Goal: Information Seeking & Learning: Learn about a topic

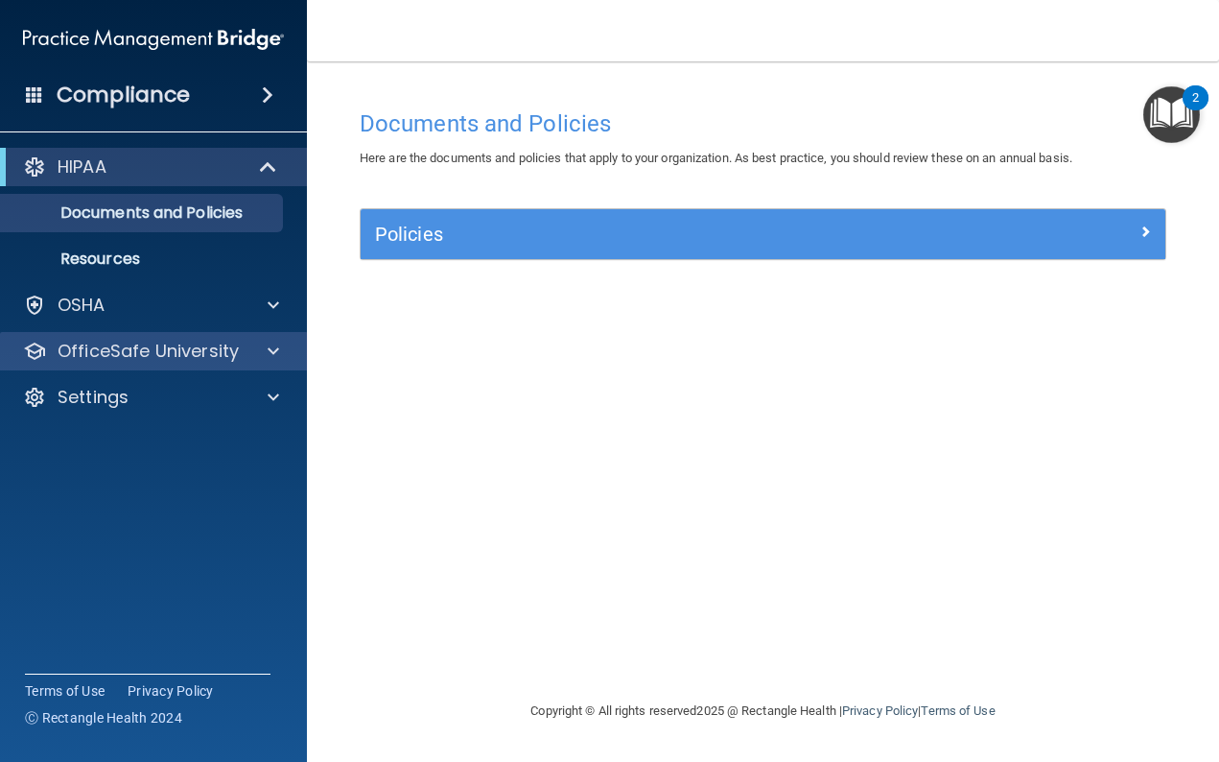
click at [198, 344] on p "OfficeSafe University" at bounding box center [148, 351] width 181 height 23
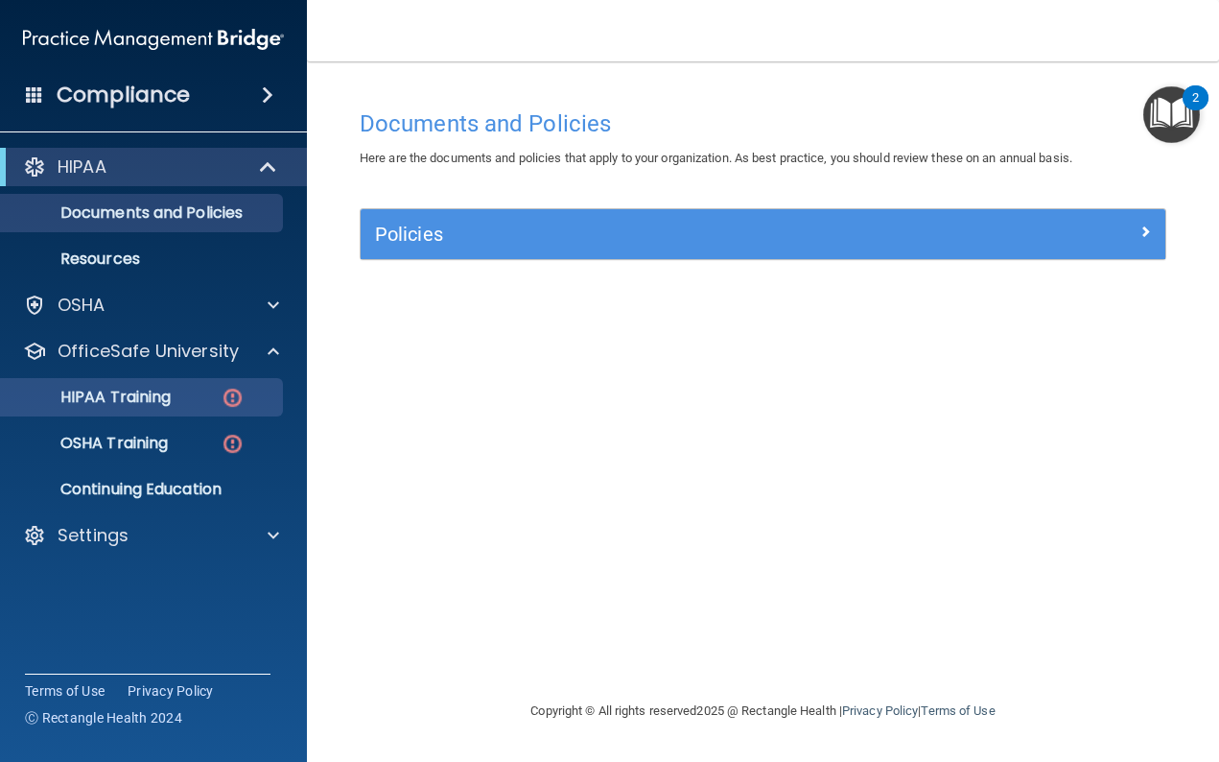
click at [161, 397] on p "HIPAA Training" at bounding box center [91, 397] width 158 height 19
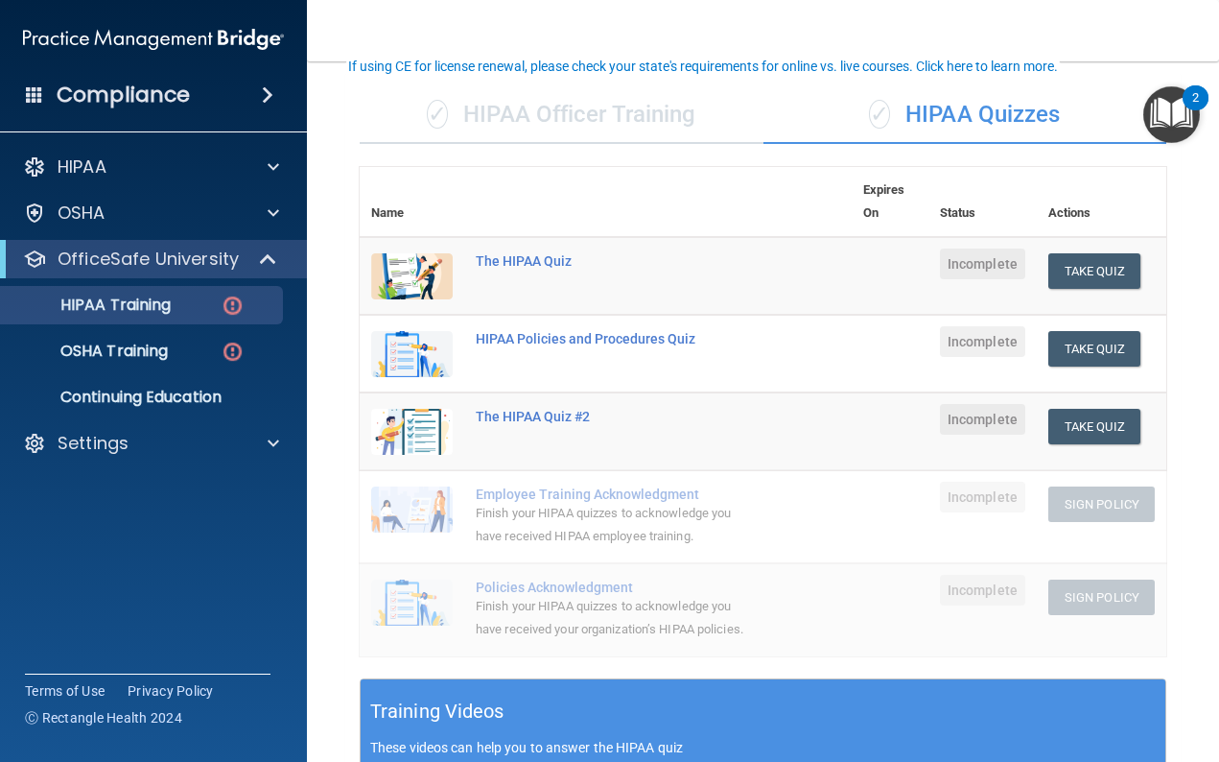
scroll to position [130, 0]
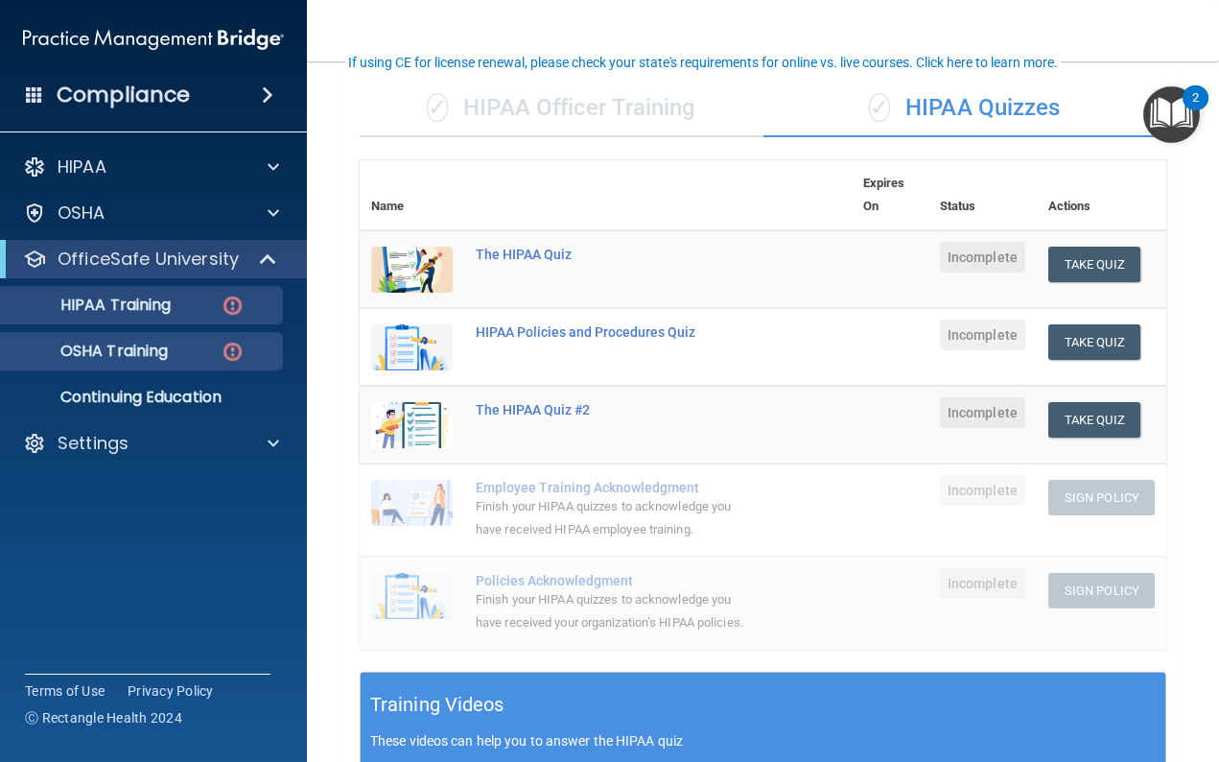
click at [112, 349] on p "OSHA Training" at bounding box center [89, 351] width 155 height 19
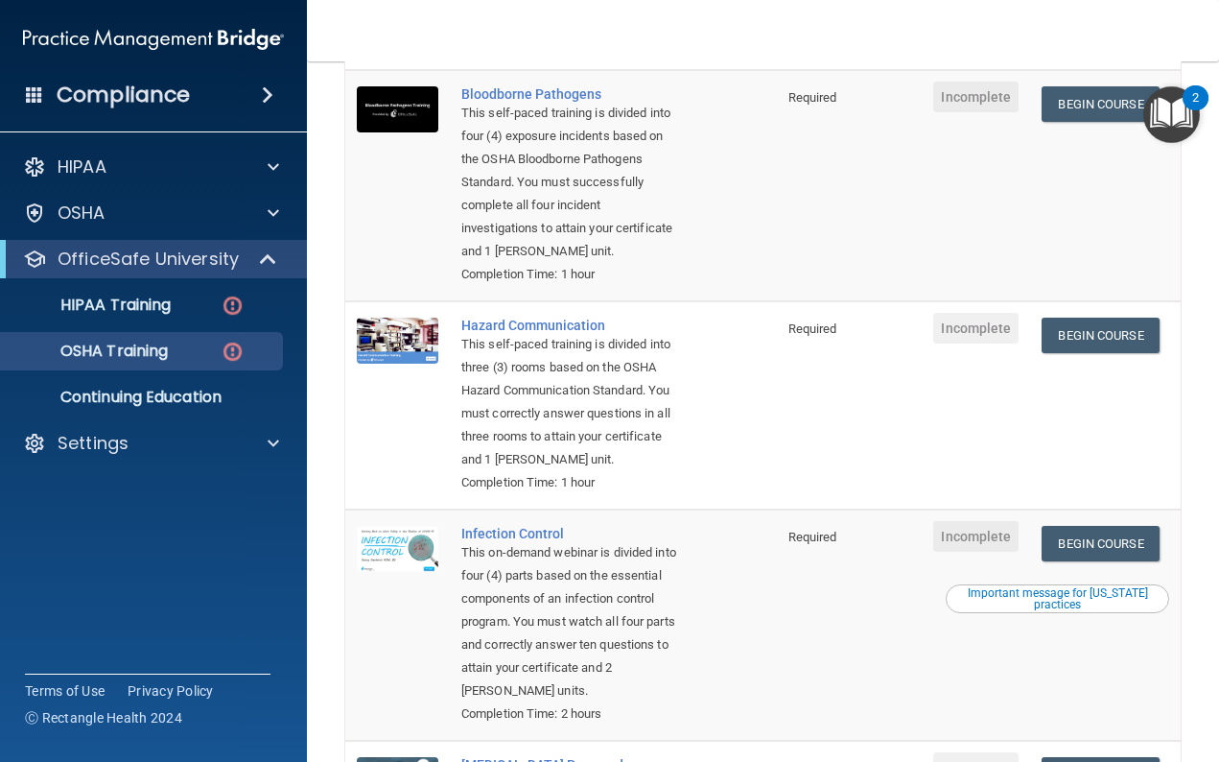
scroll to position [218, 0]
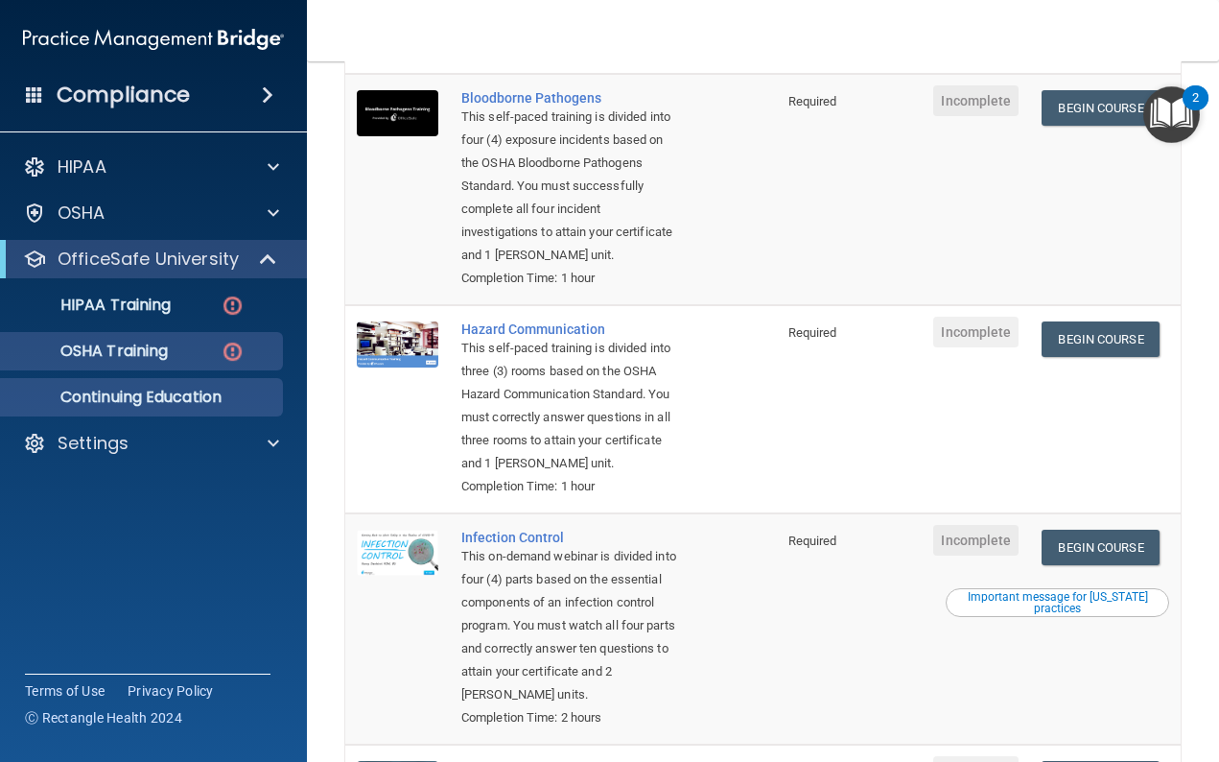
click at [197, 392] on p "Continuing Education" at bounding box center [143, 397] width 262 height 19
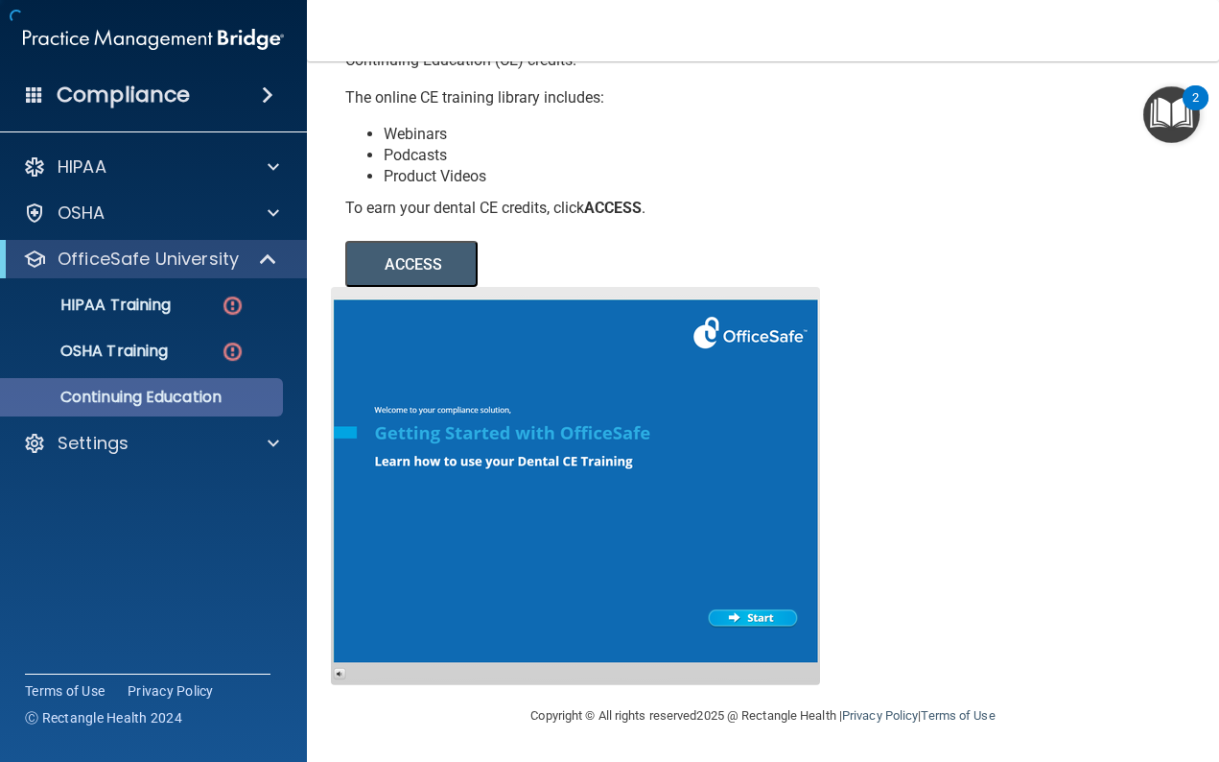
scroll to position [192, 0]
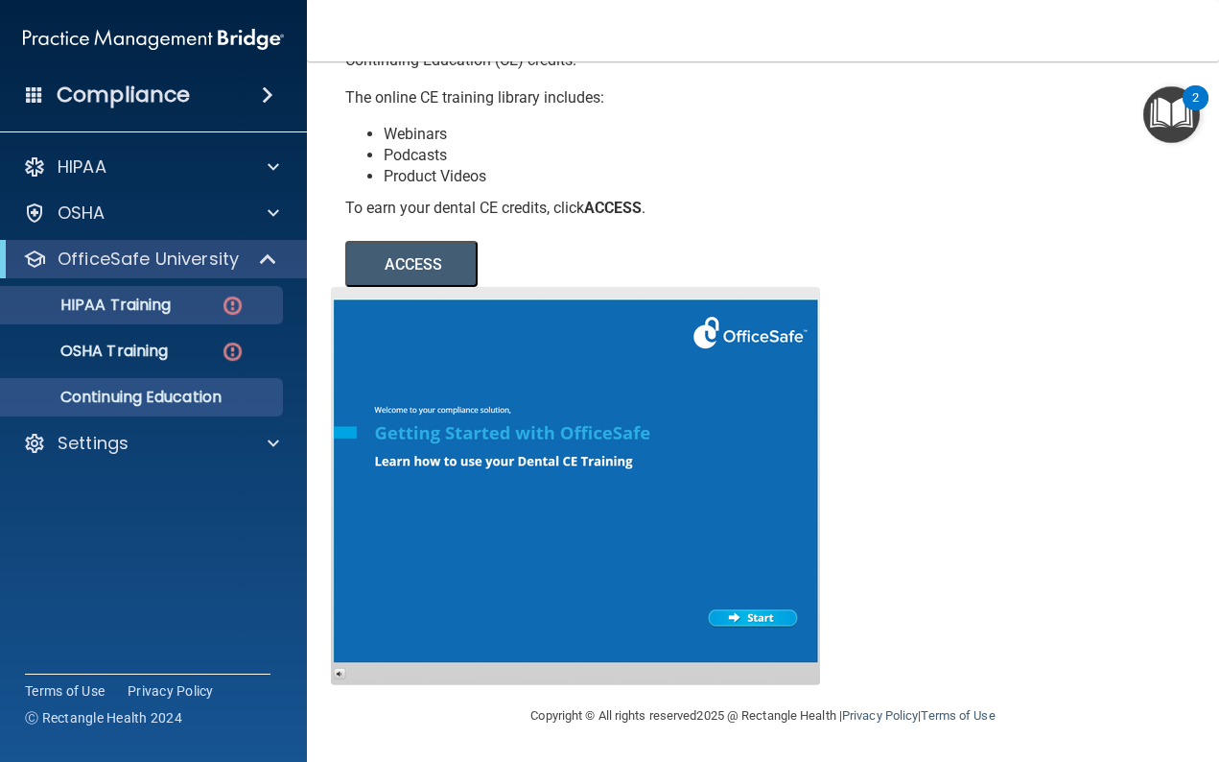
click at [187, 307] on div "HIPAA Training" at bounding box center [143, 304] width 262 height 19
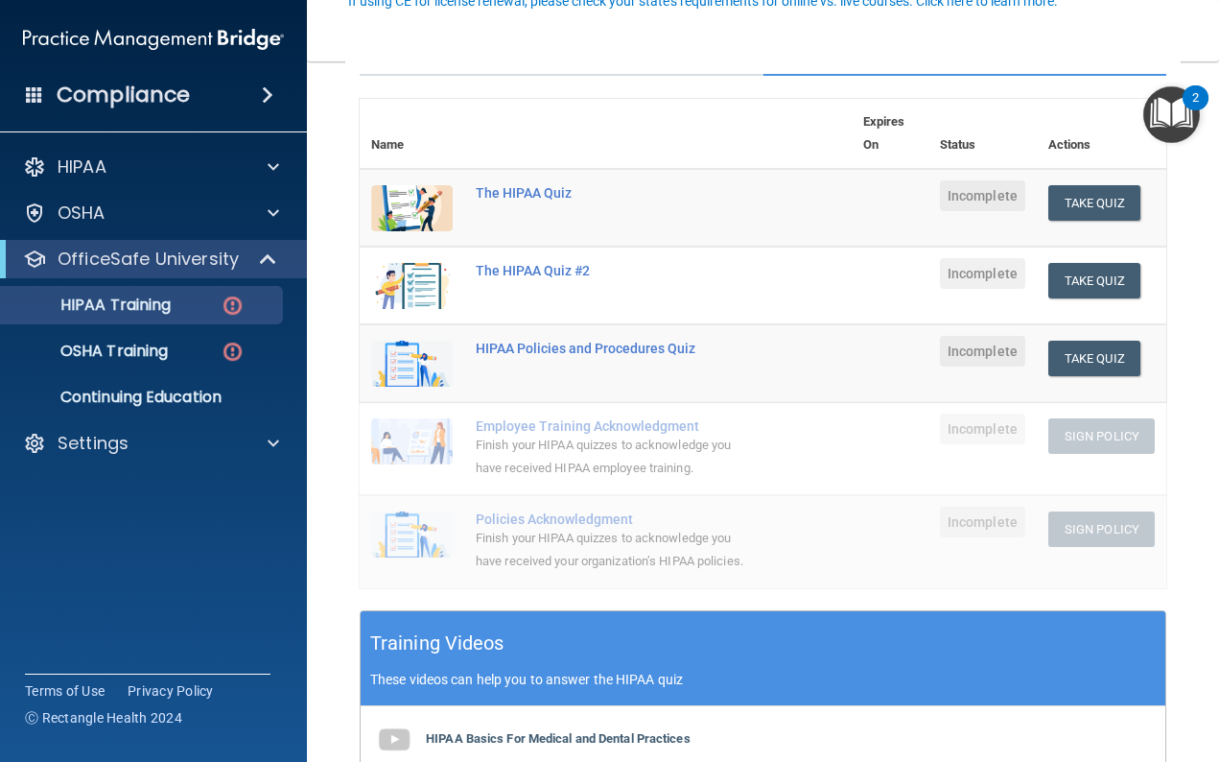
click at [427, 203] on img at bounding box center [412, 208] width 82 height 46
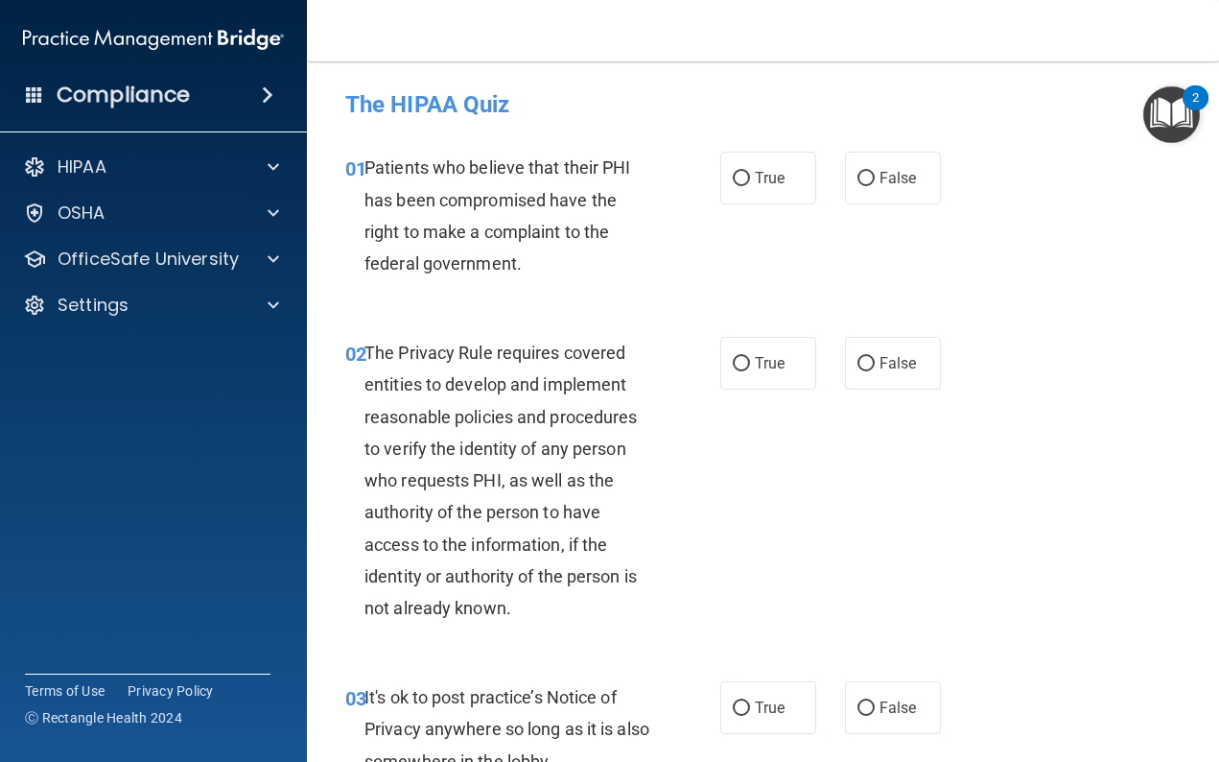
click at [1167, 118] on img "Open Resource Center, 2 new notifications" at bounding box center [1172, 114] width 57 height 57
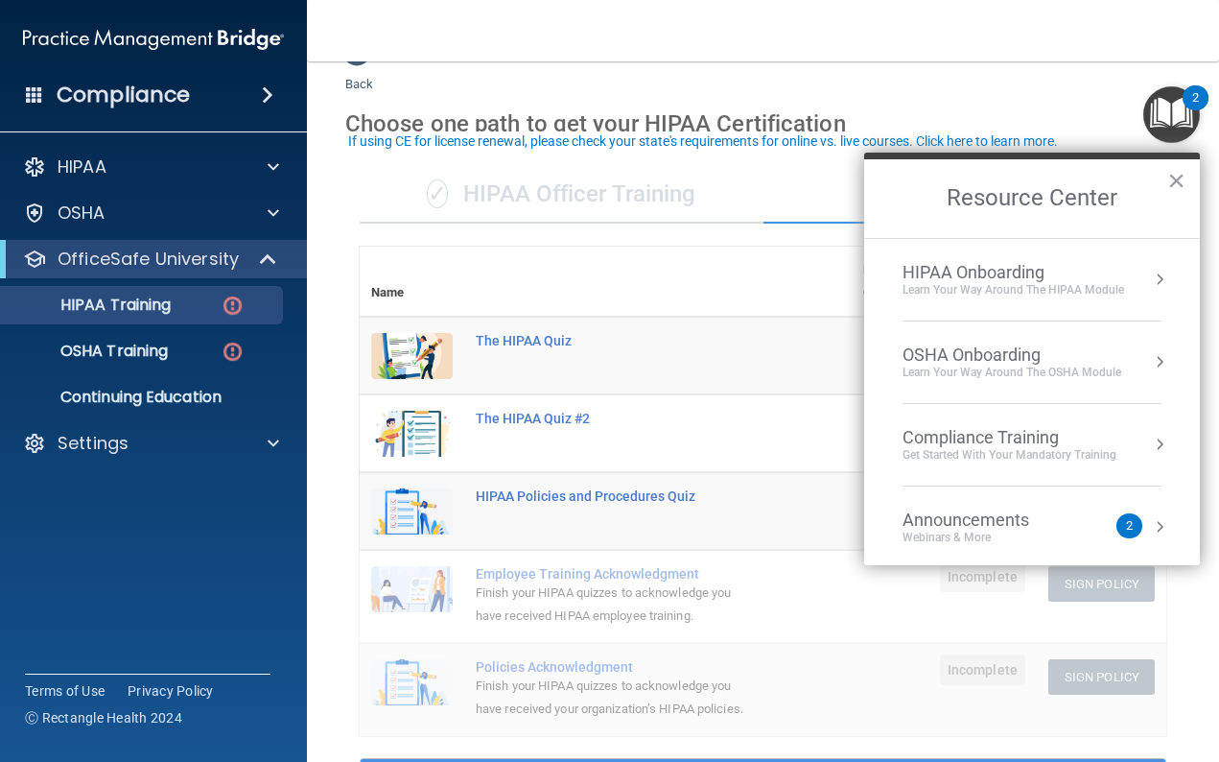
scroll to position [53, 0]
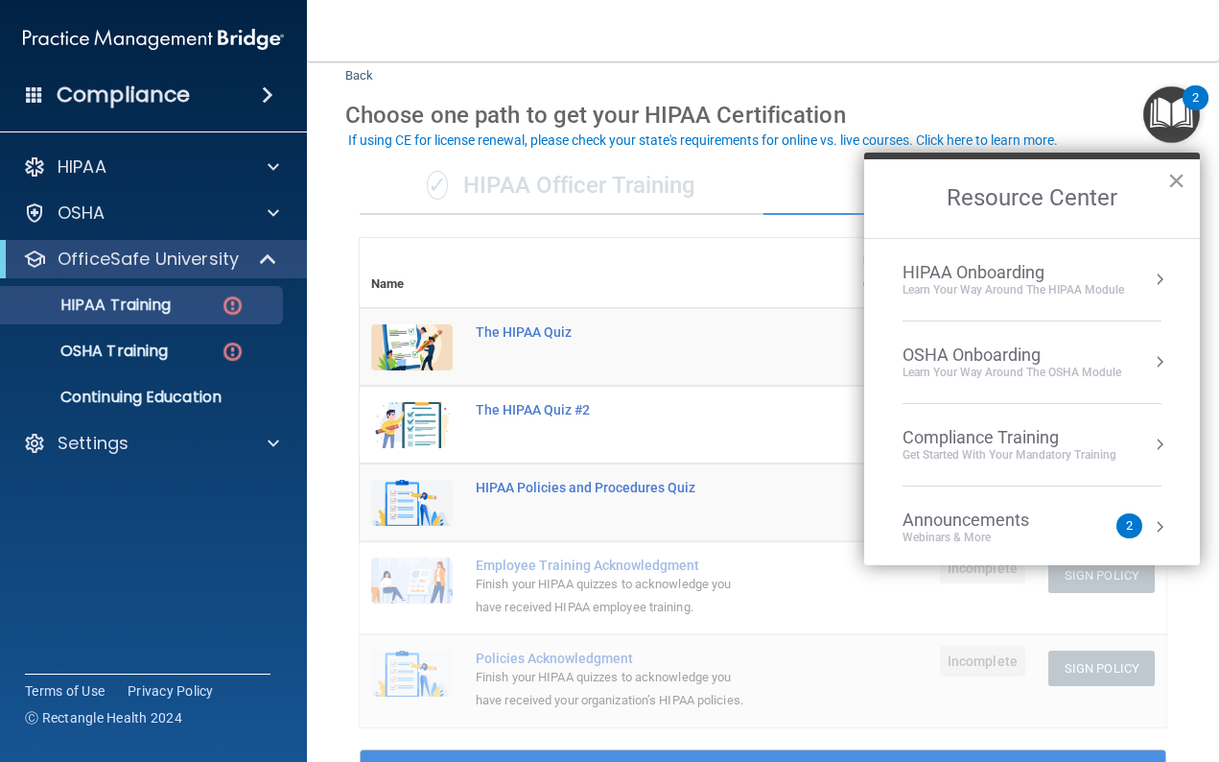
click at [1171, 178] on button "×" at bounding box center [1177, 180] width 18 height 31
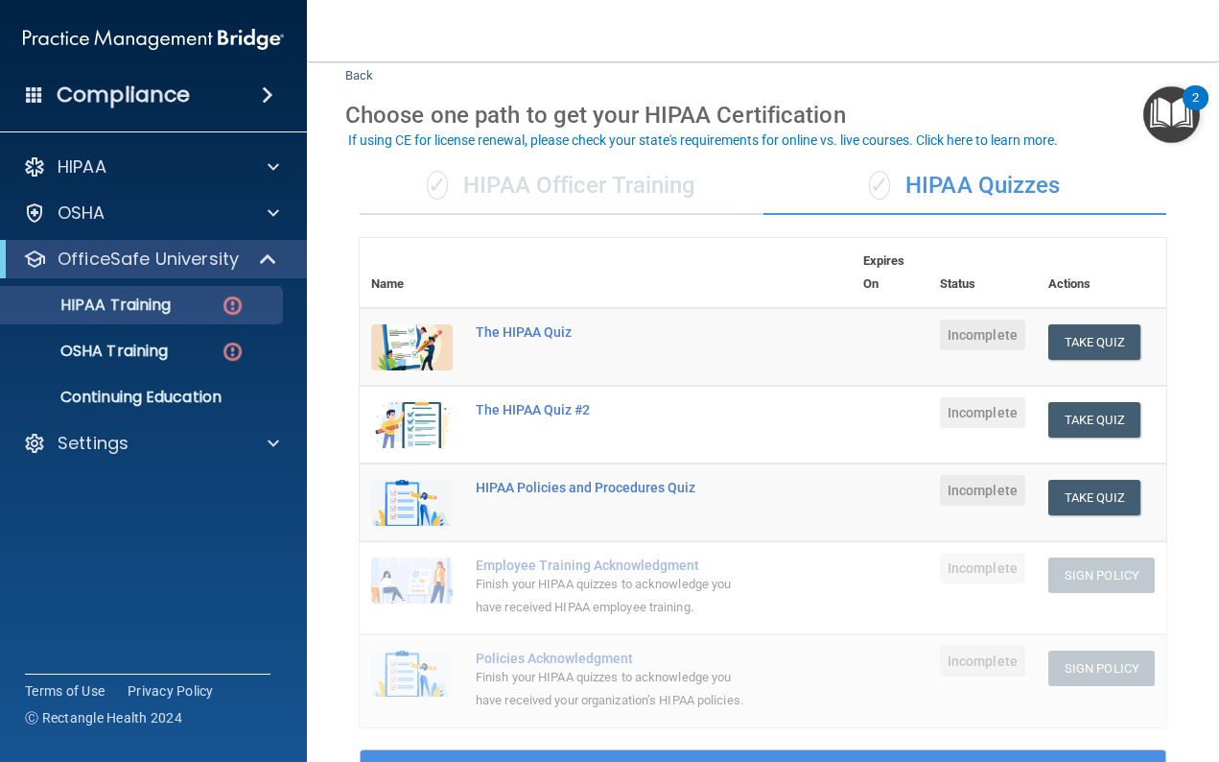
click at [515, 180] on div "✓ HIPAA Officer Training" at bounding box center [562, 186] width 404 height 58
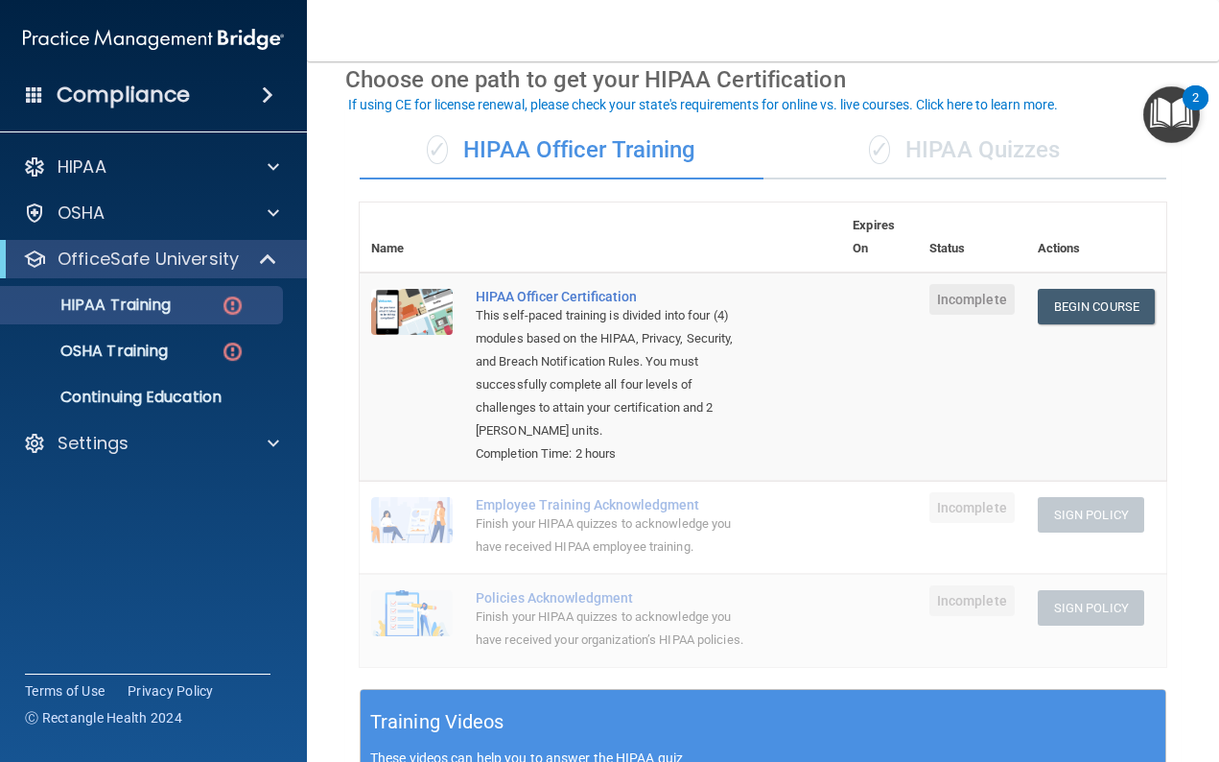
scroll to position [82, 0]
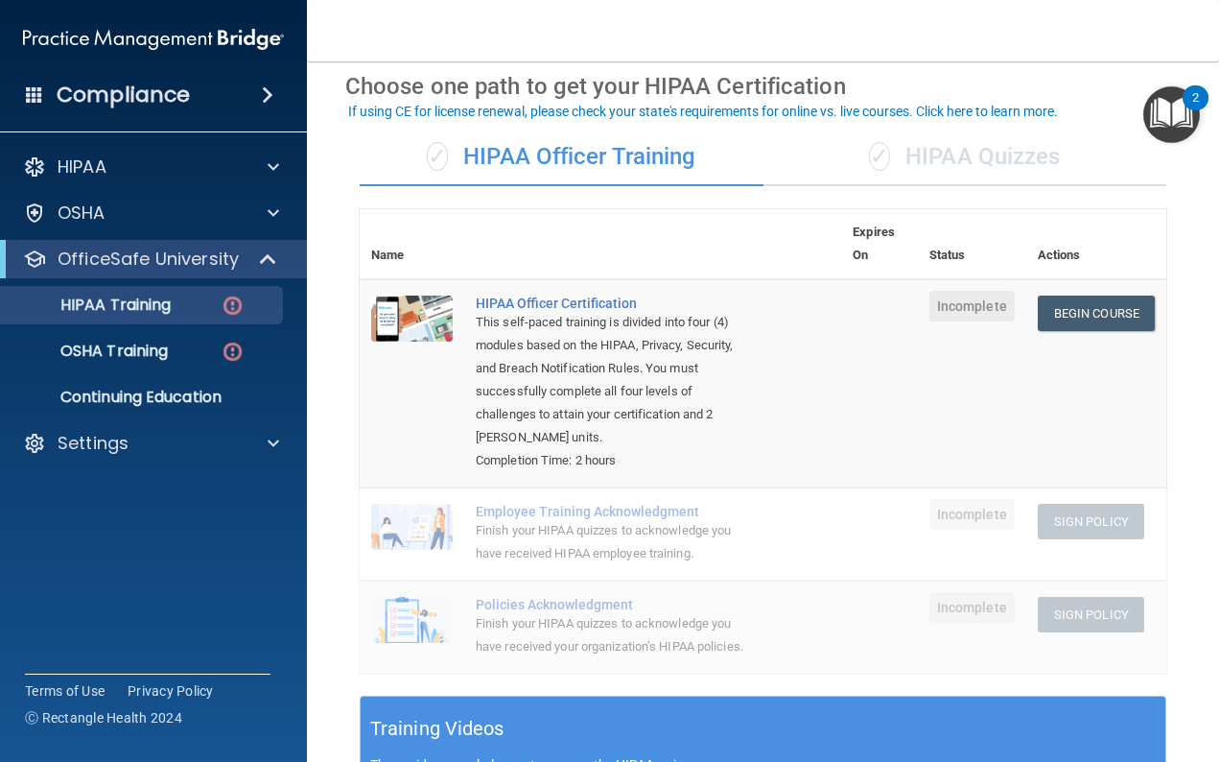
click at [944, 153] on div "✓ HIPAA Quizzes" at bounding box center [966, 158] width 404 height 58
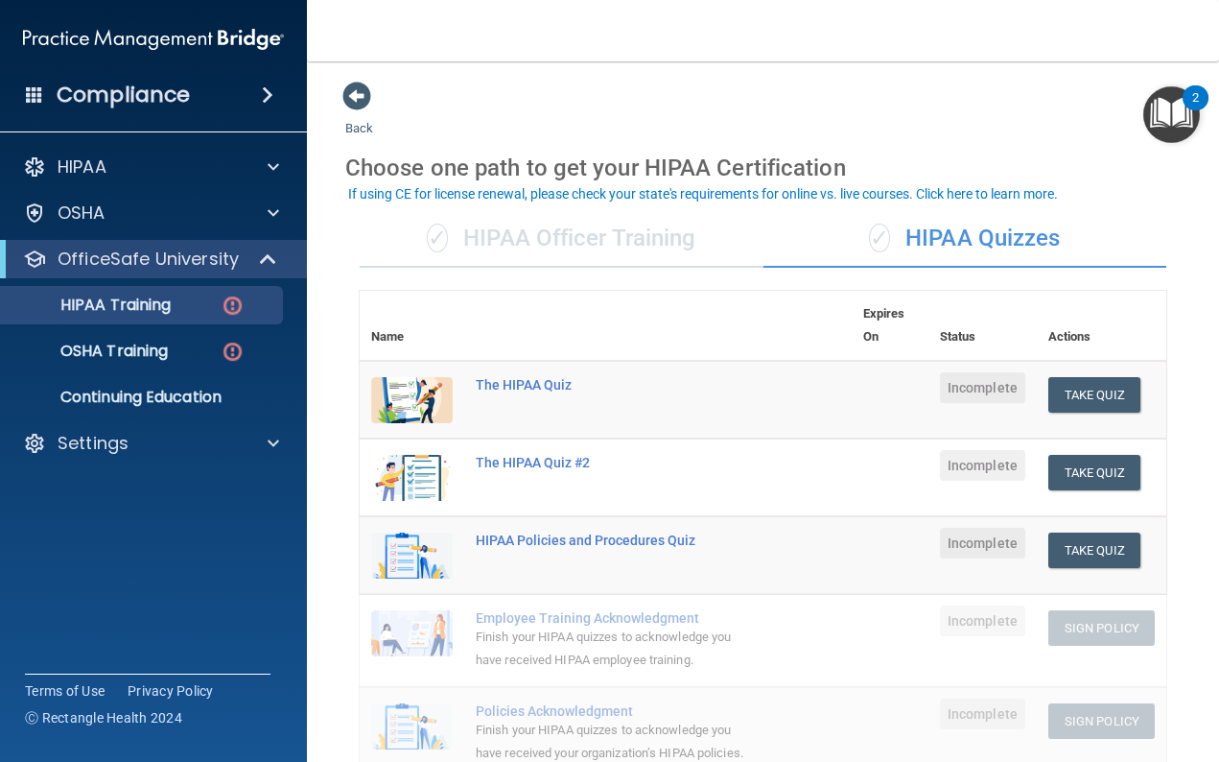
scroll to position [0, 0]
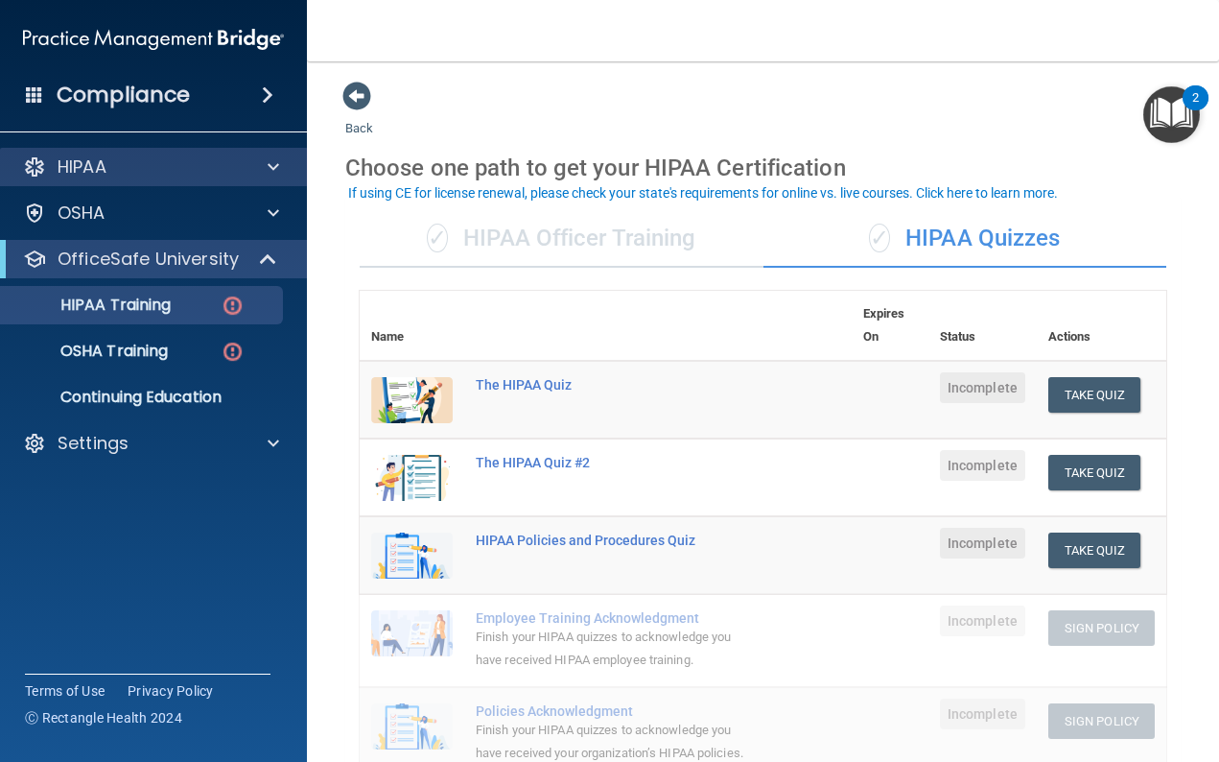
click at [173, 167] on div "HIPAA" at bounding box center [128, 166] width 238 height 23
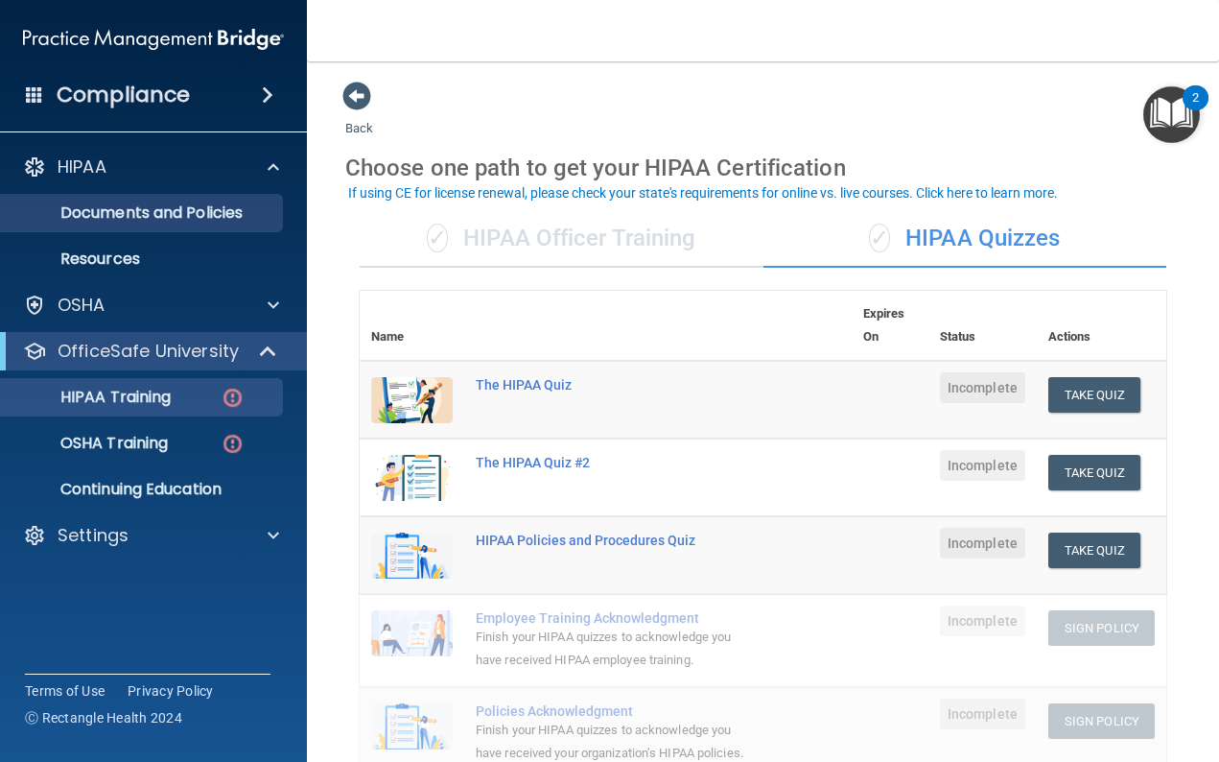
click at [167, 212] on p "Documents and Policies" at bounding box center [143, 212] width 262 height 19
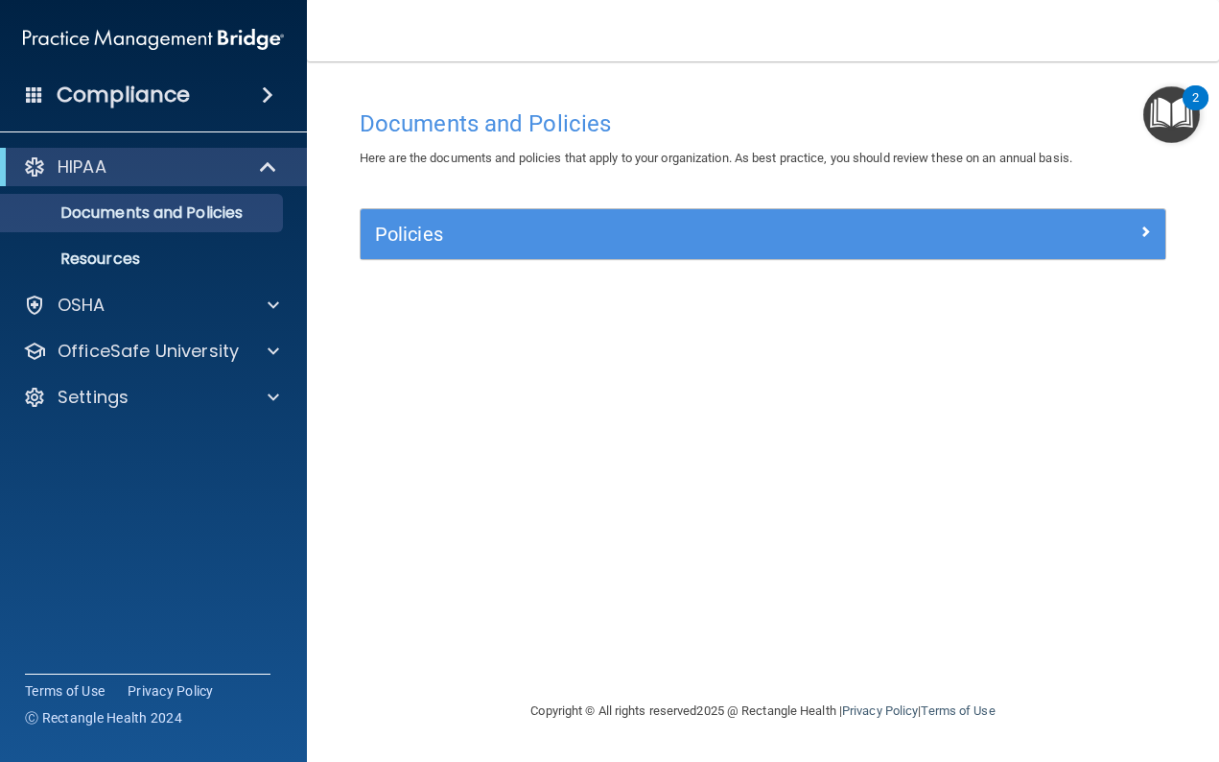
click at [406, 224] on h5 "Policies" at bounding box center [662, 234] width 575 height 21
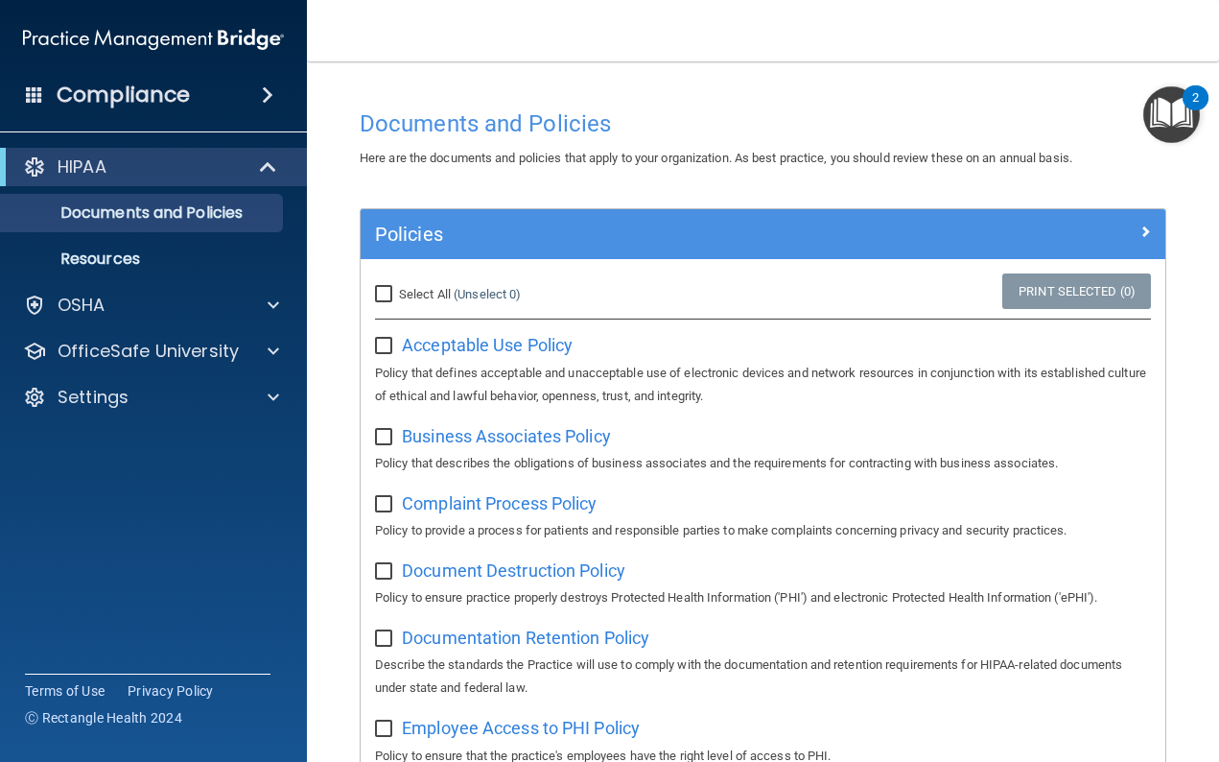
click at [388, 292] on input "Select All (Unselect 0) Unselect All" at bounding box center [386, 294] width 22 height 15
checkbox input "true"
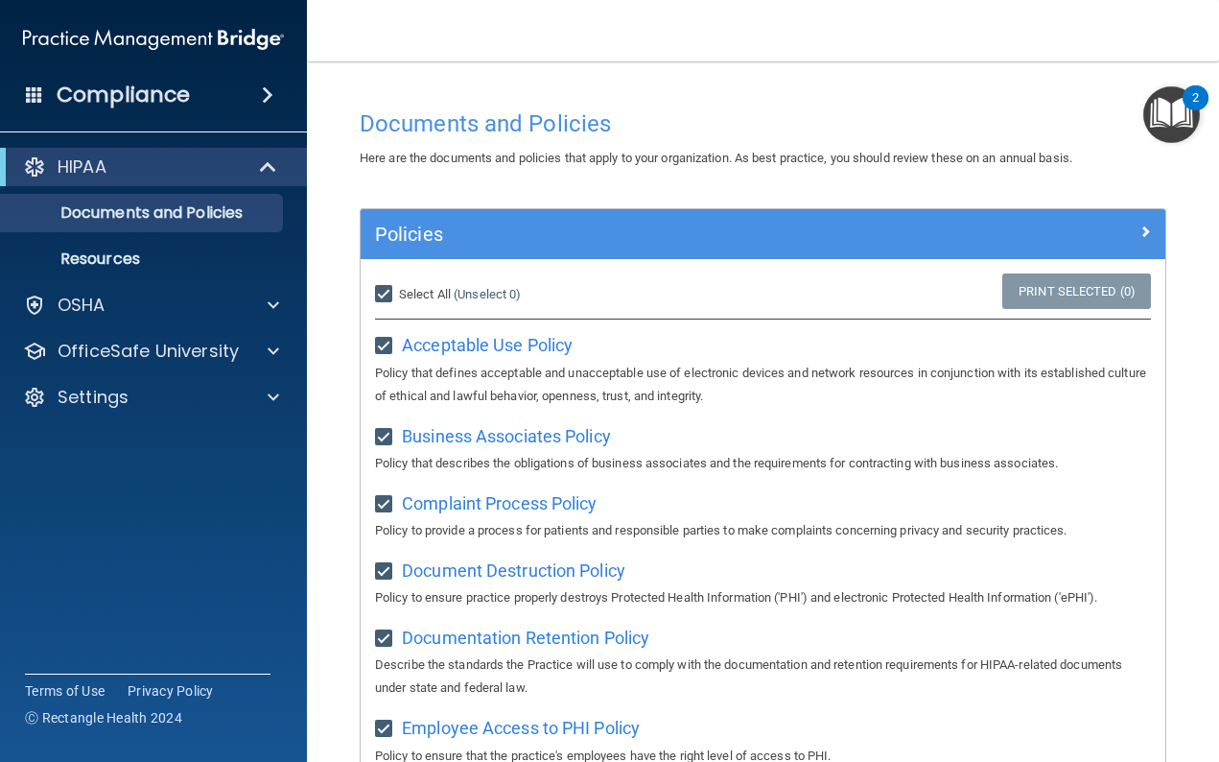
checkbox input "true"
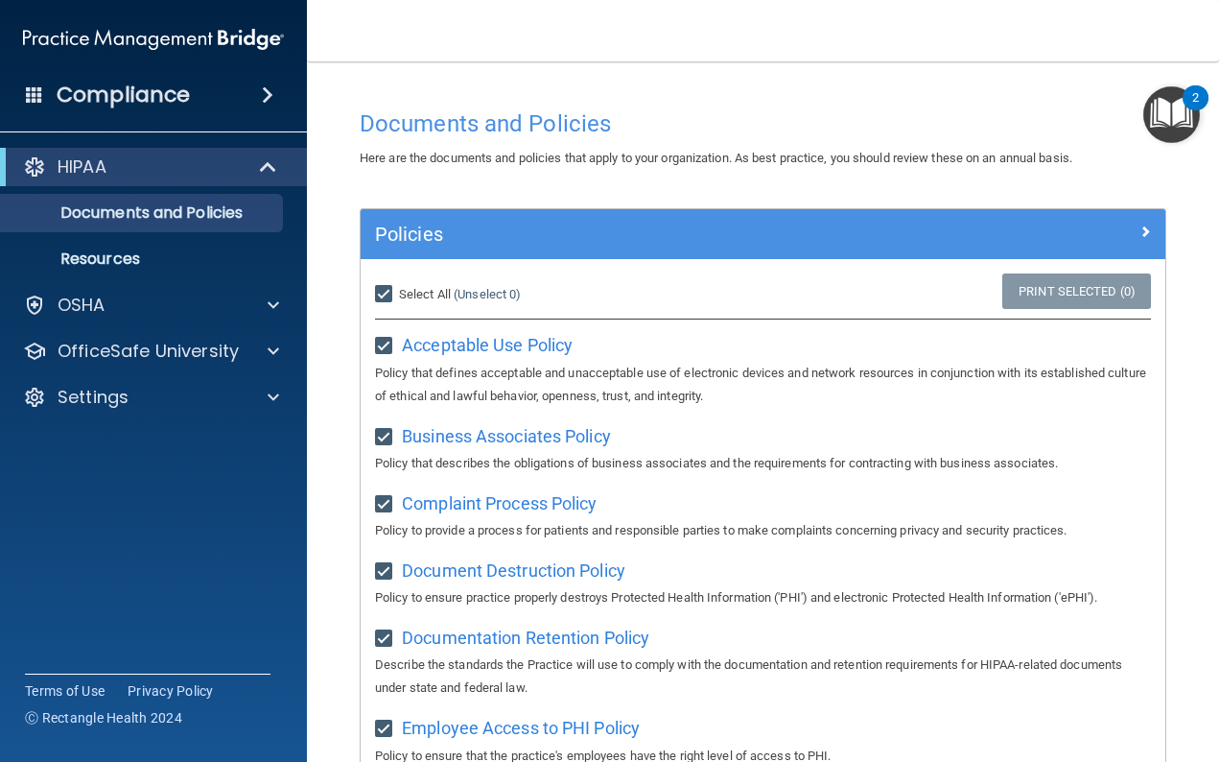
checkbox input "true"
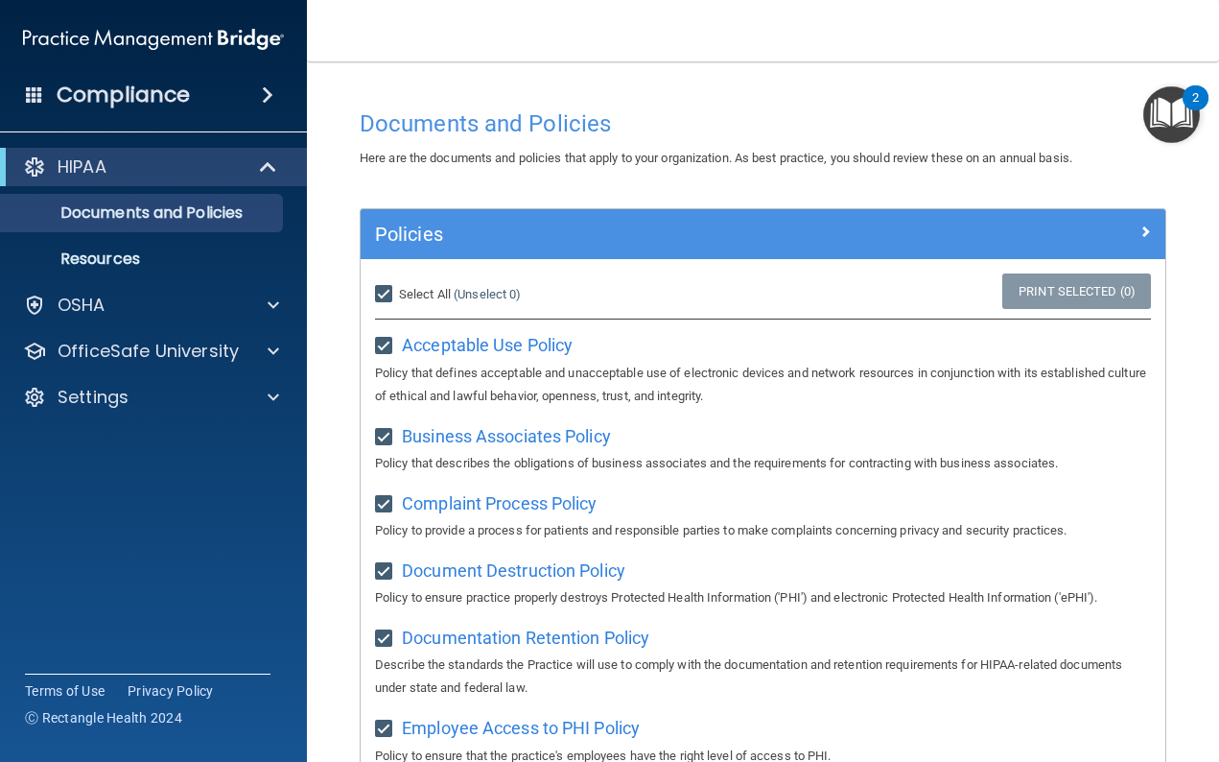
checkbox input "true"
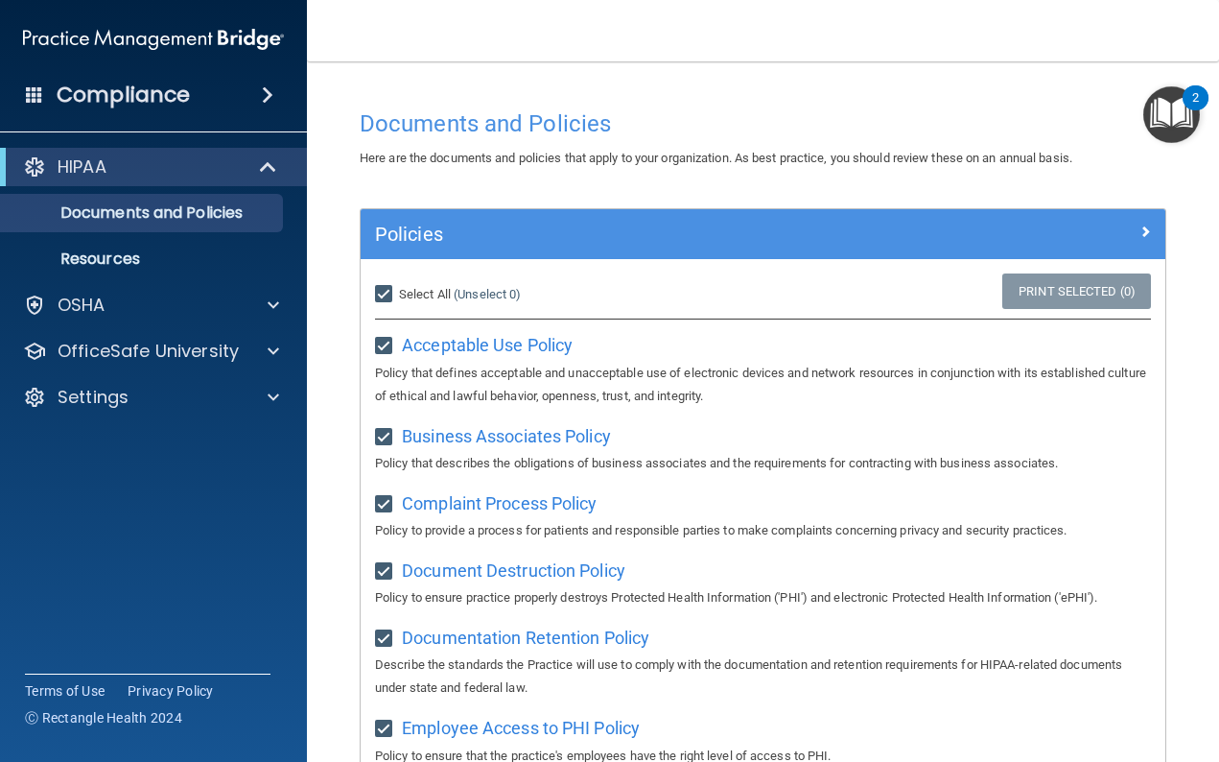
checkbox input "true"
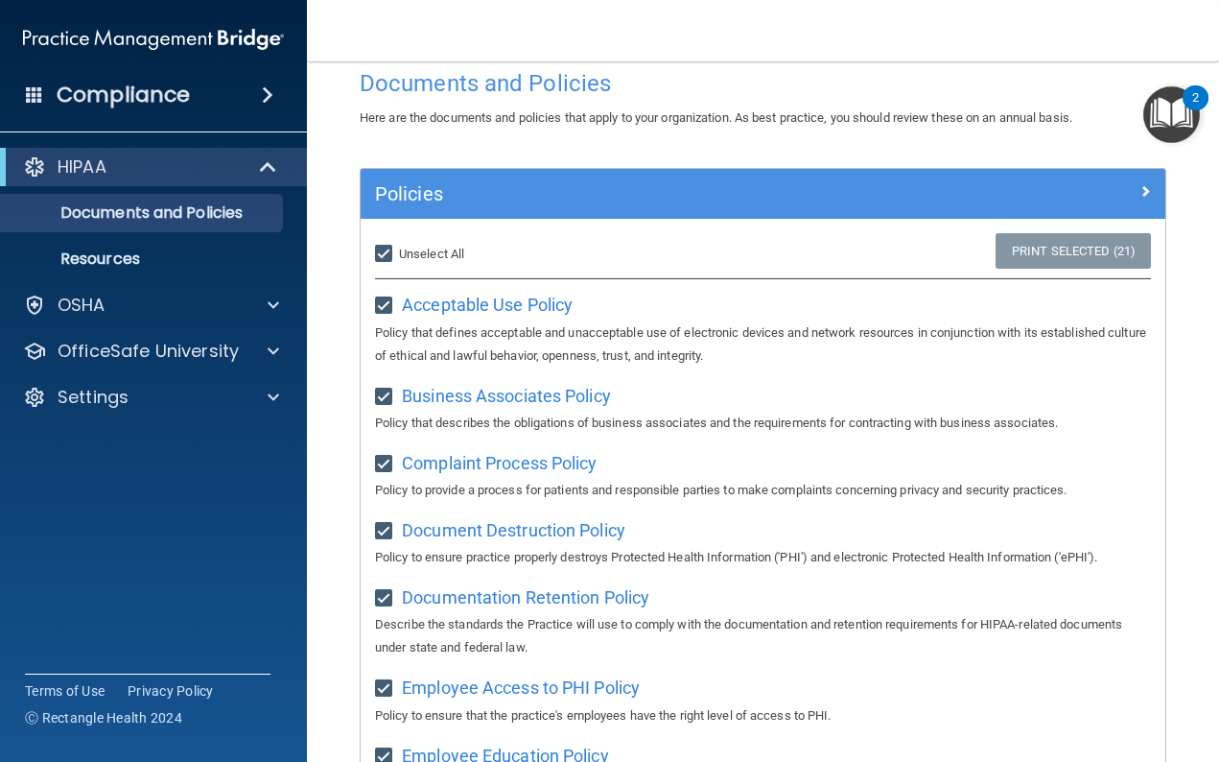
scroll to position [60, 0]
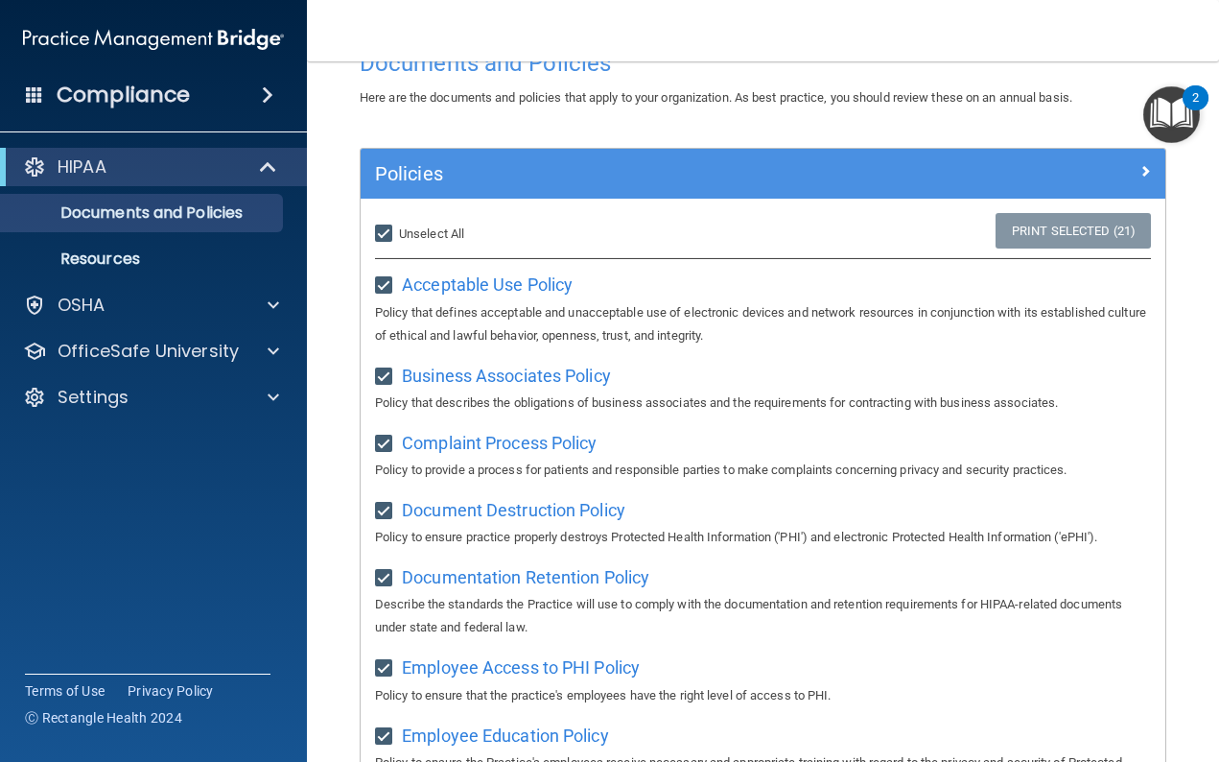
click at [386, 229] on input "Select All (Unselect 21) Unselect All" at bounding box center [386, 233] width 22 height 15
checkbox input "false"
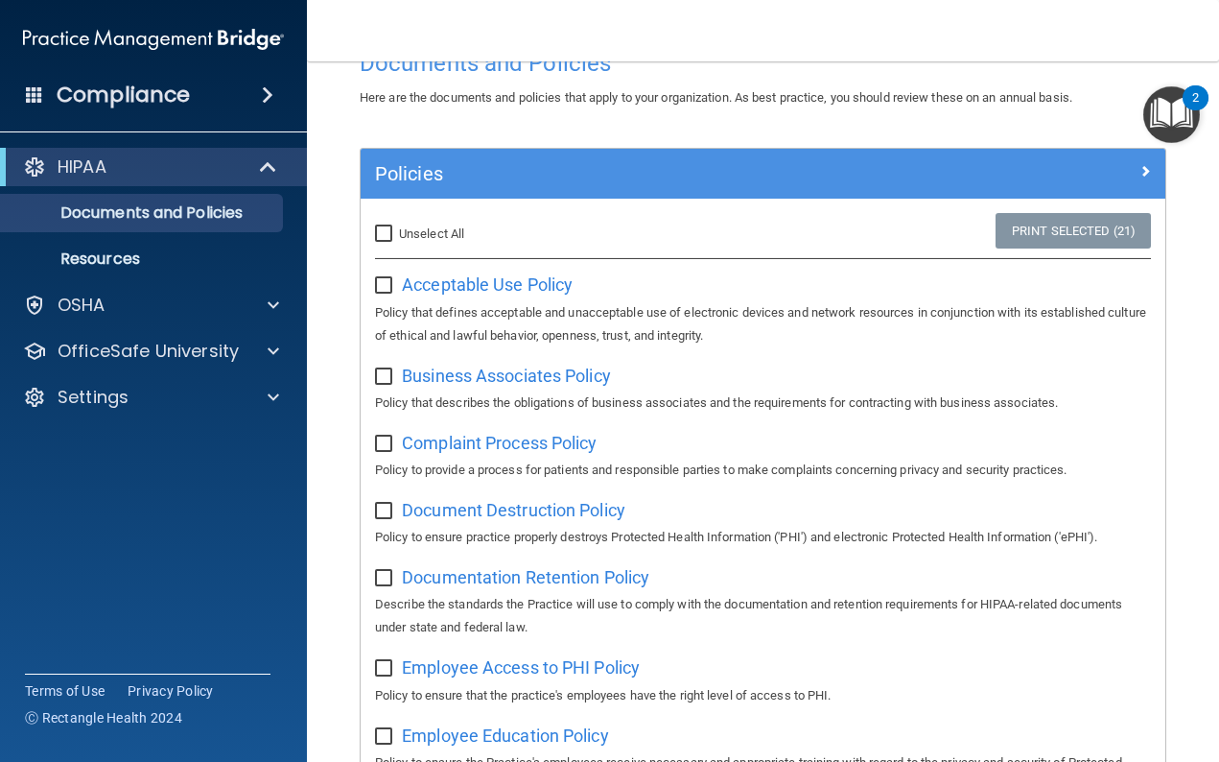
checkbox input "false"
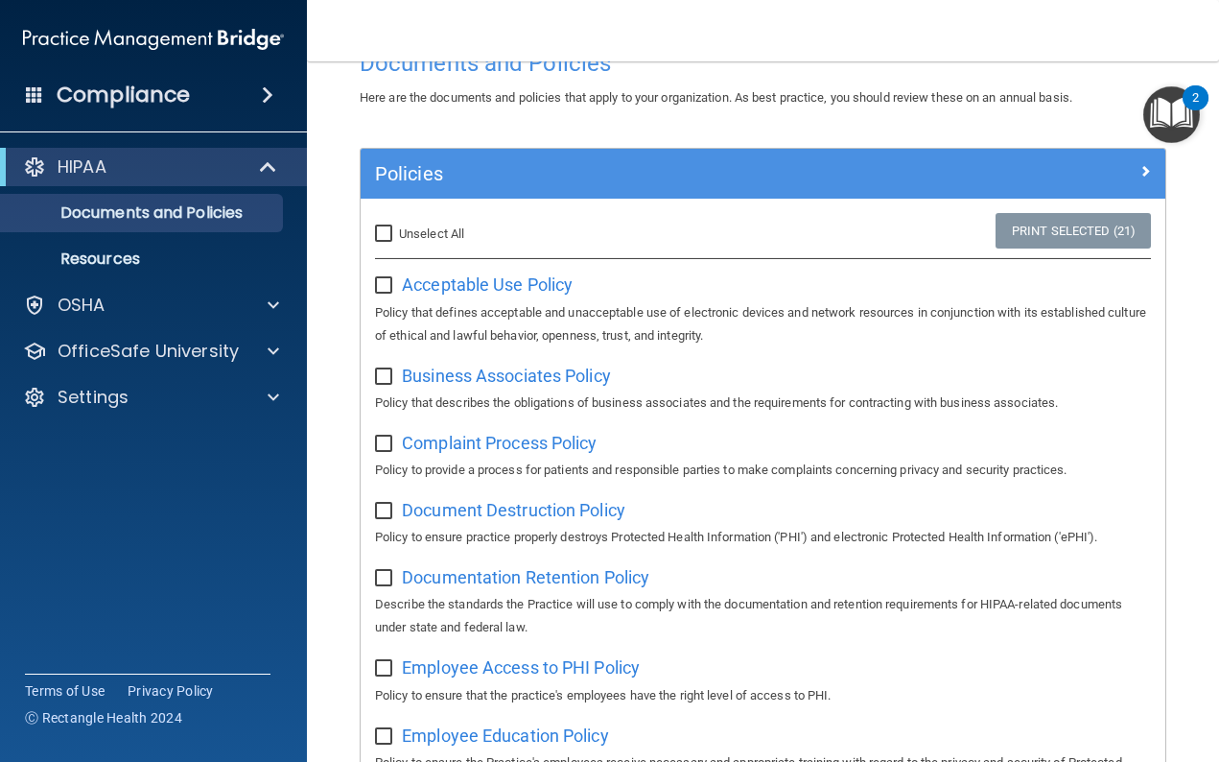
checkbox input "false"
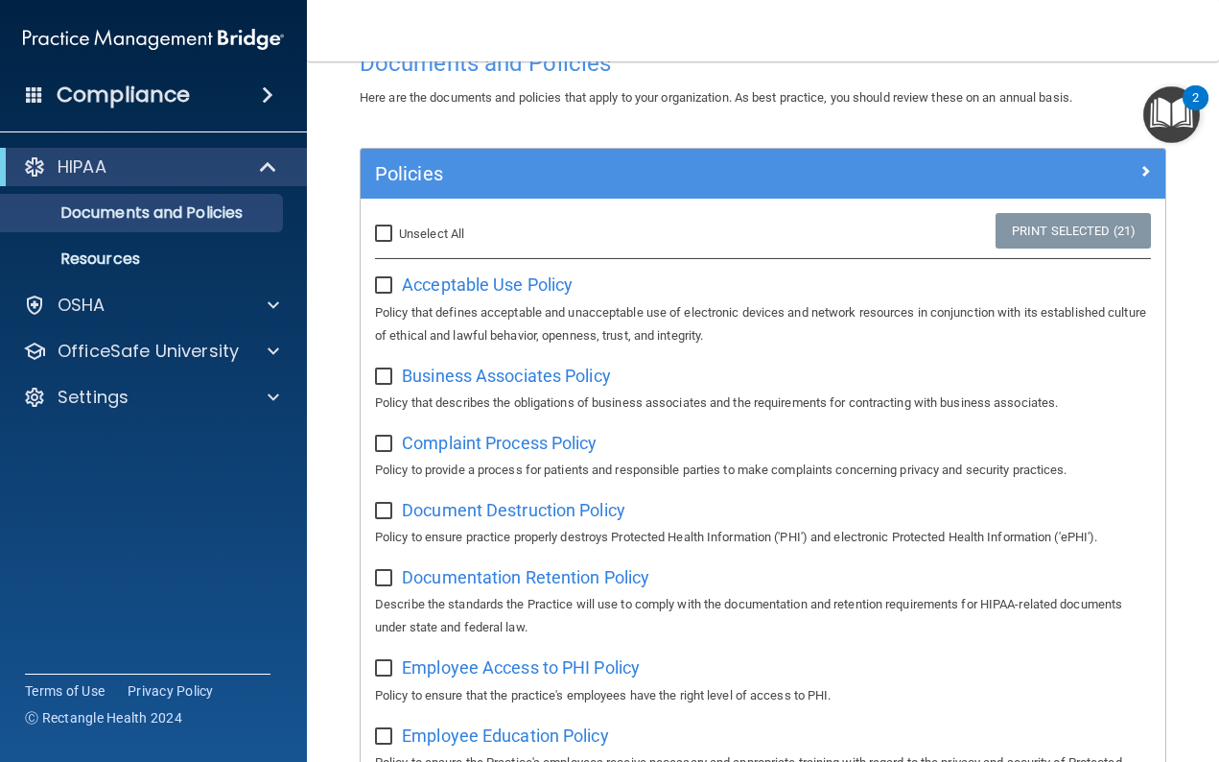
checkbox input "false"
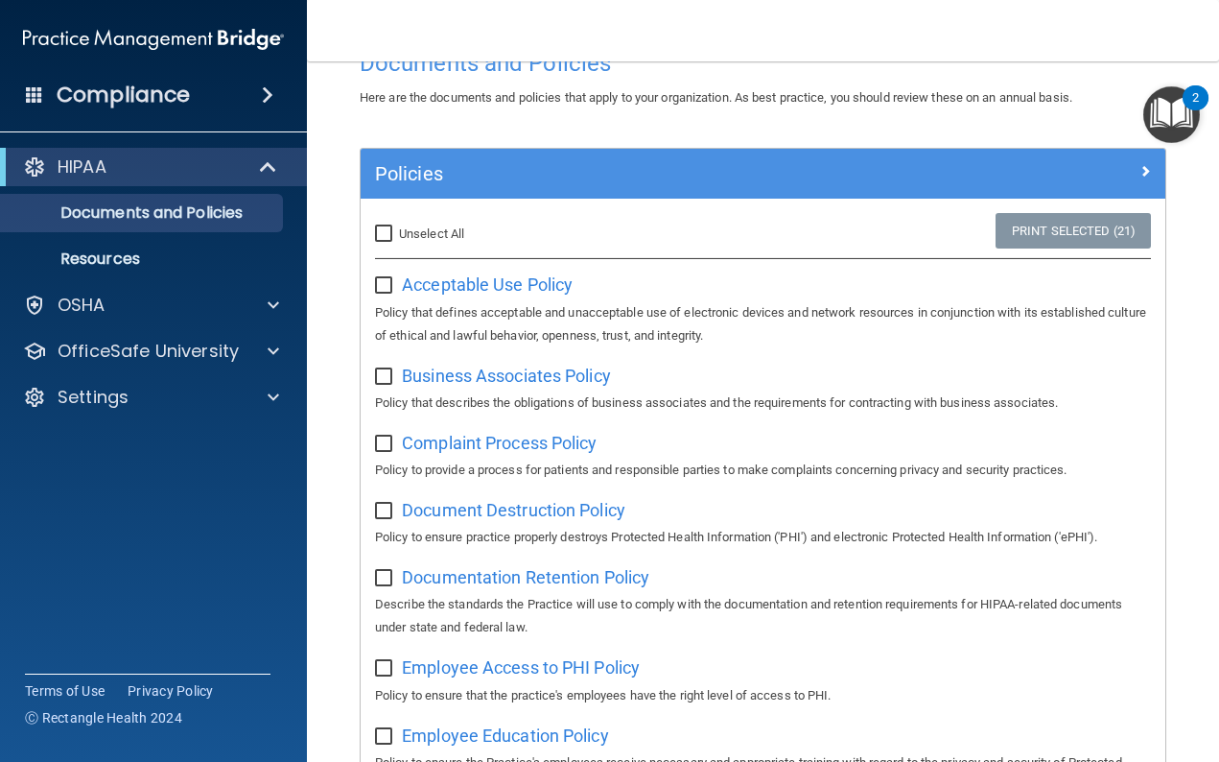
checkbox input "false"
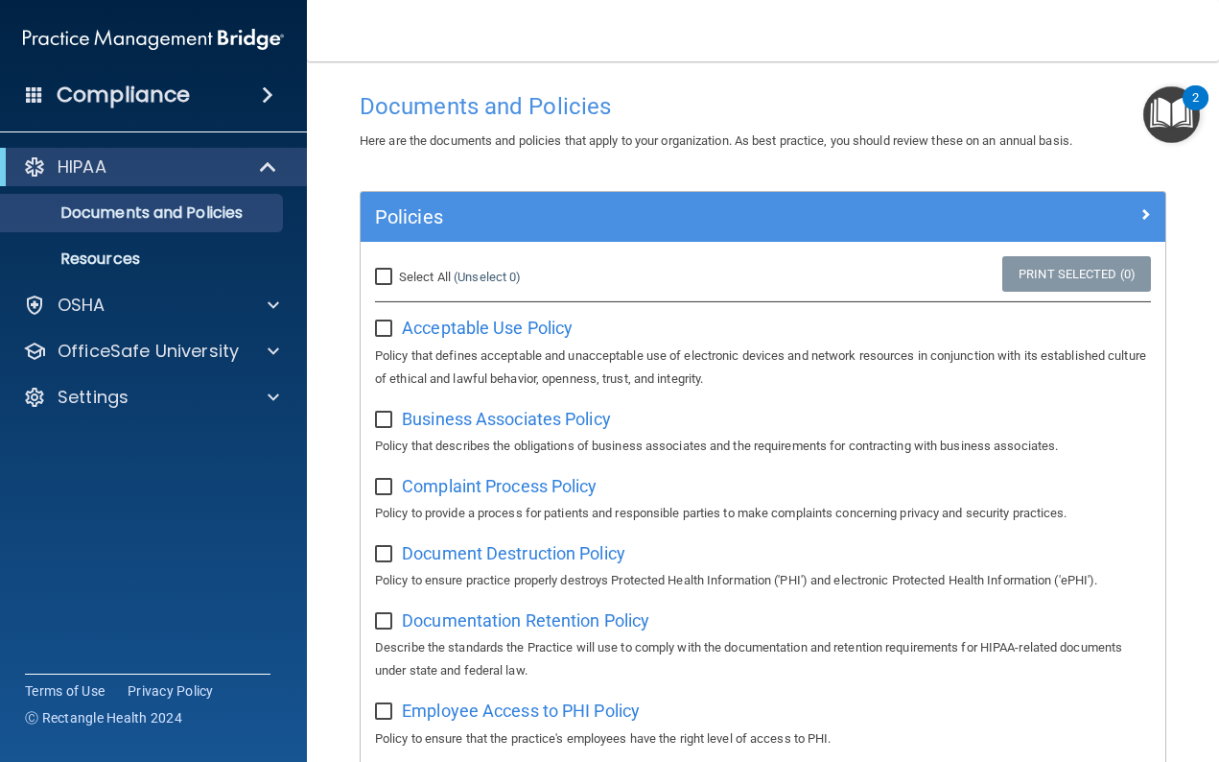
scroll to position [27, 0]
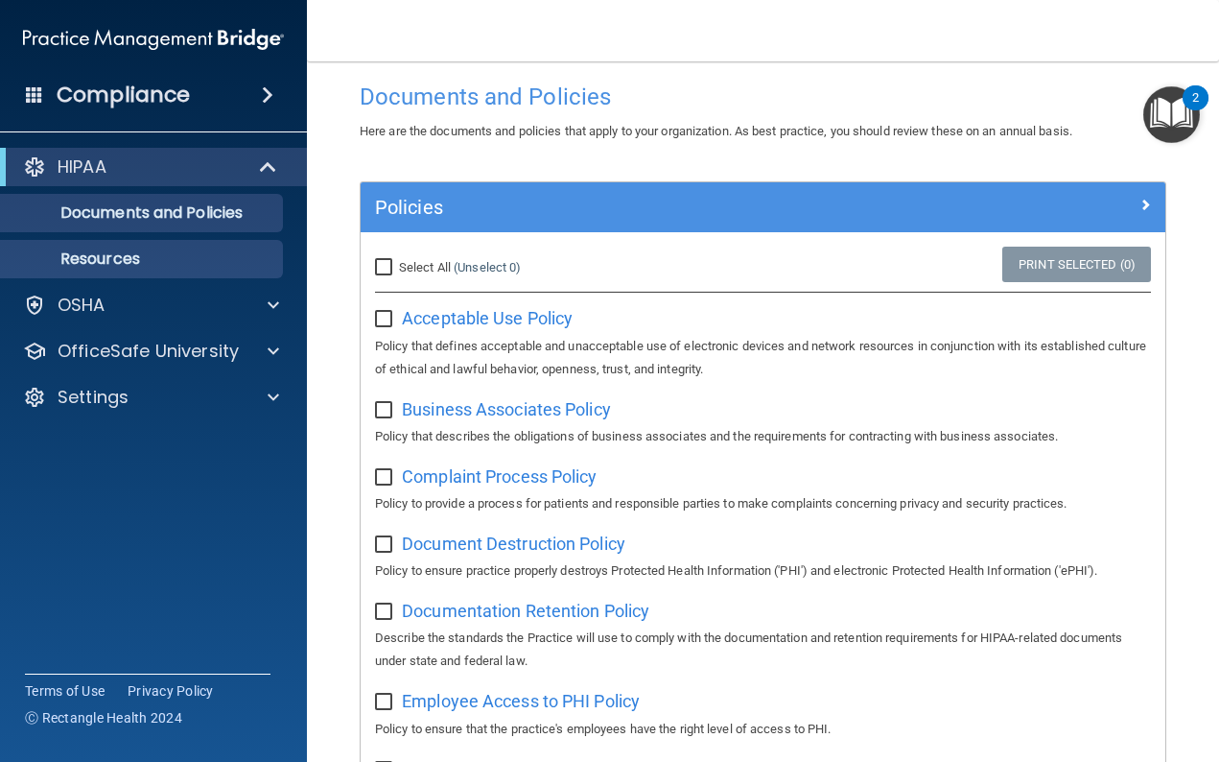
click at [214, 254] on p "Resources" at bounding box center [143, 258] width 262 height 19
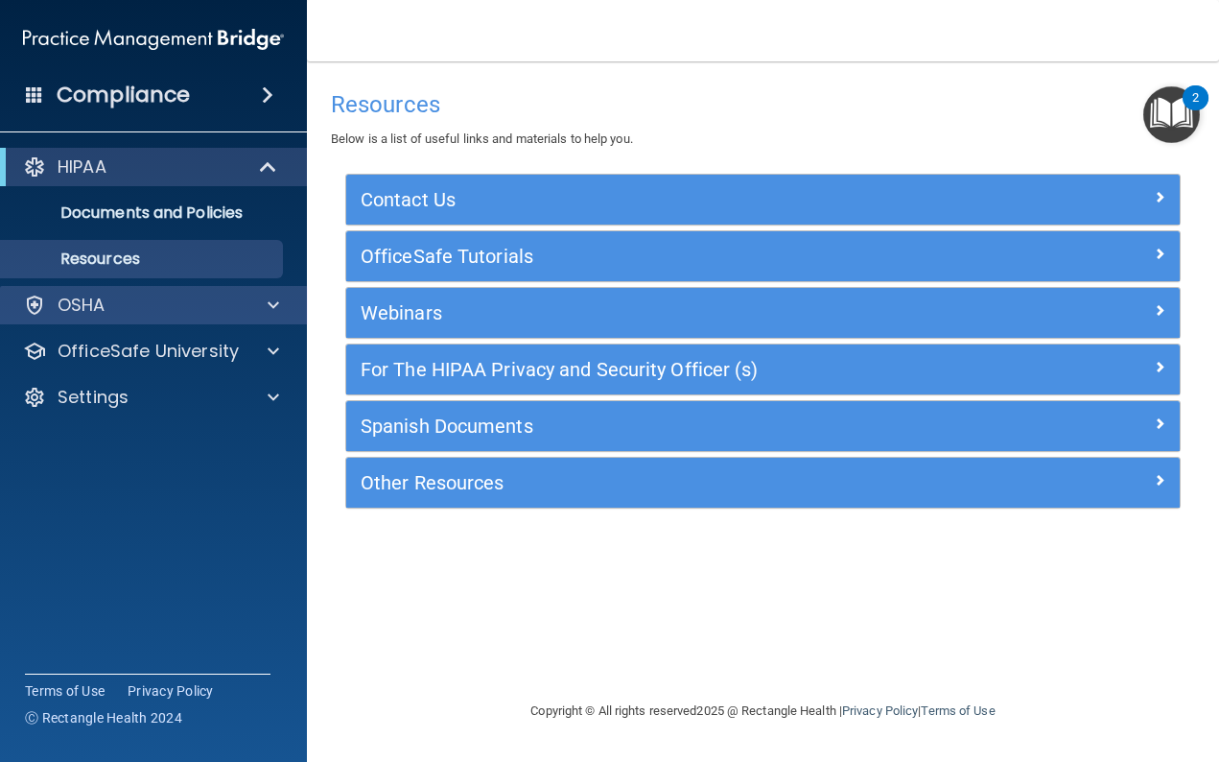
click at [211, 305] on div "OSHA" at bounding box center [128, 305] width 238 height 23
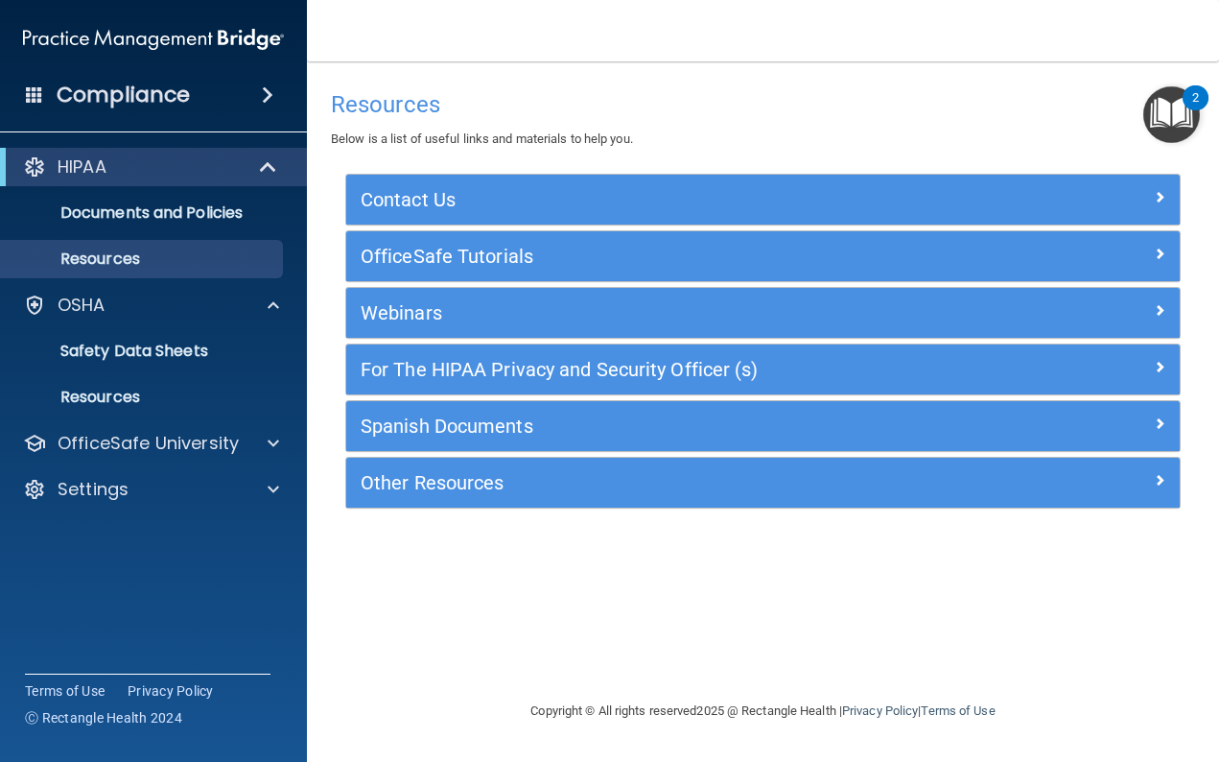
click at [201, 156] on div "HIPAA" at bounding box center [127, 166] width 237 height 23
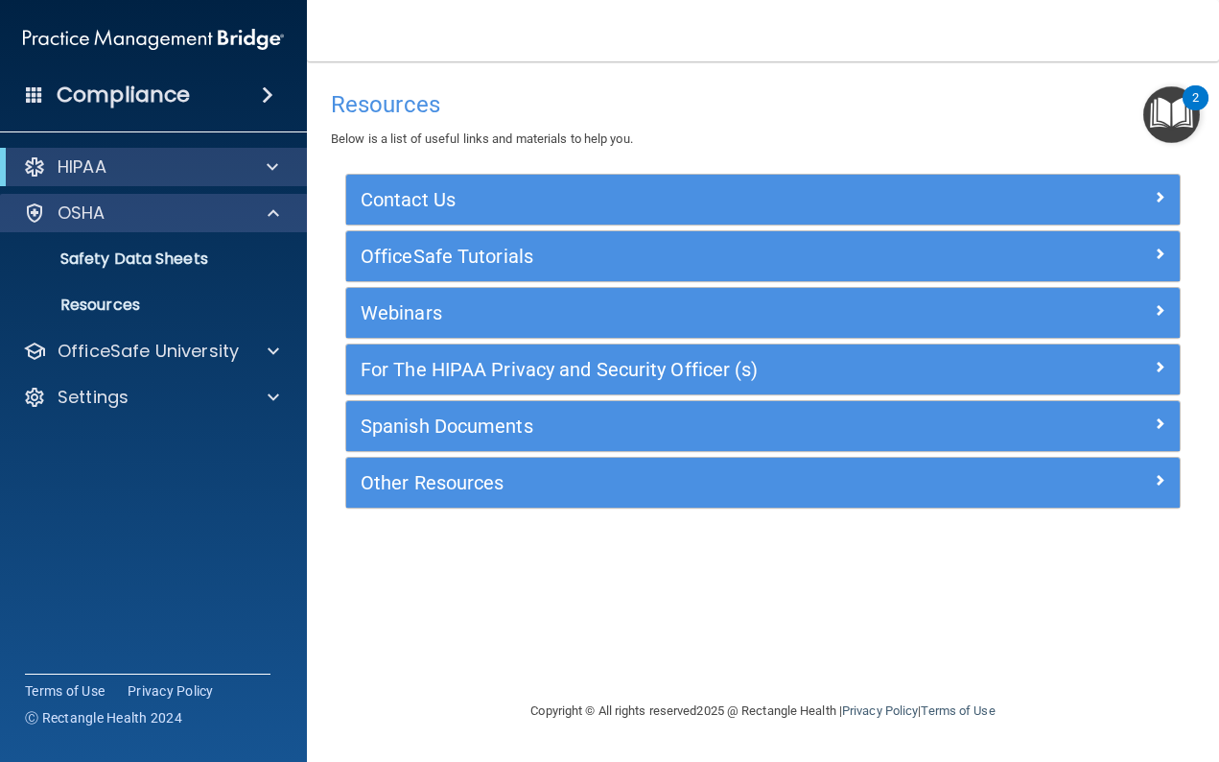
click at [204, 213] on div "OSHA" at bounding box center [128, 212] width 238 height 23
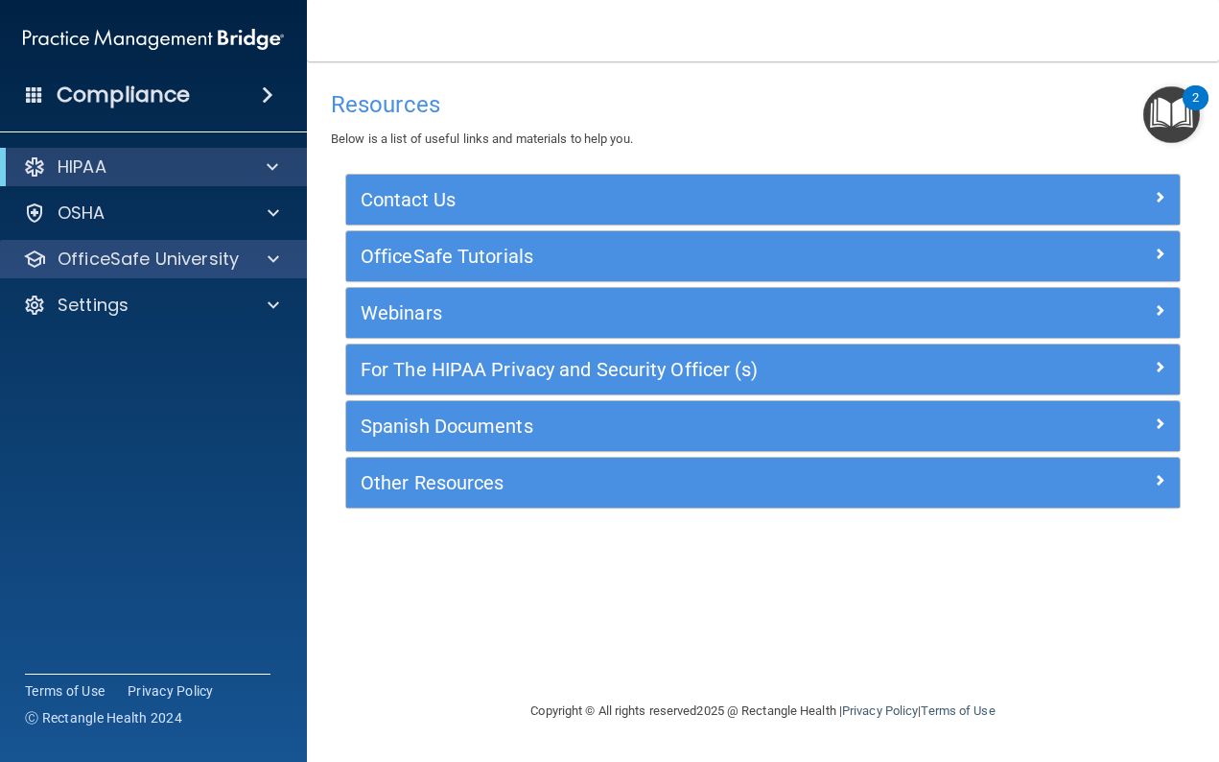
click at [194, 255] on p "OfficeSafe University" at bounding box center [148, 259] width 181 height 23
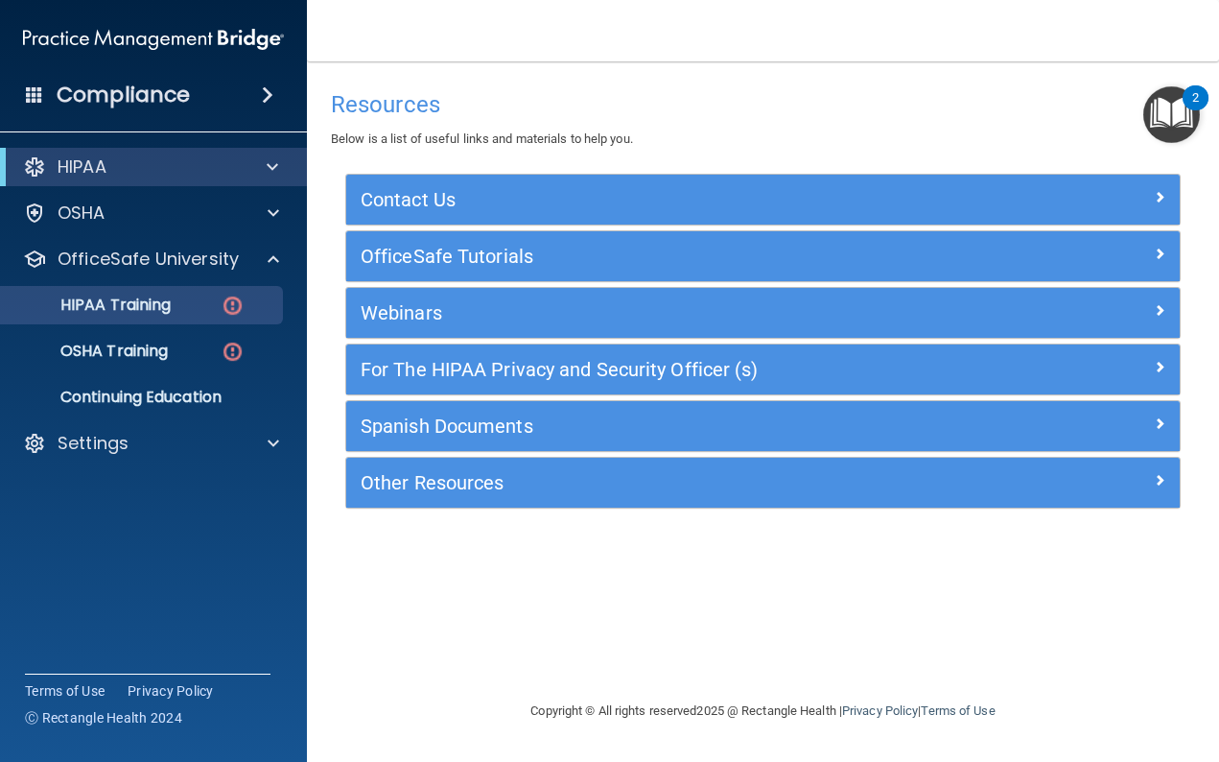
click at [157, 306] on p "HIPAA Training" at bounding box center [91, 304] width 158 height 19
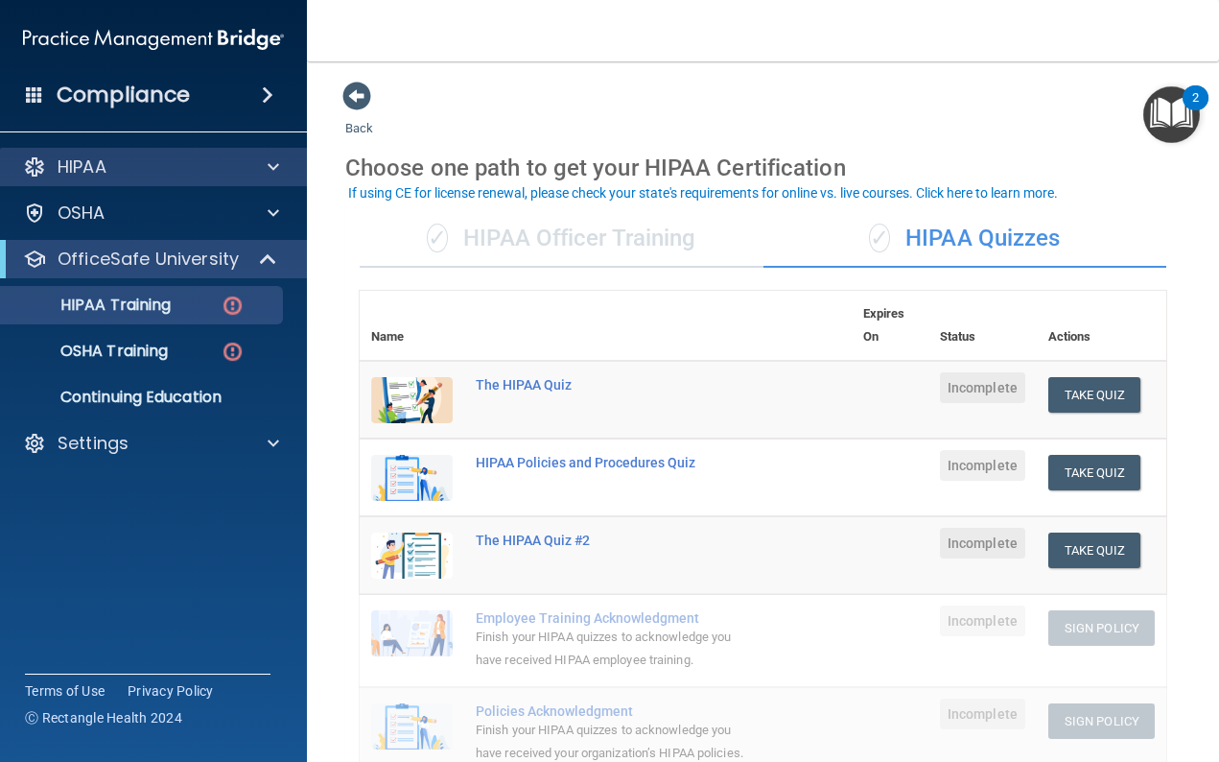
click at [138, 162] on div "HIPAA" at bounding box center [128, 166] width 238 height 23
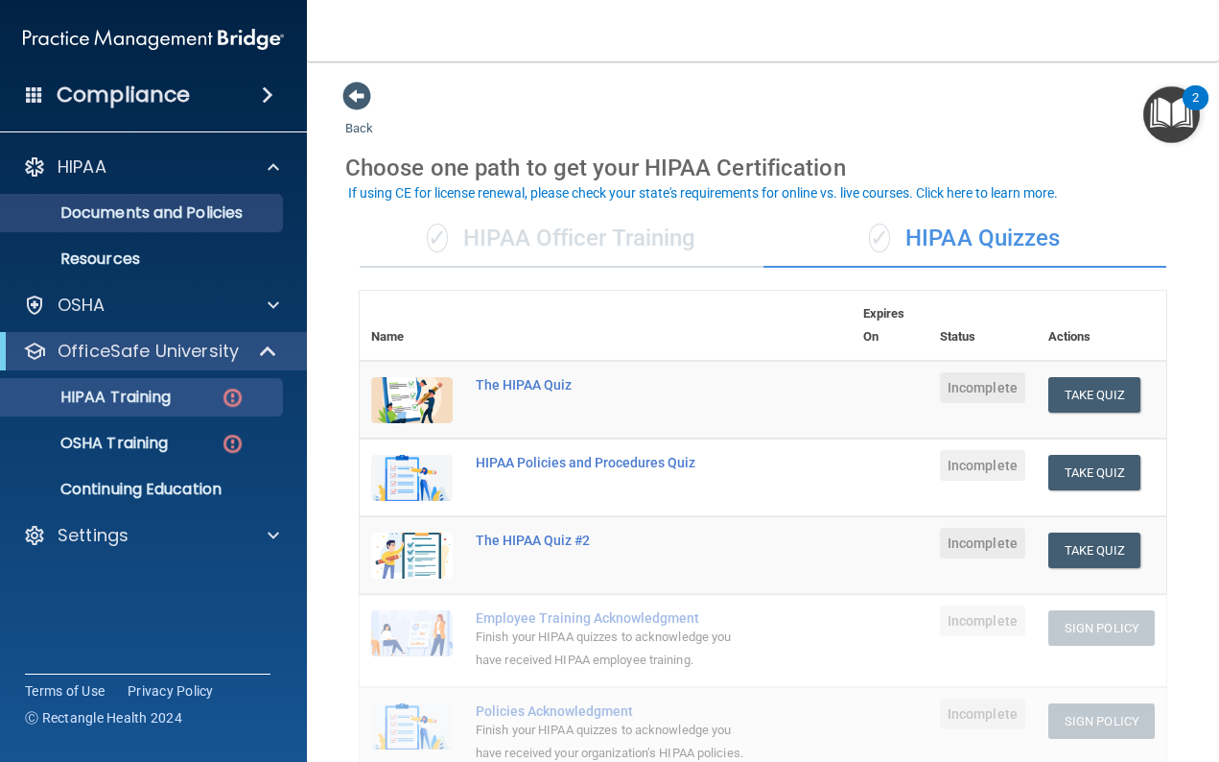
click at [149, 212] on p "Documents and Policies" at bounding box center [143, 212] width 262 height 19
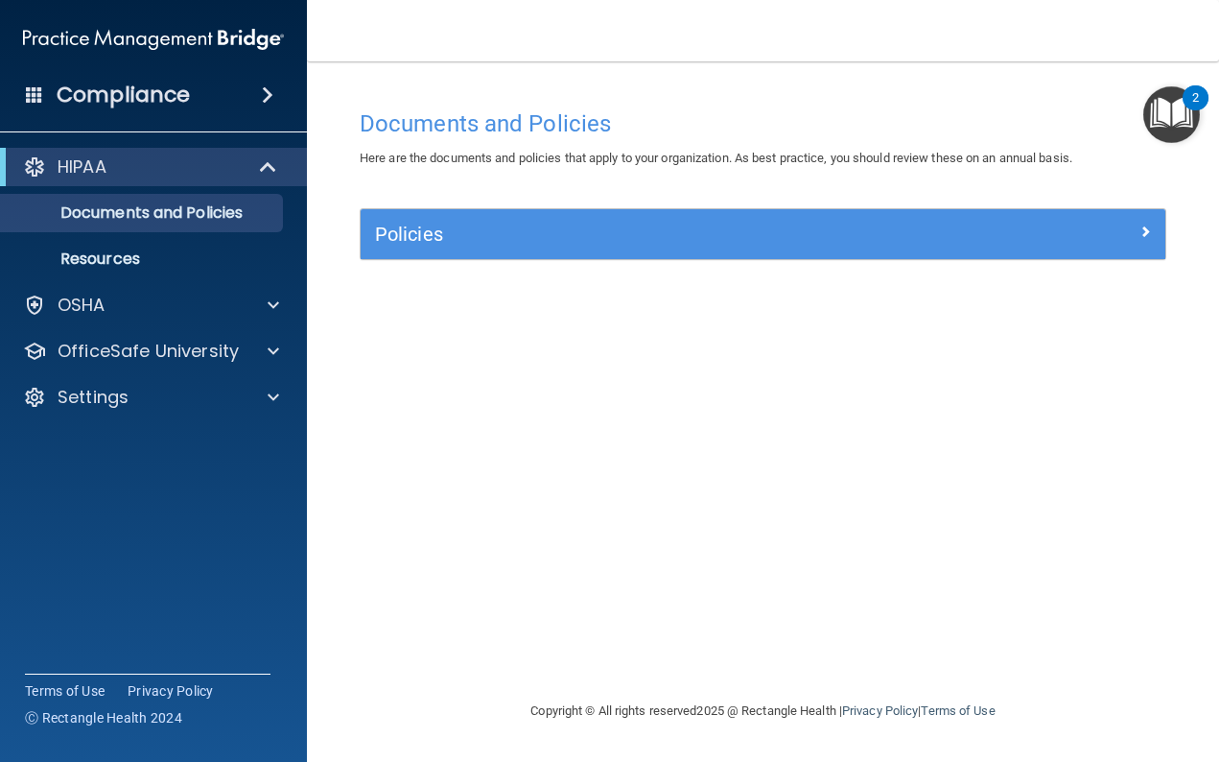
click at [396, 227] on h5 "Policies" at bounding box center [662, 234] width 575 height 21
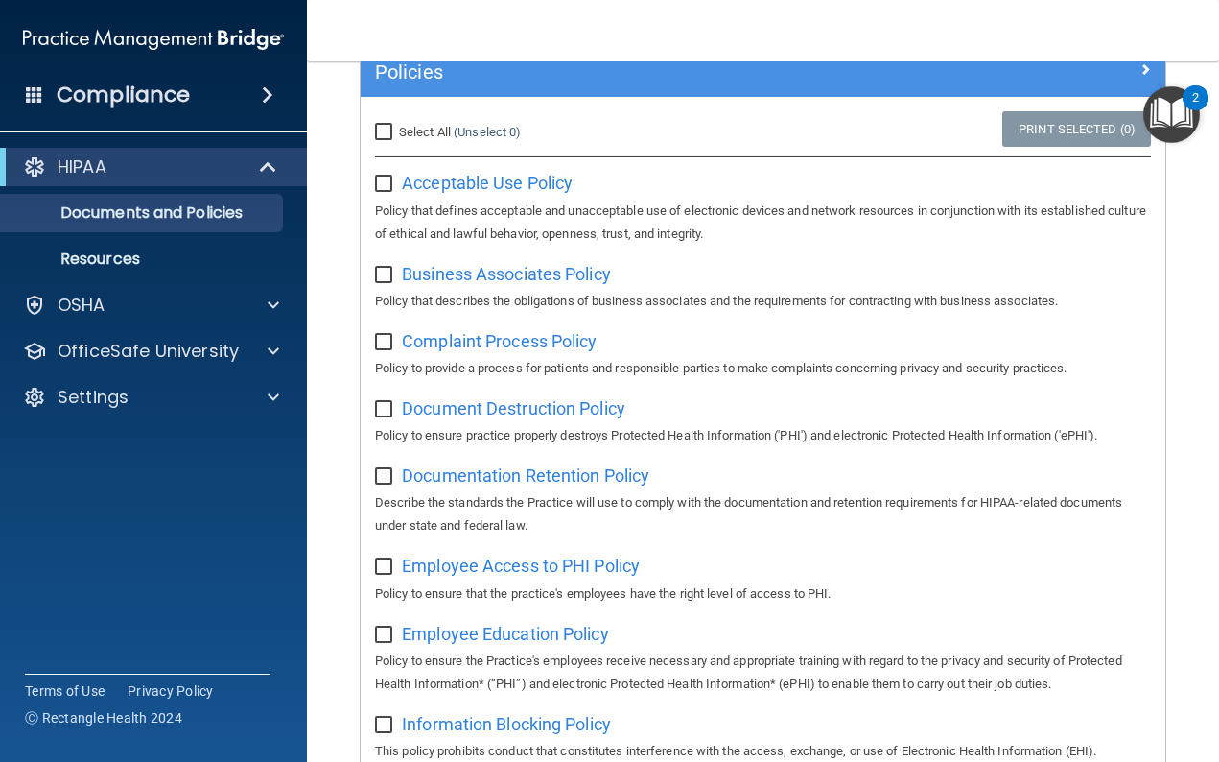
scroll to position [152, 0]
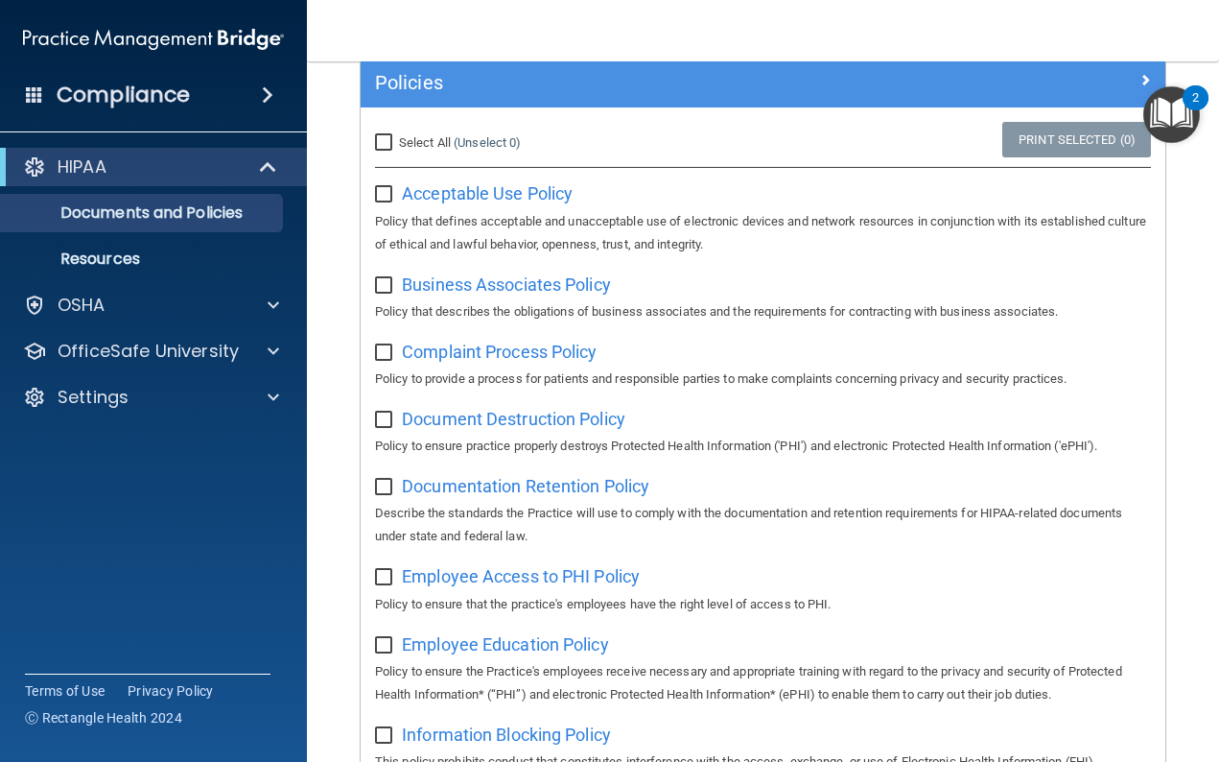
click at [197, 167] on div "HIPAA" at bounding box center [127, 166] width 237 height 23
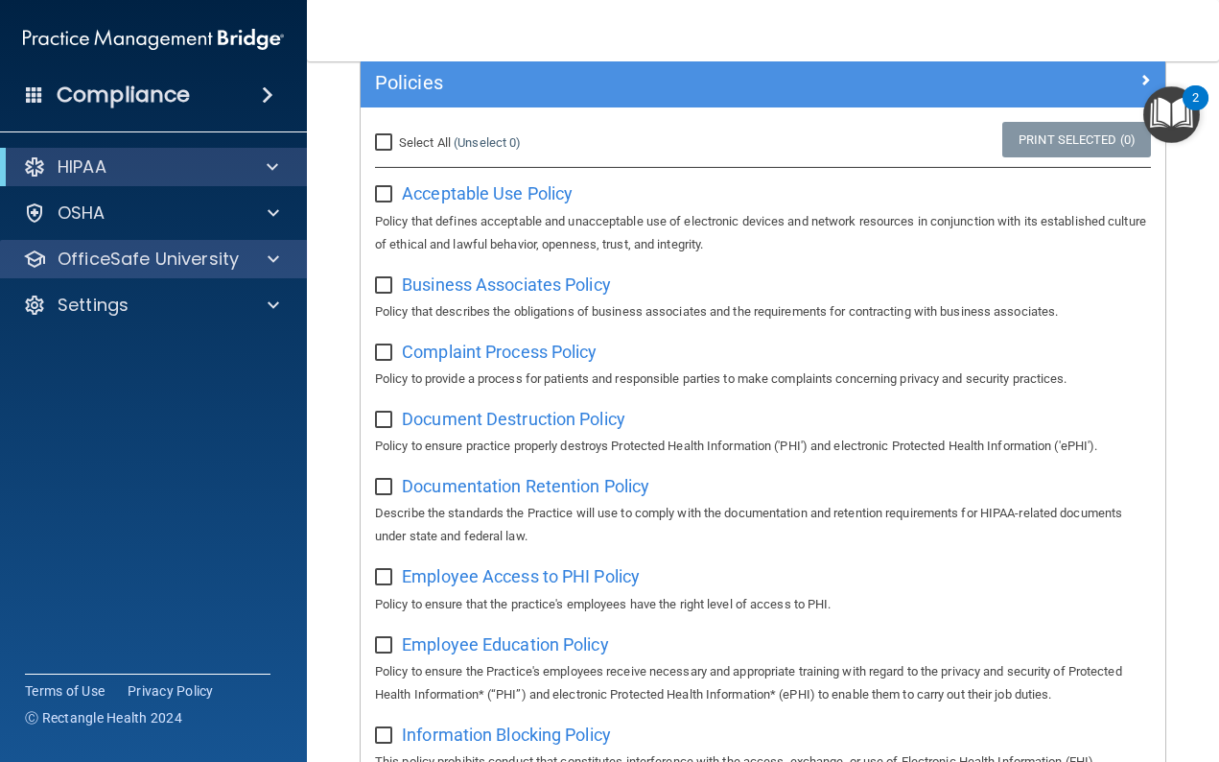
click at [192, 259] on p "OfficeSafe University" at bounding box center [148, 259] width 181 height 23
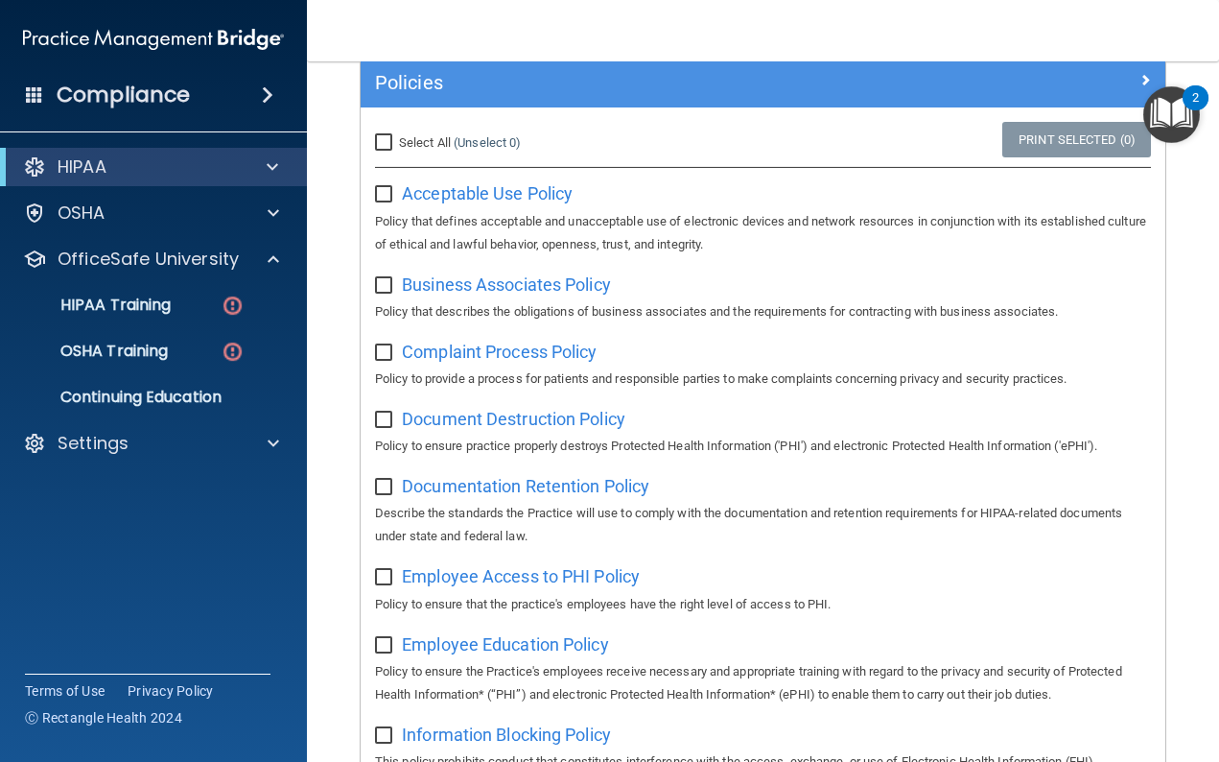
click at [143, 166] on div "HIPAA" at bounding box center [127, 166] width 237 height 23
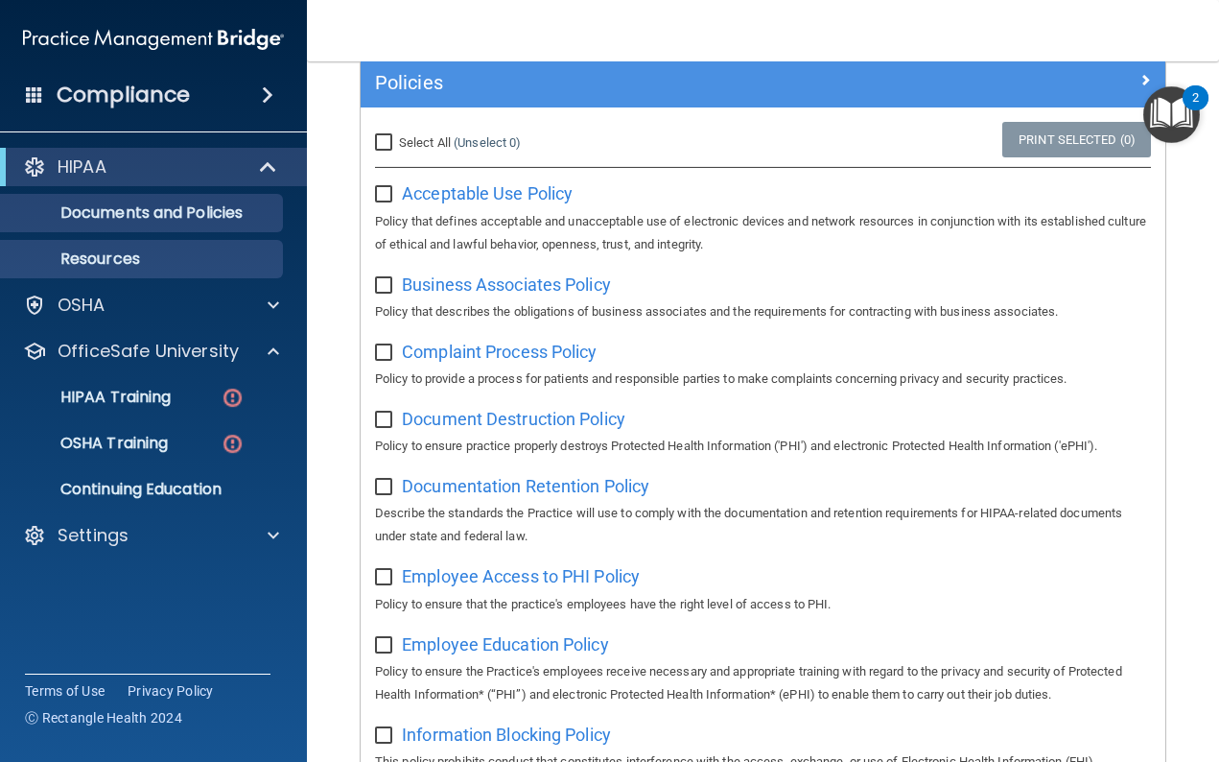
click at [133, 263] on p "Resources" at bounding box center [143, 258] width 262 height 19
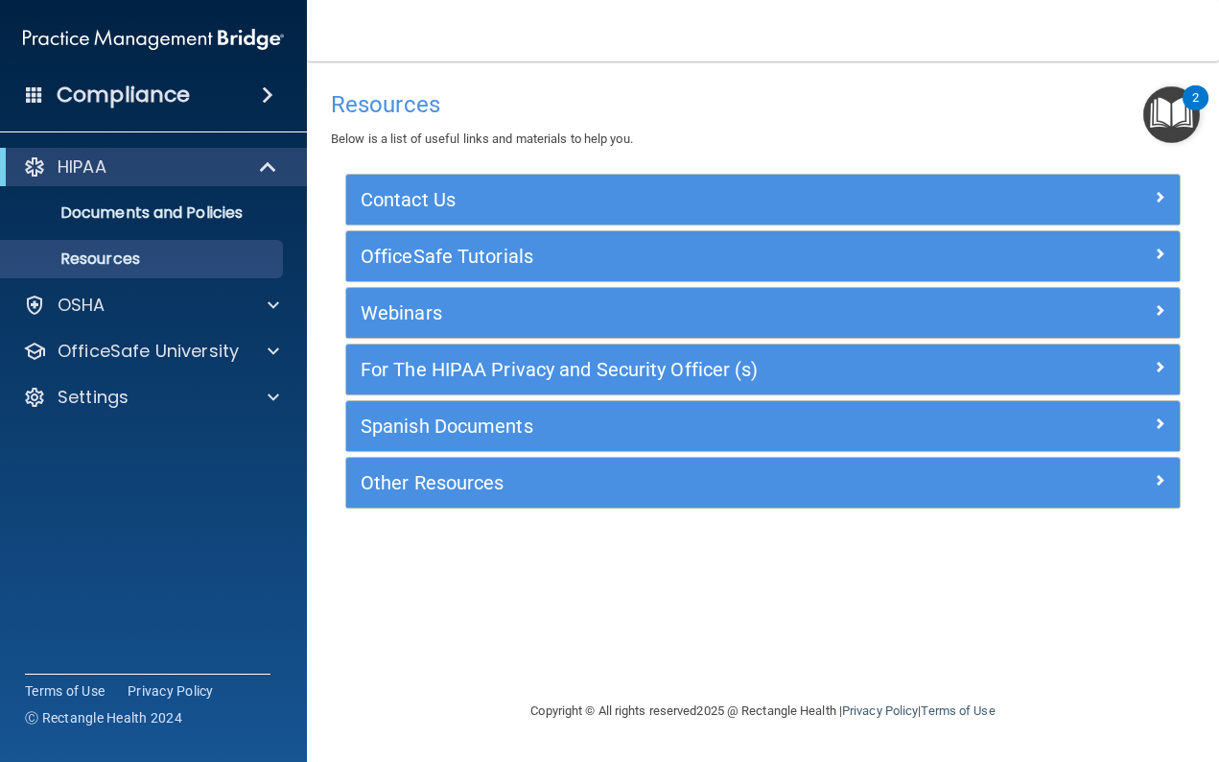
click at [379, 250] on h5 "OfficeSafe Tutorials" at bounding box center [659, 256] width 597 height 21
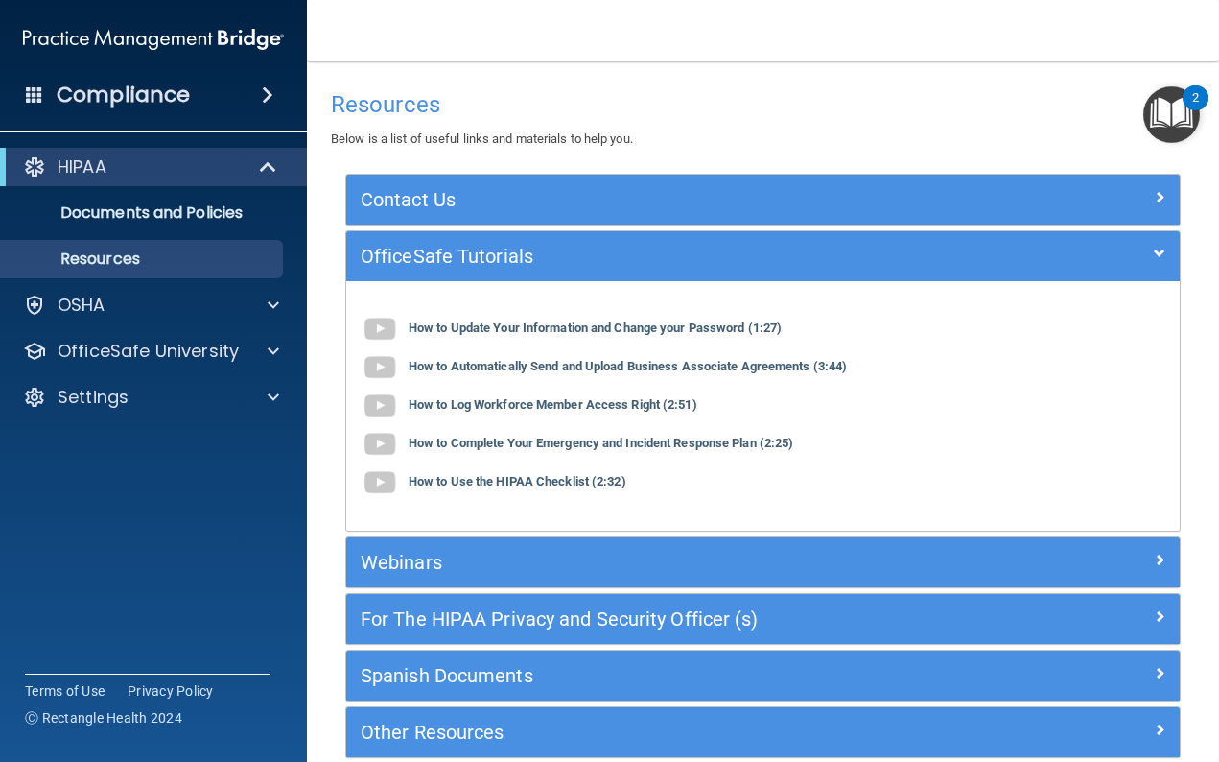
click at [327, 246] on main "Resources Below is a list of useful links and materials to help you. Contact Us…" at bounding box center [763, 411] width 912 height 700
click at [379, 252] on h5 "OfficeSafe Tutorials" at bounding box center [659, 256] width 597 height 21
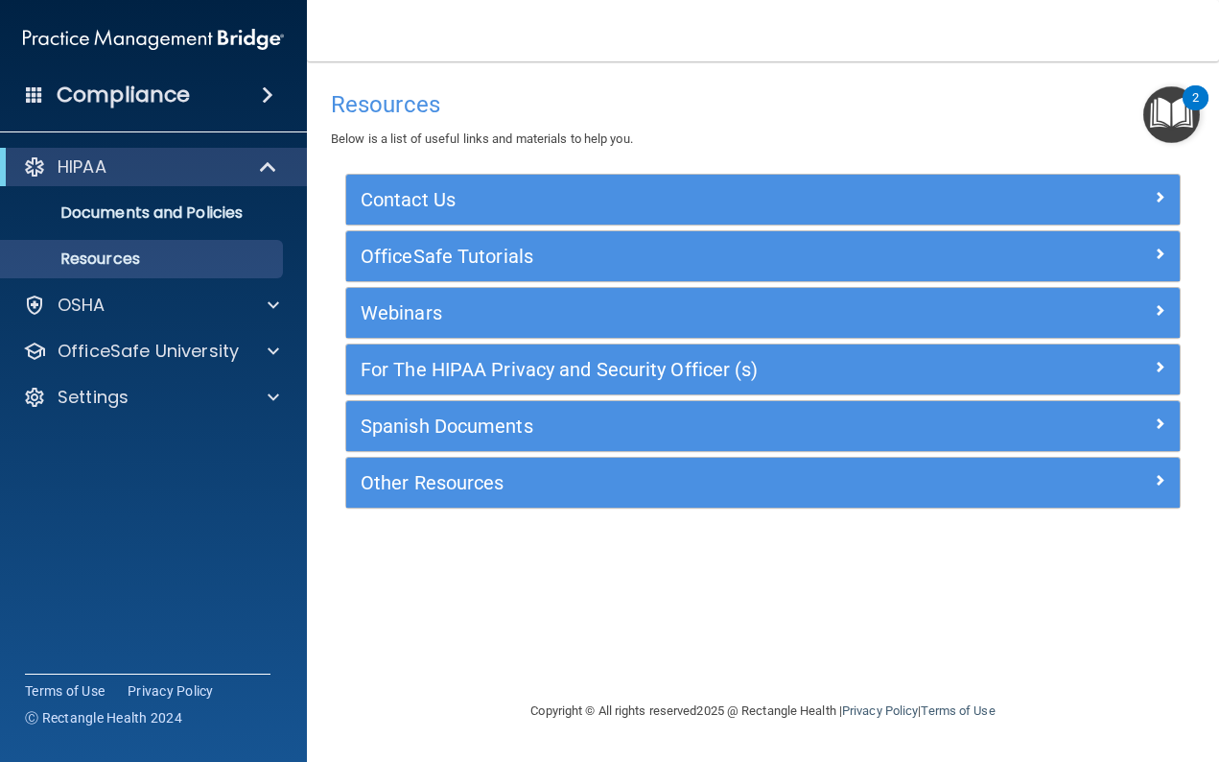
click at [154, 159] on div "HIPAA" at bounding box center [127, 166] width 237 height 23
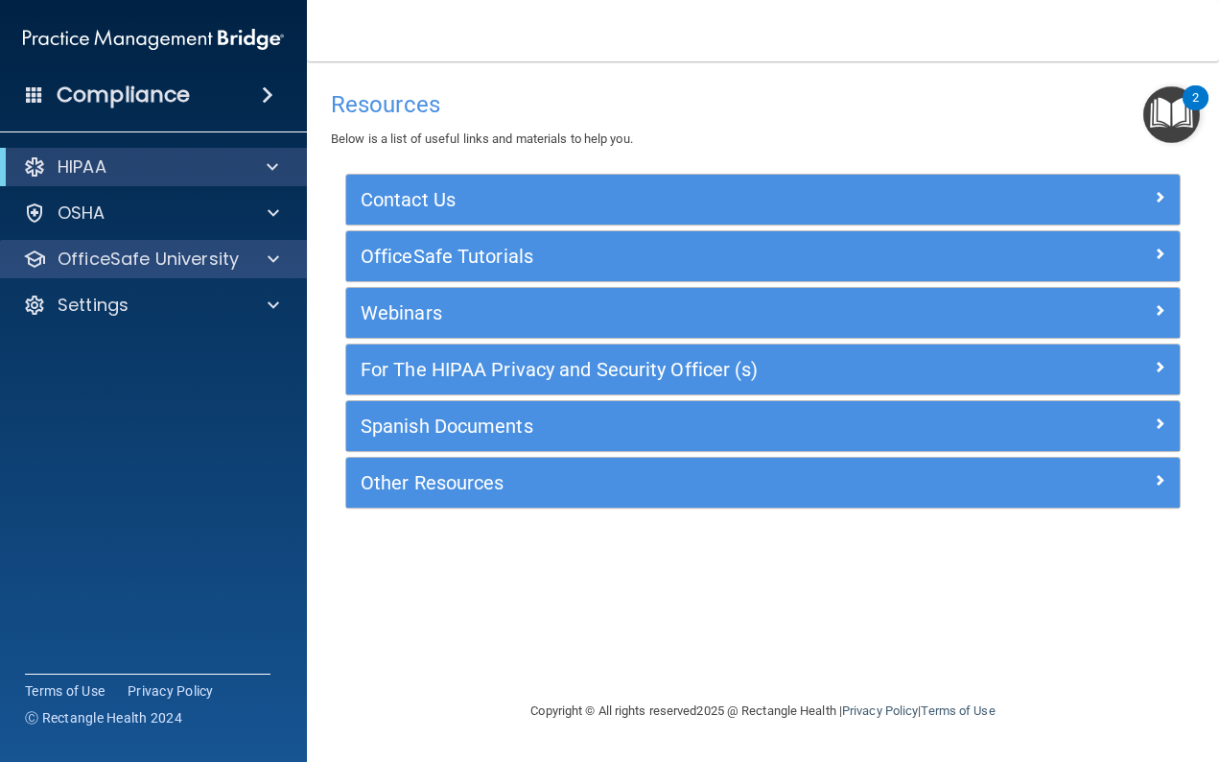
click at [155, 262] on p "OfficeSafe University" at bounding box center [148, 259] width 181 height 23
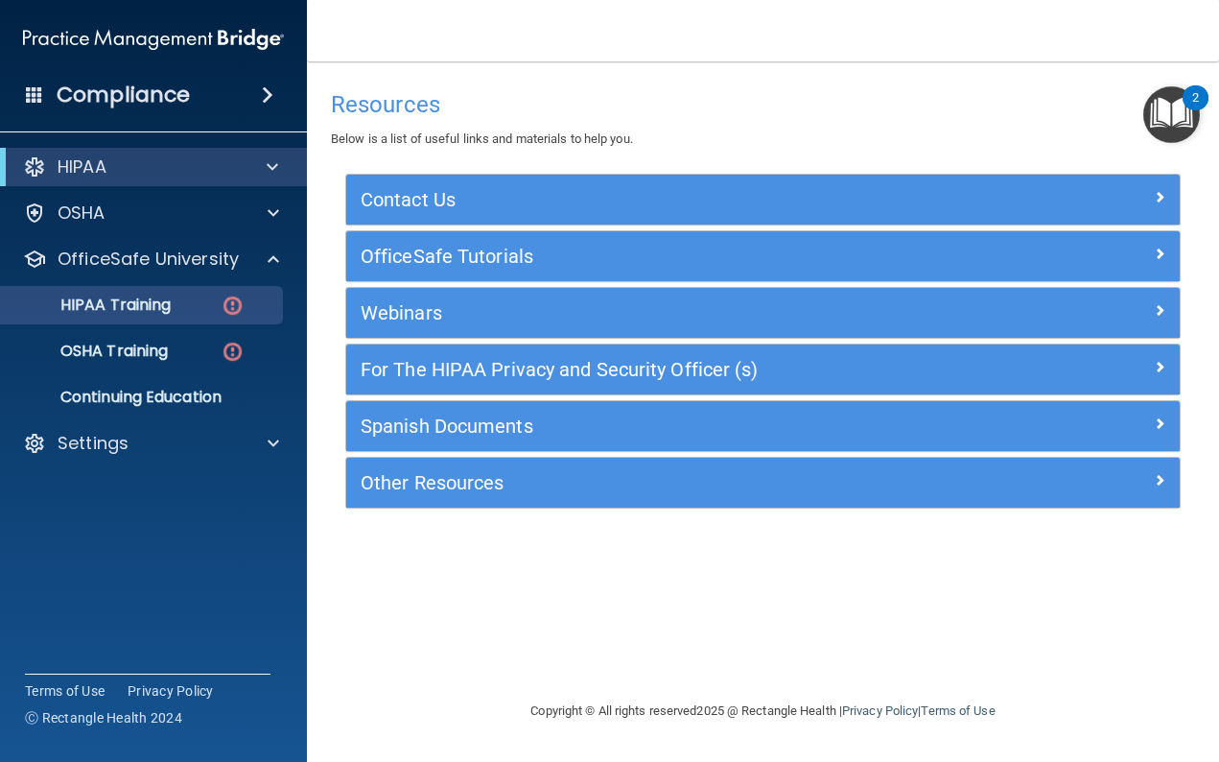
click at [133, 305] on p "HIPAA Training" at bounding box center [91, 304] width 158 height 19
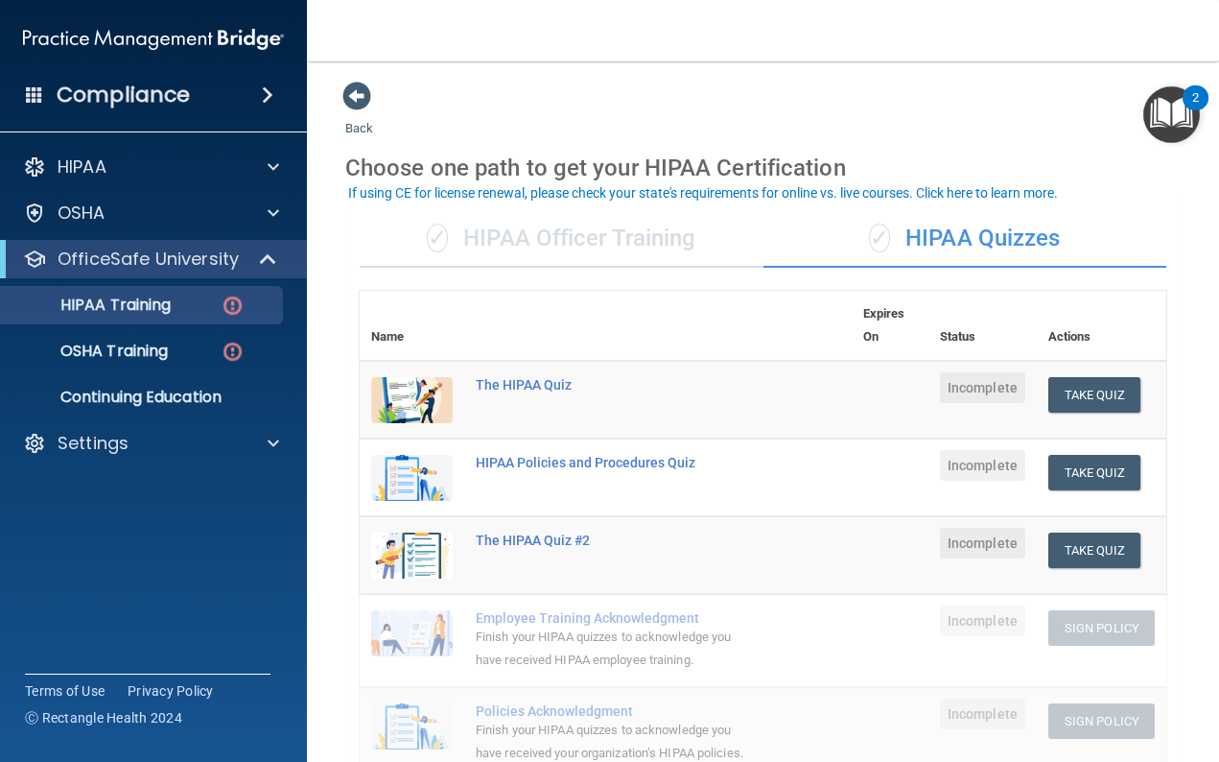
click at [393, 397] on img at bounding box center [412, 400] width 82 height 46
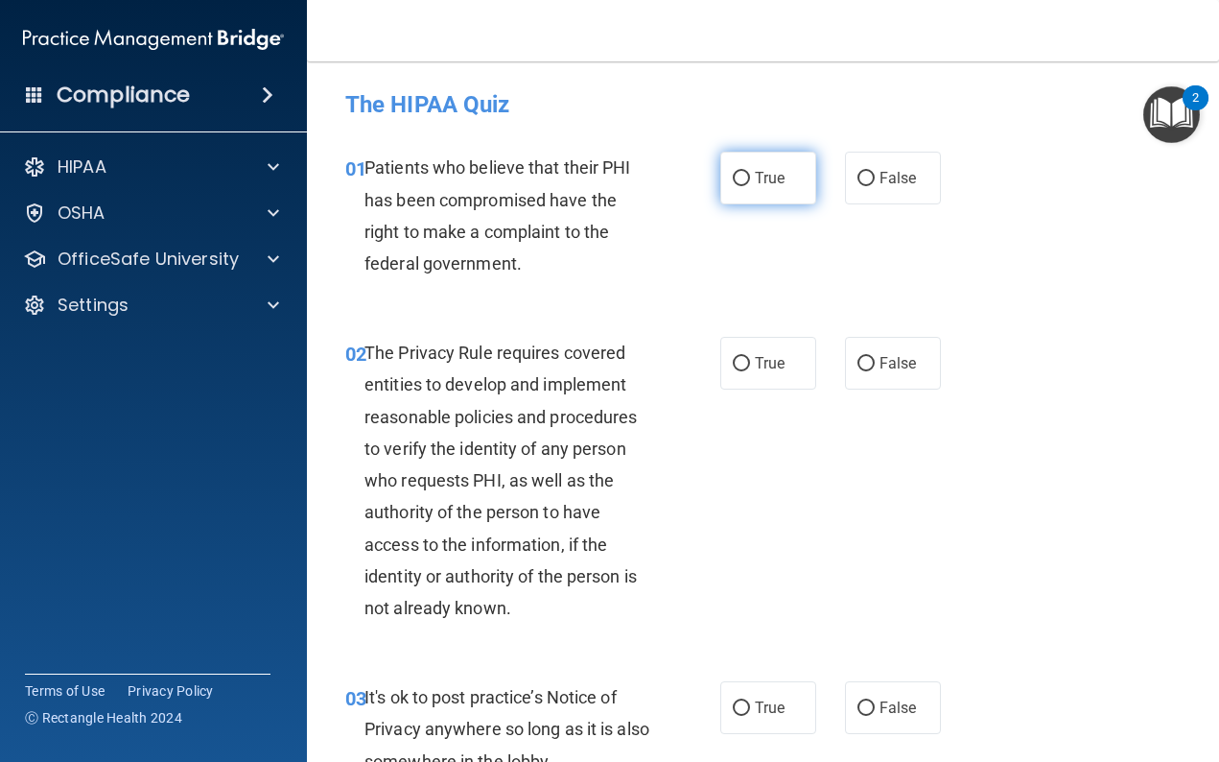
click at [744, 177] on input "True" at bounding box center [741, 179] width 17 height 14
radio input "true"
click at [736, 357] on input "True" at bounding box center [741, 364] width 17 height 14
radio input "true"
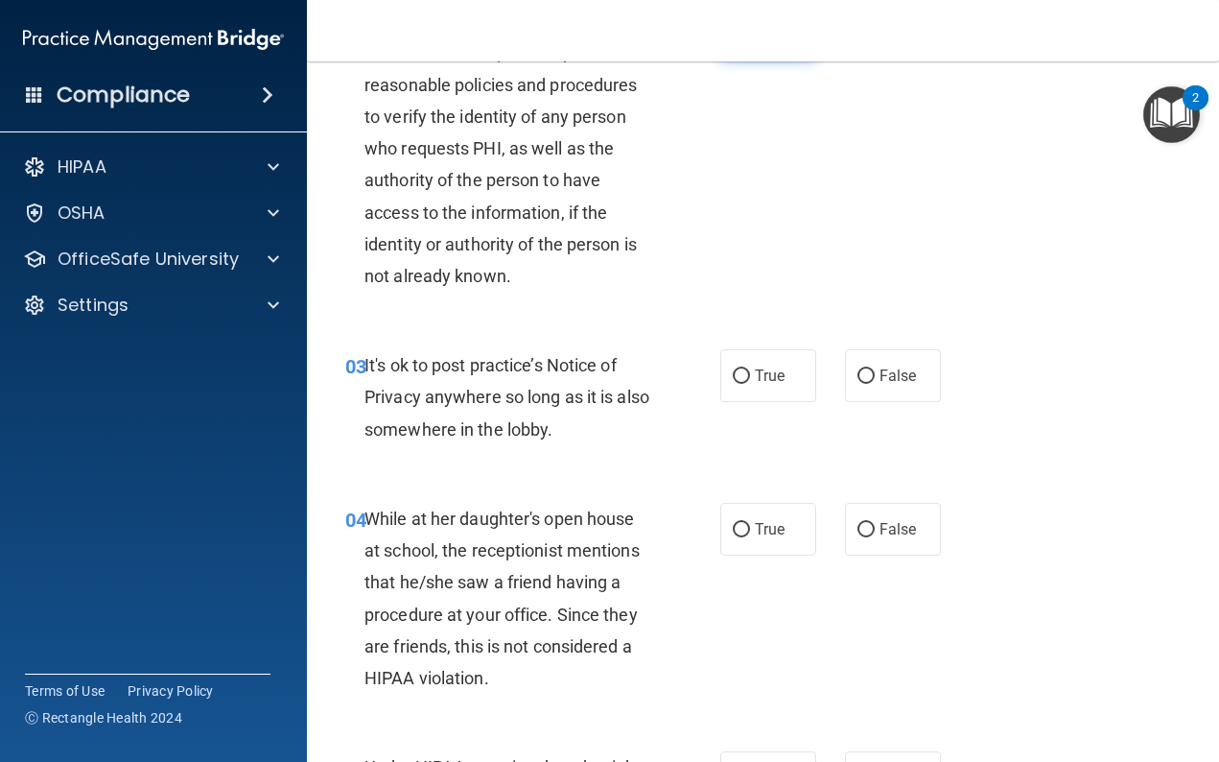
scroll to position [338, 0]
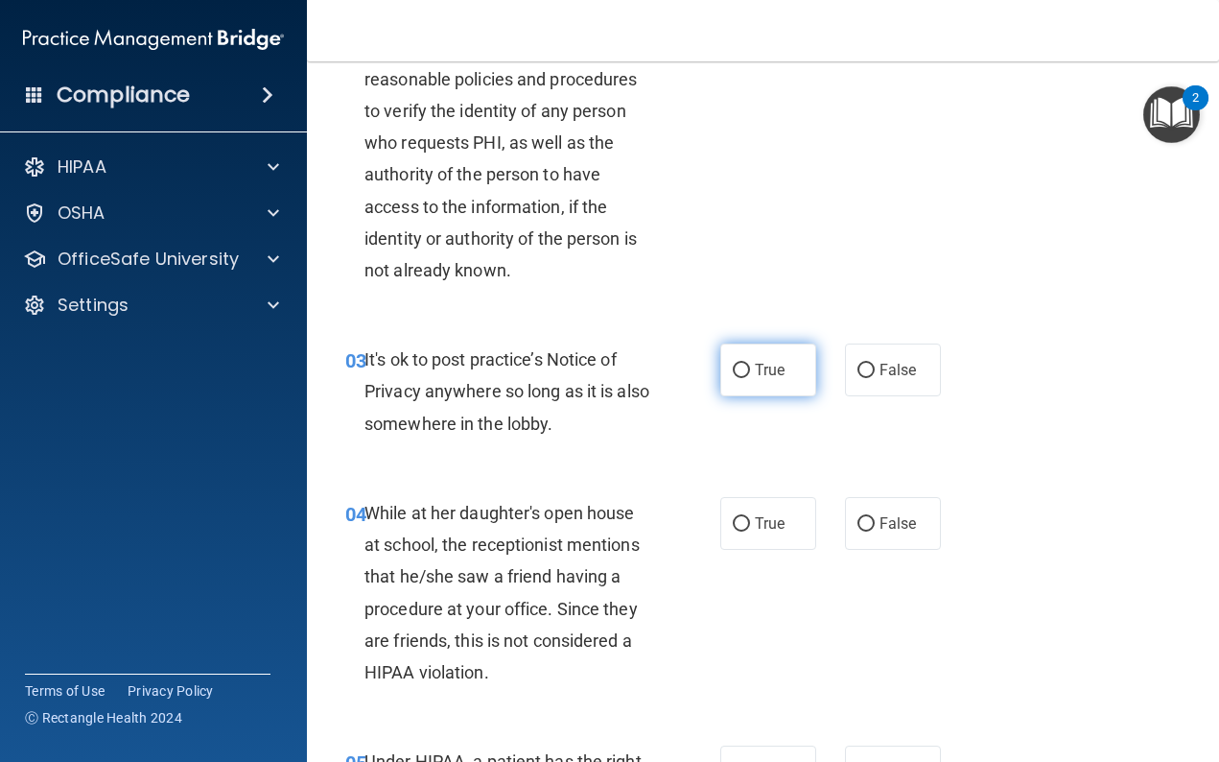
click at [736, 357] on label "True" at bounding box center [768, 369] width 96 height 53
click at [736, 364] on input "True" at bounding box center [741, 371] width 17 height 14
radio input "true"
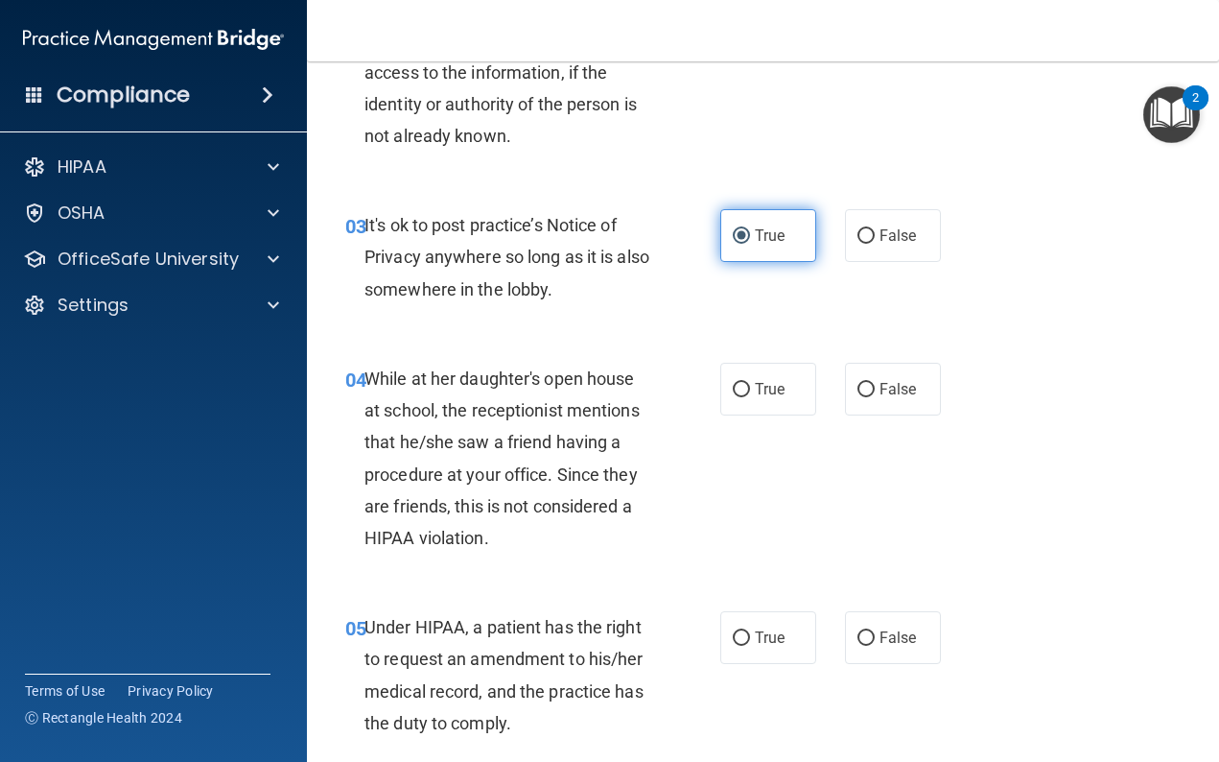
scroll to position [479, 0]
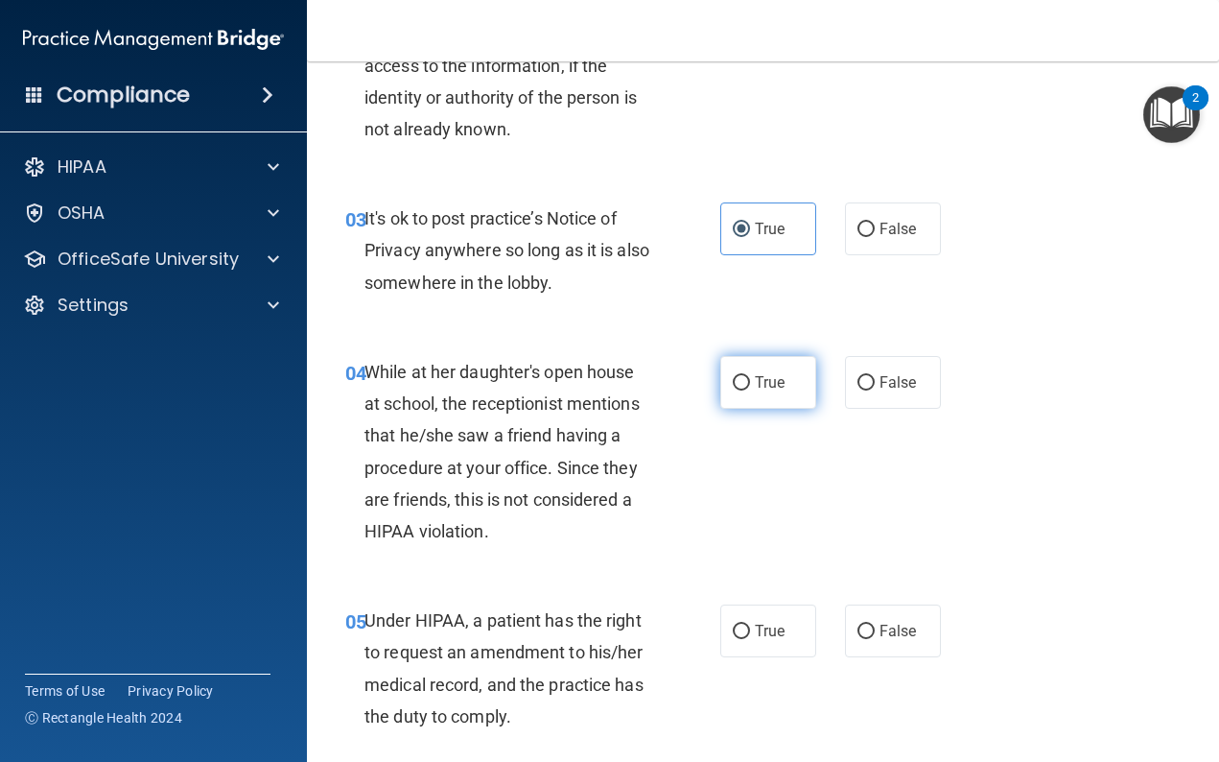
click at [741, 376] on input "True" at bounding box center [741, 383] width 17 height 14
radio input "true"
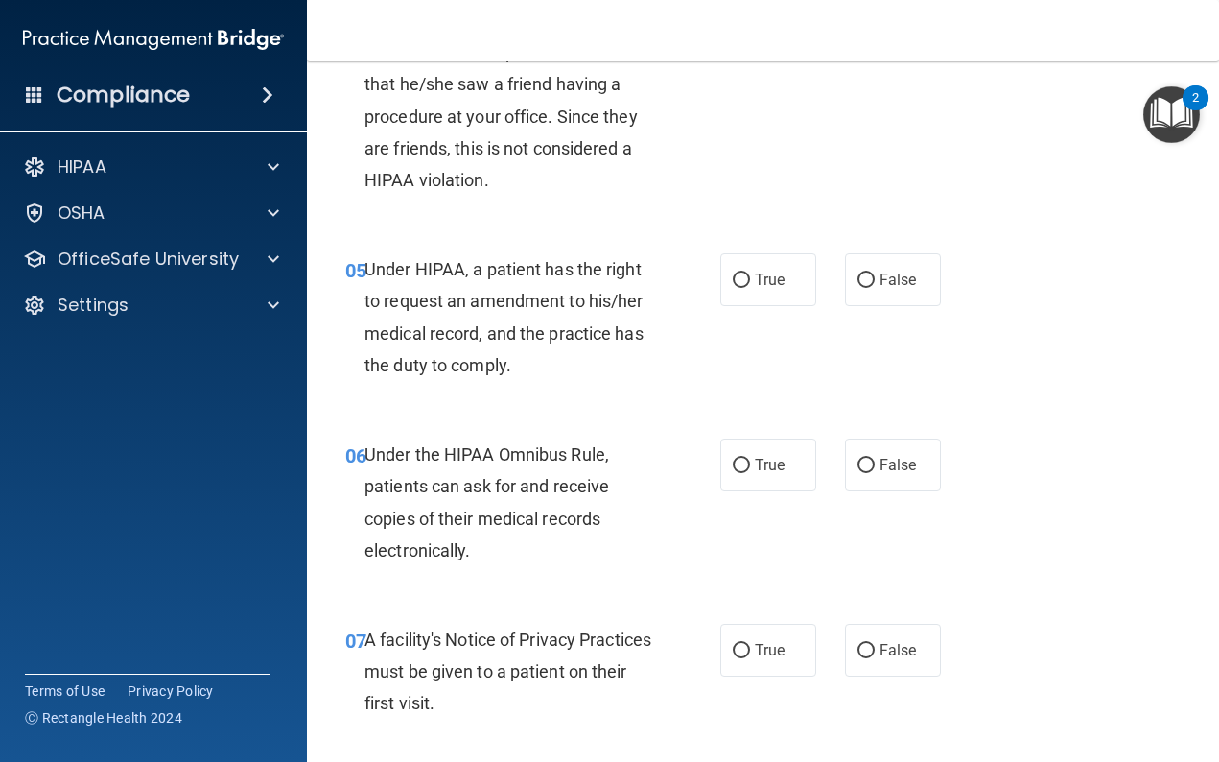
scroll to position [831, 0]
click at [742, 272] on input "True" at bounding box center [741, 279] width 17 height 14
radio input "true"
click at [739, 462] on input "True" at bounding box center [741, 465] width 17 height 14
radio input "true"
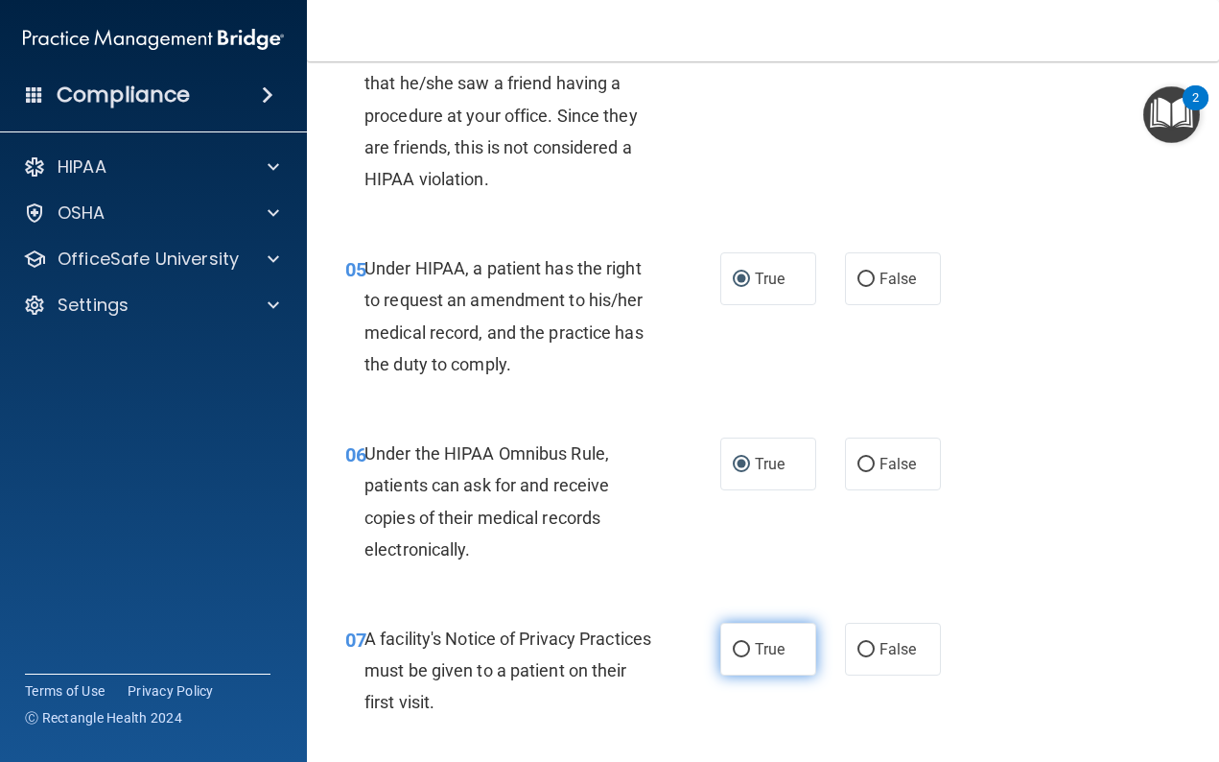
click at [742, 643] on input "True" at bounding box center [741, 650] width 17 height 14
radio input "true"
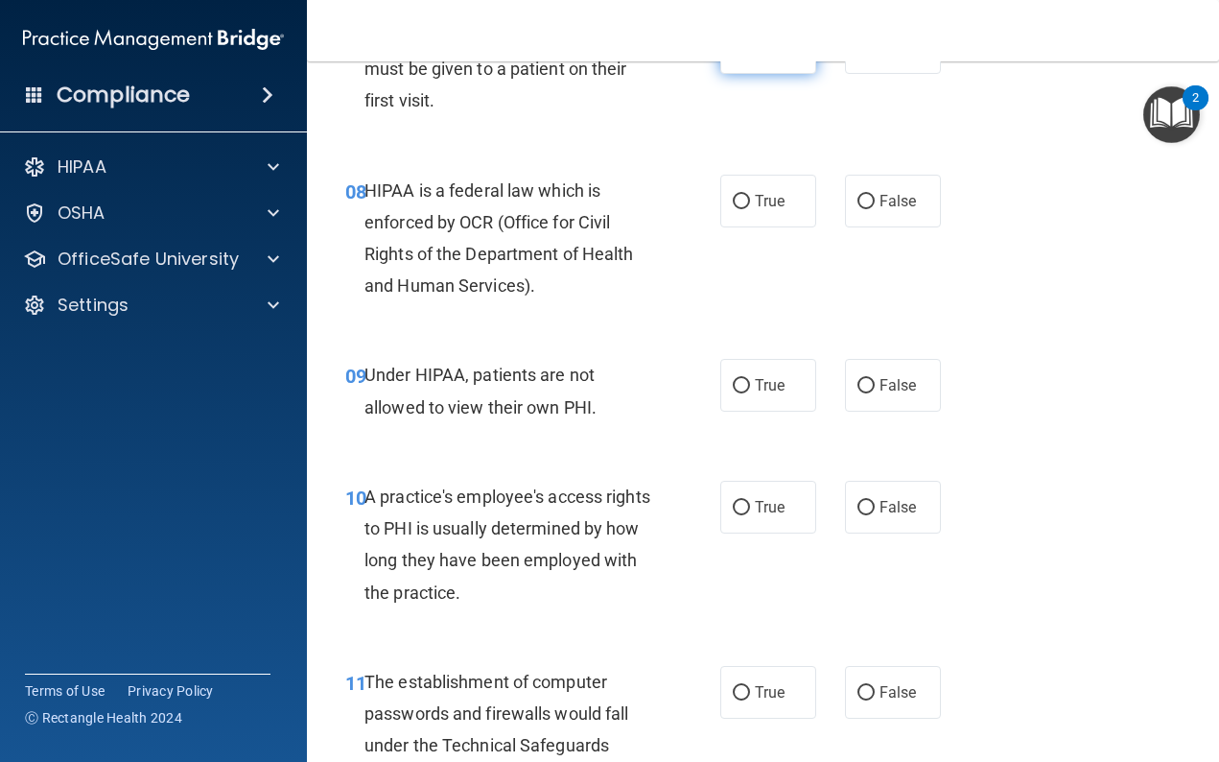
scroll to position [1433, 0]
click at [743, 194] on input "True" at bounding box center [741, 201] width 17 height 14
radio input "true"
click at [744, 378] on input "True" at bounding box center [741, 385] width 17 height 14
radio input "true"
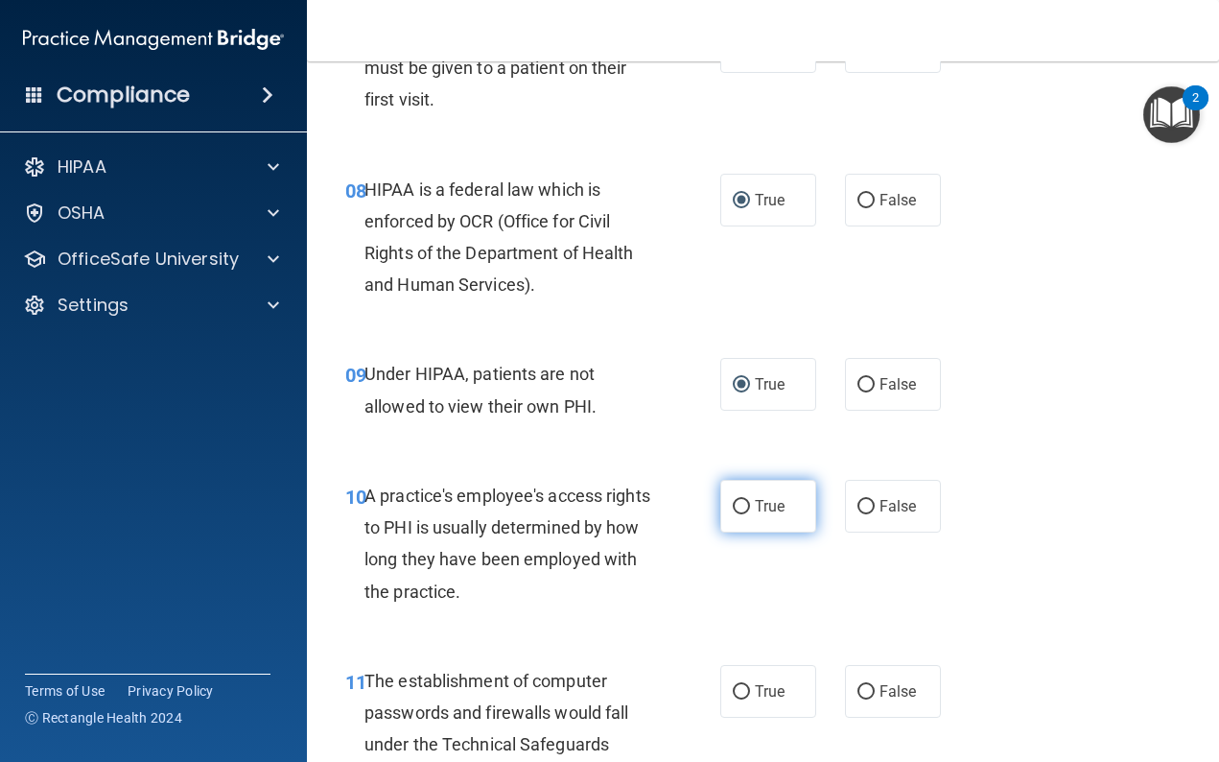
click at [744, 500] on input "True" at bounding box center [741, 507] width 17 height 14
radio input "true"
click at [746, 685] on input "True" at bounding box center [741, 692] width 17 height 14
radio input "true"
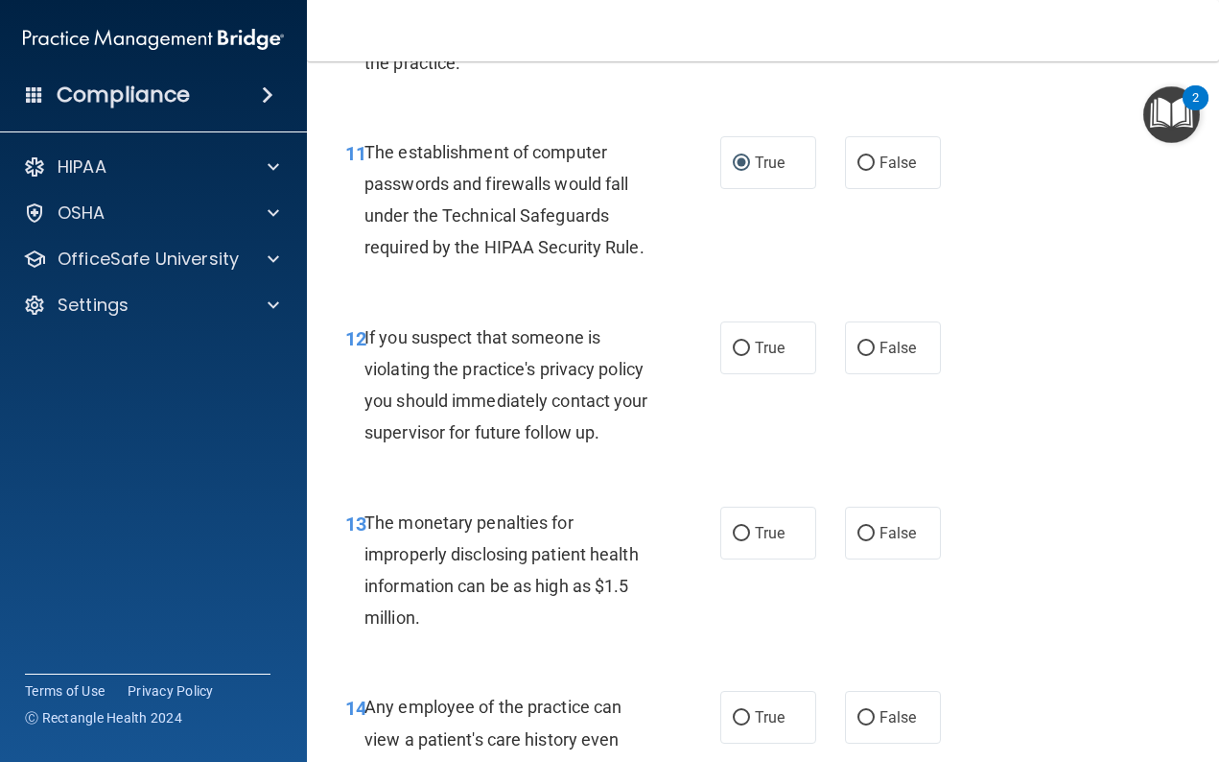
scroll to position [2027, 0]
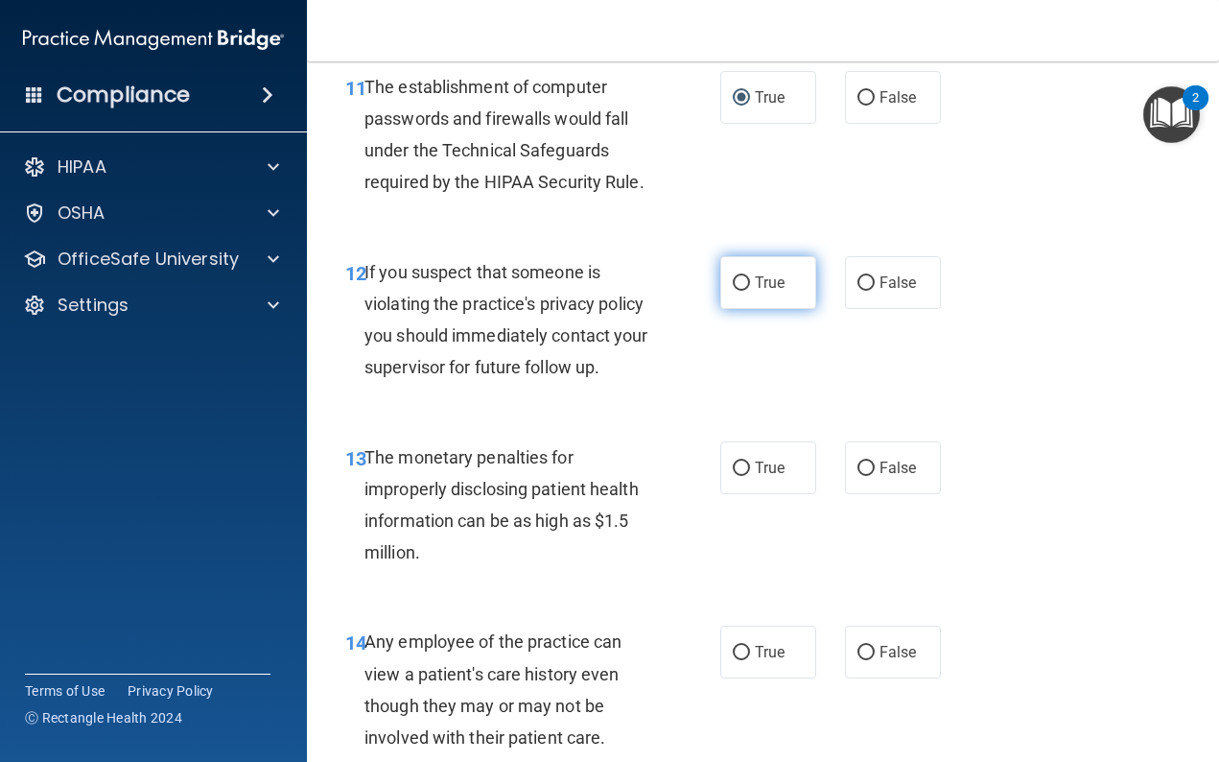
click at [738, 276] on input "True" at bounding box center [741, 283] width 17 height 14
radio input "true"
click at [744, 461] on input "True" at bounding box center [741, 468] width 17 height 14
radio input "true"
click at [737, 646] on input "True" at bounding box center [741, 653] width 17 height 14
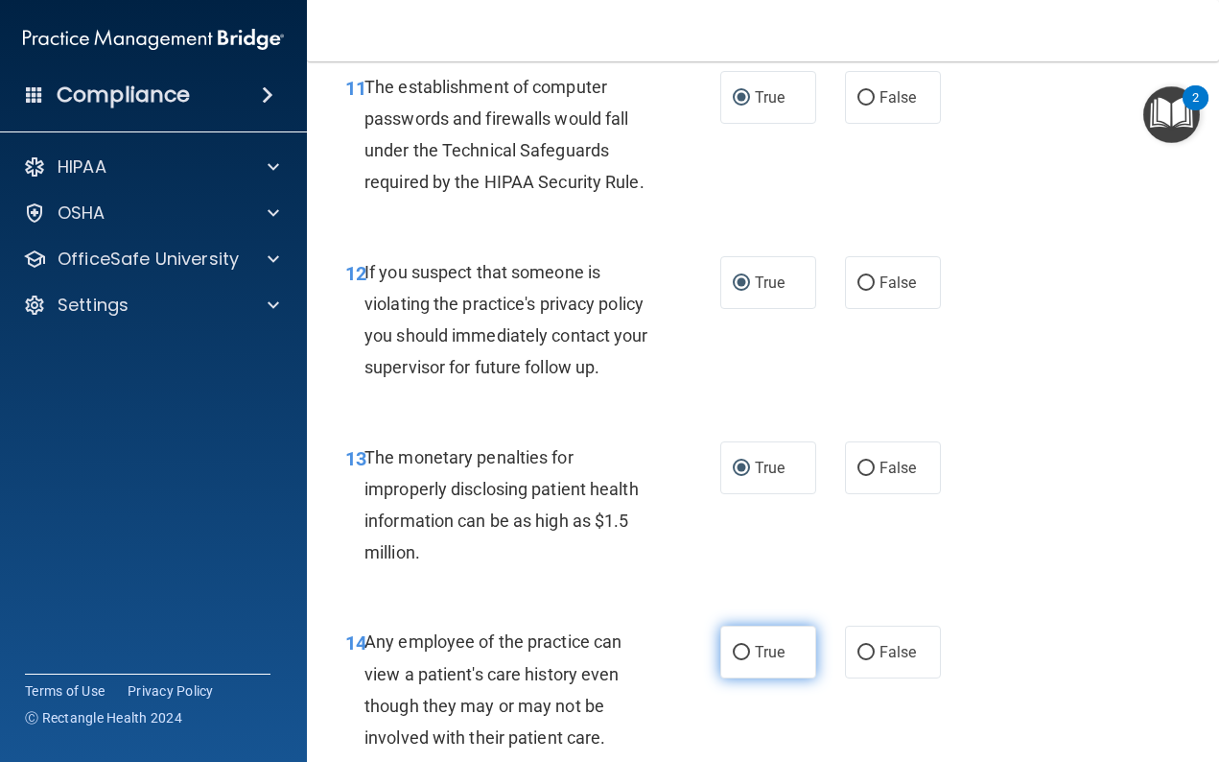
radio input "true"
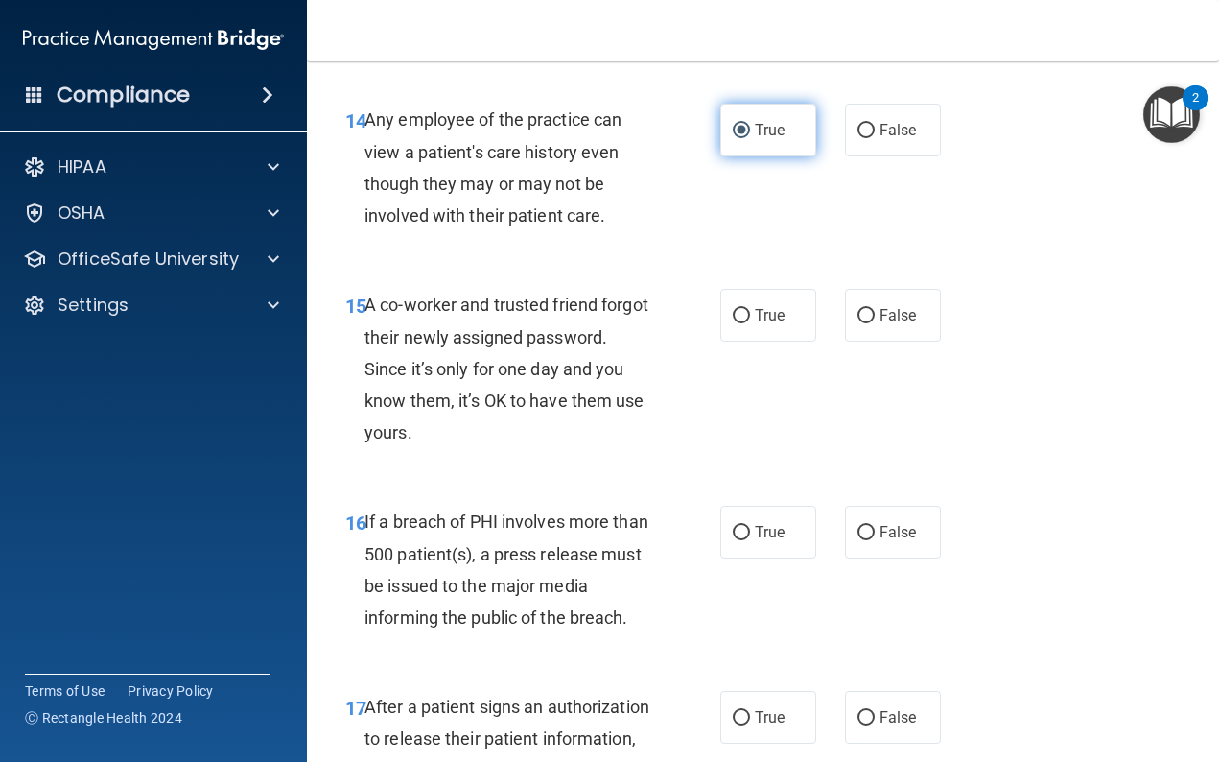
scroll to position [2566, 0]
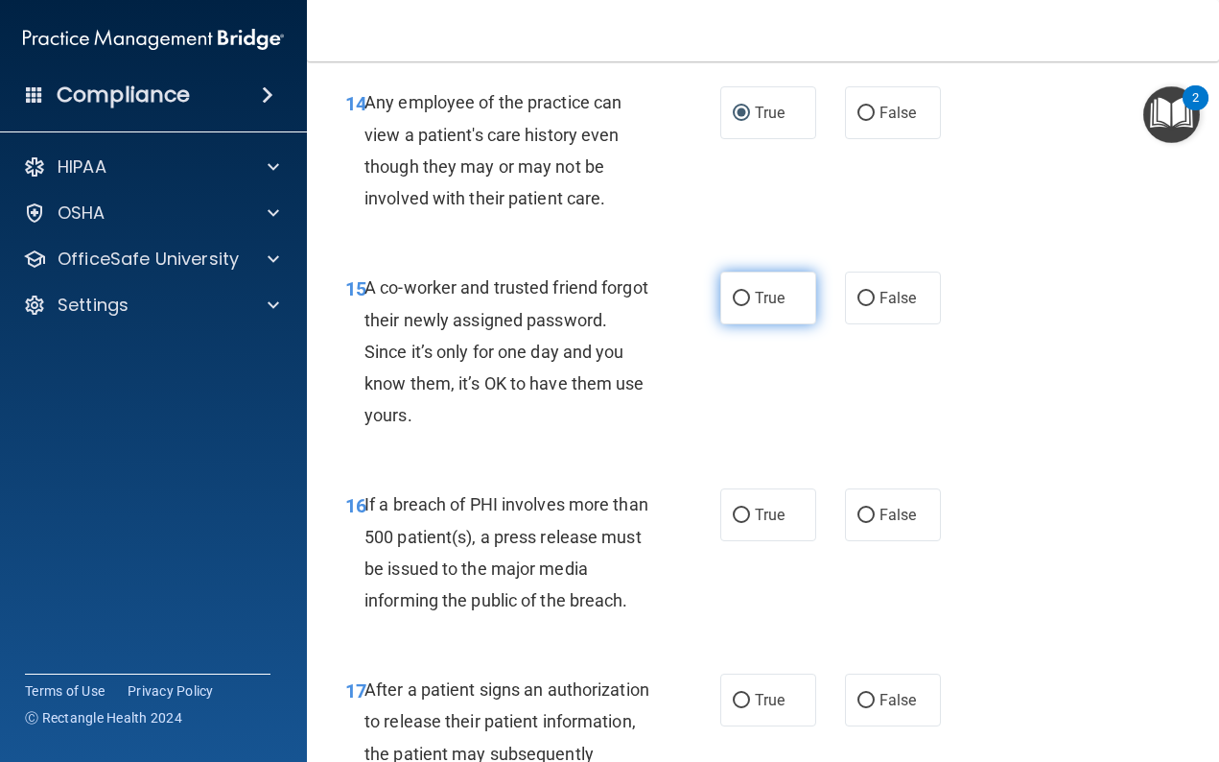
click at [747, 275] on label "True" at bounding box center [768, 298] width 96 height 53
click at [747, 292] on input "True" at bounding box center [741, 299] width 17 height 14
radio input "true"
click at [744, 508] on input "True" at bounding box center [741, 515] width 17 height 14
radio input "true"
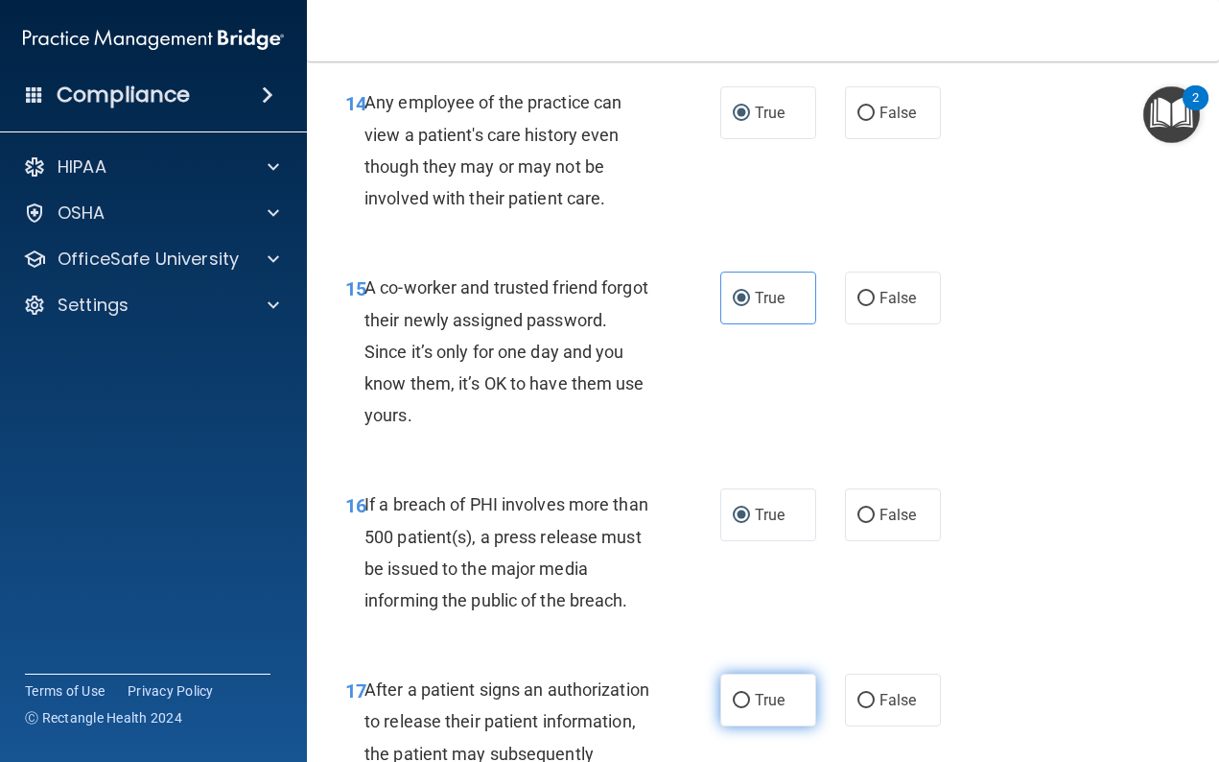
click at [742, 694] on input "True" at bounding box center [741, 701] width 17 height 14
radio input "true"
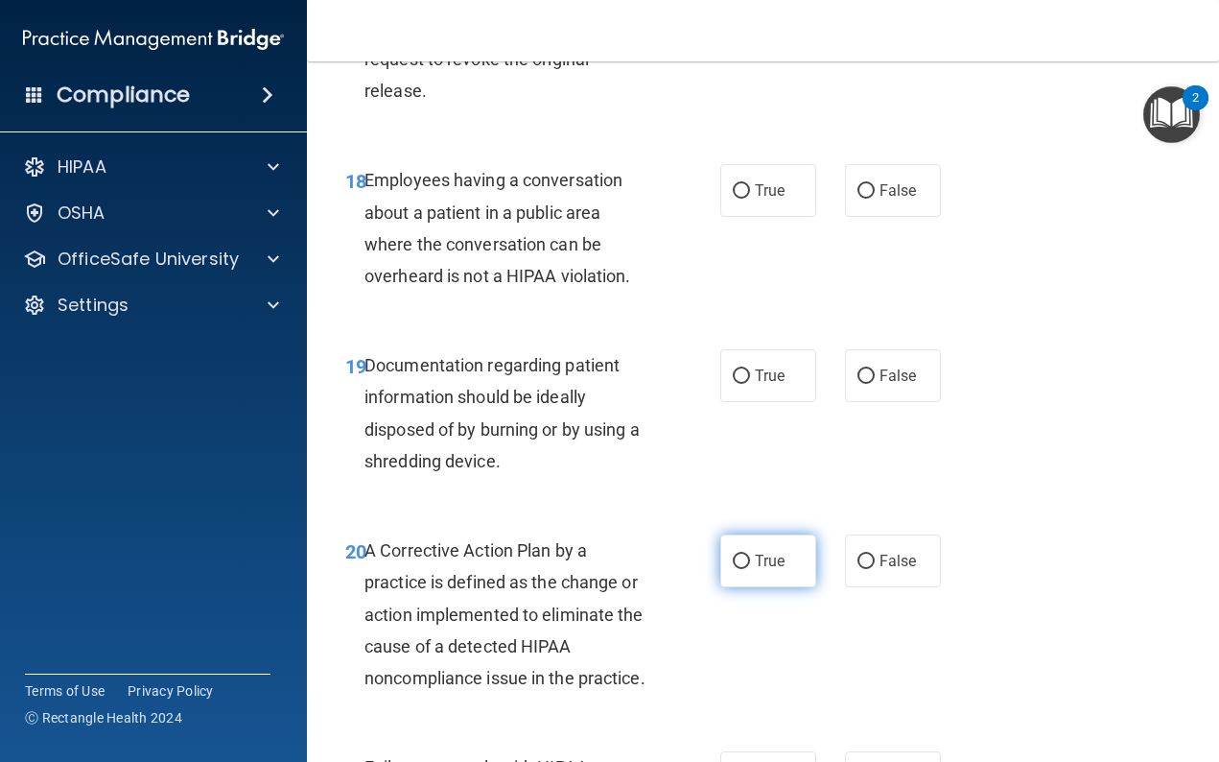
scroll to position [3294, 0]
click at [744, 183] on input "True" at bounding box center [741, 190] width 17 height 14
radio input "true"
click at [744, 368] on input "True" at bounding box center [741, 375] width 17 height 14
radio input "true"
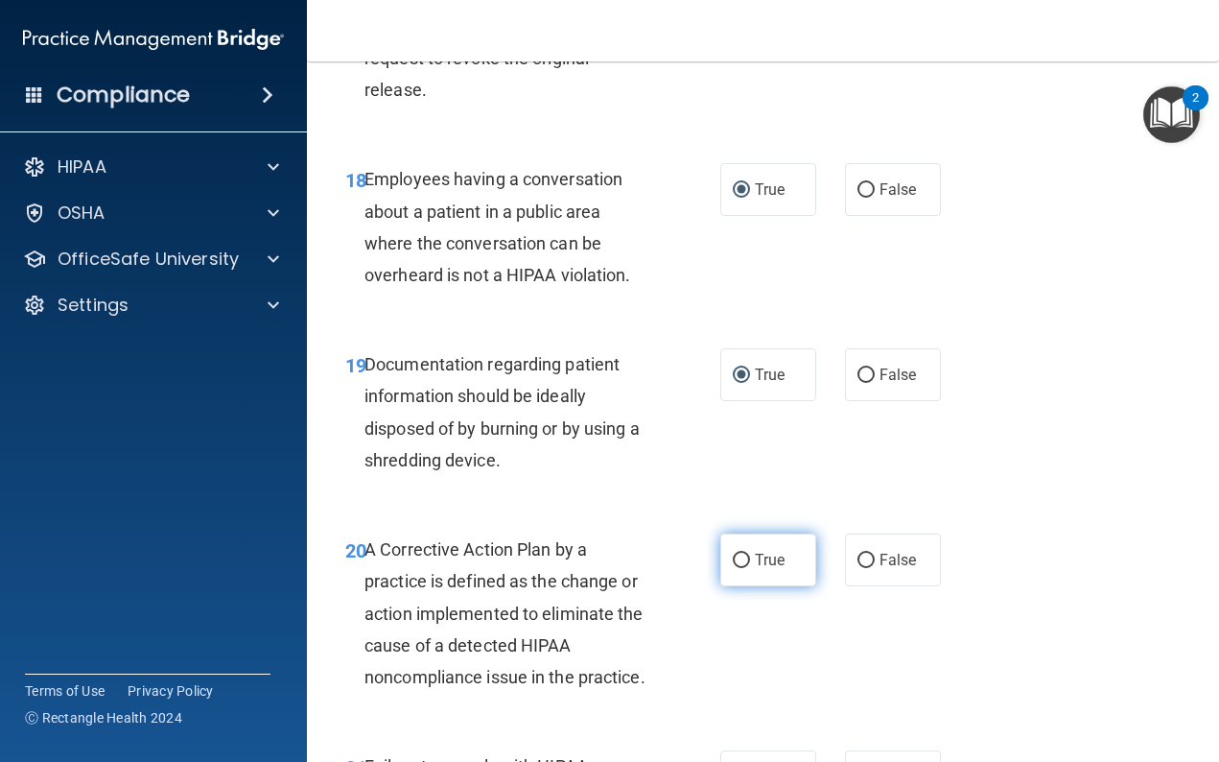
click at [745, 554] on input "True" at bounding box center [741, 561] width 17 height 14
radio input "true"
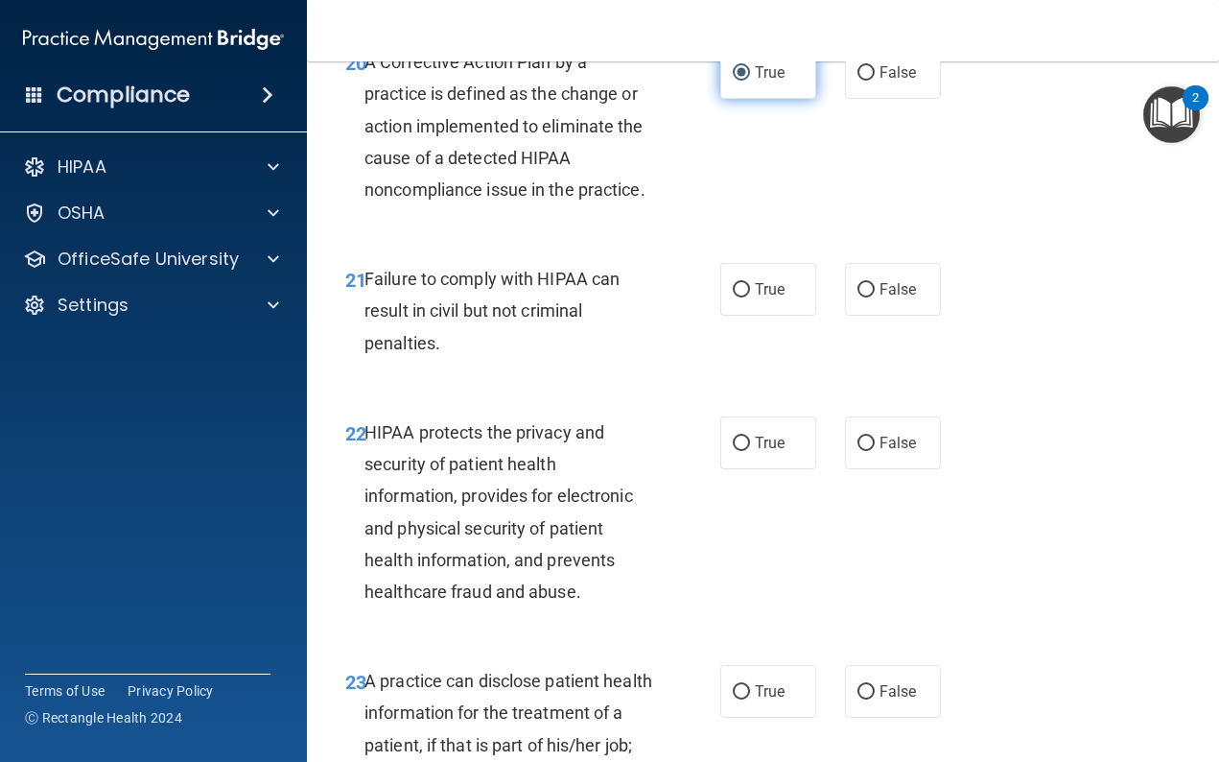
scroll to position [3783, 0]
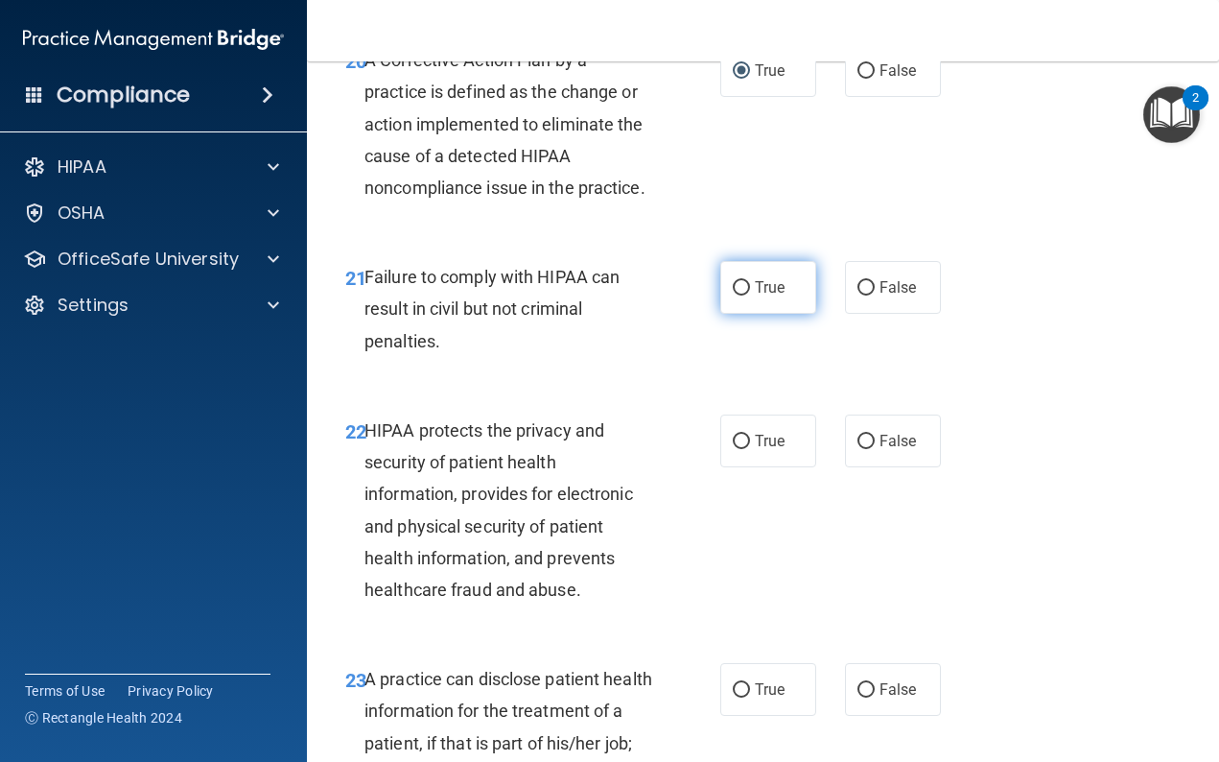
click at [736, 281] on input "True" at bounding box center [741, 288] width 17 height 14
radio input "true"
click at [740, 435] on input "True" at bounding box center [741, 442] width 17 height 14
radio input "true"
click at [743, 683] on input "True" at bounding box center [741, 690] width 17 height 14
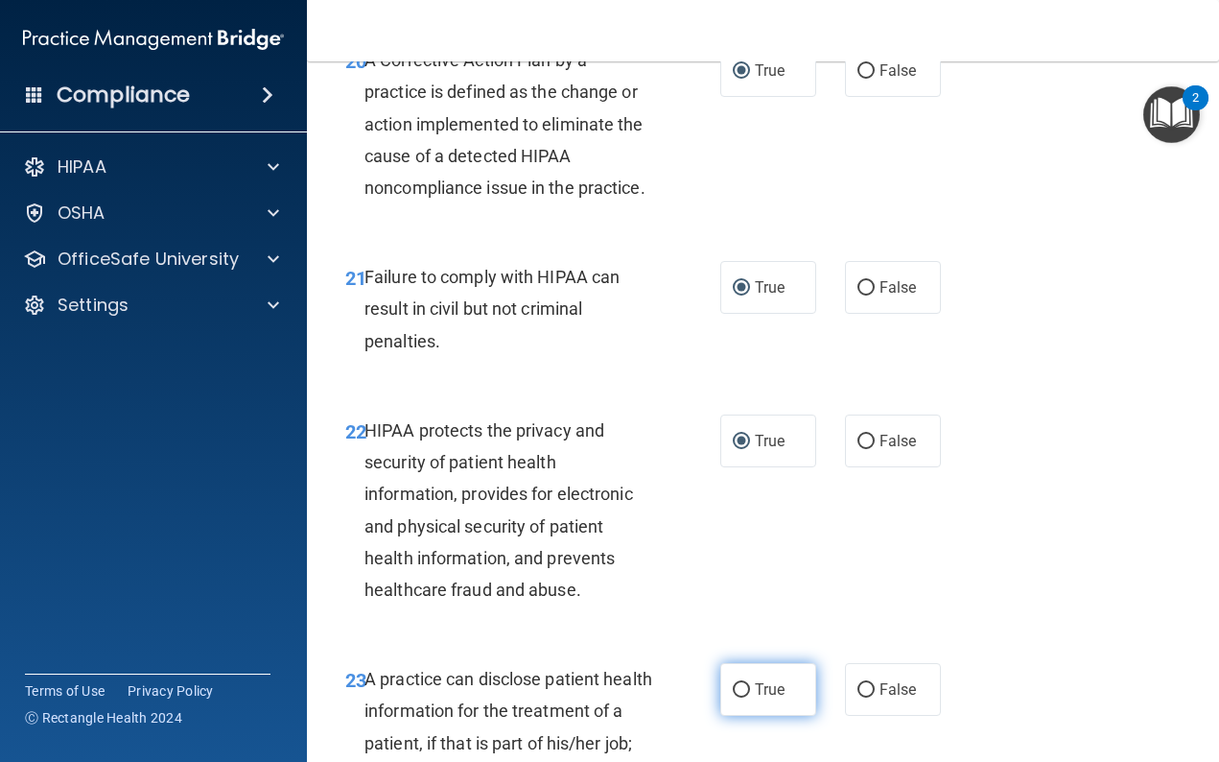
radio input "true"
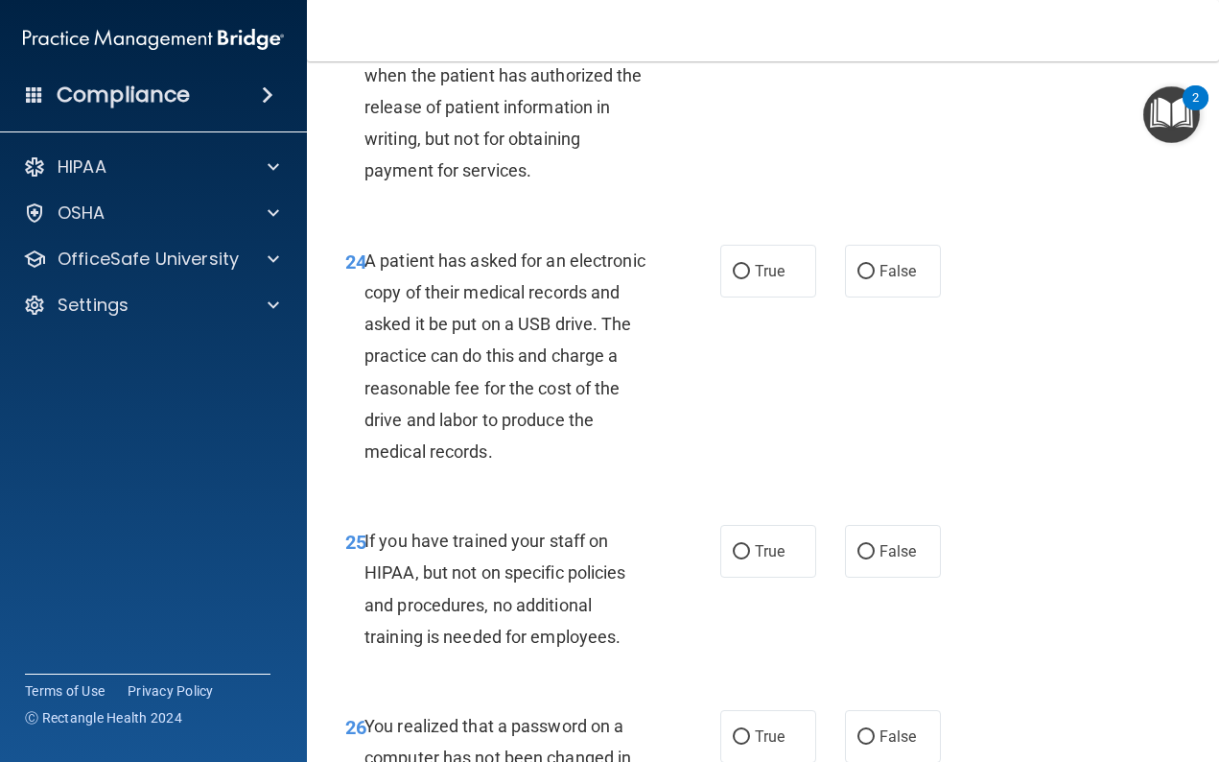
scroll to position [4485, 0]
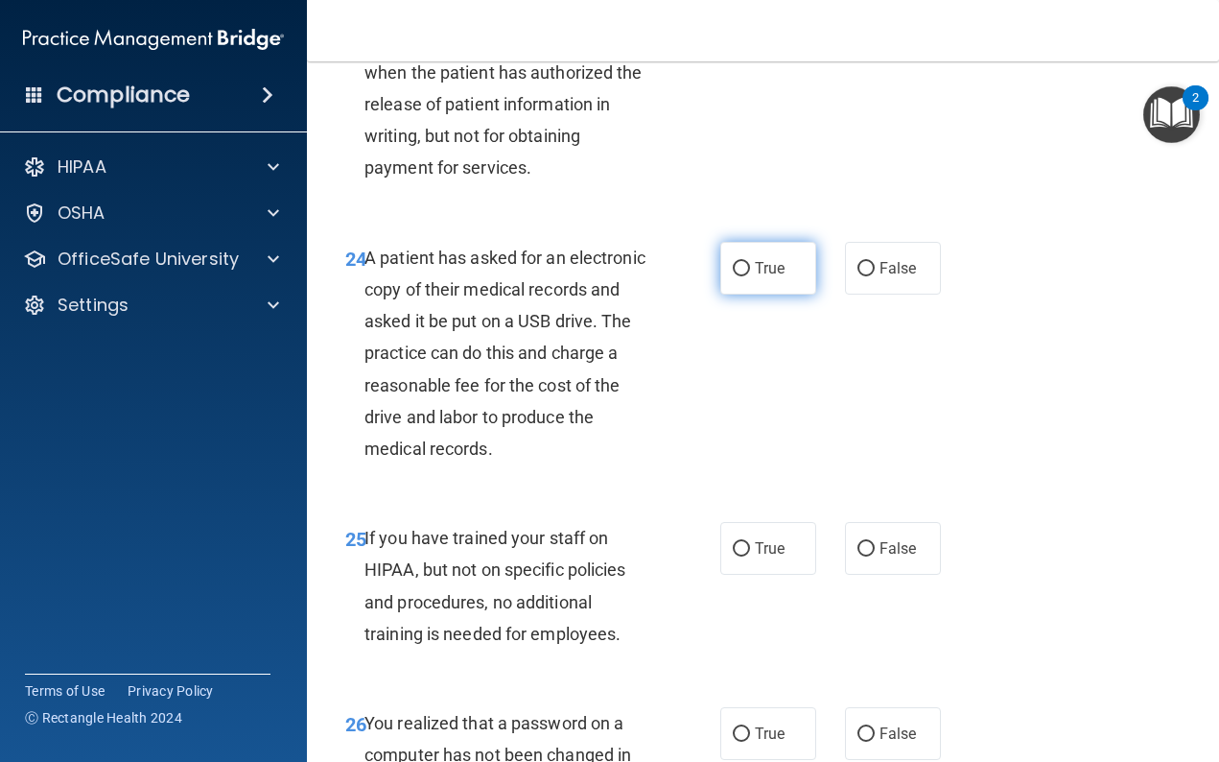
click at [739, 262] on input "True" at bounding box center [741, 269] width 17 height 14
radio input "true"
click at [747, 542] on input "True" at bounding box center [741, 549] width 17 height 14
radio input "true"
click at [742, 727] on input "True" at bounding box center [741, 734] width 17 height 14
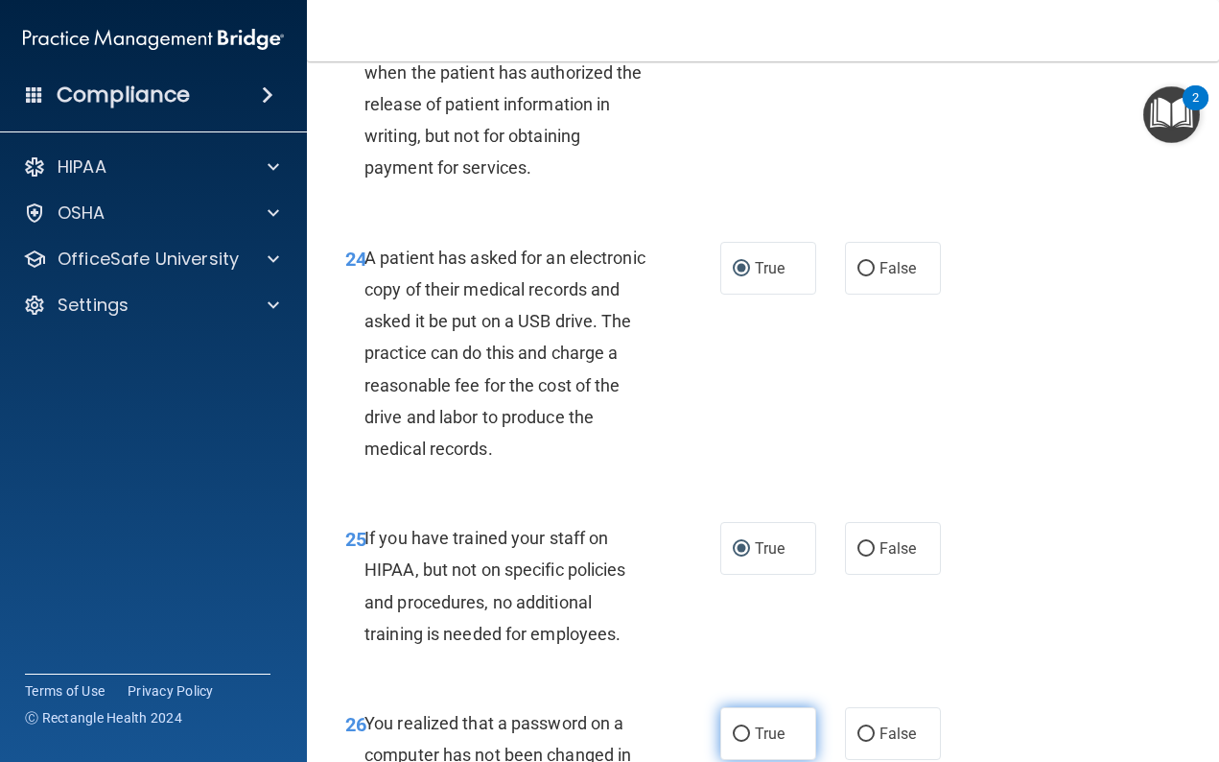
radio input "true"
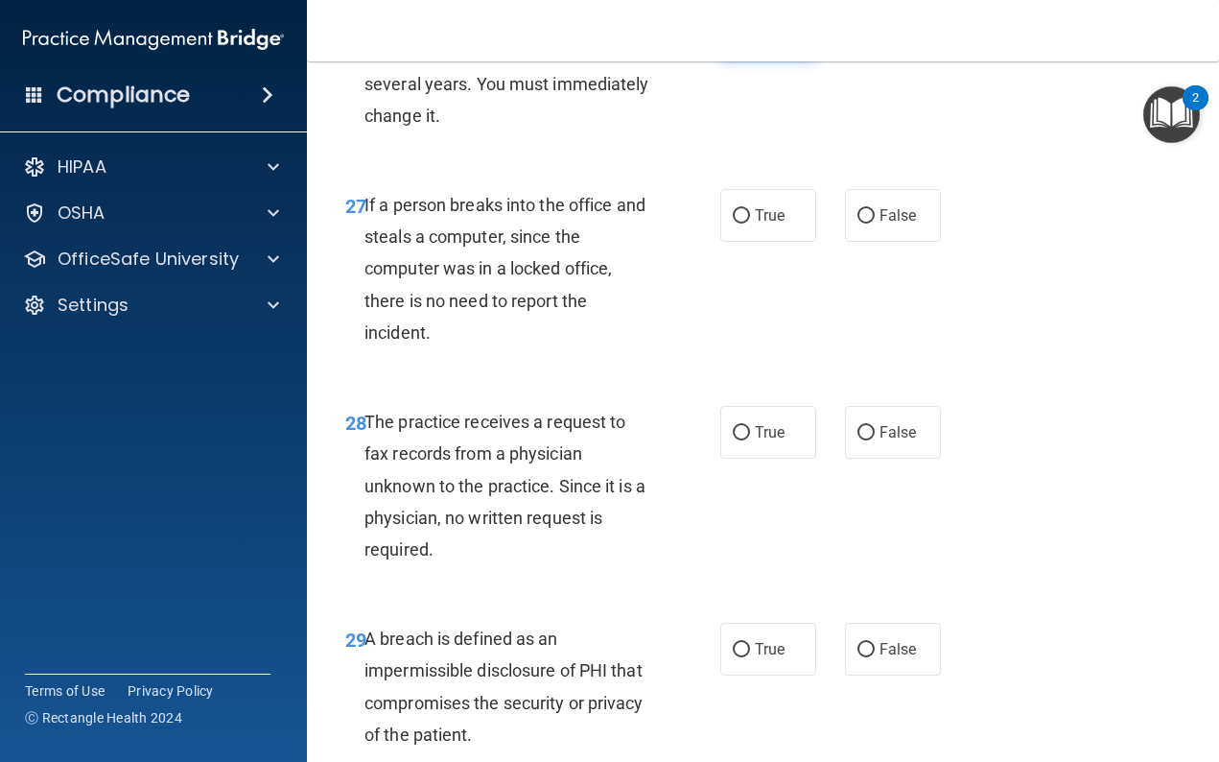
scroll to position [5190, 0]
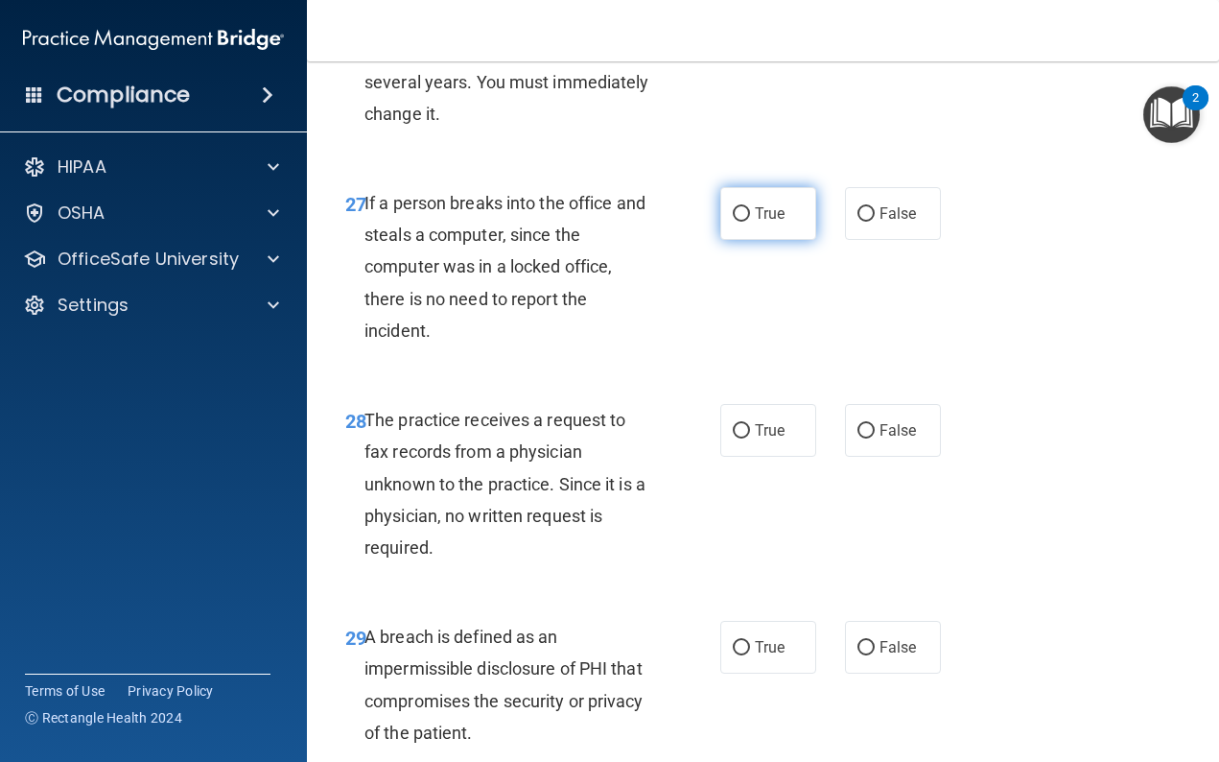
click at [741, 207] on input "True" at bounding box center [741, 214] width 17 height 14
radio input "true"
click at [743, 424] on input "True" at bounding box center [741, 431] width 17 height 14
radio input "true"
click at [739, 641] on input "True" at bounding box center [741, 648] width 17 height 14
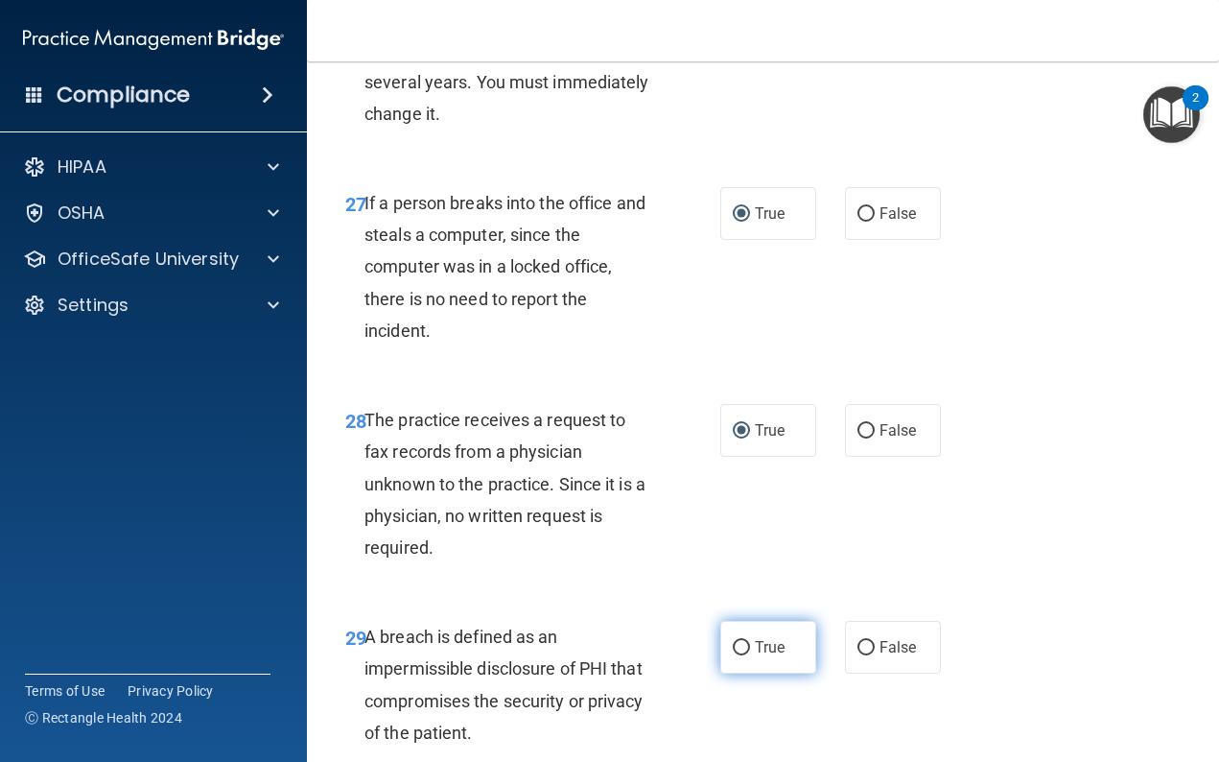
radio input "true"
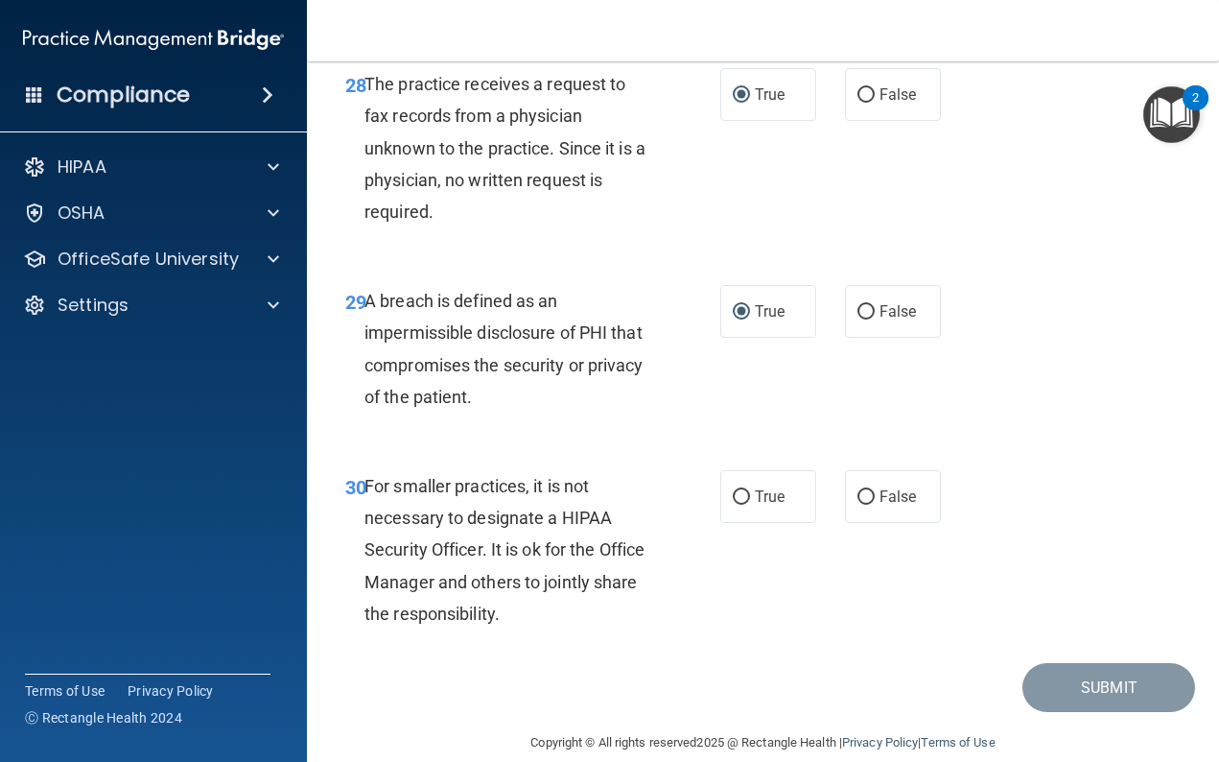
scroll to position [5523, 0]
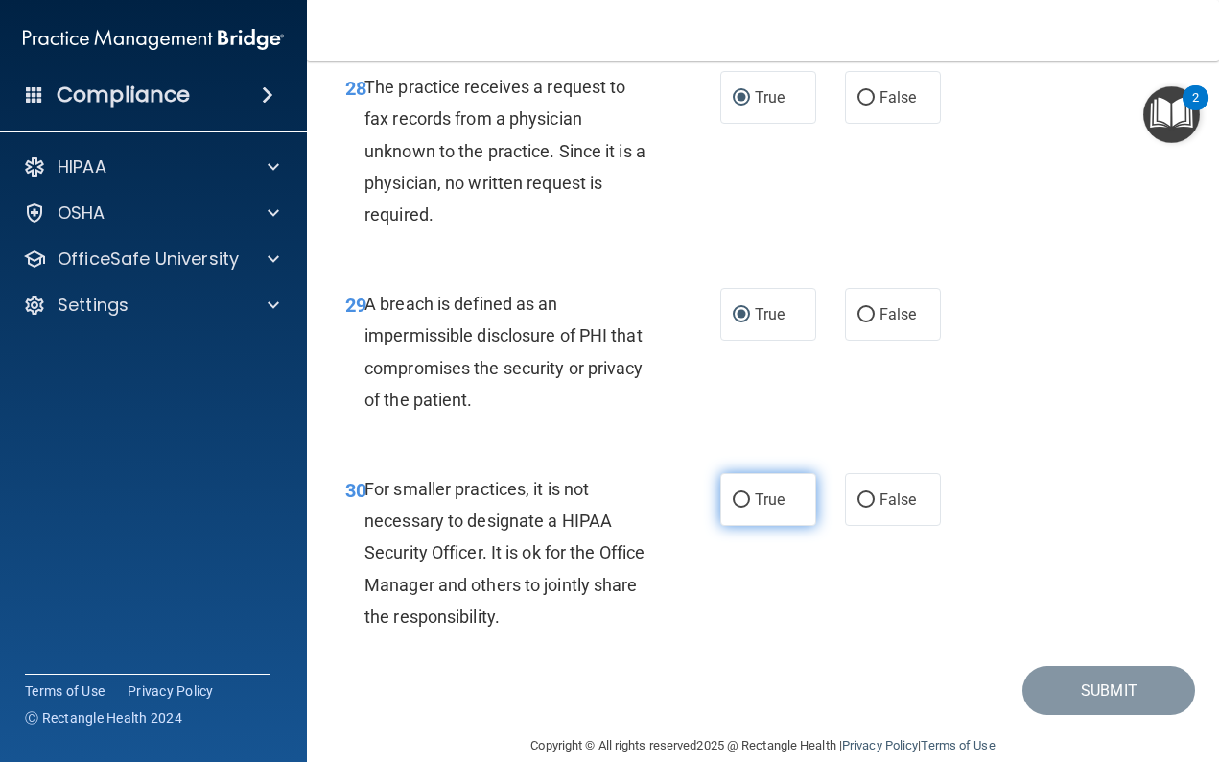
click at [742, 493] on input "True" at bounding box center [741, 500] width 17 height 14
radio input "true"
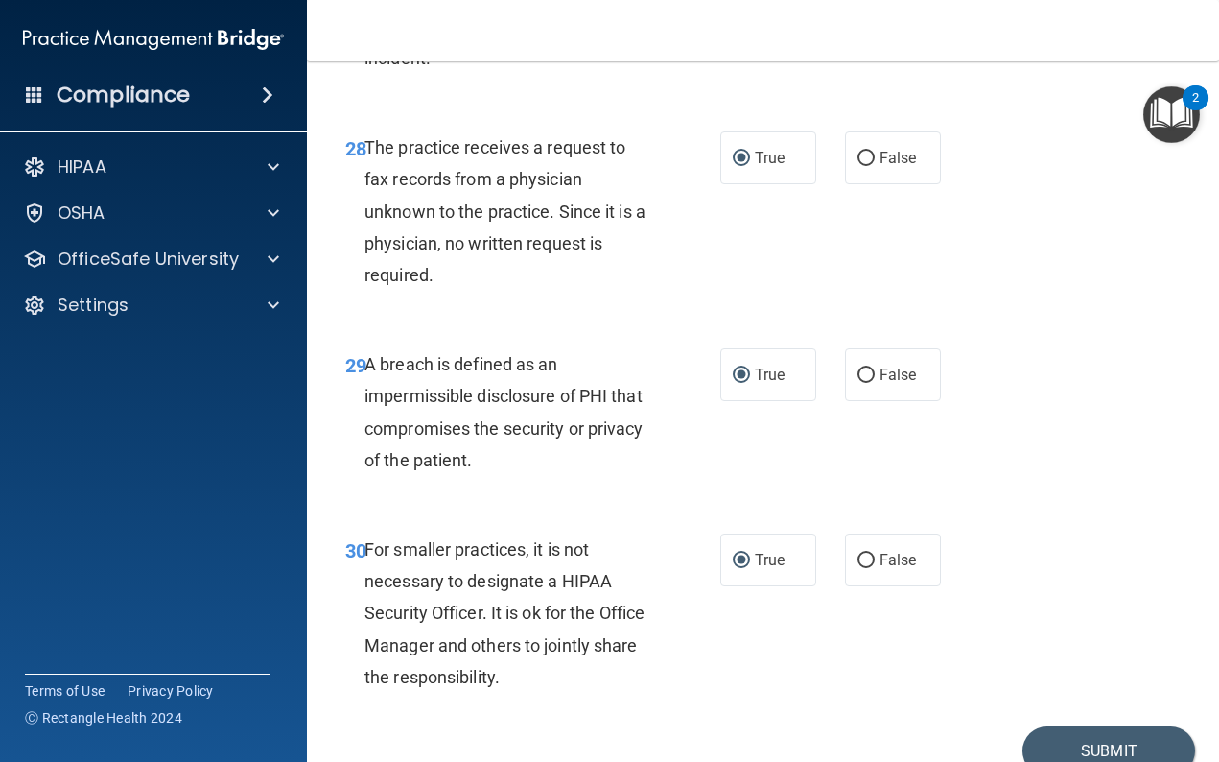
scroll to position [5468, 0]
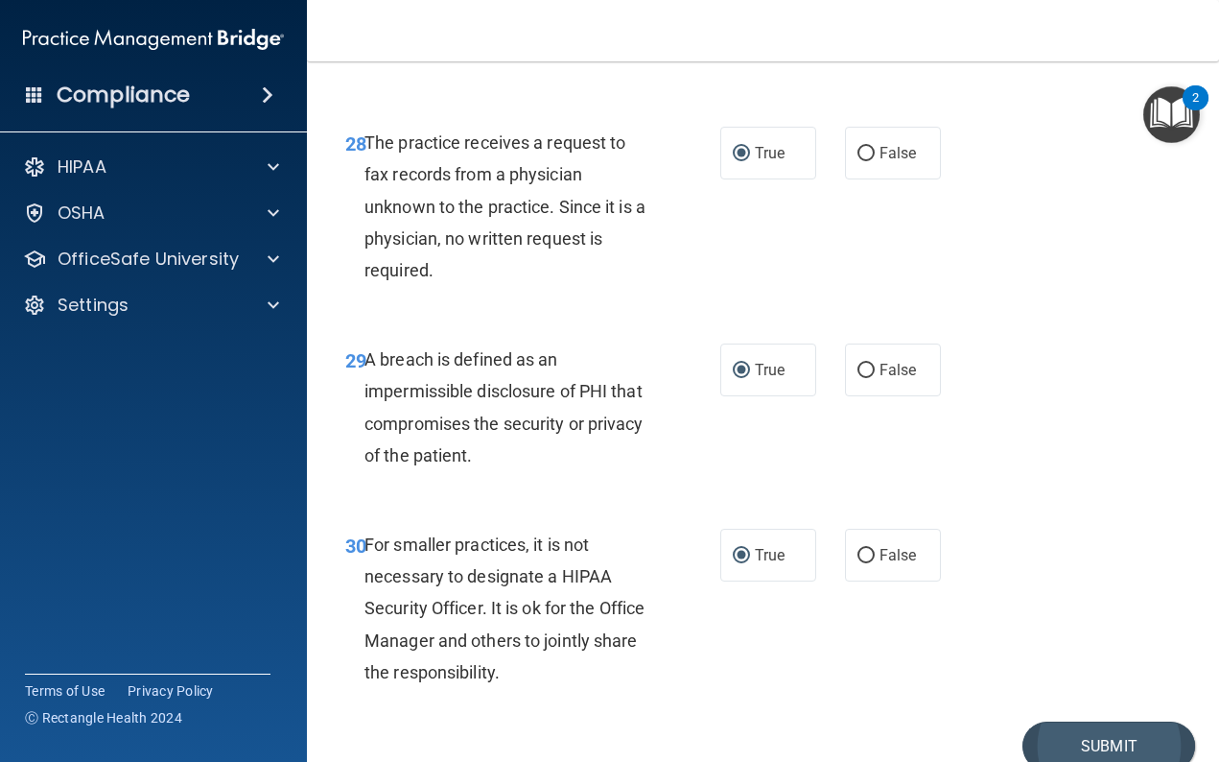
click at [1058, 721] on button "Submit" at bounding box center [1109, 745] width 173 height 49
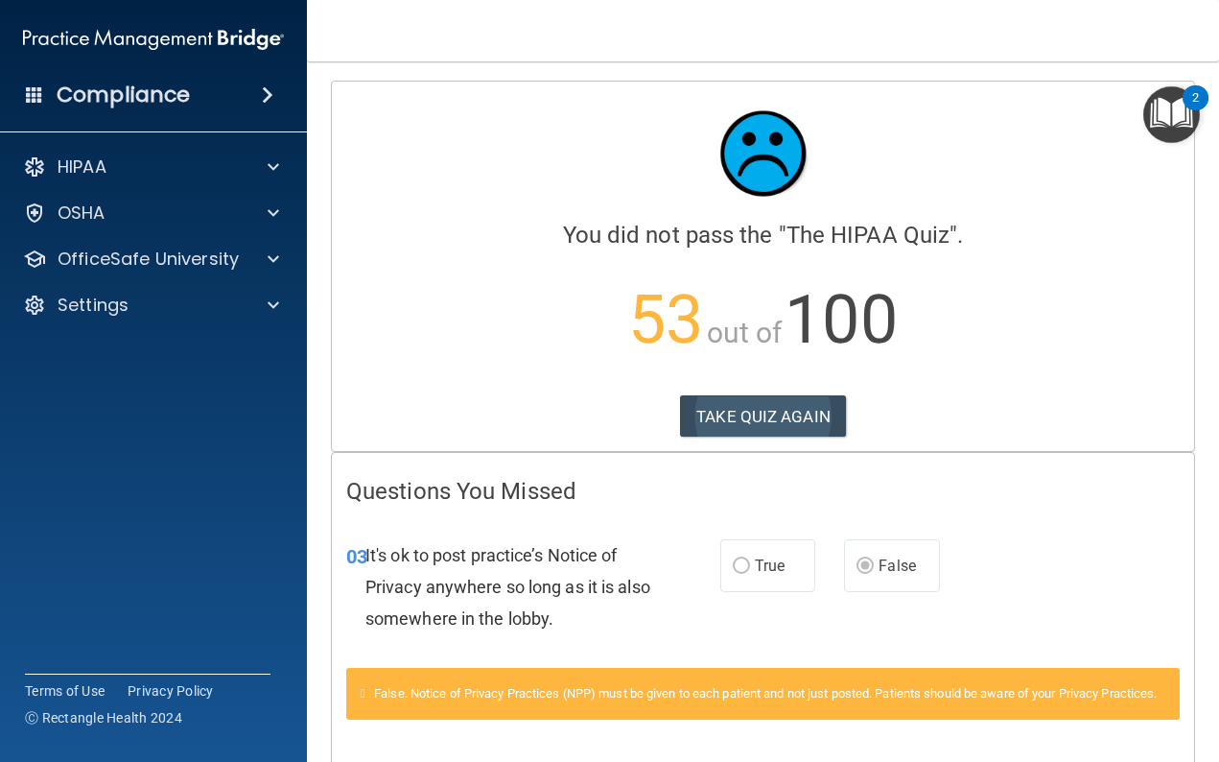
click at [768, 414] on button "TAKE QUIZ AGAIN" at bounding box center [763, 416] width 166 height 42
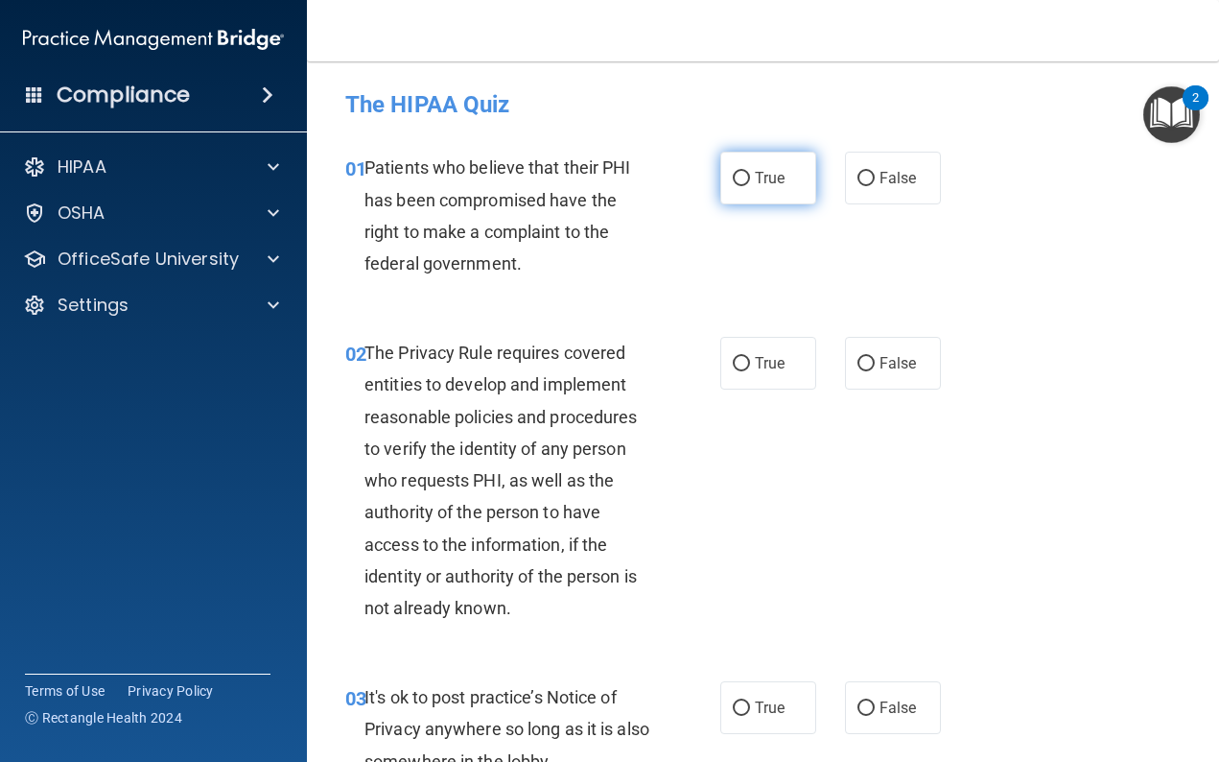
click at [748, 176] on input "True" at bounding box center [741, 179] width 17 height 14
radio input "true"
click at [744, 366] on input "True" at bounding box center [741, 364] width 17 height 14
radio input "true"
click at [864, 702] on input "False" at bounding box center [866, 708] width 17 height 14
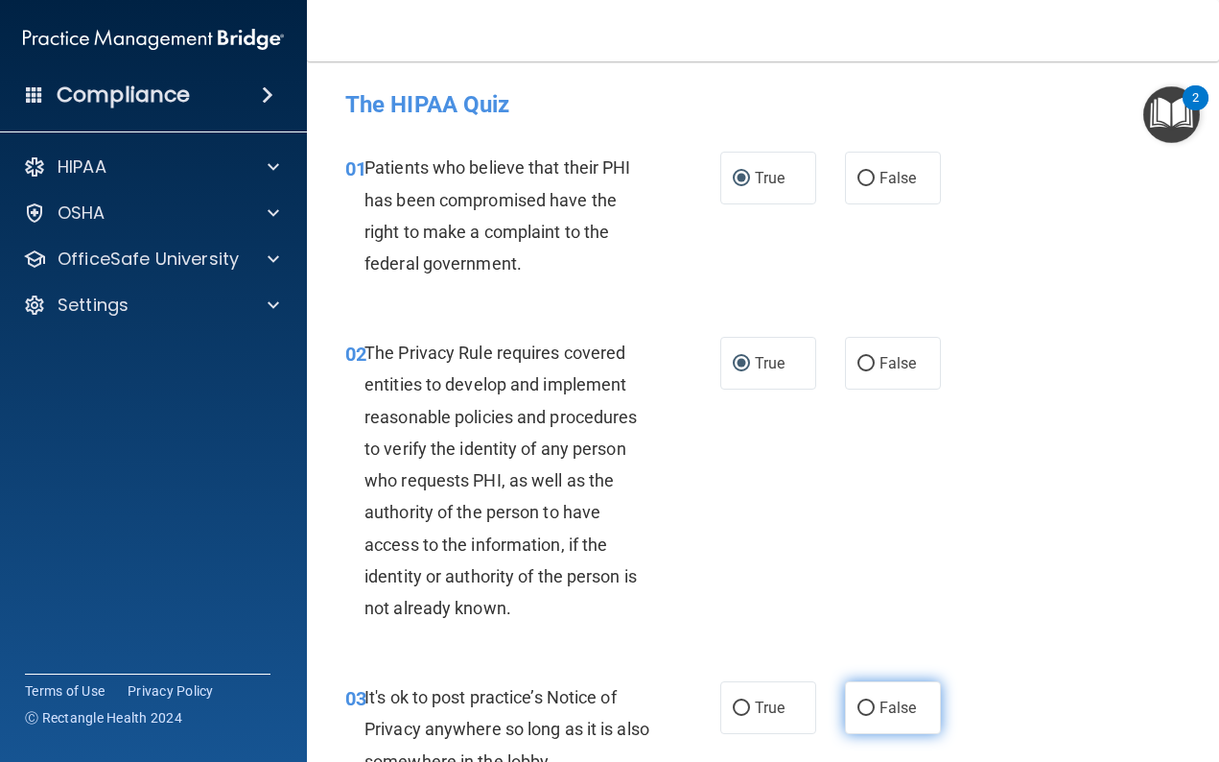
radio input "true"
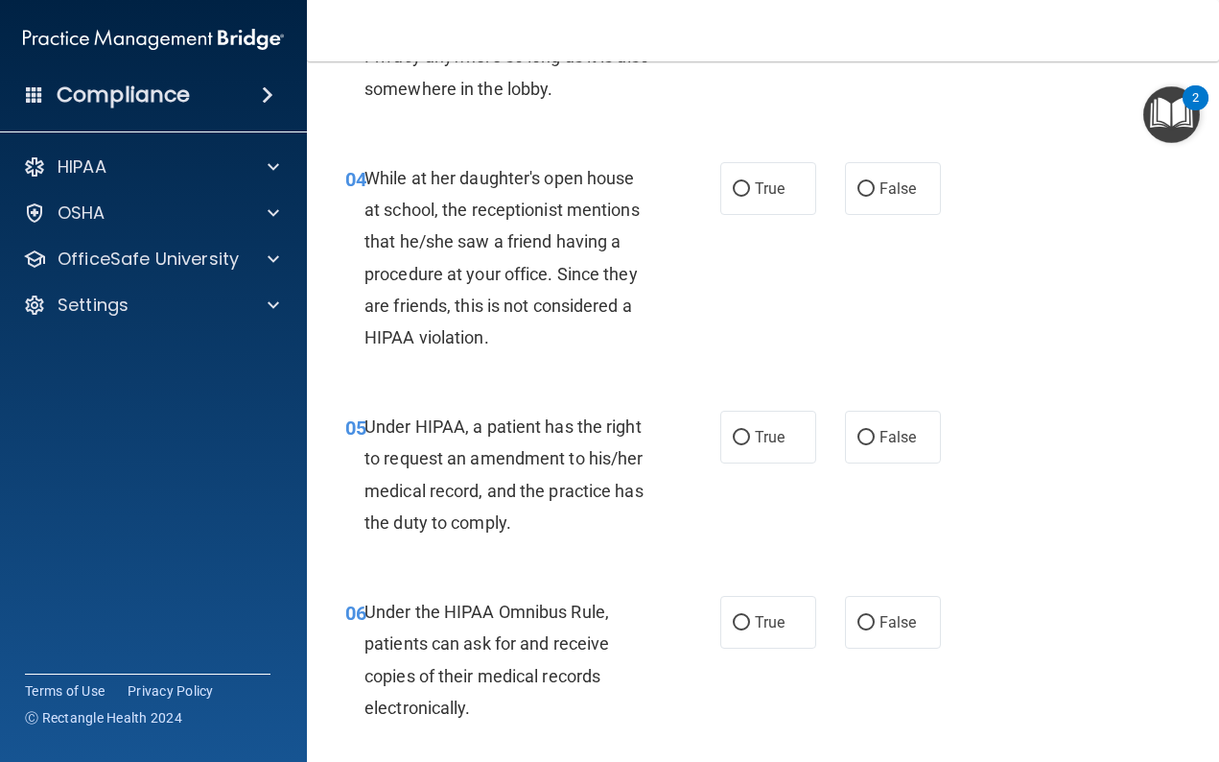
scroll to position [679, 0]
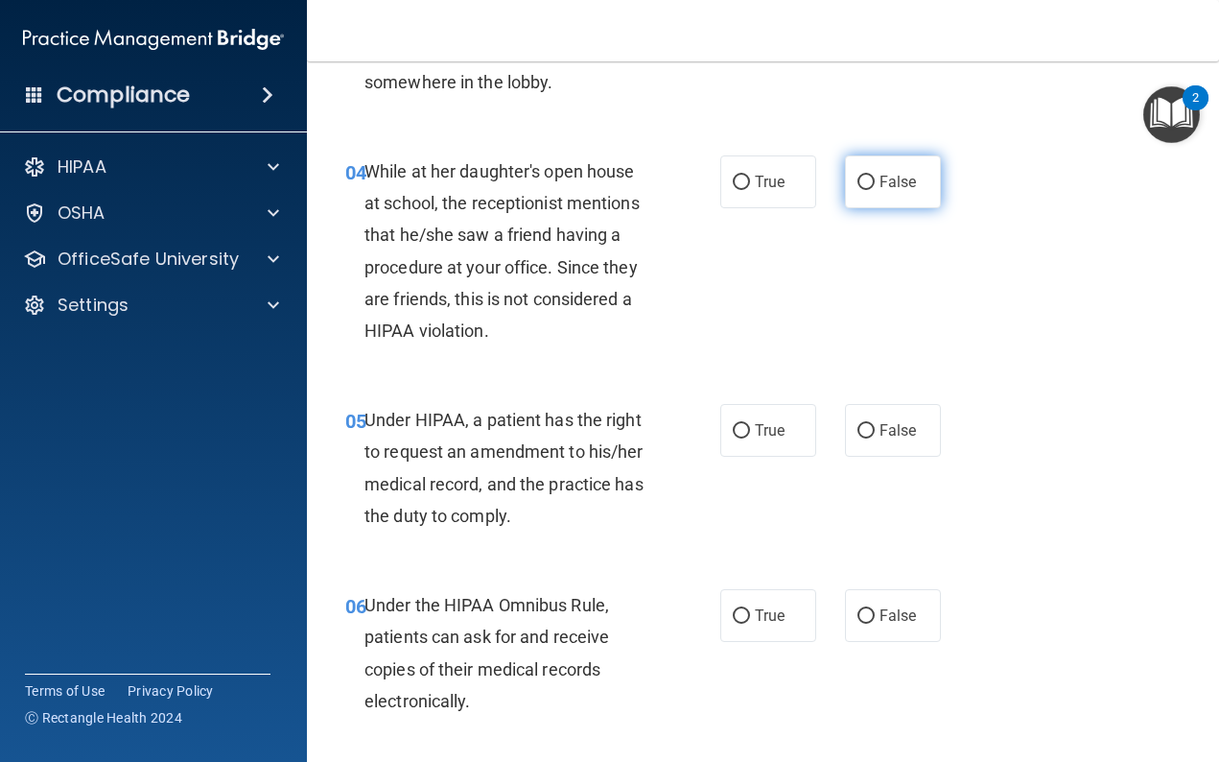
click at [868, 177] on input "False" at bounding box center [866, 183] width 17 height 14
radio input "true"
click at [862, 424] on input "False" at bounding box center [866, 431] width 17 height 14
radio input "true"
click at [744, 613] on input "True" at bounding box center [741, 616] width 17 height 14
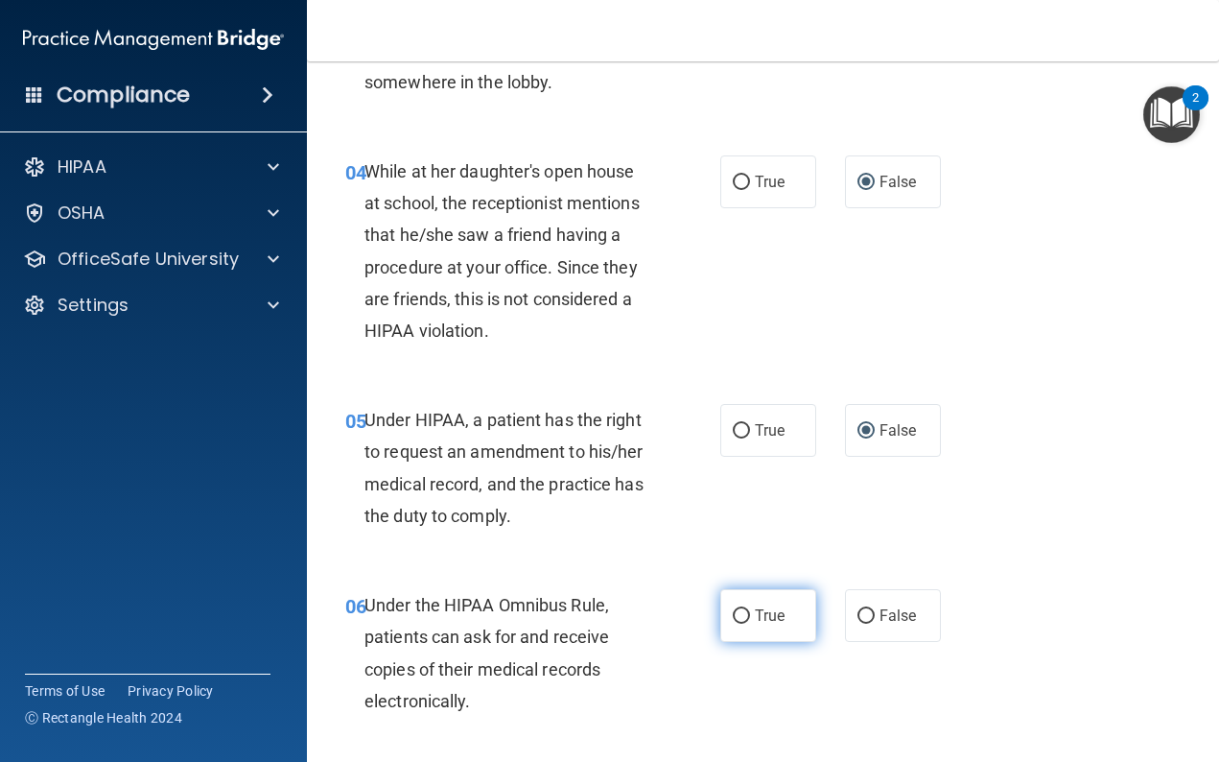
radio input "true"
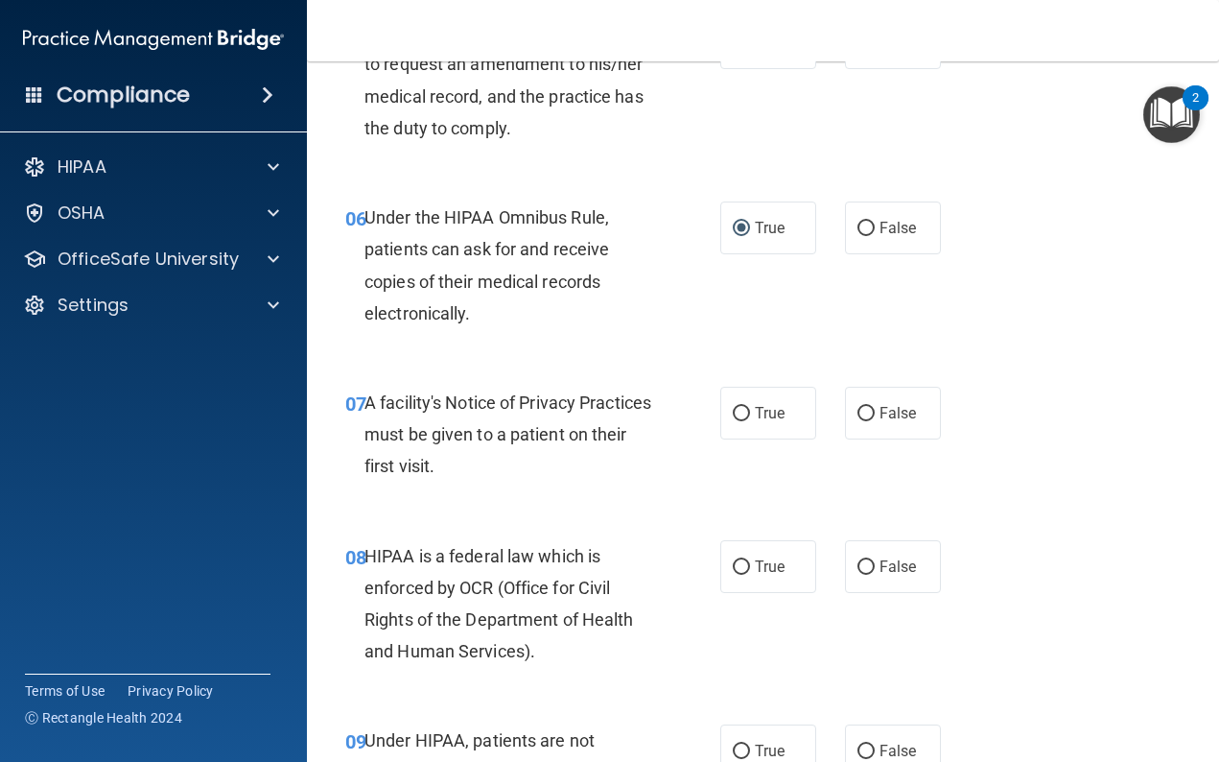
scroll to position [1065, 0]
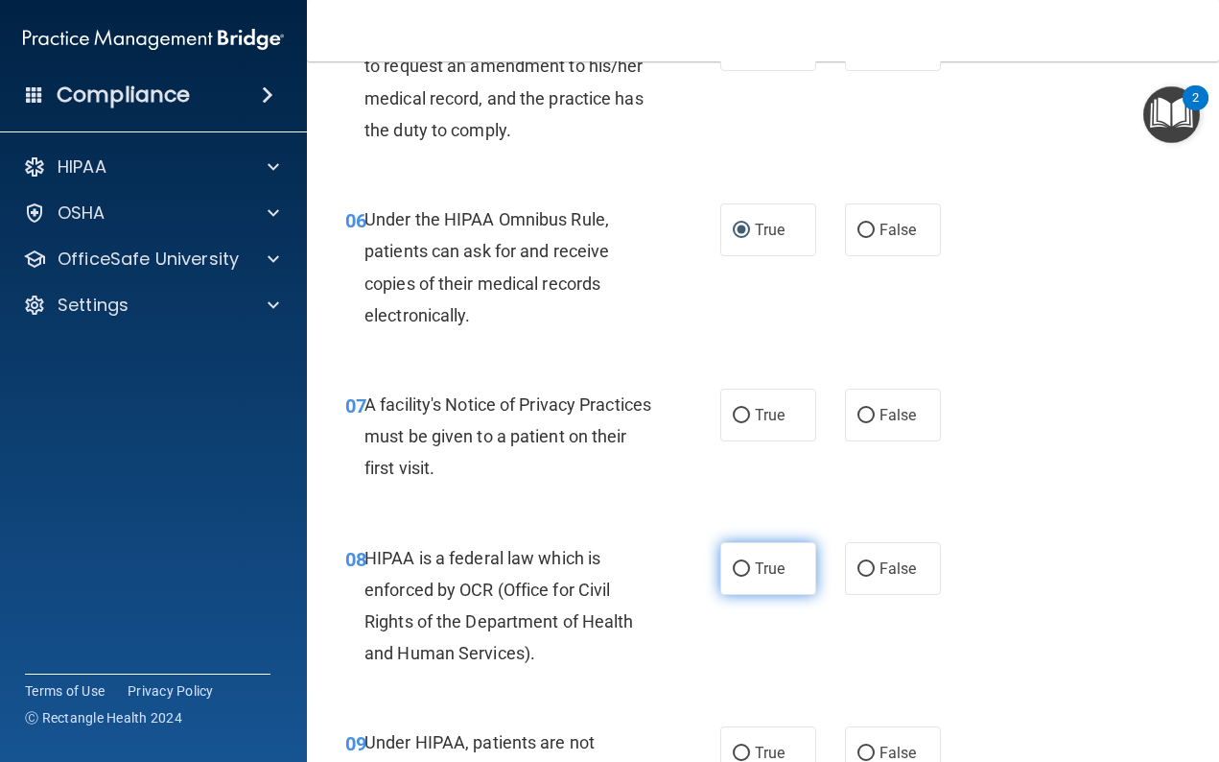
click at [743, 562] on input "True" at bounding box center [741, 569] width 17 height 14
radio input "true"
click at [747, 409] on input "True" at bounding box center [741, 416] width 17 height 14
radio input "true"
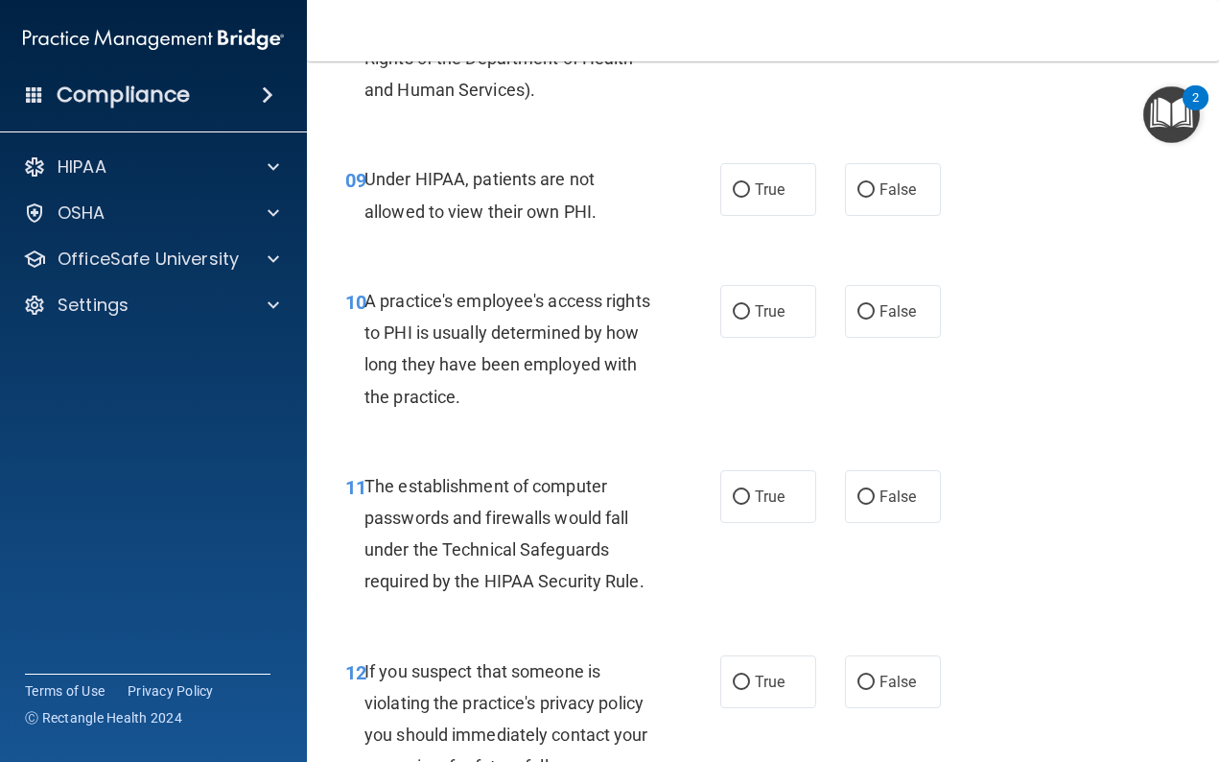
scroll to position [1639, 0]
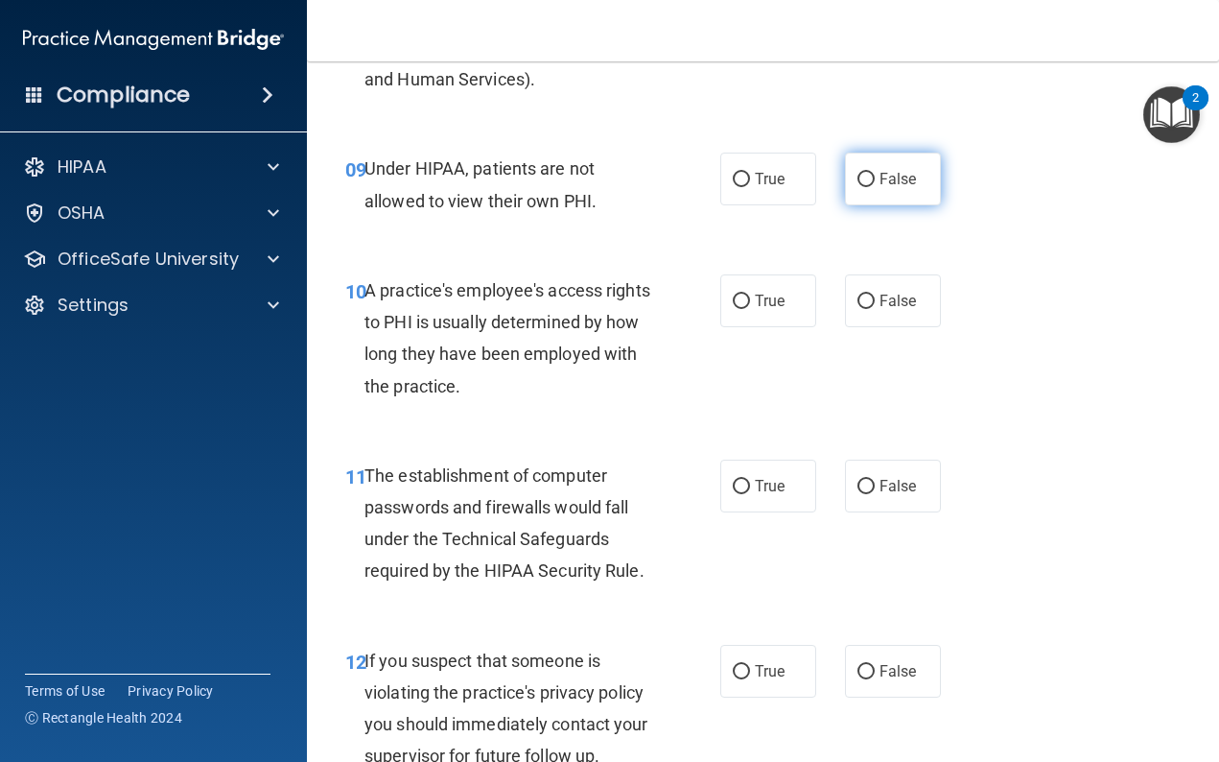
click at [863, 174] on input "False" at bounding box center [866, 180] width 17 height 14
radio input "true"
click at [865, 295] on input "False" at bounding box center [866, 302] width 17 height 14
radio input "true"
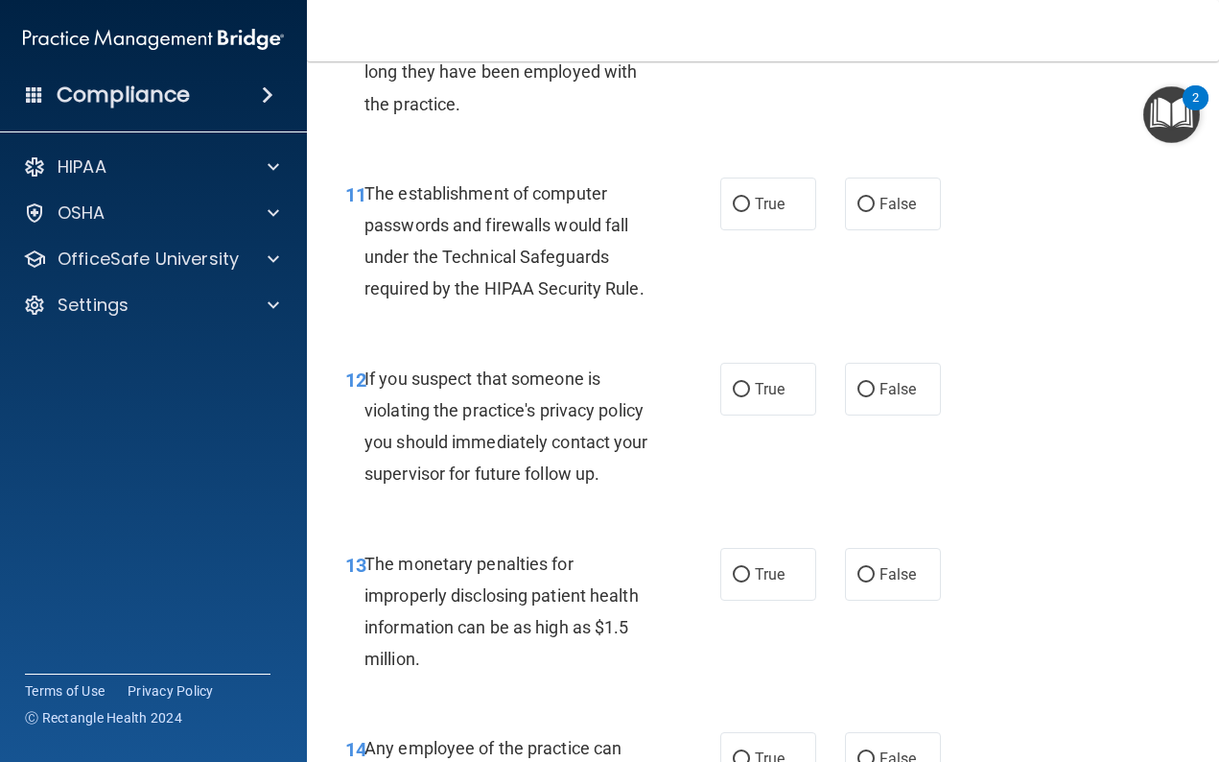
scroll to position [1925, 0]
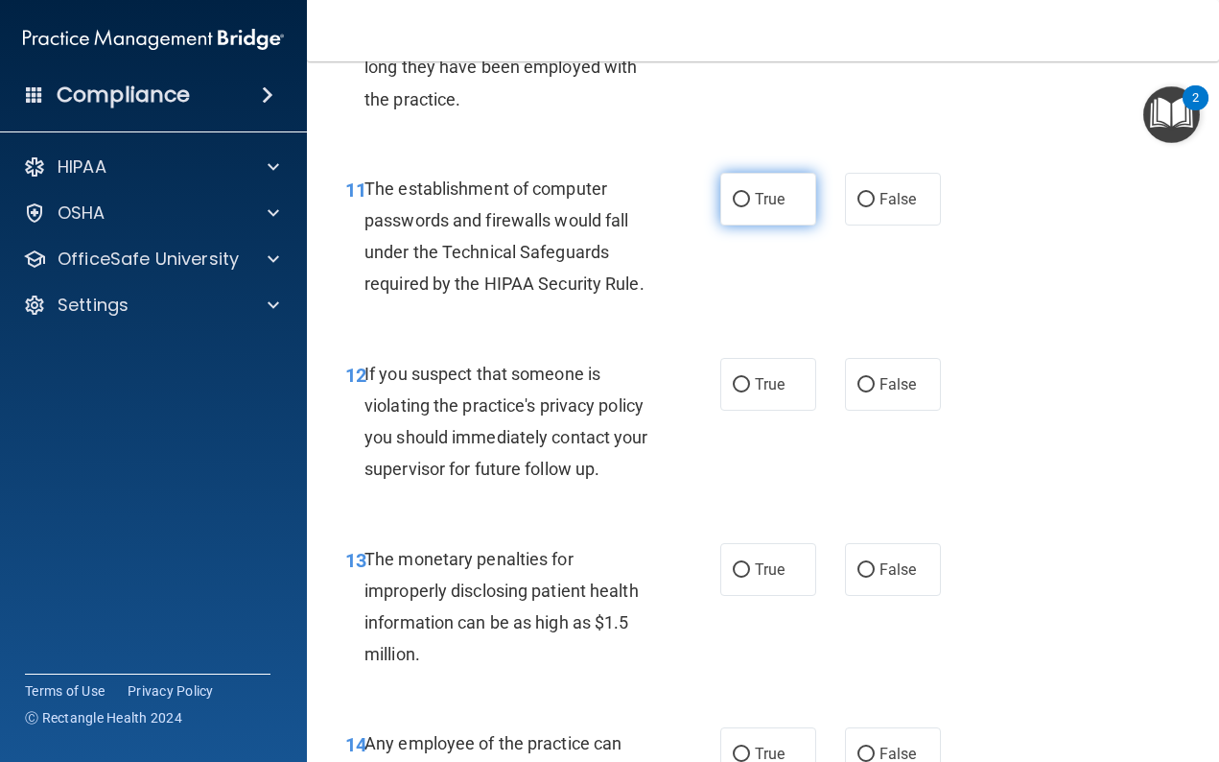
click at [738, 193] on input "True" at bounding box center [741, 200] width 17 height 14
radio input "true"
click at [744, 378] on input "True" at bounding box center [741, 385] width 17 height 14
radio input "true"
click at [741, 563] on input "True" at bounding box center [741, 570] width 17 height 14
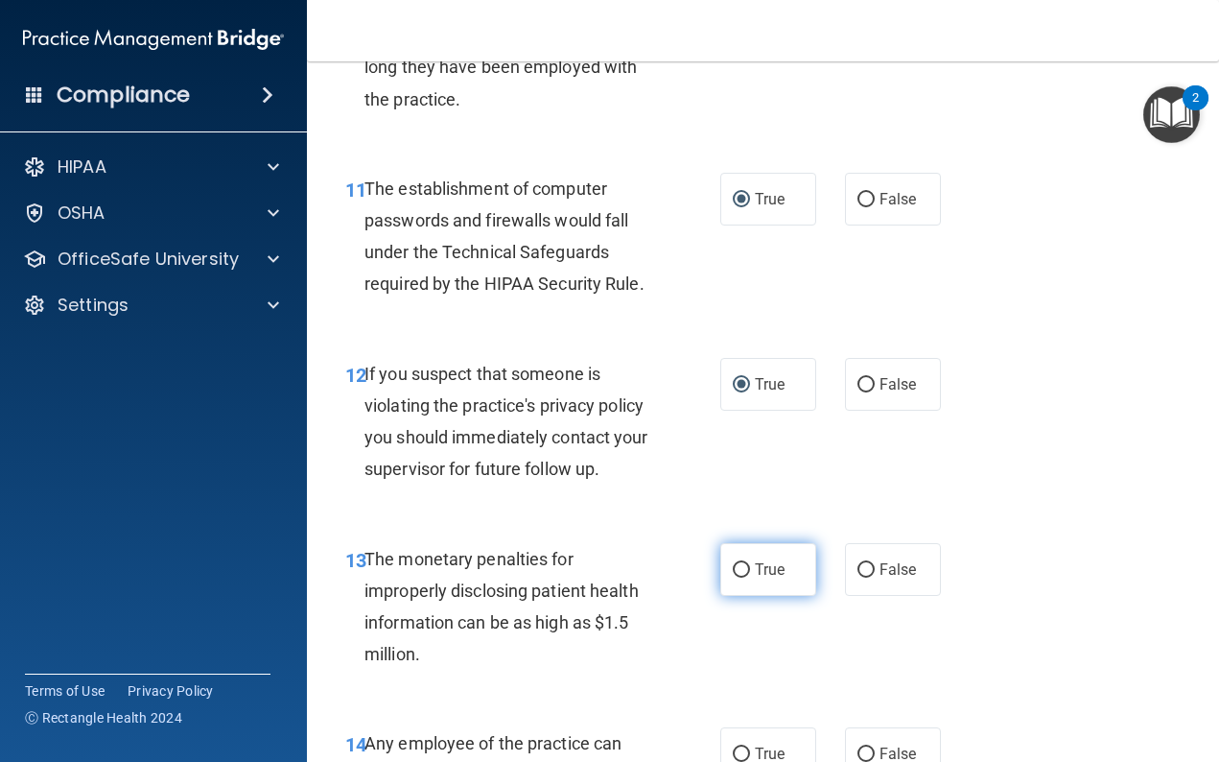
radio input "true"
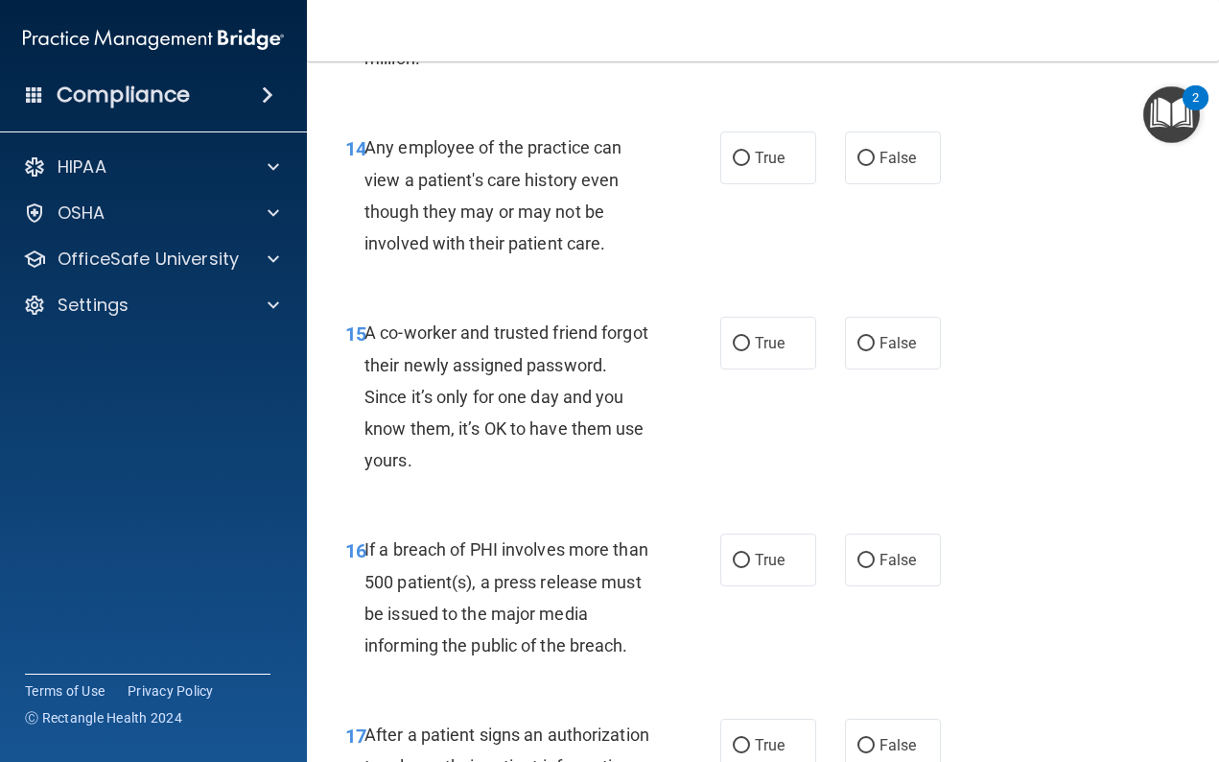
scroll to position [2519, 0]
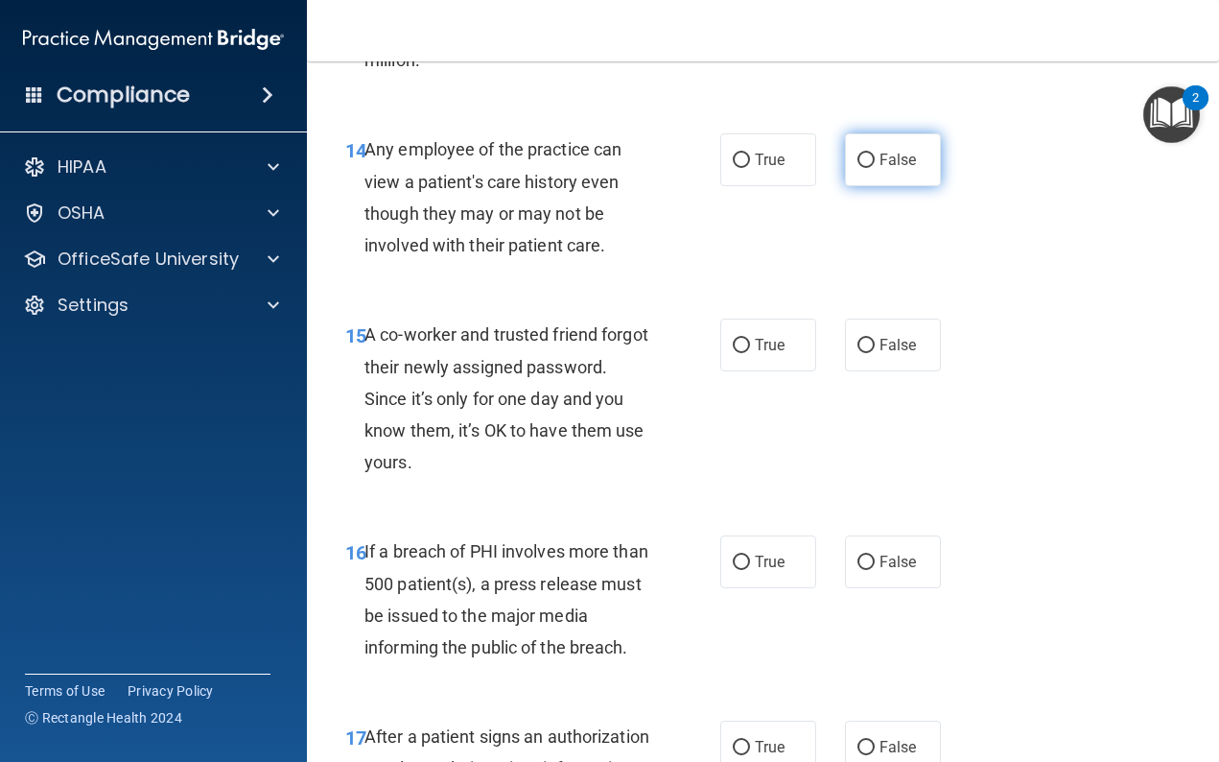
click at [867, 154] on input "False" at bounding box center [866, 161] width 17 height 14
radio input "true"
click at [863, 339] on input "False" at bounding box center [866, 346] width 17 height 14
radio input "true"
click at [743, 555] on input "True" at bounding box center [741, 562] width 17 height 14
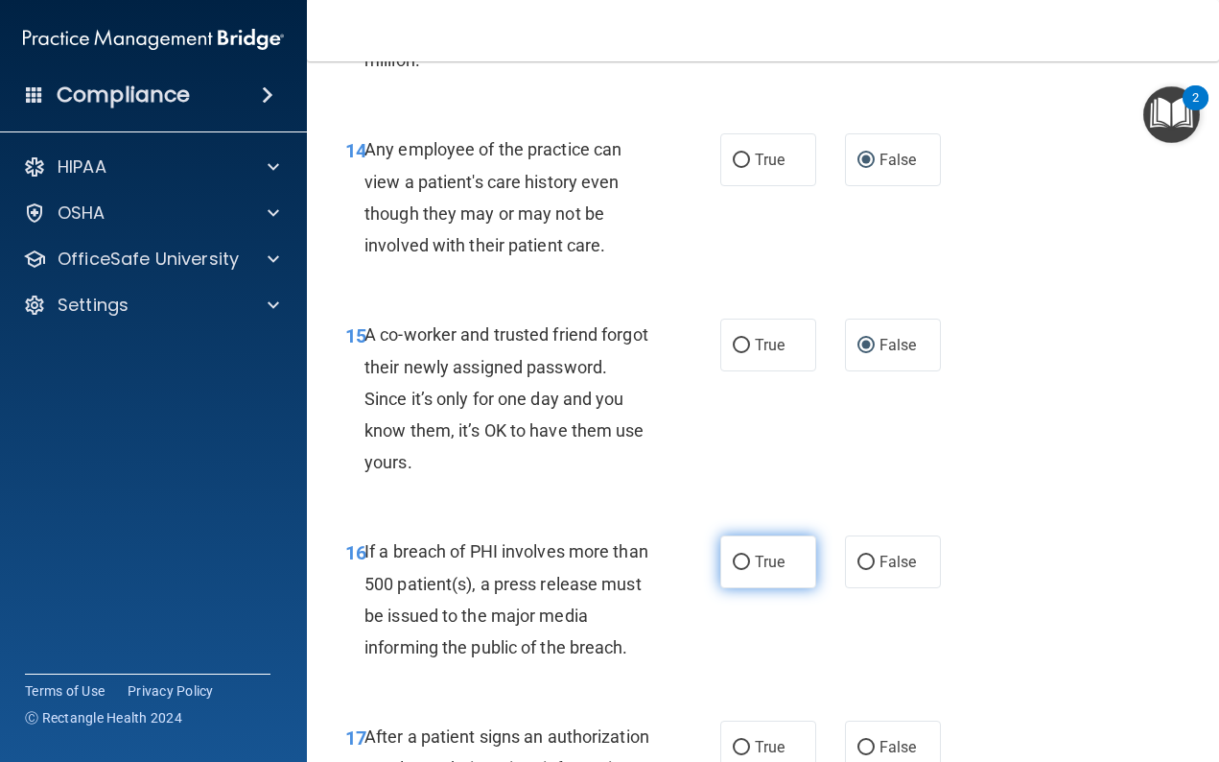
radio input "true"
click at [738, 741] on input "True" at bounding box center [741, 748] width 17 height 14
radio input "true"
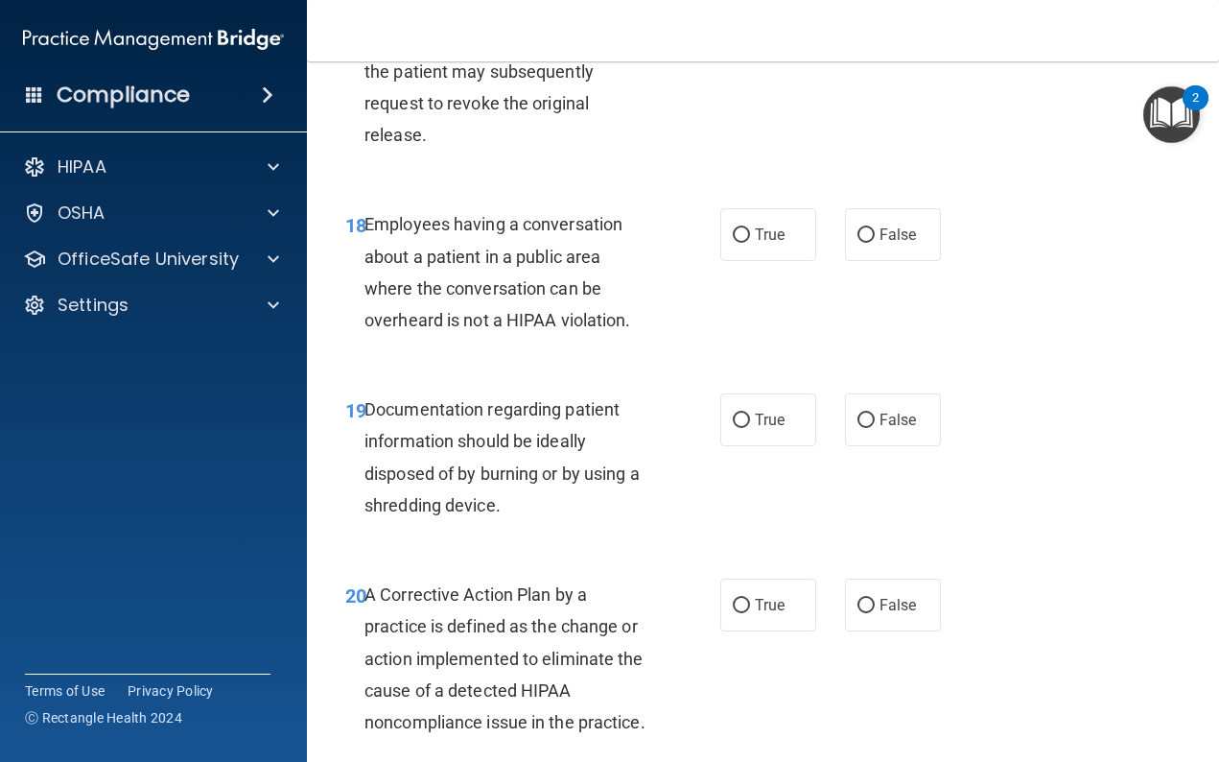
scroll to position [3252, 0]
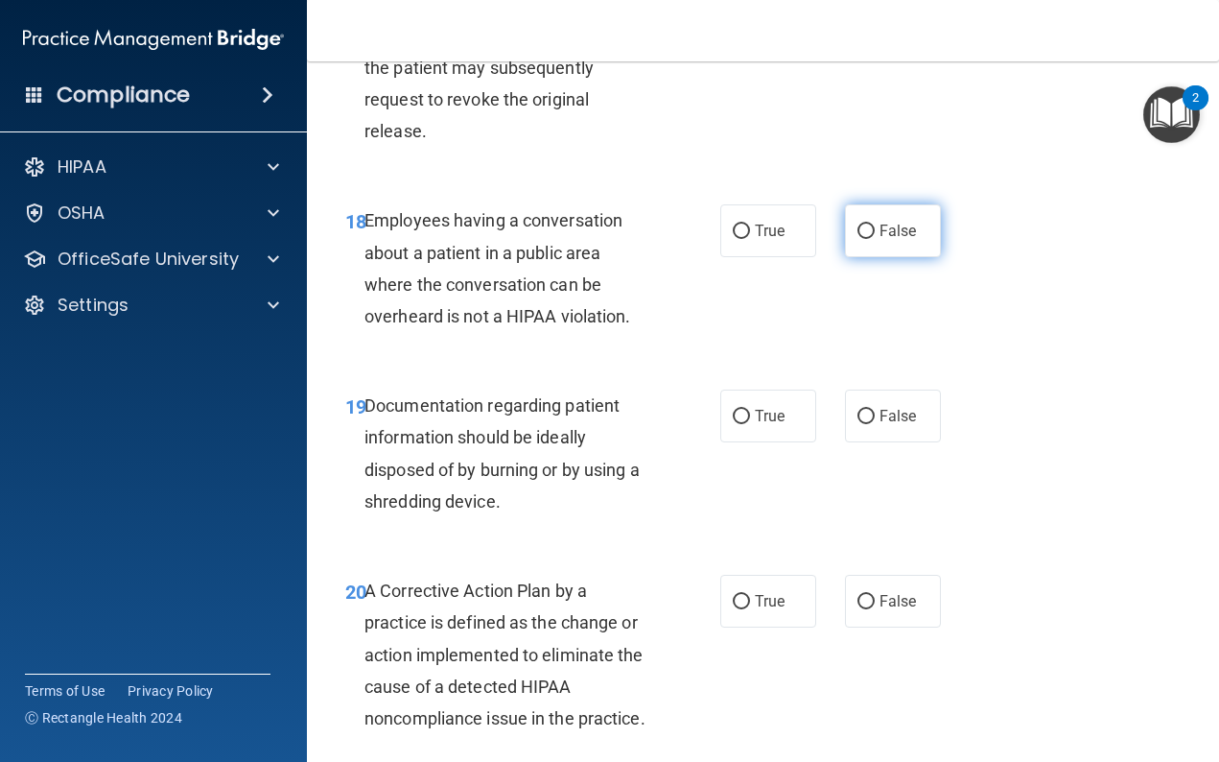
click at [861, 224] on label "False" at bounding box center [893, 230] width 96 height 53
click at [861, 224] on input "False" at bounding box center [866, 231] width 17 height 14
radio input "true"
click at [741, 408] on label "True" at bounding box center [768, 416] width 96 height 53
click at [741, 410] on input "True" at bounding box center [741, 417] width 17 height 14
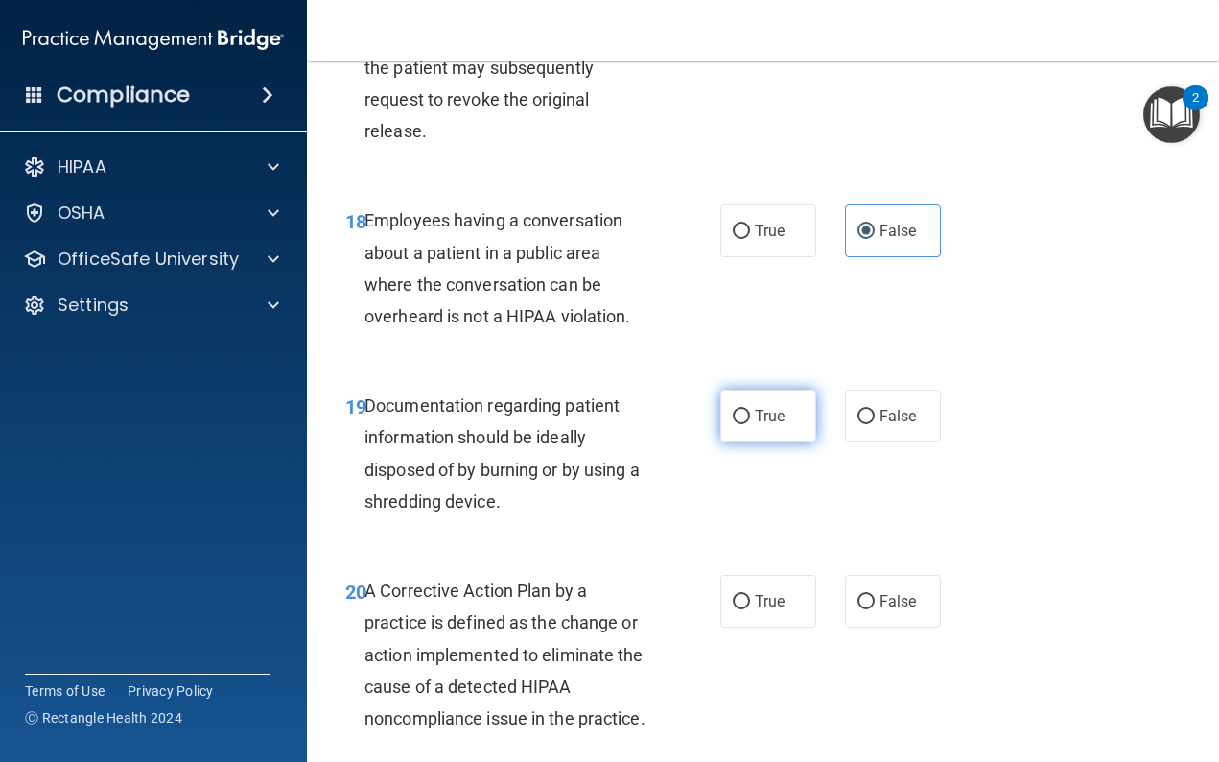
radio input "true"
click at [745, 575] on label "True" at bounding box center [768, 601] width 96 height 53
click at [745, 595] on input "True" at bounding box center [741, 602] width 17 height 14
radio input "true"
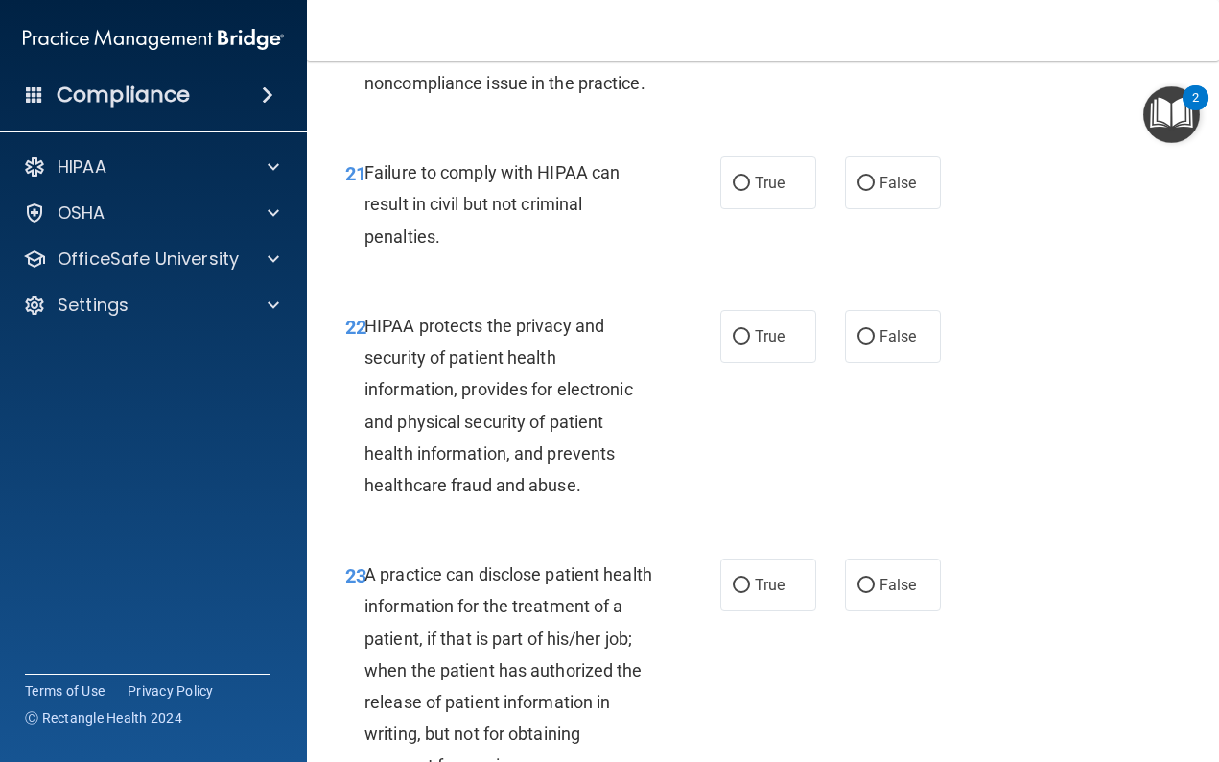
scroll to position [3894, 0]
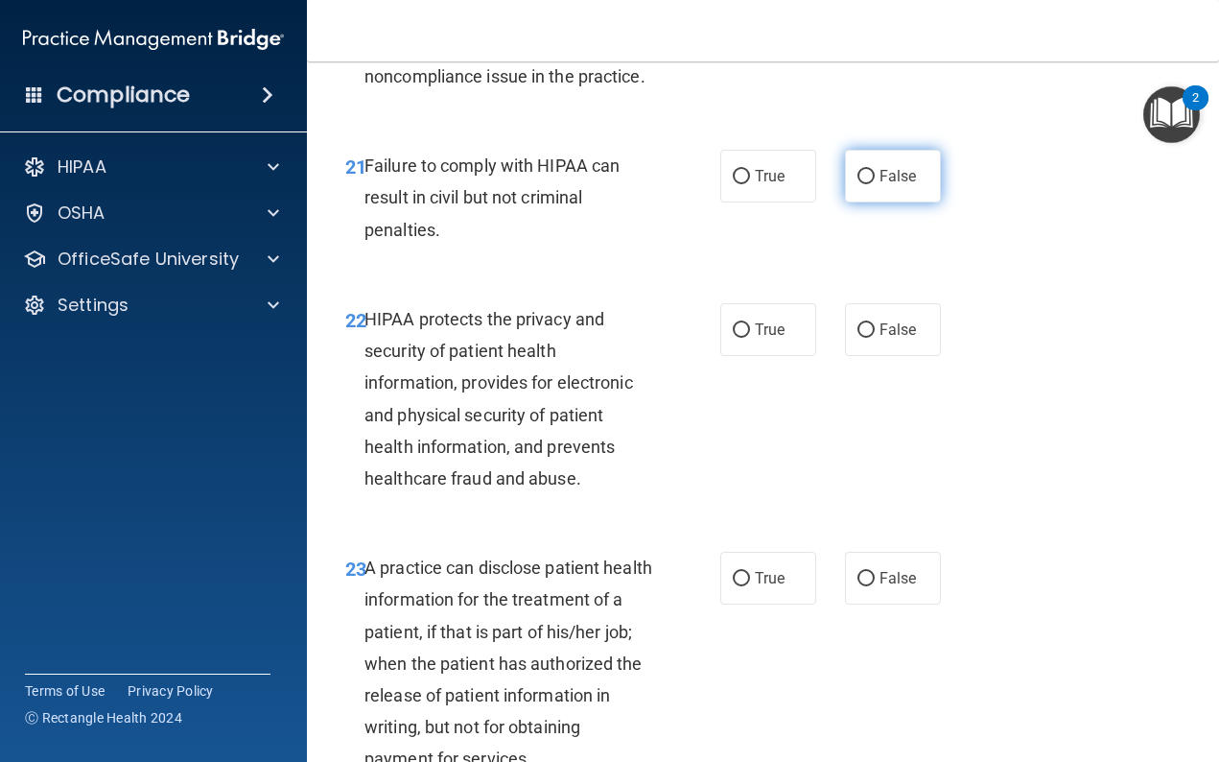
click at [870, 170] on input "False" at bounding box center [866, 177] width 17 height 14
radio input "true"
click at [740, 323] on input "True" at bounding box center [741, 330] width 17 height 14
radio input "true"
click at [868, 572] on input "False" at bounding box center [866, 579] width 17 height 14
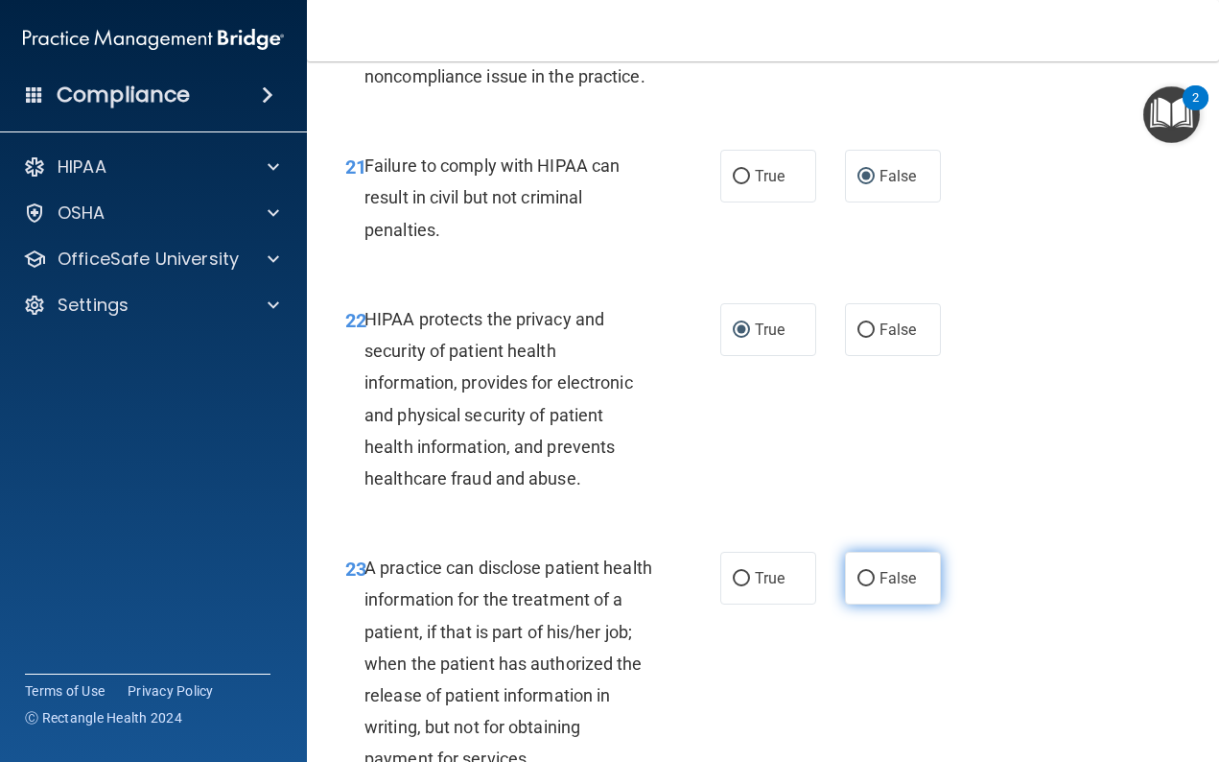
radio input "true"
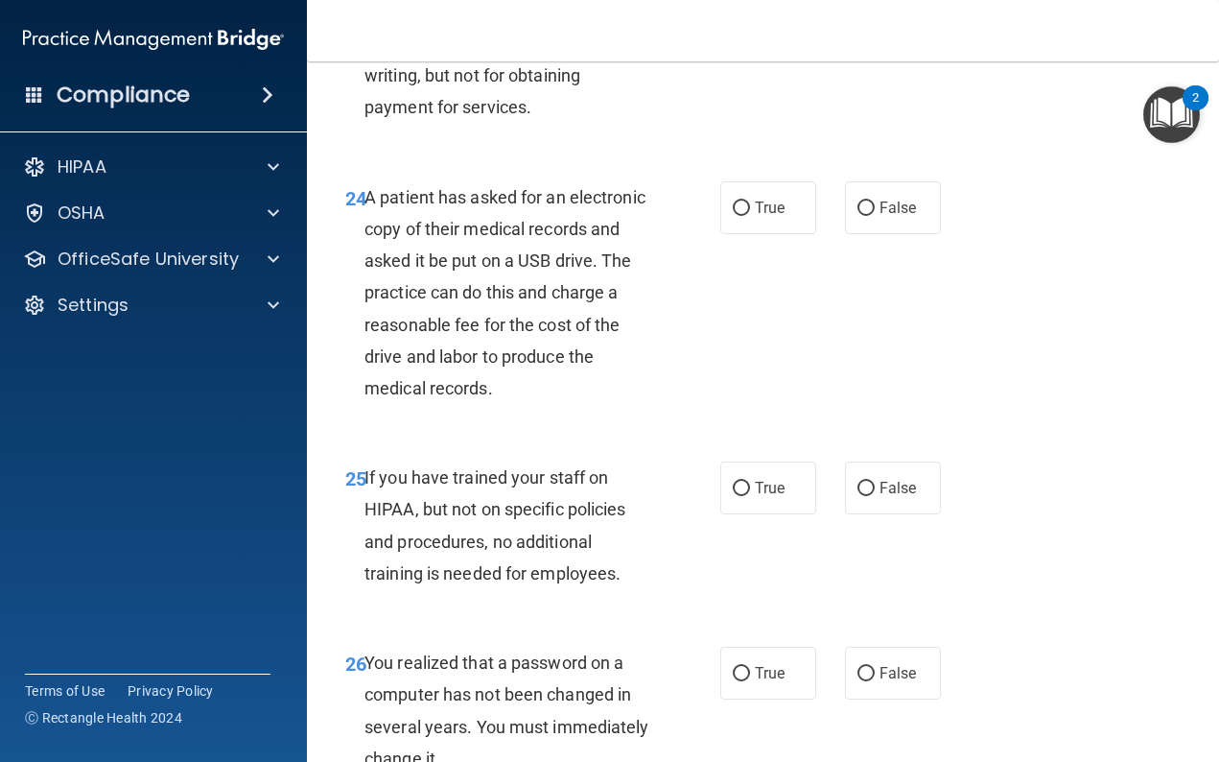
scroll to position [4541, 0]
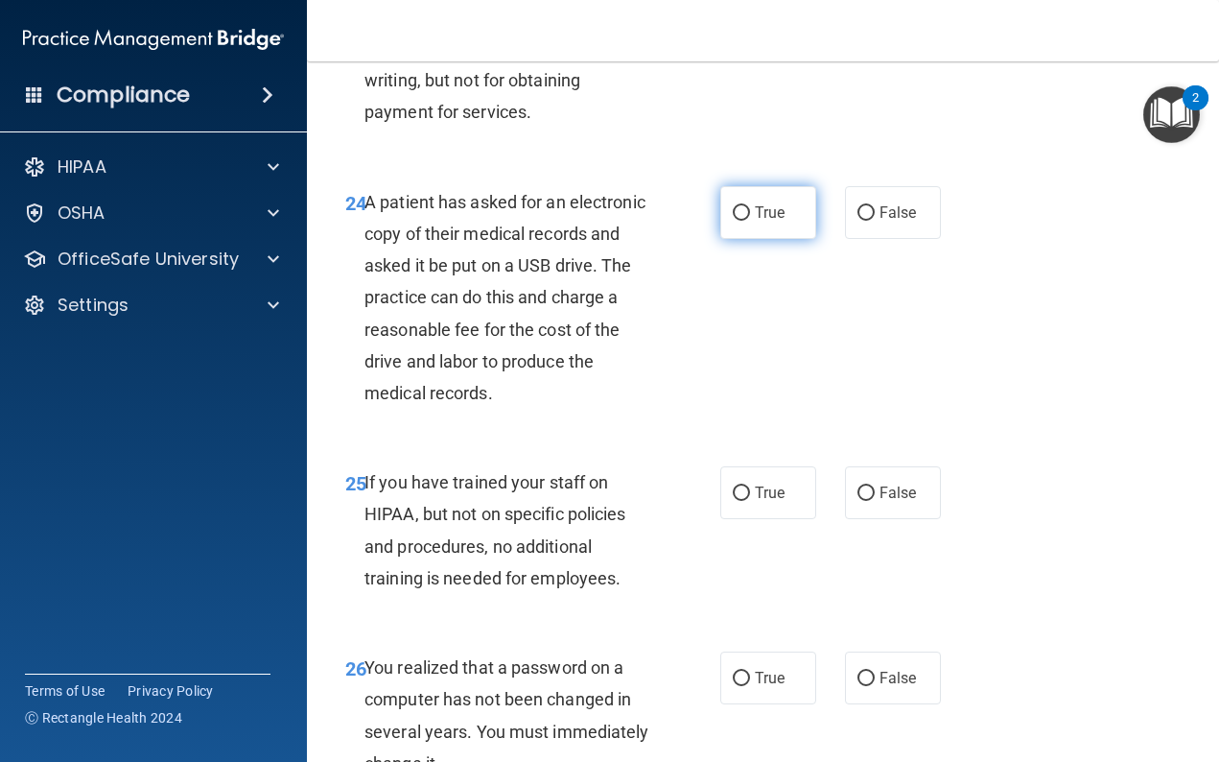
click at [738, 206] on input "True" at bounding box center [741, 213] width 17 height 14
radio input "true"
click at [865, 486] on input "False" at bounding box center [866, 493] width 17 height 14
radio input "true"
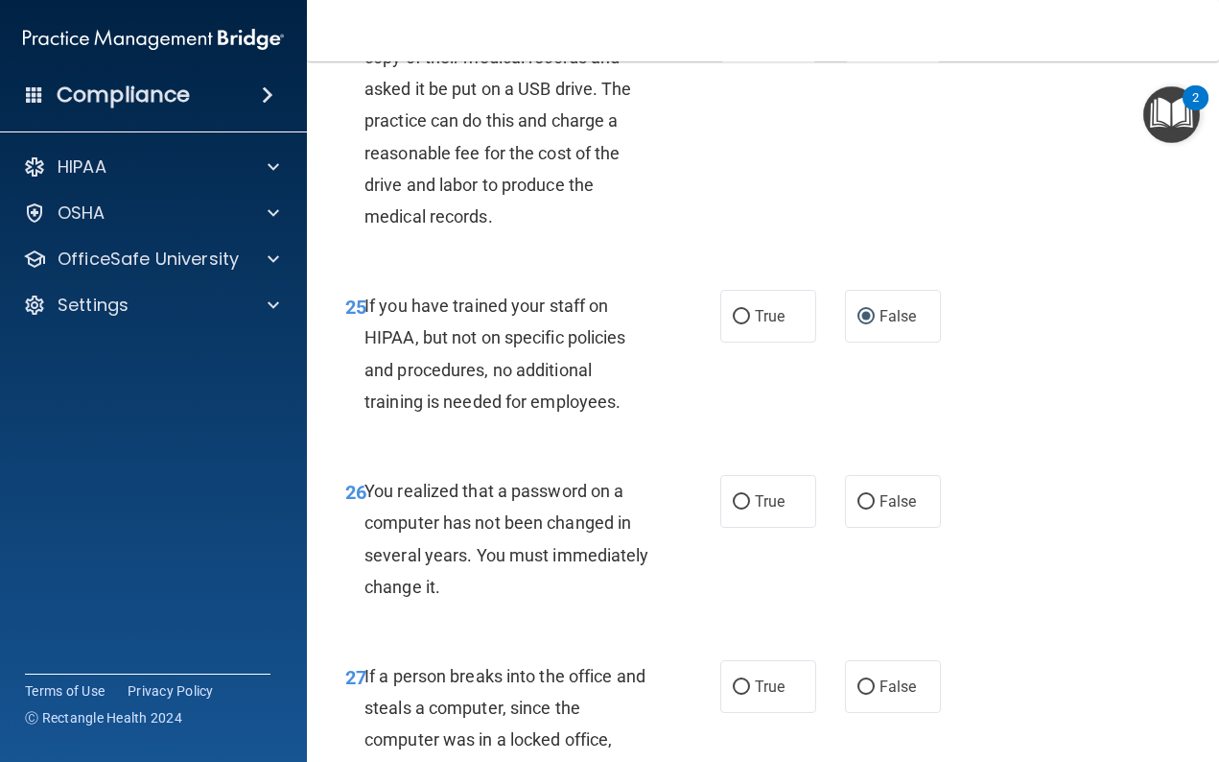
scroll to position [4712, 0]
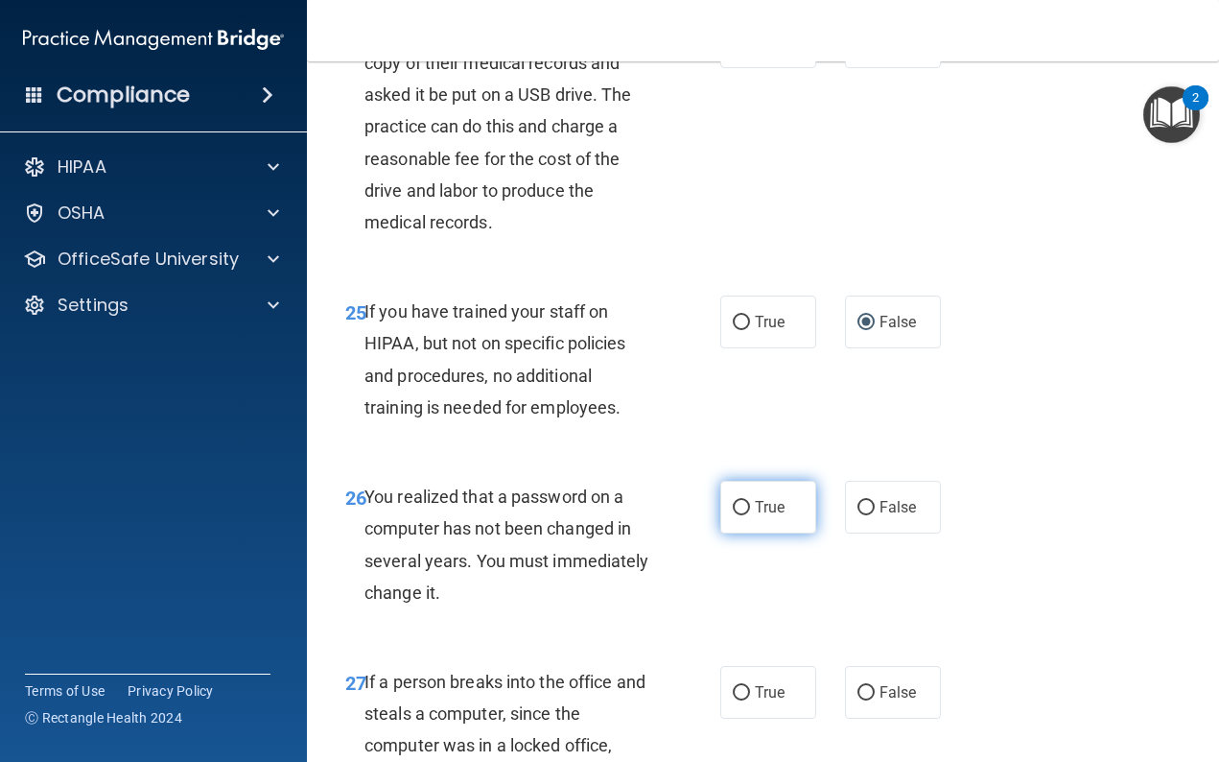
click at [745, 501] on input "True" at bounding box center [741, 508] width 17 height 14
radio input "true"
click at [861, 686] on input "False" at bounding box center [866, 693] width 17 height 14
radio input "true"
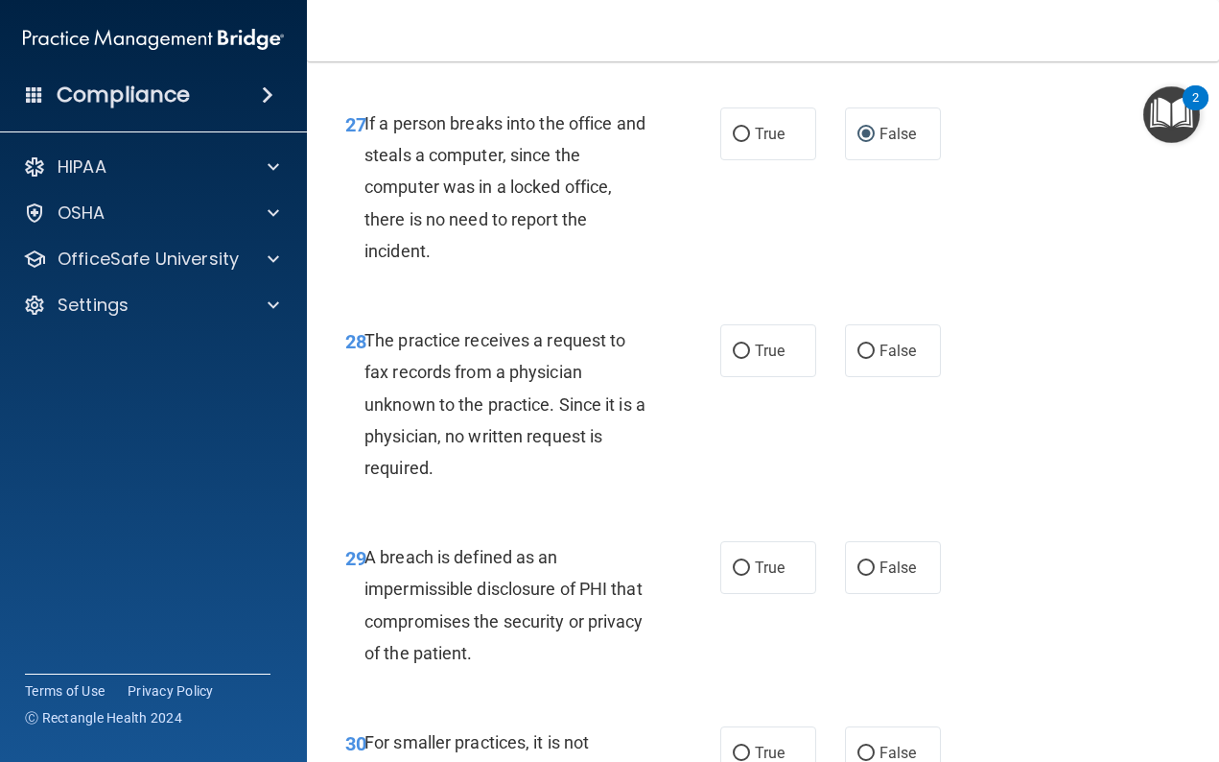
scroll to position [5271, 0]
click at [872, 343] on input "False" at bounding box center [866, 350] width 17 height 14
radio input "true"
click at [745, 560] on input "True" at bounding box center [741, 567] width 17 height 14
radio input "true"
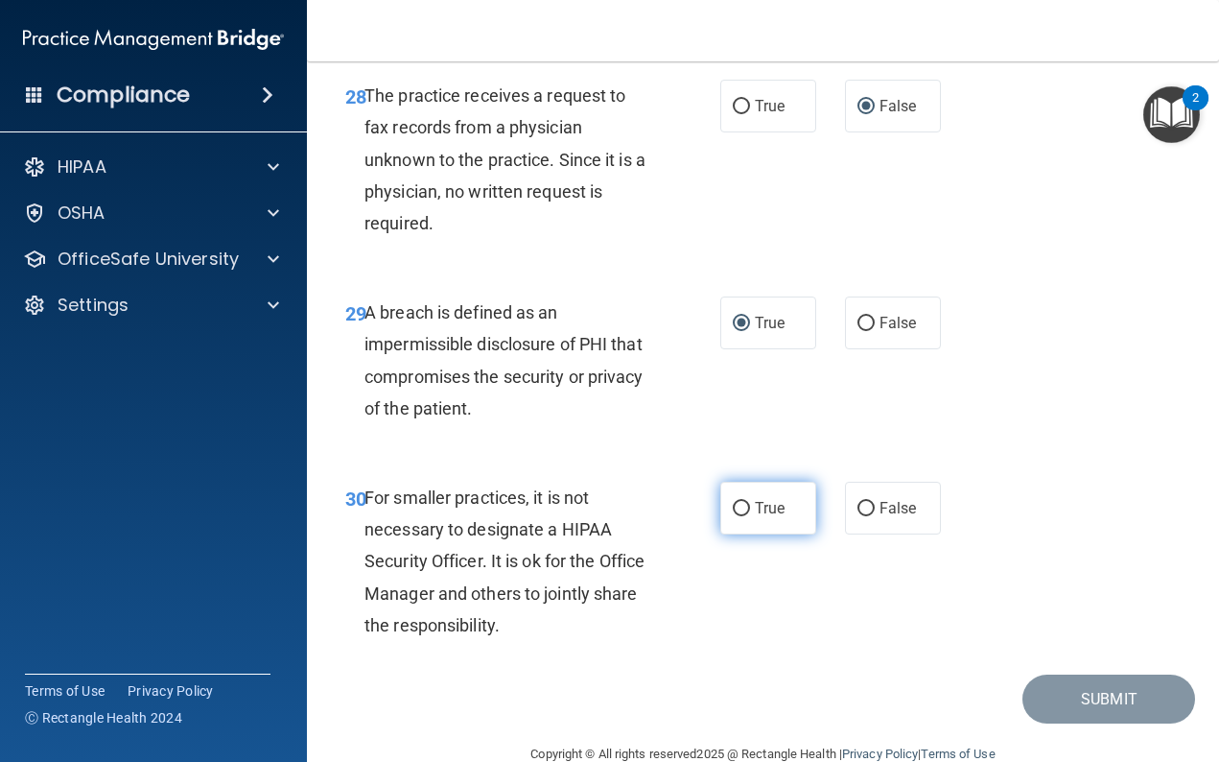
scroll to position [5514, 0]
click at [863, 503] on input "False" at bounding box center [866, 510] width 17 height 14
radio input "true"
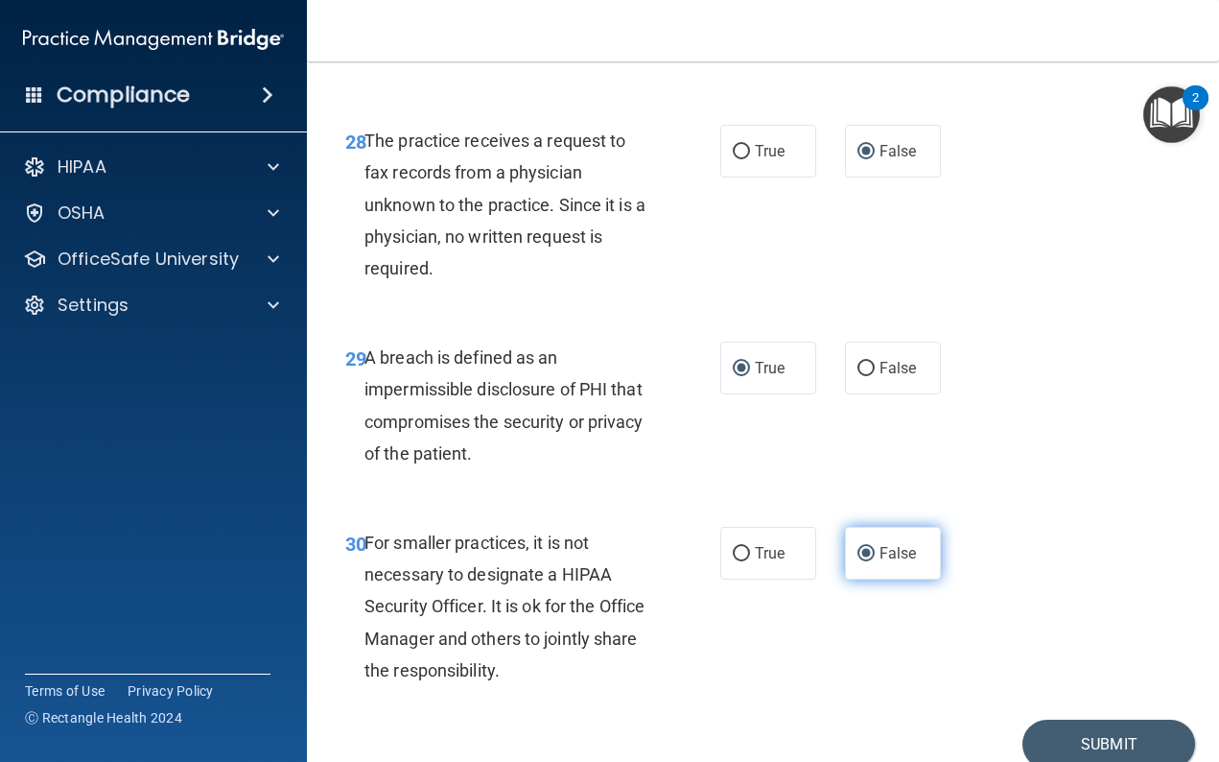
scroll to position [5457, 0]
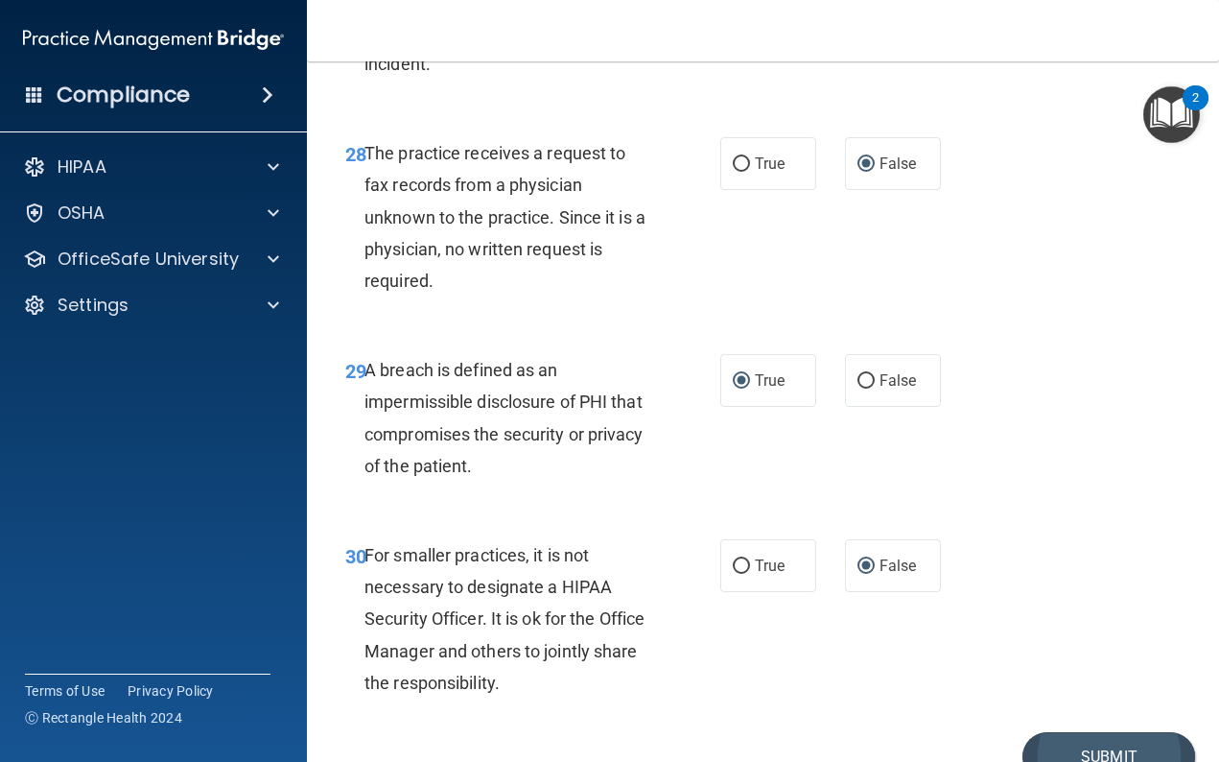
click at [1085, 732] on button "Submit" at bounding box center [1109, 756] width 173 height 49
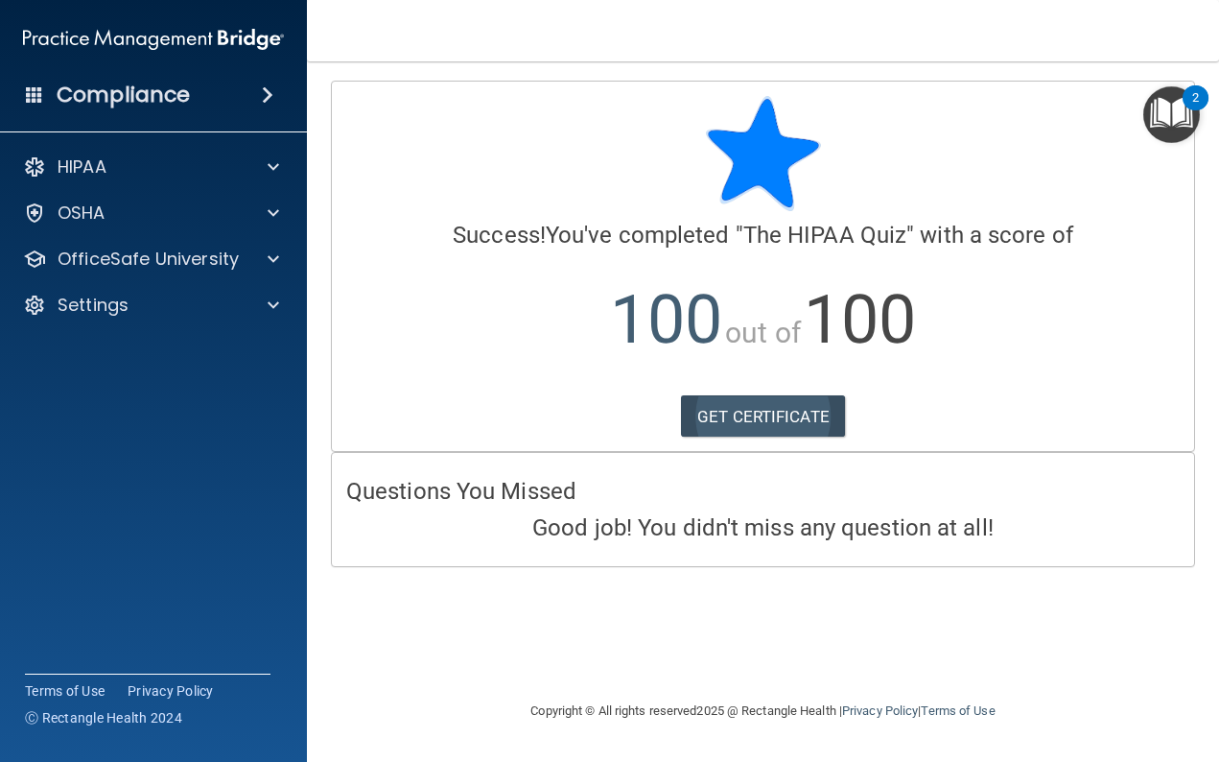
click at [735, 414] on link "GET CERTIFICATE" at bounding box center [763, 416] width 164 height 42
click at [212, 258] on p "OfficeSafe University" at bounding box center [148, 259] width 181 height 23
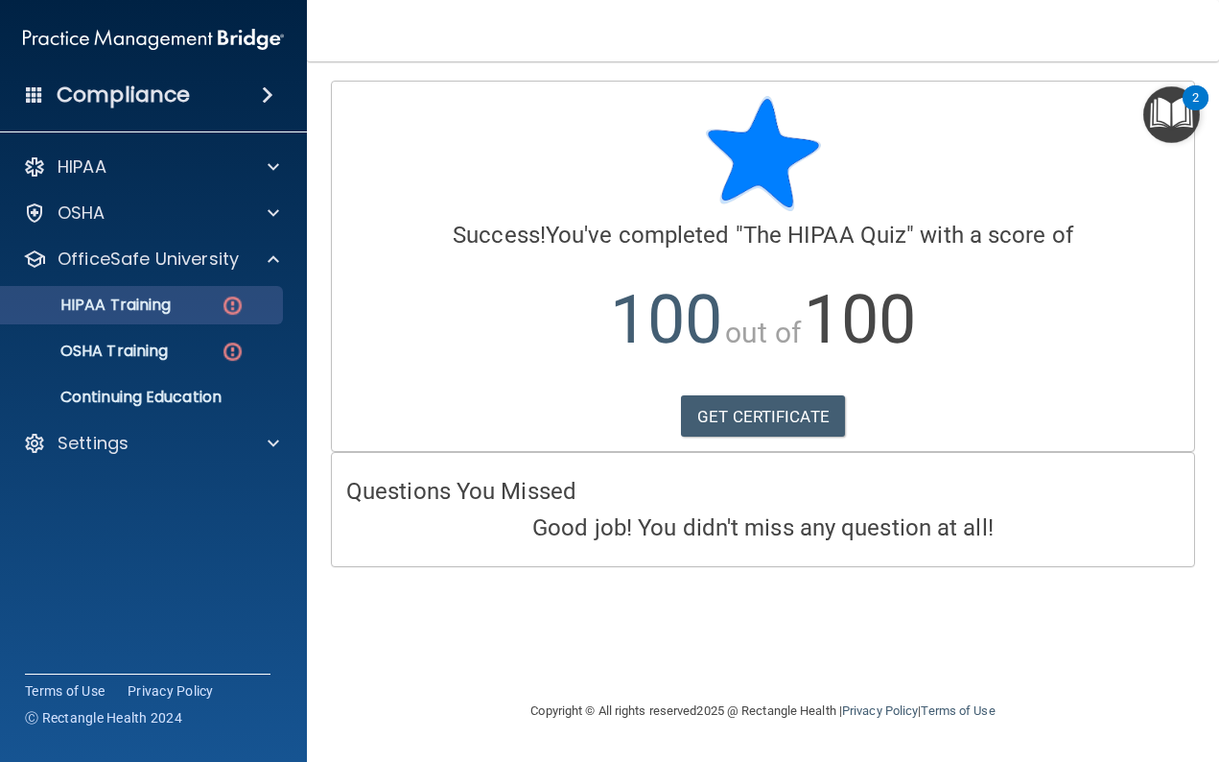
click at [195, 300] on div "HIPAA Training" at bounding box center [143, 304] width 262 height 19
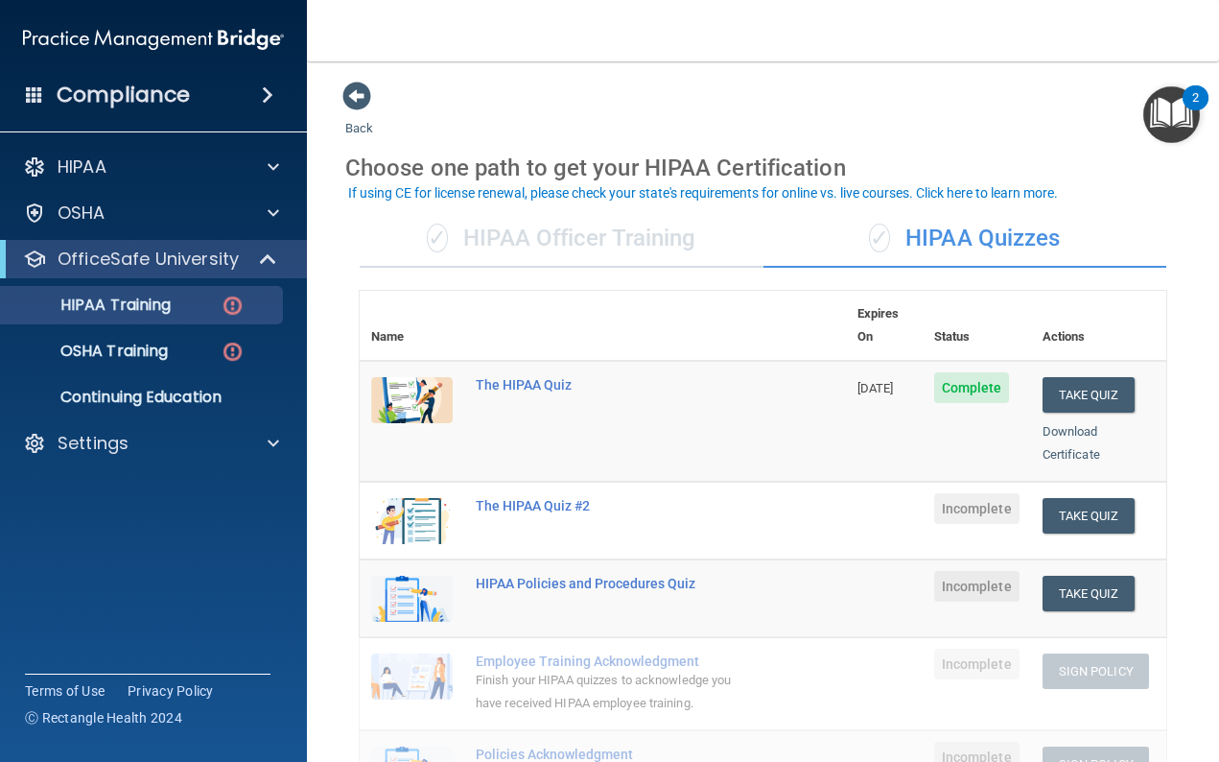
click at [387, 498] on img at bounding box center [412, 521] width 82 height 46
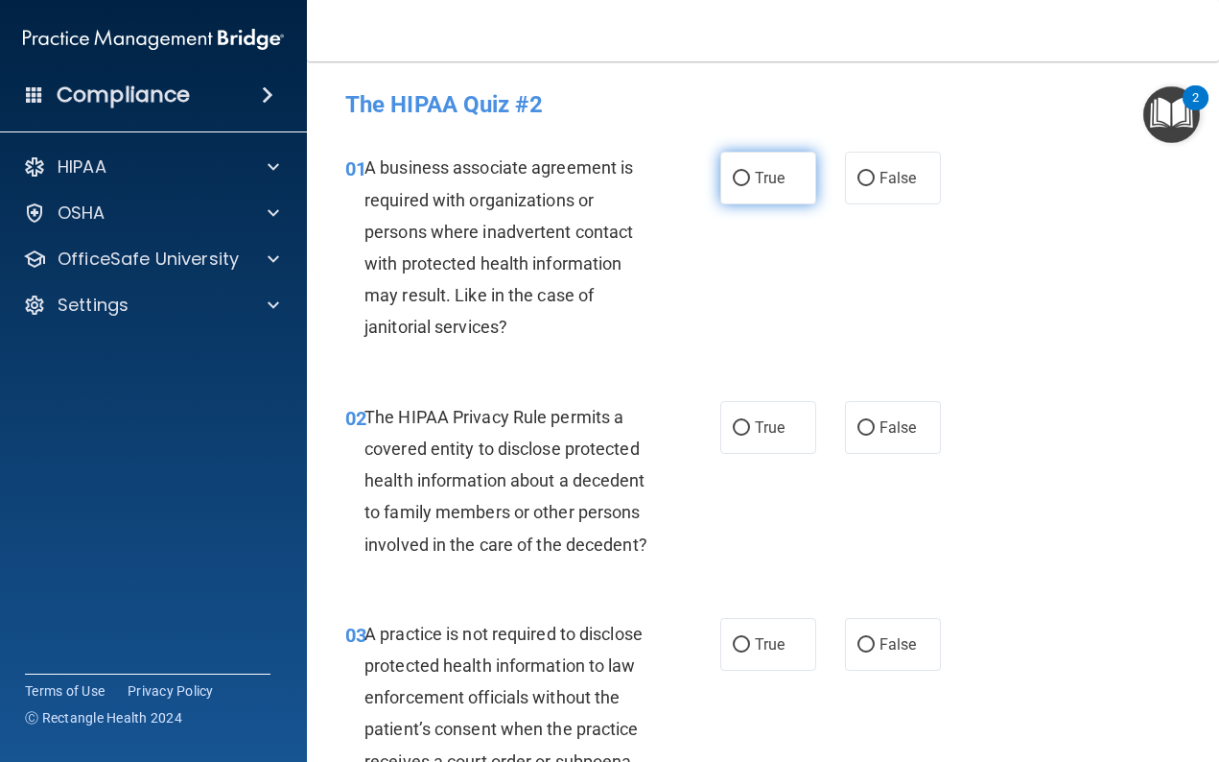
click at [744, 175] on input "True" at bounding box center [741, 179] width 17 height 14
radio input "true"
click at [740, 425] on input "True" at bounding box center [741, 428] width 17 height 14
radio input "true"
click at [744, 638] on input "True" at bounding box center [741, 645] width 17 height 14
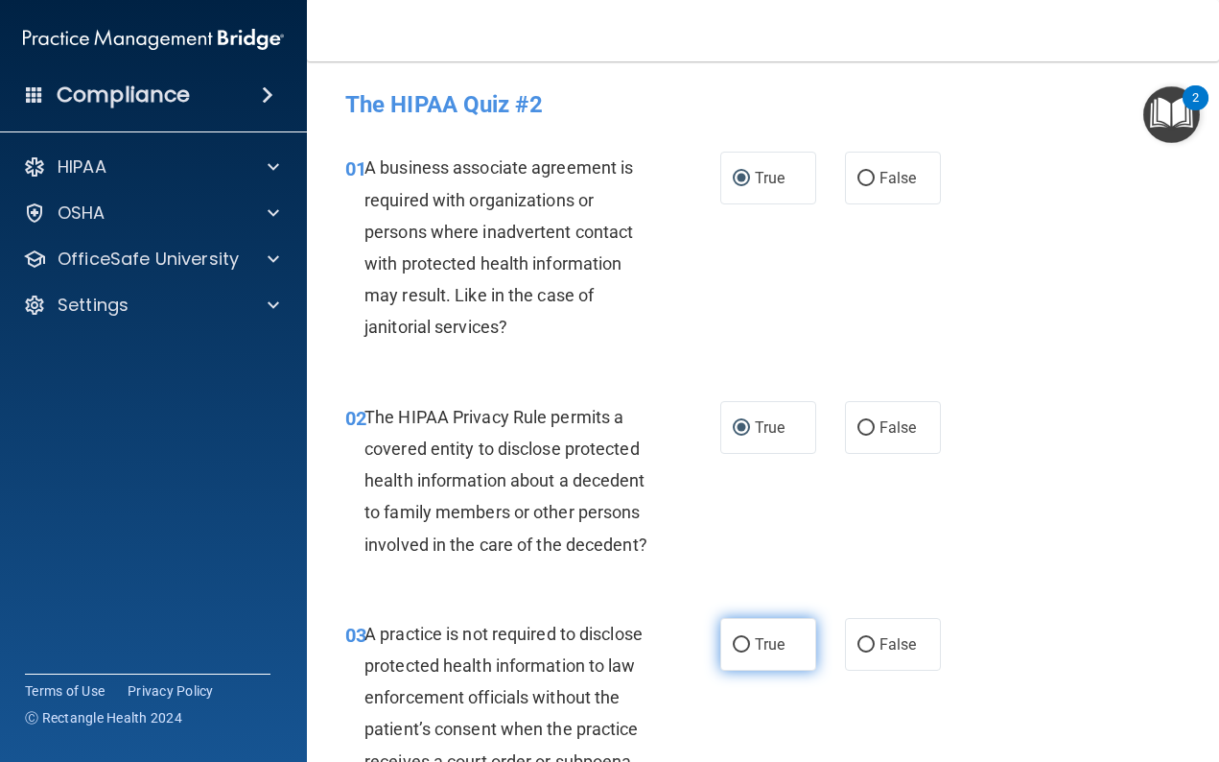
radio input "true"
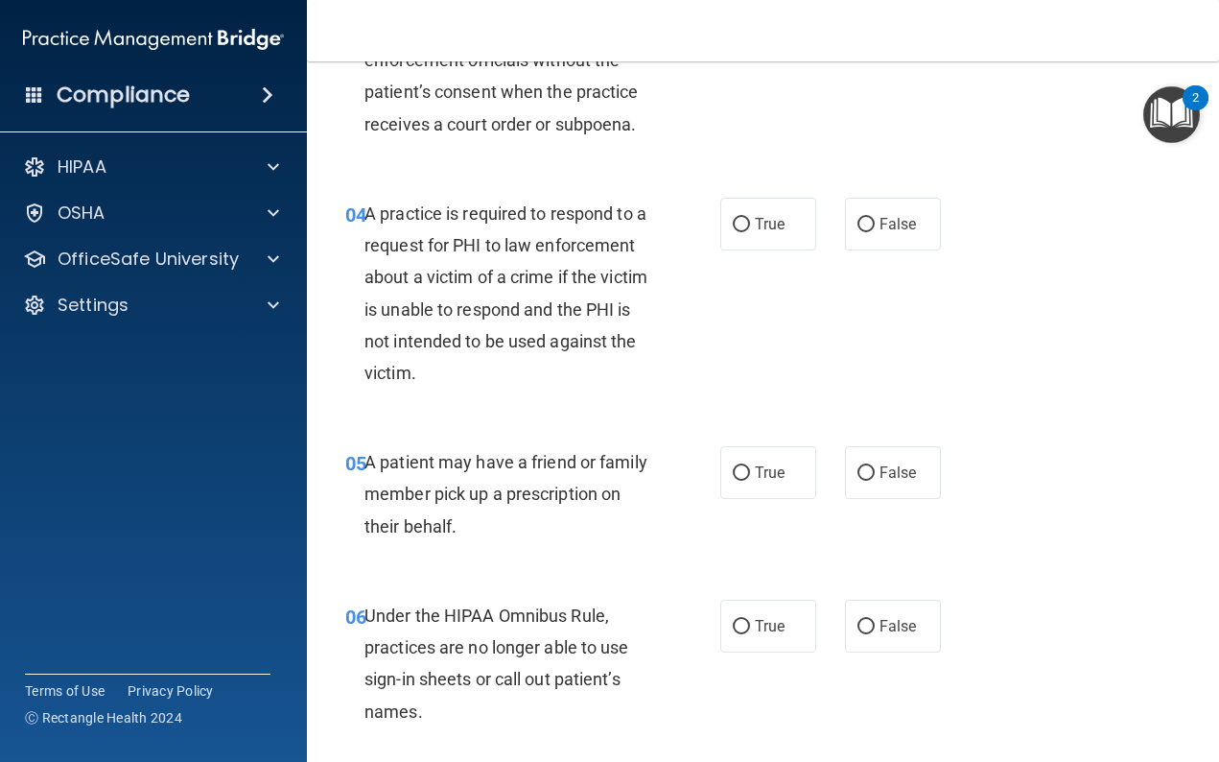
scroll to position [638, 0]
click at [741, 217] on input "True" at bounding box center [741, 224] width 17 height 14
radio input "true"
click at [733, 465] on input "True" at bounding box center [741, 472] width 17 height 14
radio input "true"
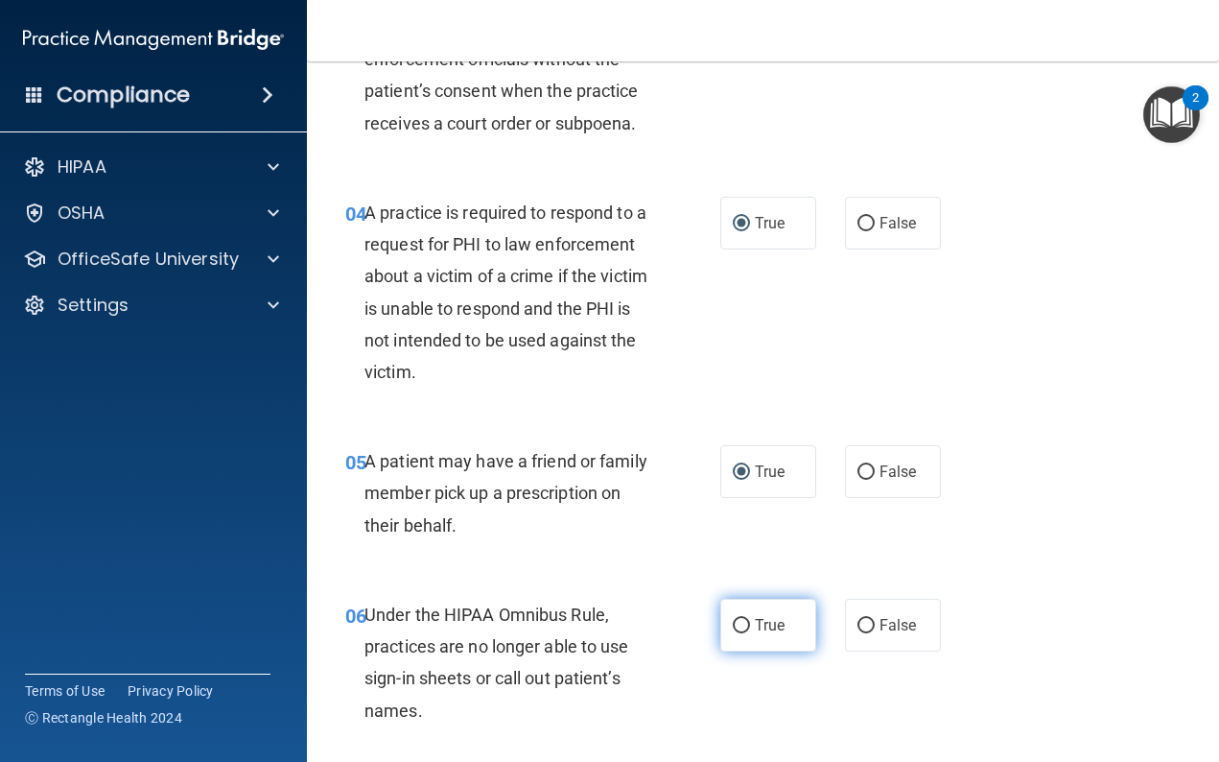
click at [738, 626] on input "True" at bounding box center [741, 626] width 17 height 14
radio input "true"
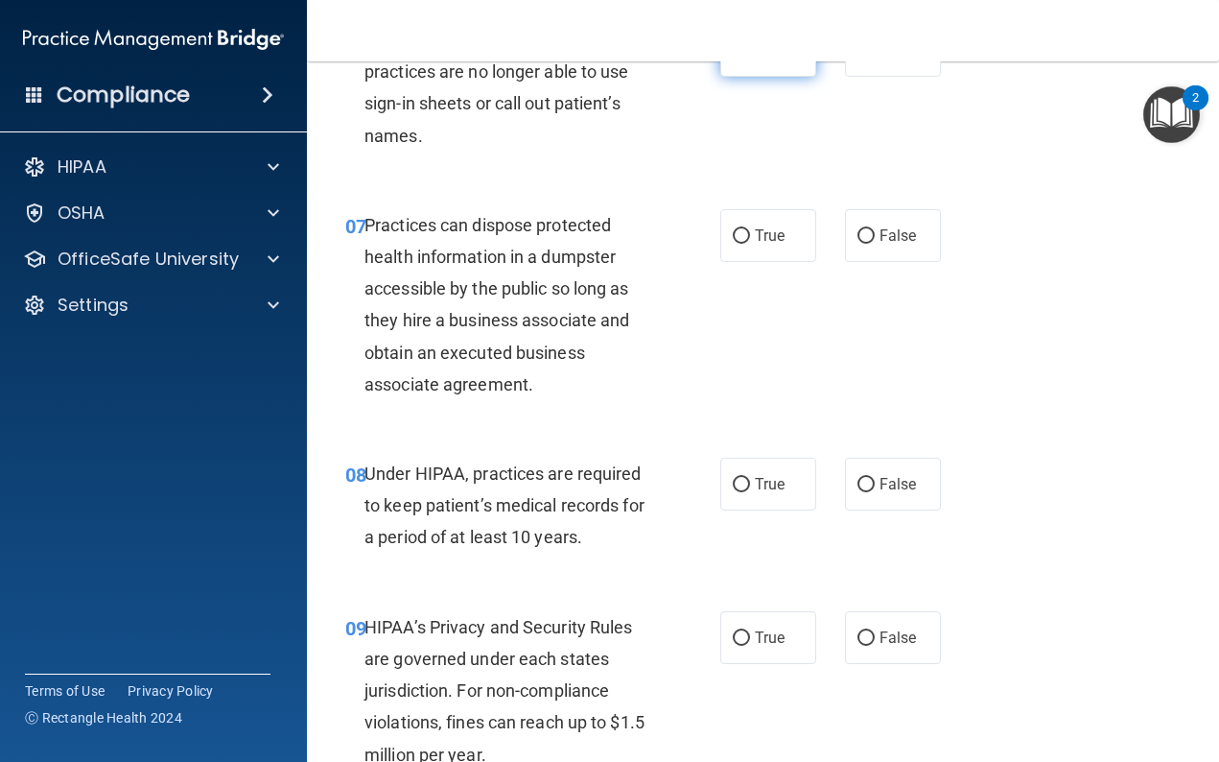
scroll to position [1244, 0]
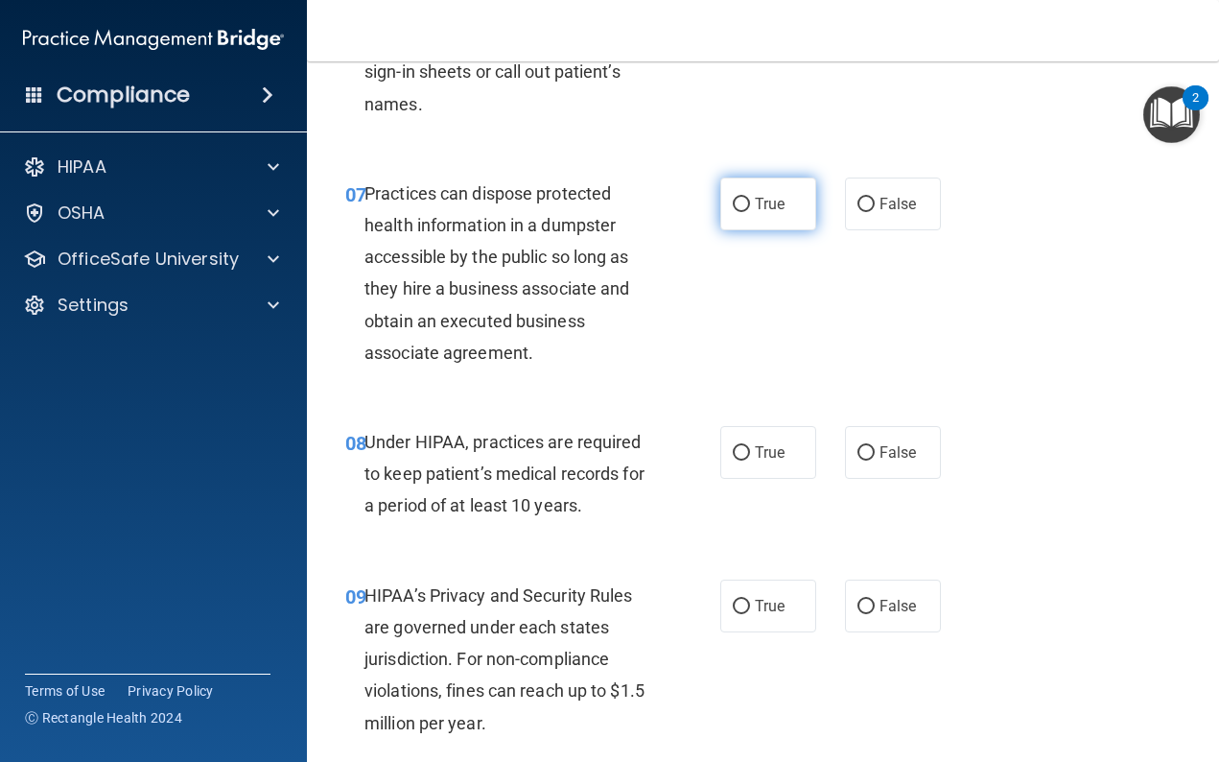
click at [737, 198] on input "True" at bounding box center [741, 205] width 17 height 14
radio input "true"
click at [734, 446] on input "True" at bounding box center [741, 453] width 17 height 14
radio input "true"
click at [746, 601] on input "True" at bounding box center [741, 607] width 17 height 14
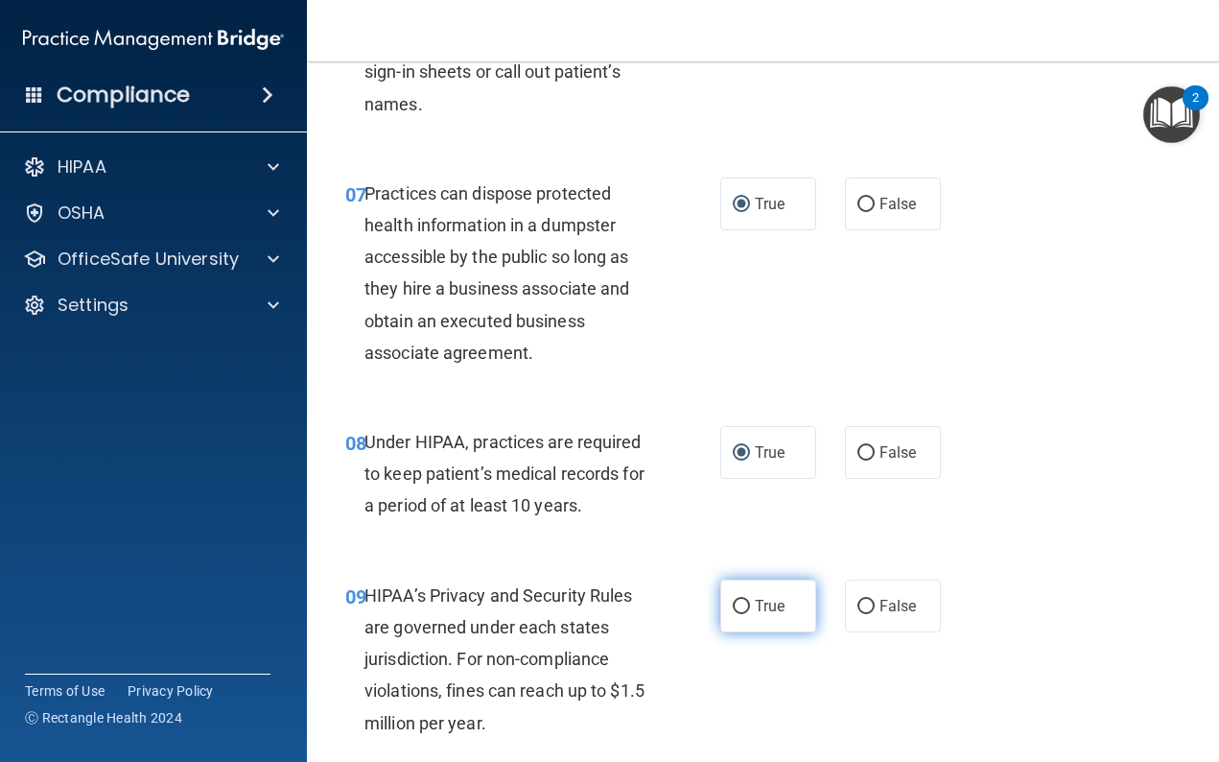
radio input "true"
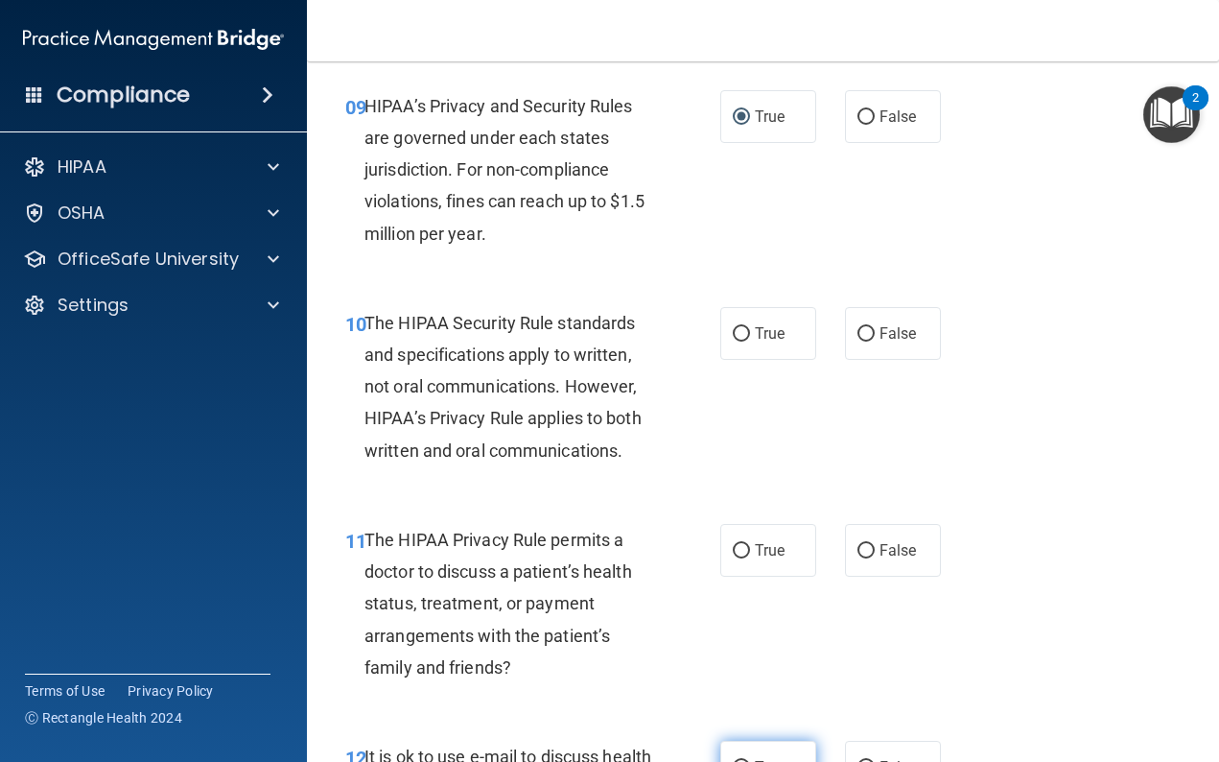
scroll to position [1717, 0]
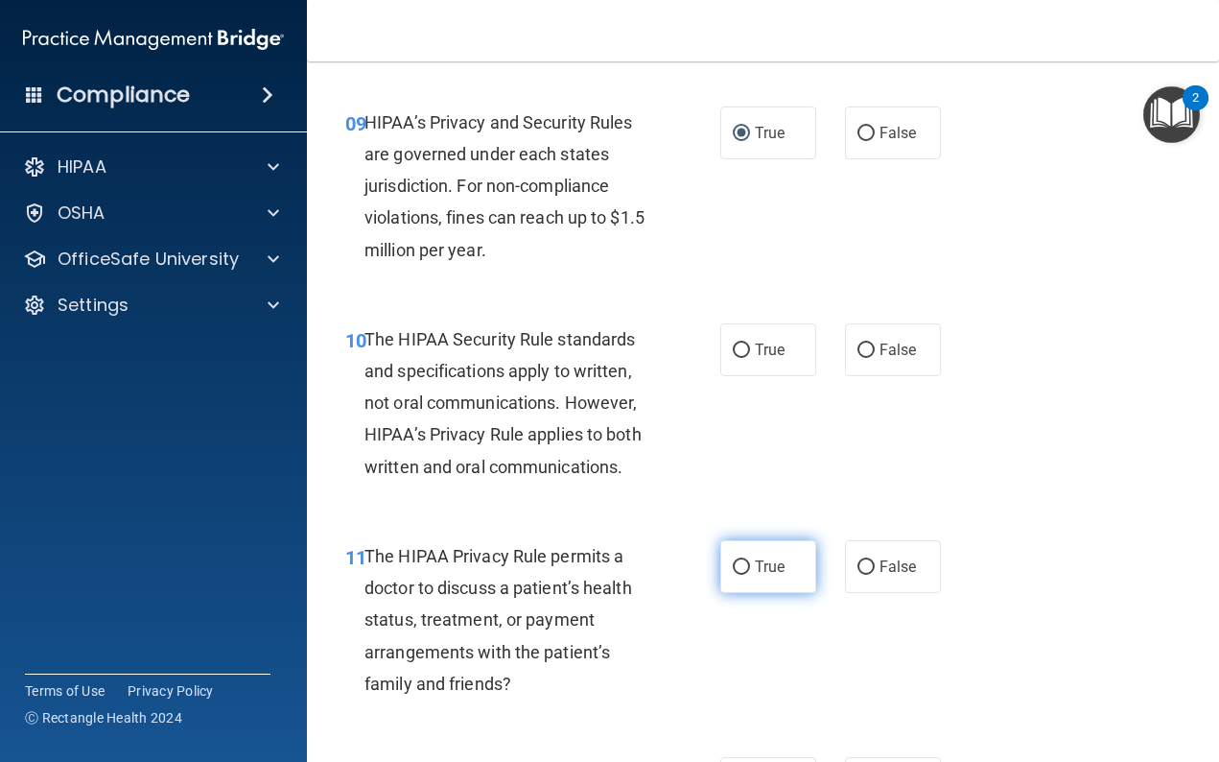
click at [742, 560] on input "True" at bounding box center [741, 567] width 17 height 14
radio input "true"
click at [740, 343] on input "True" at bounding box center [741, 350] width 17 height 14
radio input "true"
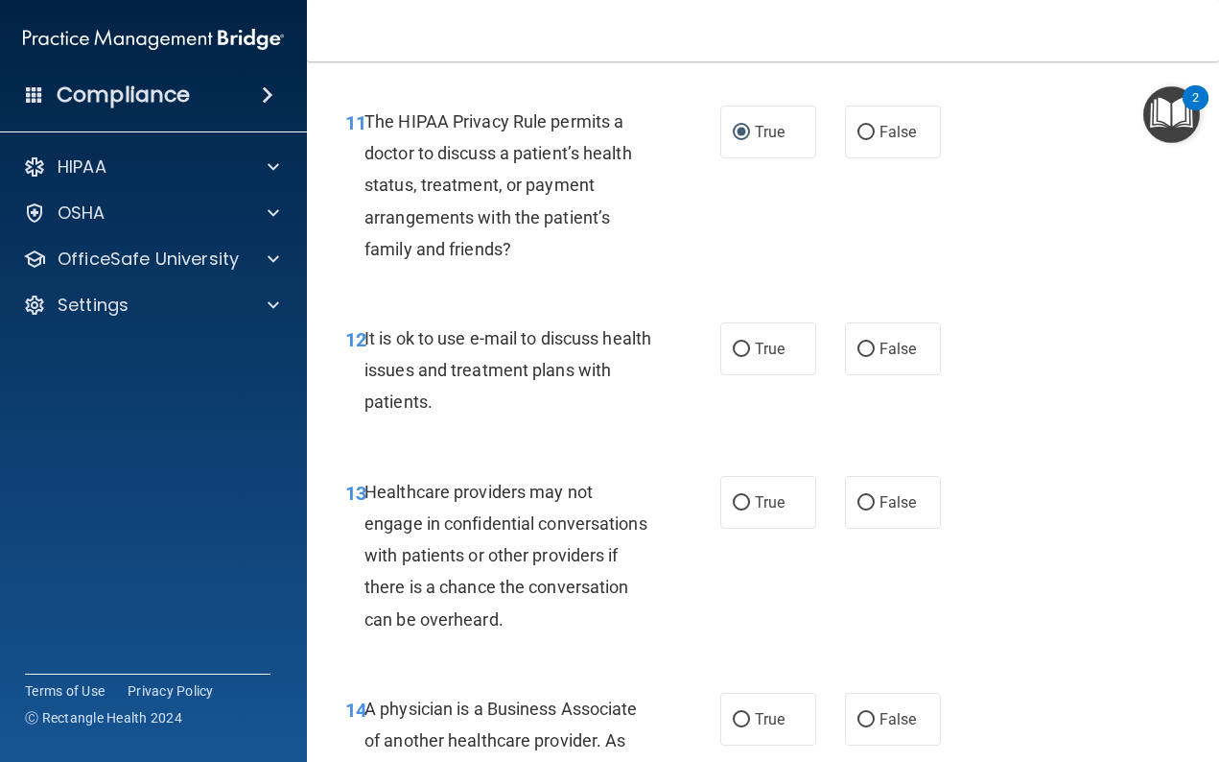
scroll to position [2166, 0]
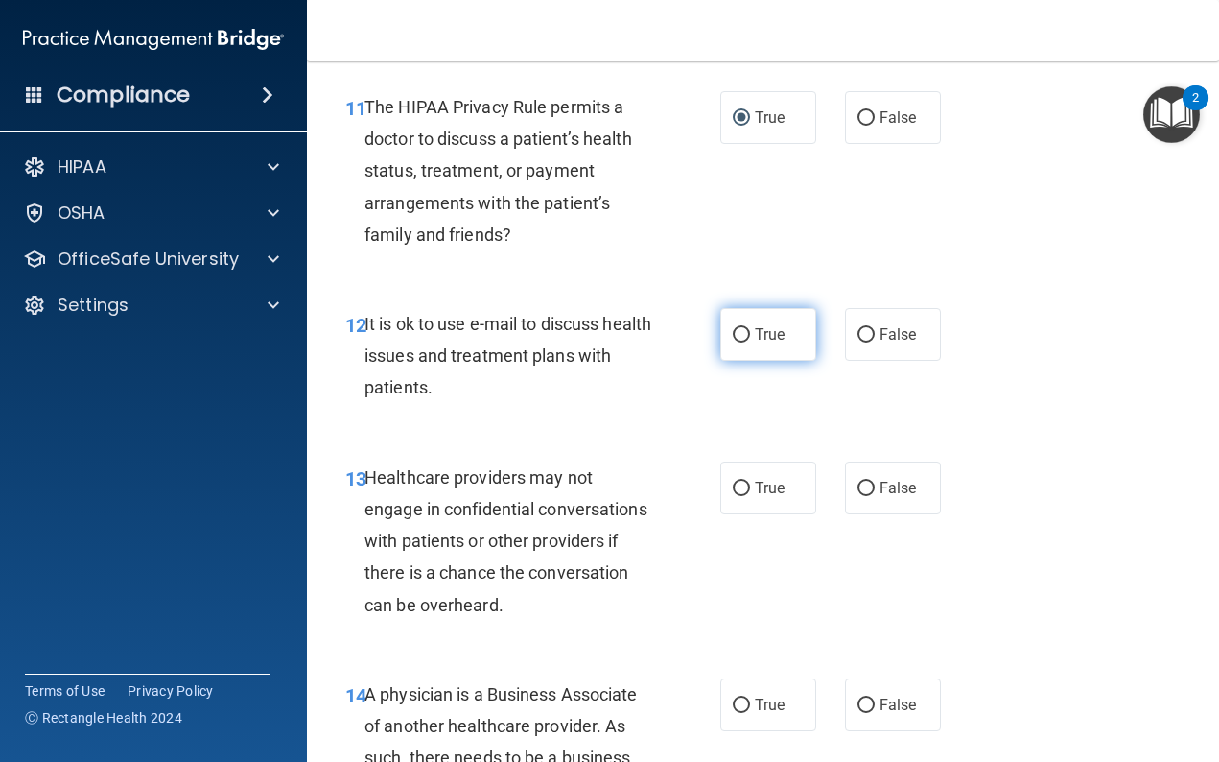
click at [739, 328] on input "True" at bounding box center [741, 335] width 17 height 14
radio input "true"
click at [740, 482] on input "True" at bounding box center [741, 489] width 17 height 14
radio input "true"
click at [743, 698] on input "True" at bounding box center [741, 705] width 17 height 14
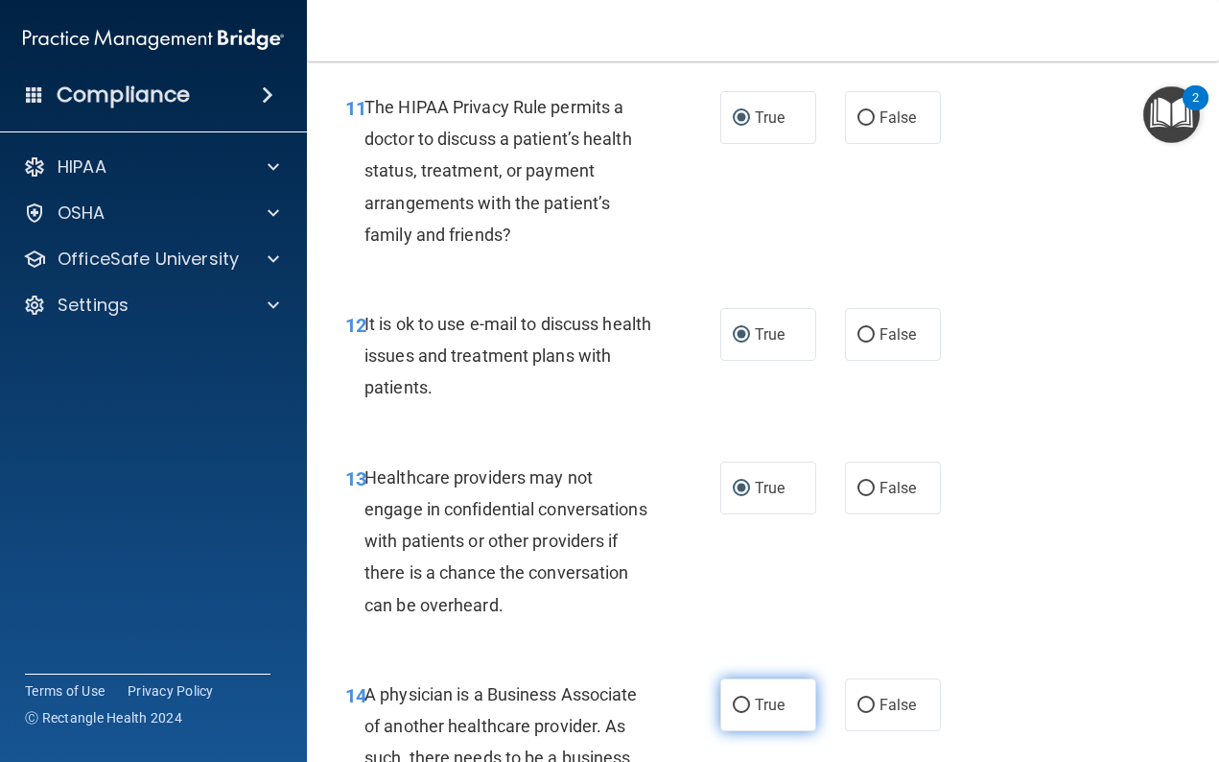
radio input "true"
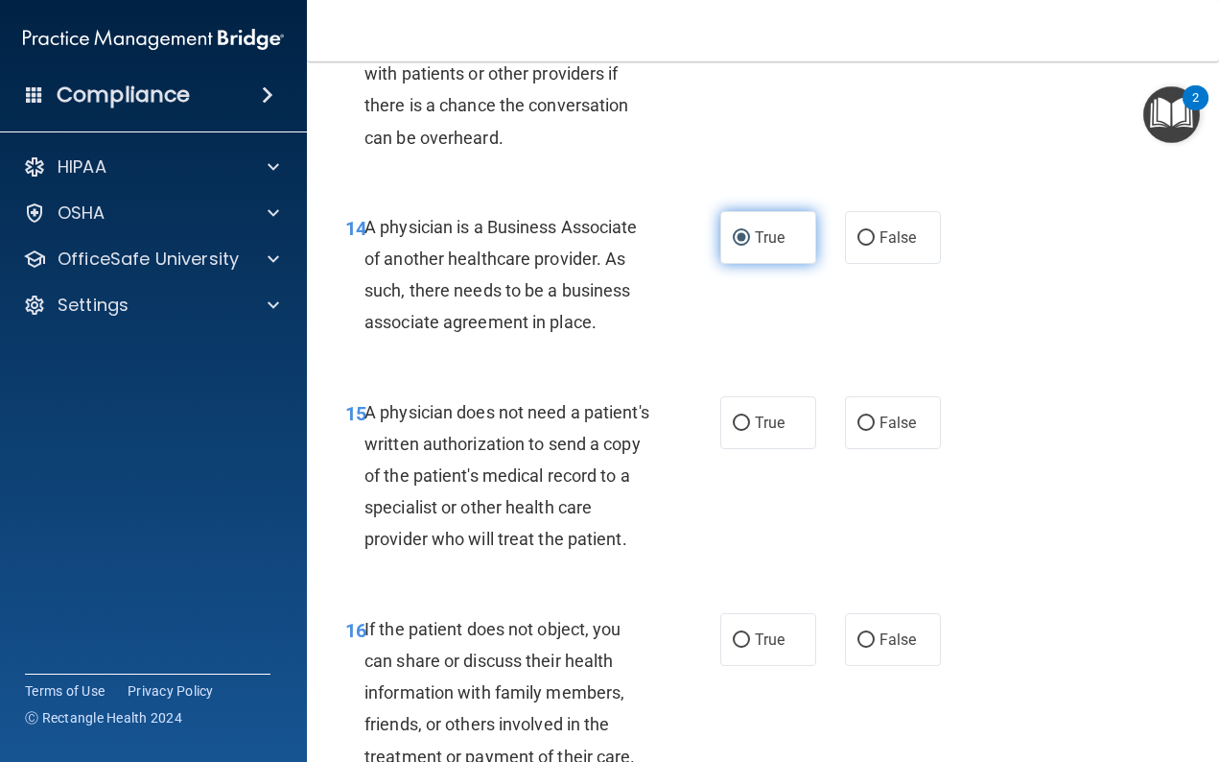
scroll to position [2636, 0]
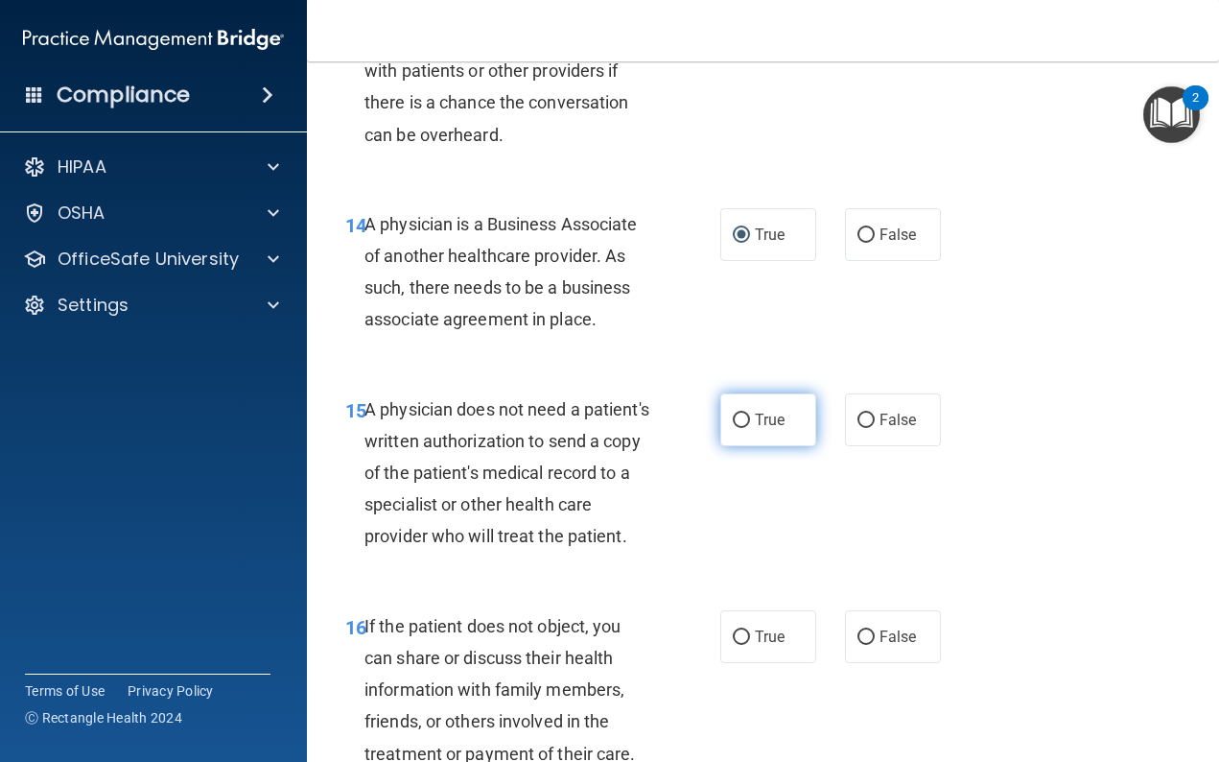
click at [744, 413] on input "True" at bounding box center [741, 420] width 17 height 14
radio input "true"
click at [753, 618] on label "True" at bounding box center [768, 636] width 96 height 53
click at [750, 630] on input "True" at bounding box center [741, 637] width 17 height 14
radio input "true"
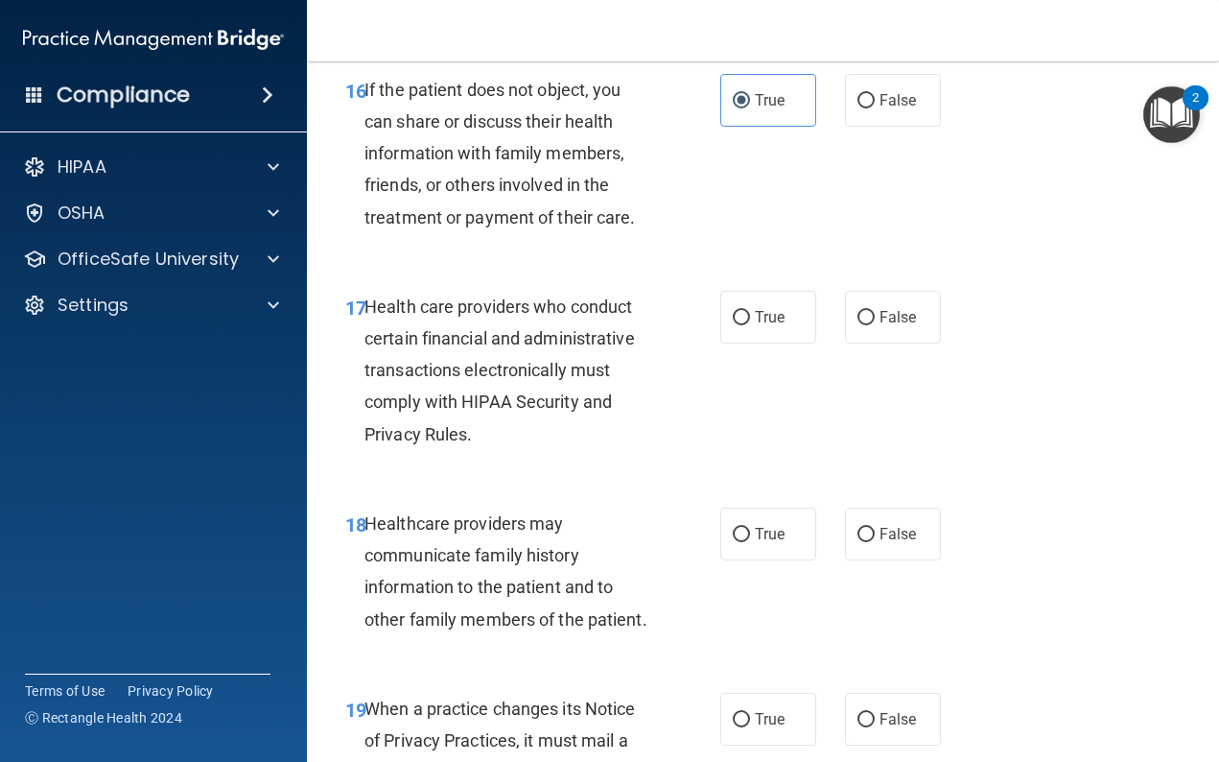
scroll to position [3176, 0]
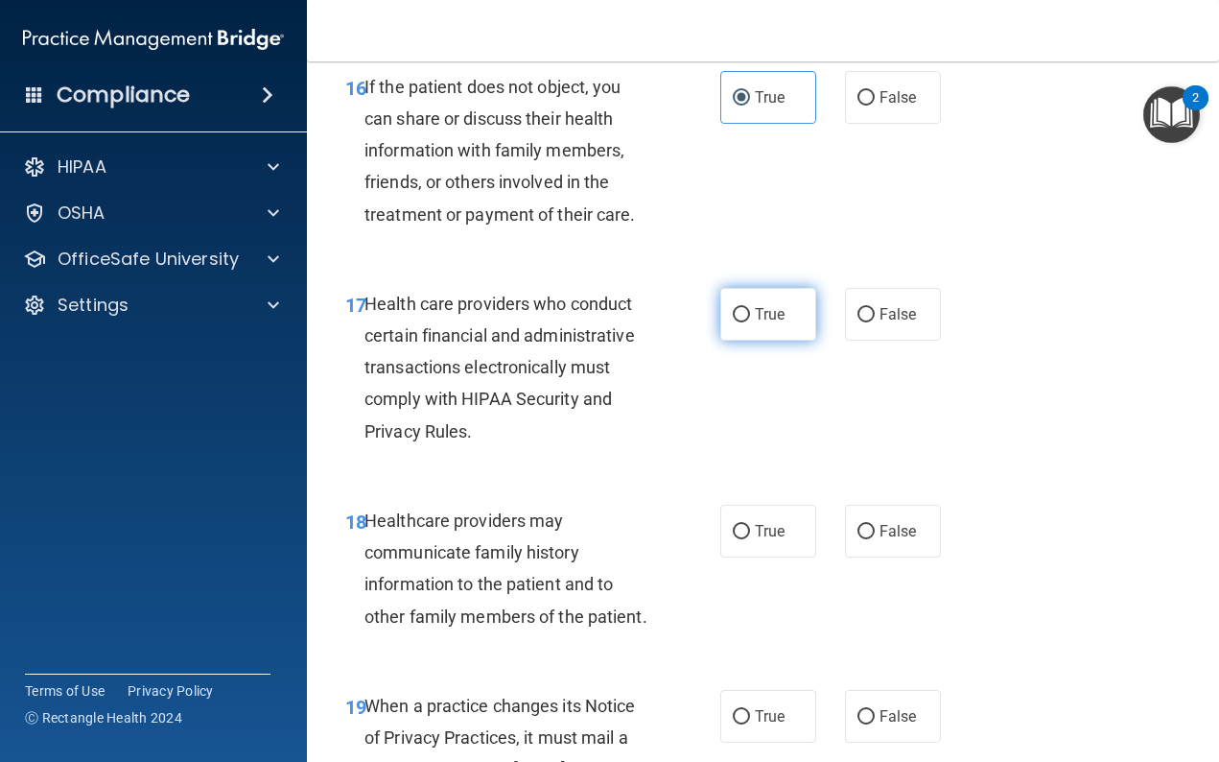
click at [739, 308] on input "True" at bounding box center [741, 315] width 17 height 14
radio input "true"
click at [736, 526] on label "True" at bounding box center [768, 531] width 96 height 53
click at [736, 526] on input "True" at bounding box center [741, 532] width 17 height 14
radio input "true"
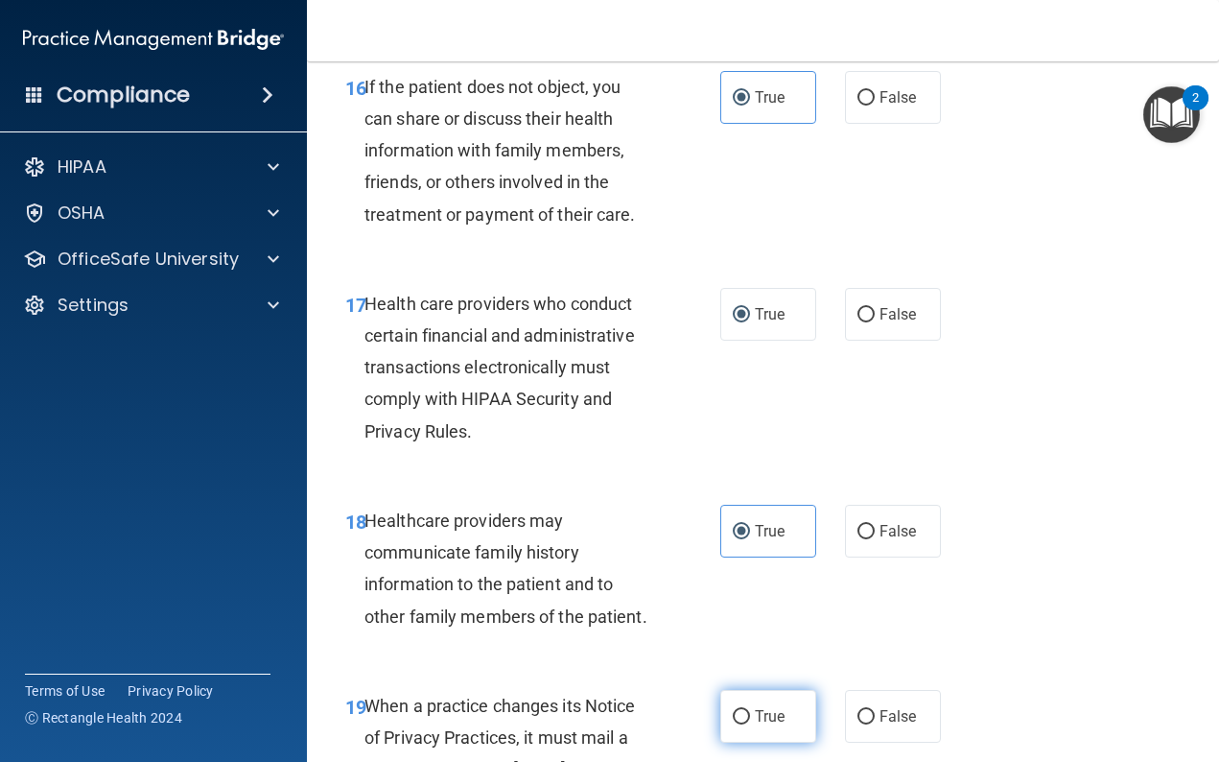
click at [737, 710] on input "True" at bounding box center [741, 717] width 17 height 14
radio input "true"
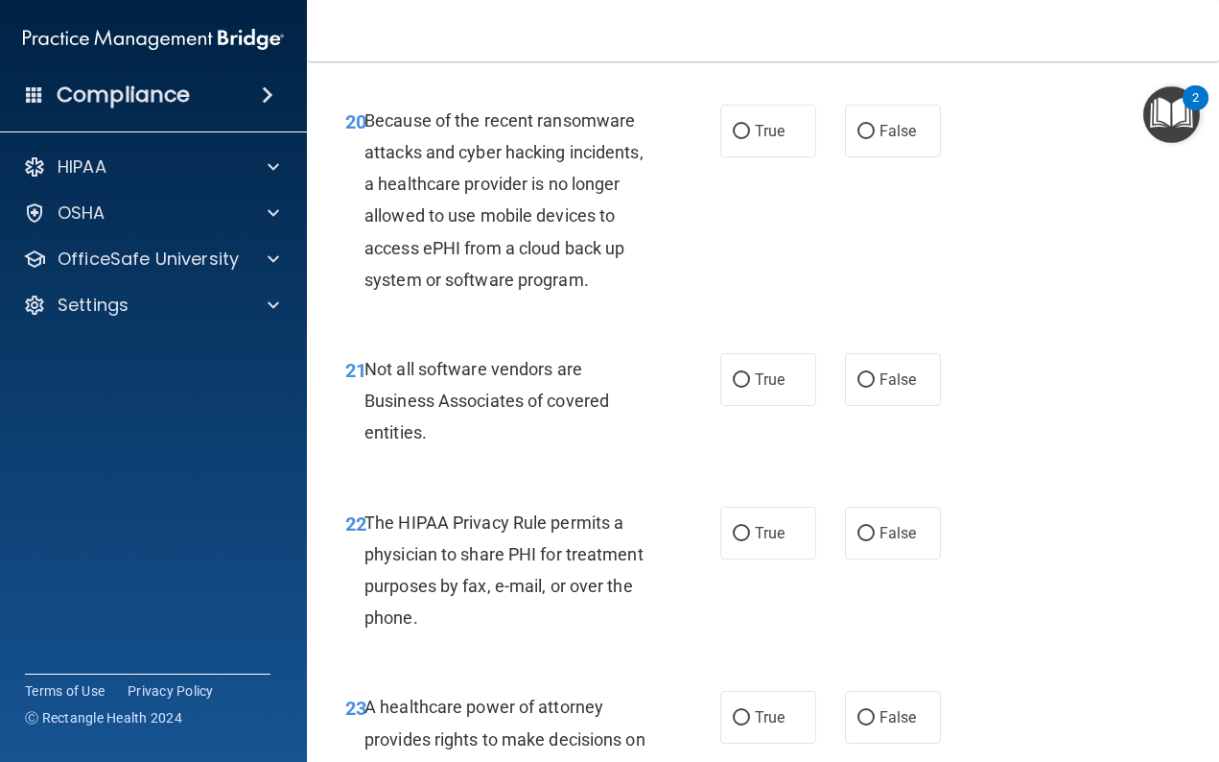
scroll to position [3978, 0]
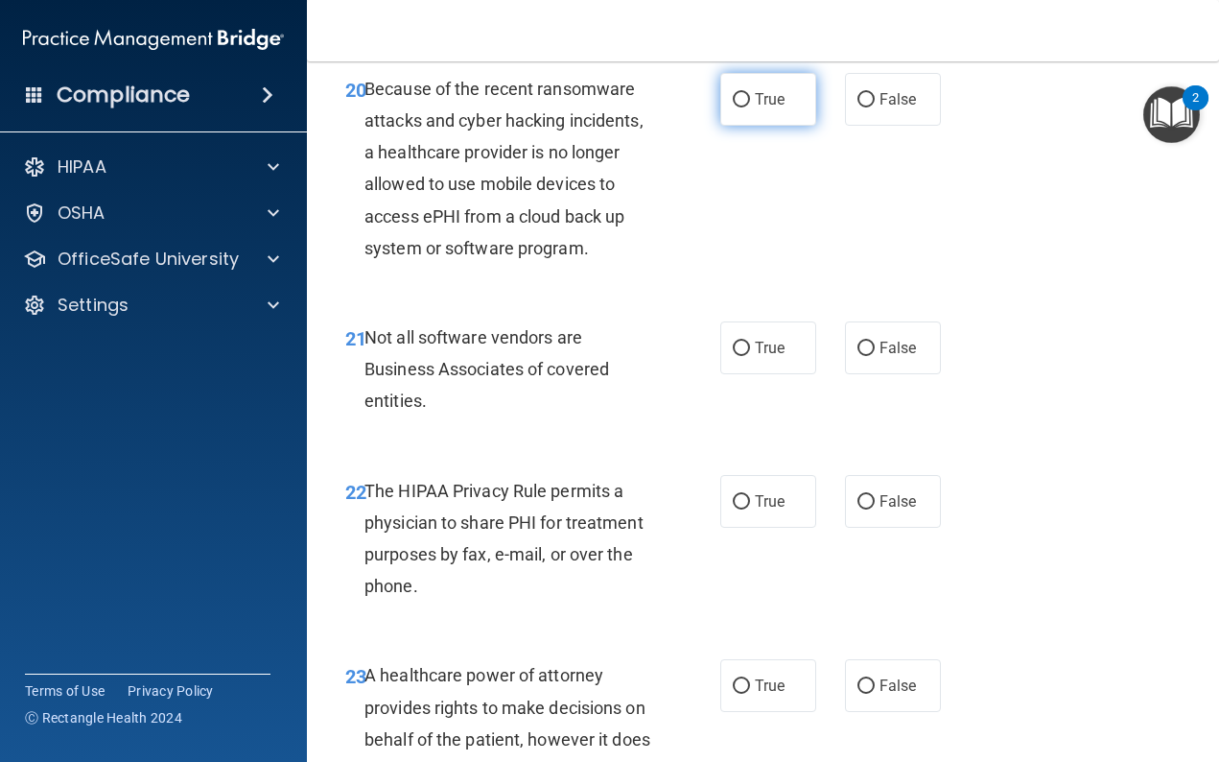
click at [770, 98] on label "True" at bounding box center [768, 99] width 96 height 53
click at [750, 98] on input "True" at bounding box center [741, 100] width 17 height 14
radio input "true"
click at [777, 339] on span "True" at bounding box center [770, 348] width 30 height 18
click at [750, 342] on input "True" at bounding box center [741, 349] width 17 height 14
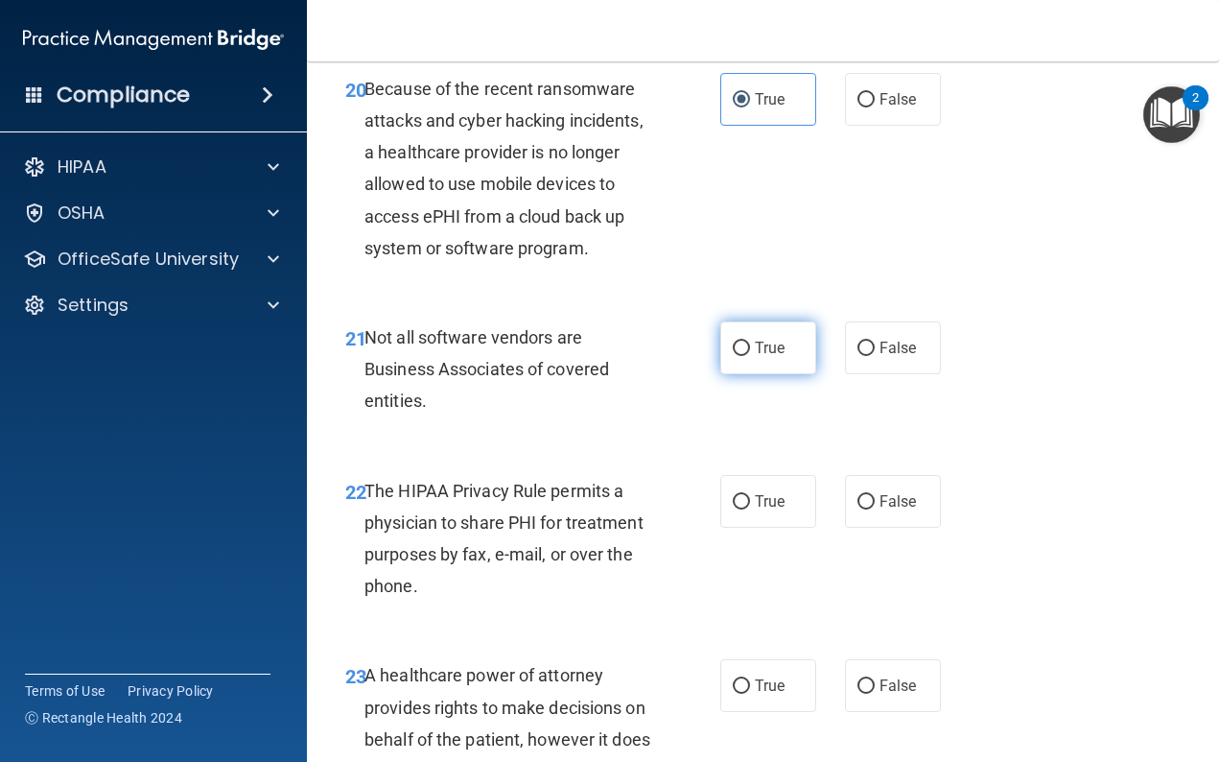
radio input "true"
click at [780, 475] on label "True" at bounding box center [768, 501] width 96 height 53
click at [750, 495] on input "True" at bounding box center [741, 502] width 17 height 14
radio input "true"
click at [777, 676] on span "True" at bounding box center [770, 685] width 30 height 18
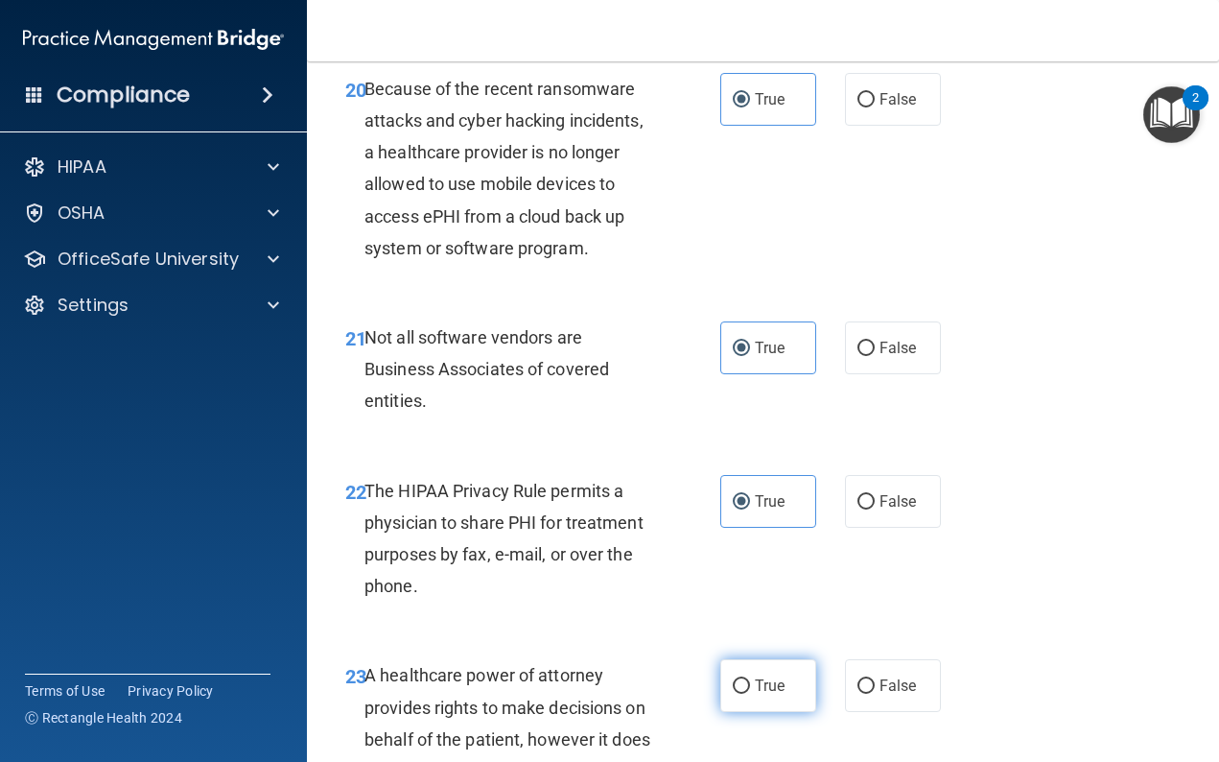
click at [750, 679] on input "True" at bounding box center [741, 686] width 17 height 14
radio input "true"
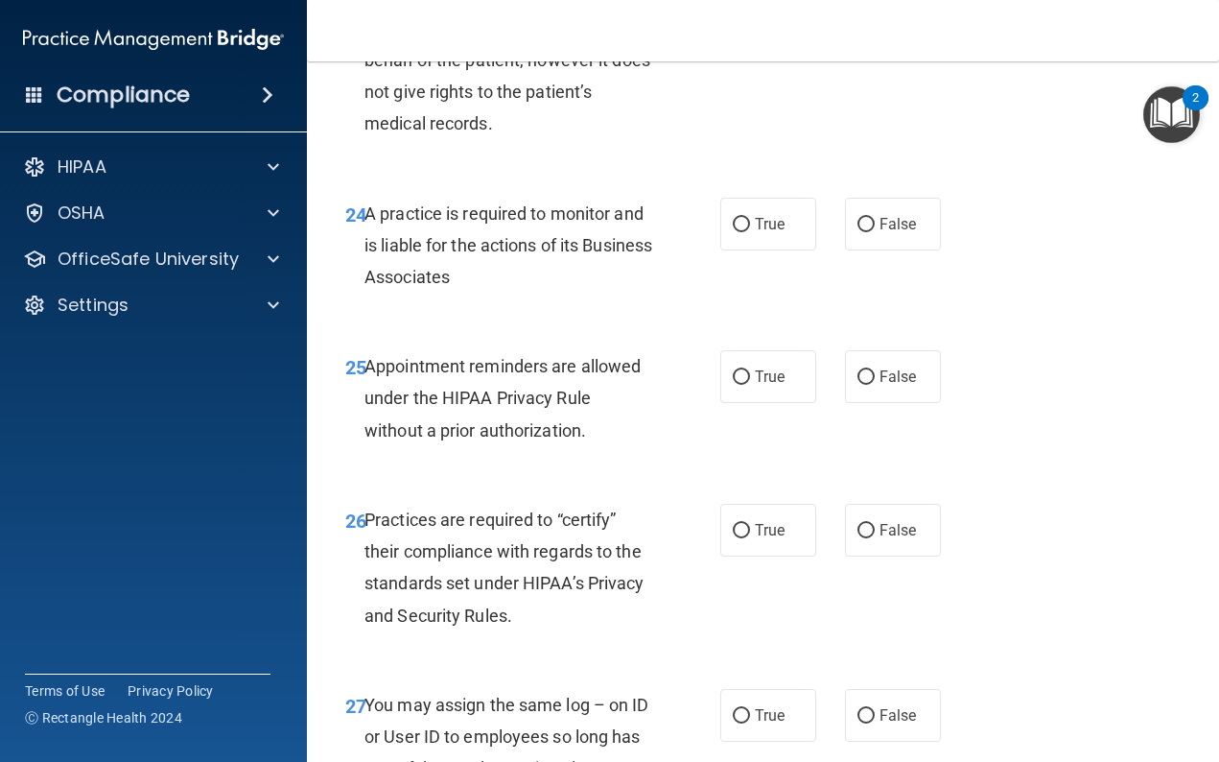
scroll to position [4688, 0]
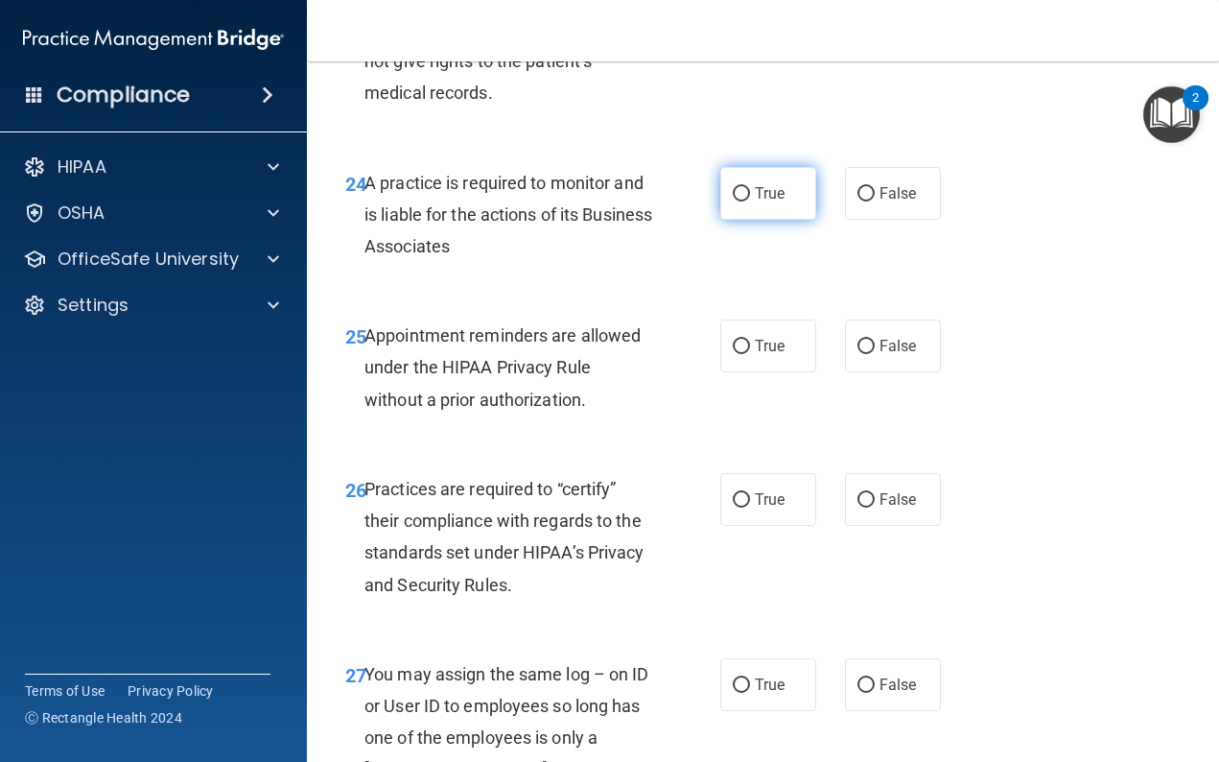
click at [776, 195] on label "True" at bounding box center [768, 193] width 96 height 53
click at [750, 195] on input "True" at bounding box center [741, 194] width 17 height 14
radio input "true"
click at [782, 347] on label "True" at bounding box center [768, 345] width 96 height 53
click at [750, 347] on input "True" at bounding box center [741, 347] width 17 height 14
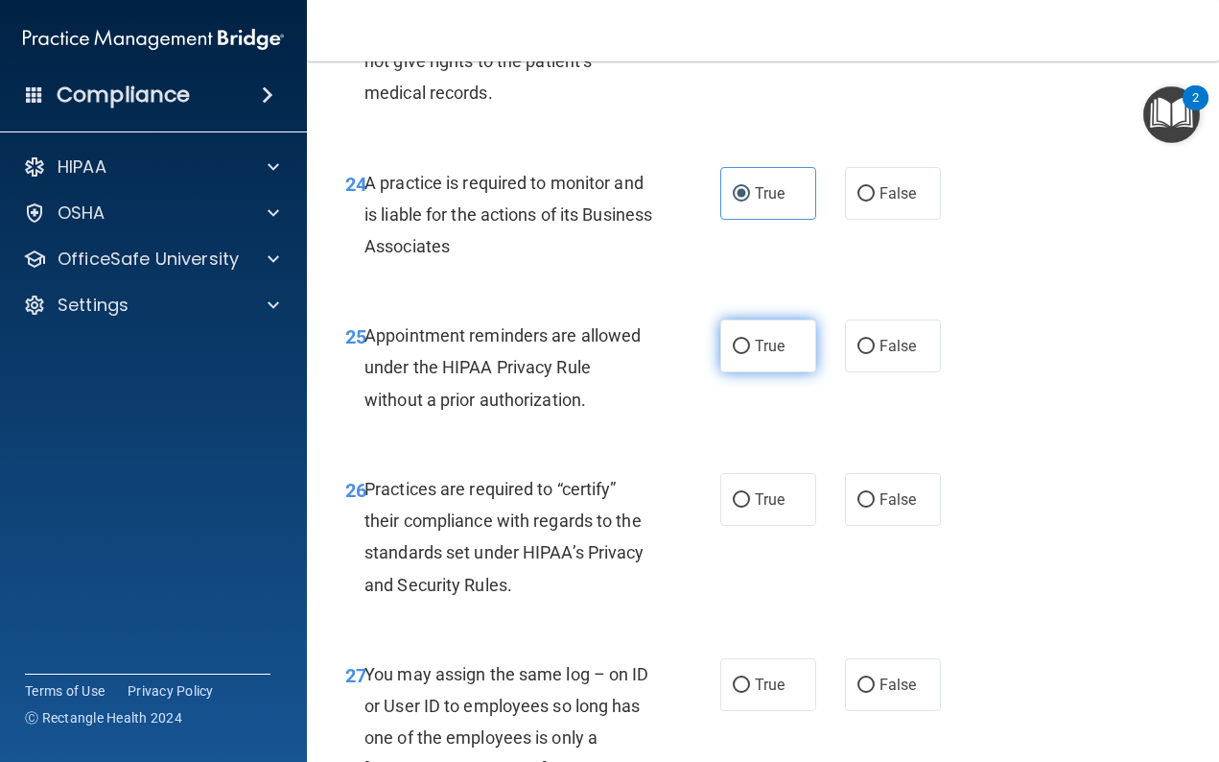
radio input "true"
click at [774, 490] on span "True" at bounding box center [770, 499] width 30 height 18
click at [750, 493] on input "True" at bounding box center [741, 500] width 17 height 14
radio input "true"
click at [771, 675] on span "True" at bounding box center [770, 684] width 30 height 18
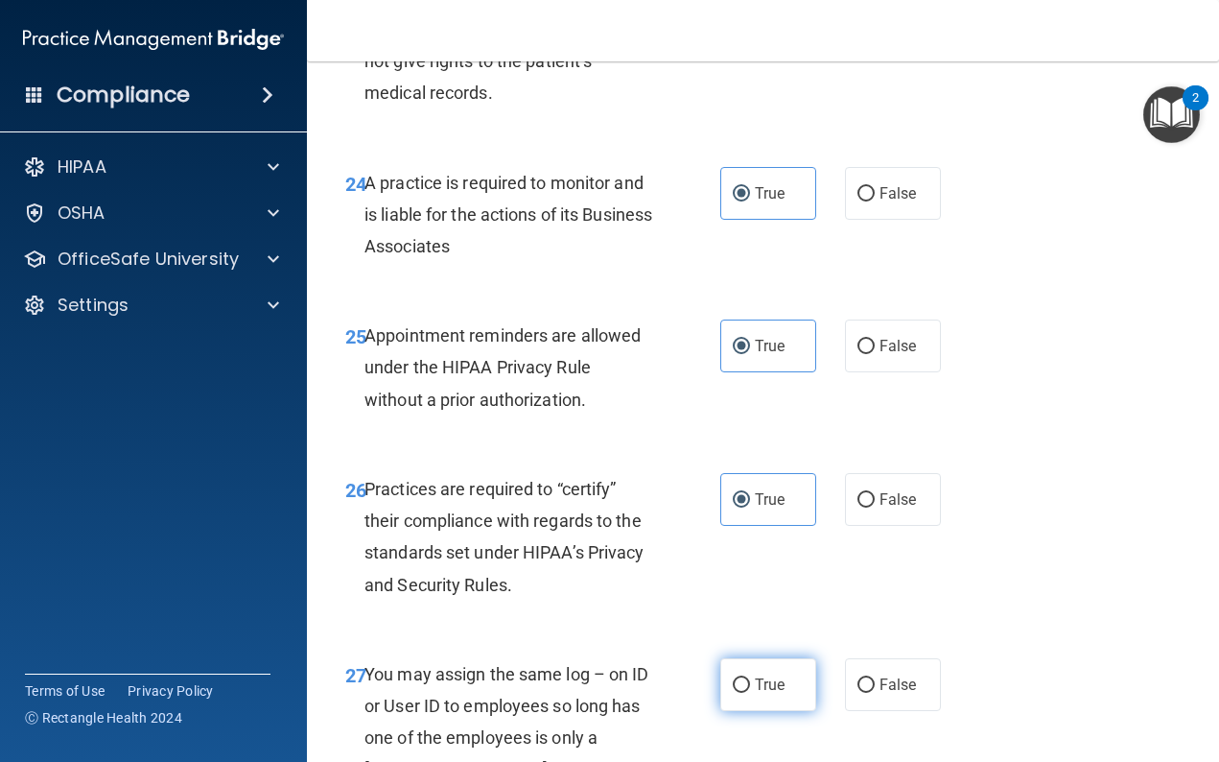
click at [750, 678] on input "True" at bounding box center [741, 685] width 17 height 14
radio input "true"
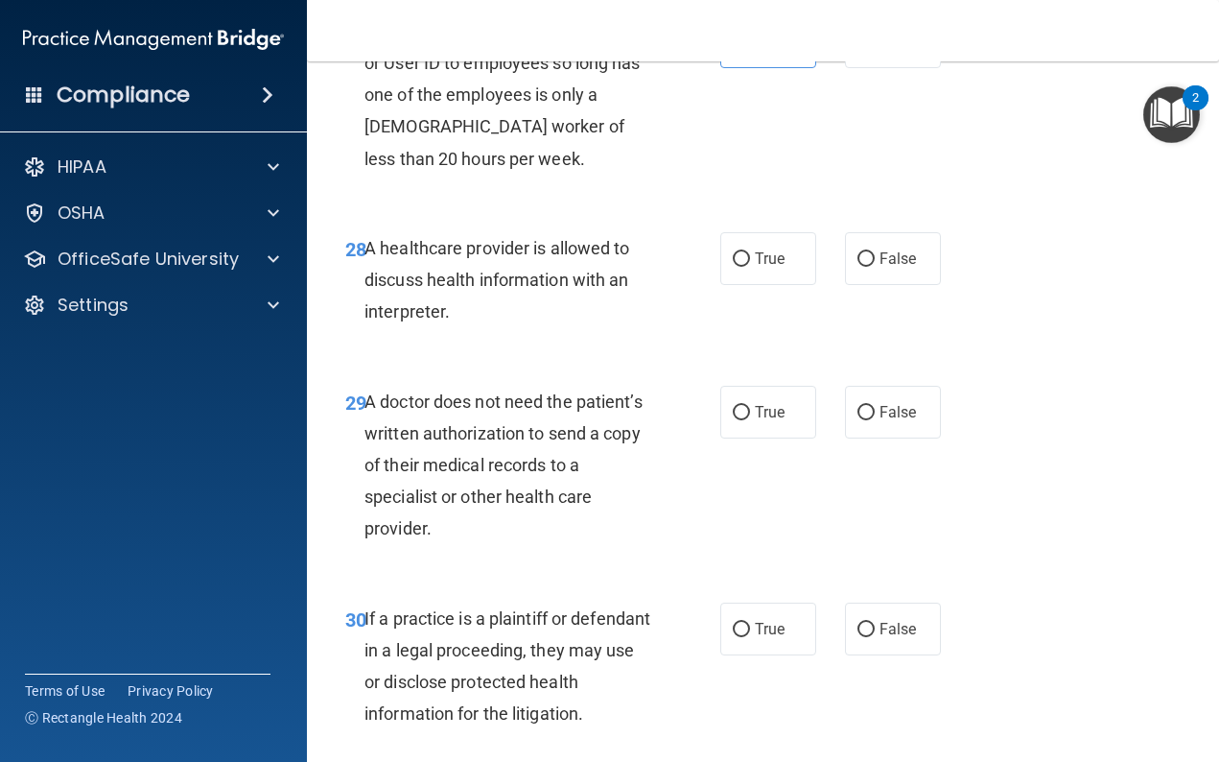
scroll to position [5335, 0]
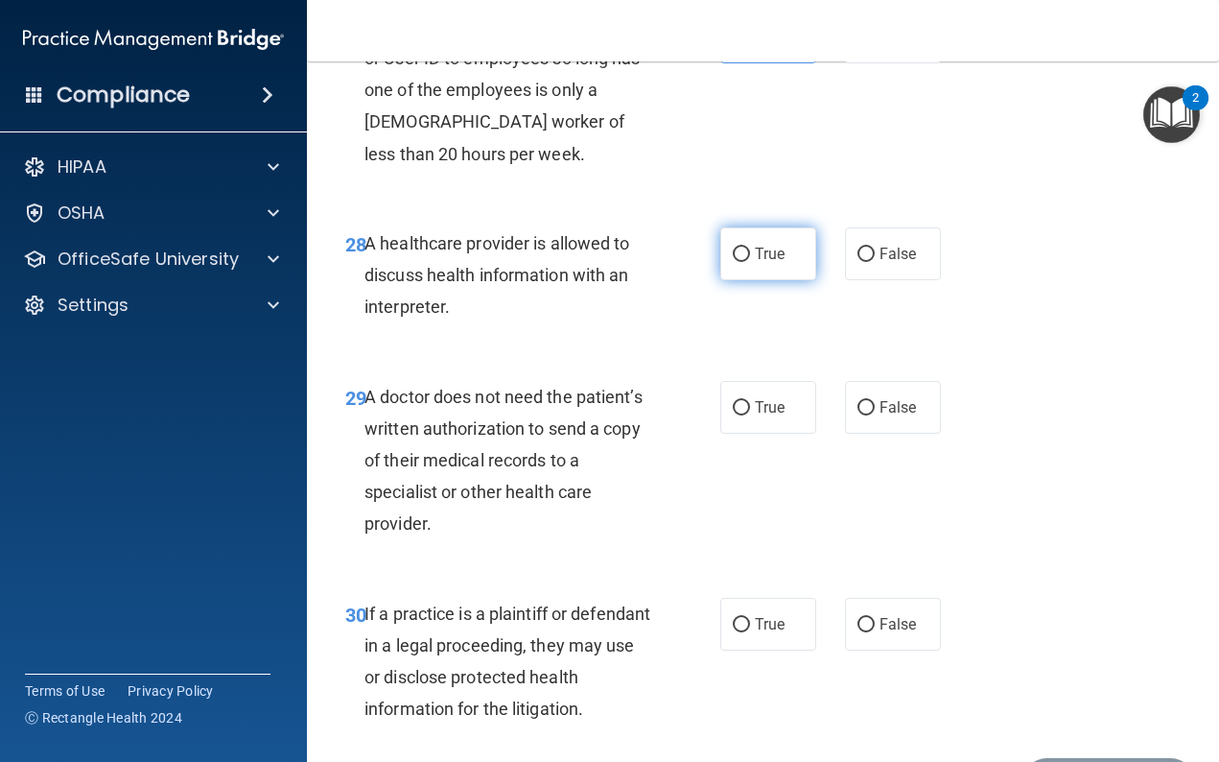
click at [774, 245] on span "True" at bounding box center [770, 254] width 30 height 18
click at [750, 248] on input "True" at bounding box center [741, 255] width 17 height 14
radio input "true"
click at [775, 398] on span "True" at bounding box center [770, 407] width 30 height 18
click at [750, 401] on input "True" at bounding box center [741, 408] width 17 height 14
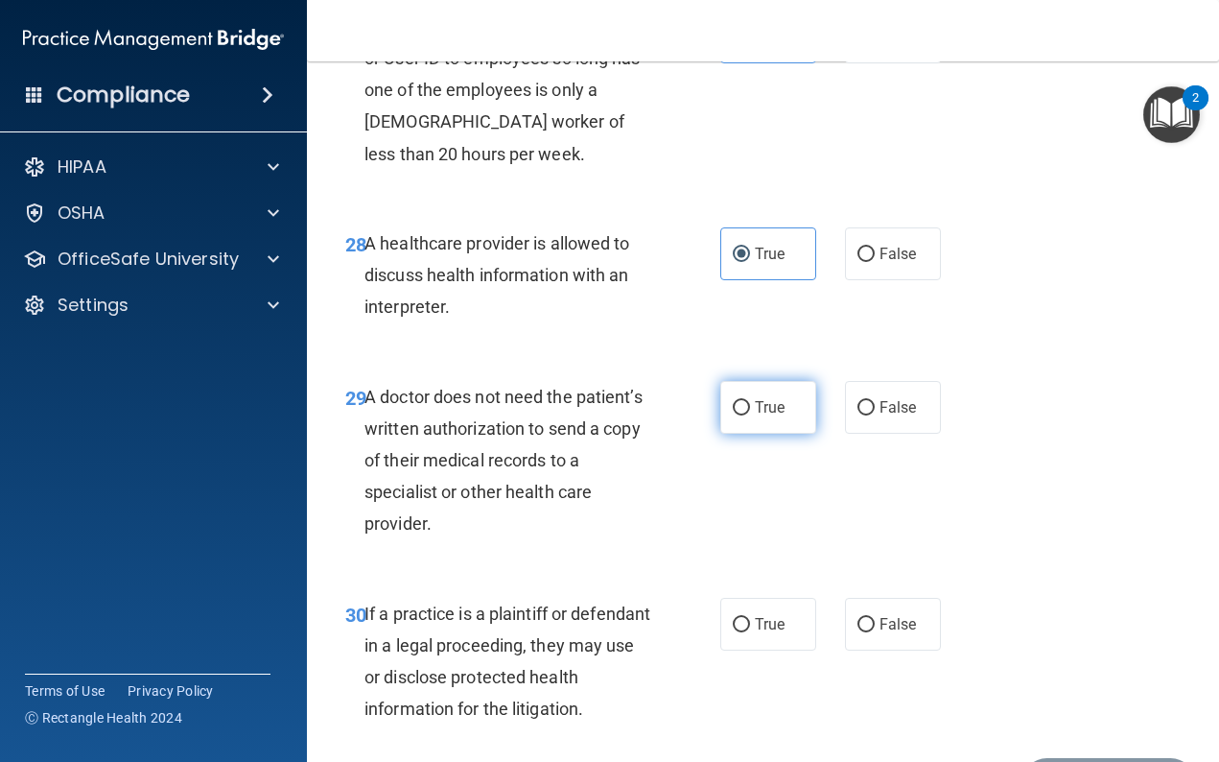
radio input "true"
click at [779, 615] on span "True" at bounding box center [770, 624] width 30 height 18
click at [750, 618] on input "True" at bounding box center [741, 625] width 17 height 14
radio input "true"
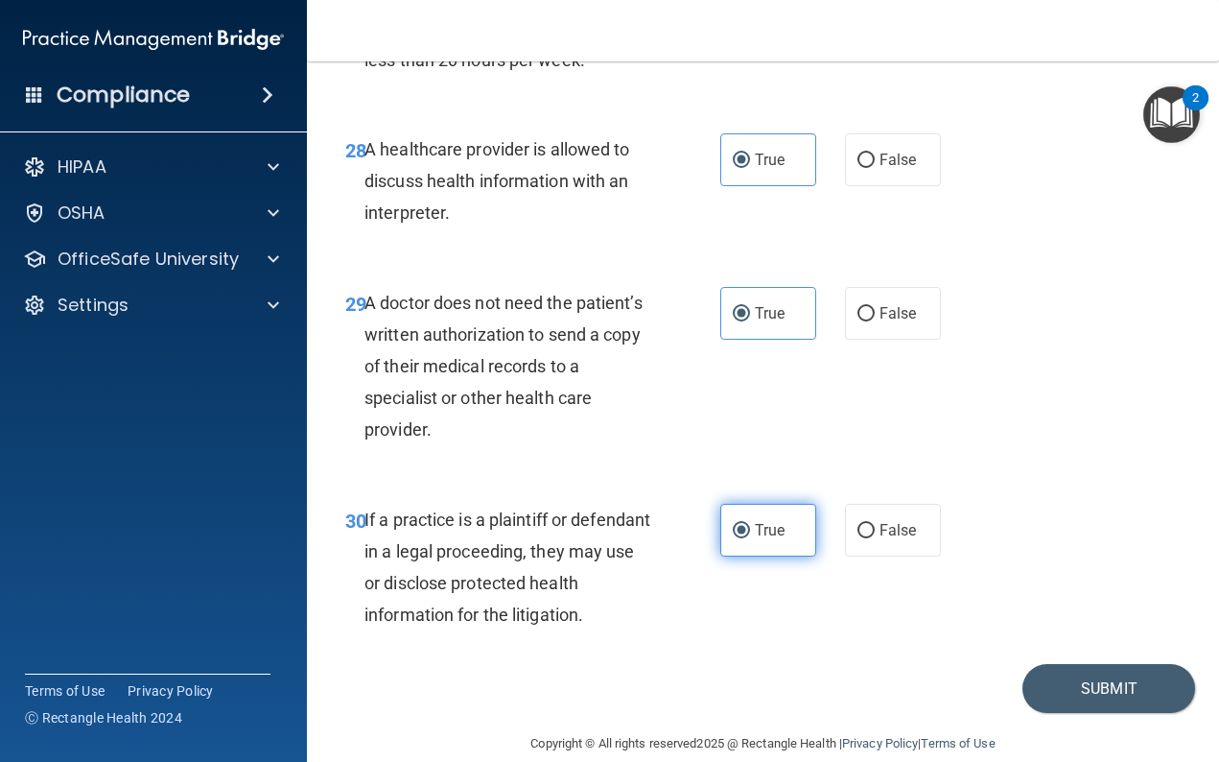
scroll to position [5428, 0]
click at [1057, 665] on button "Submit" at bounding box center [1109, 689] width 173 height 49
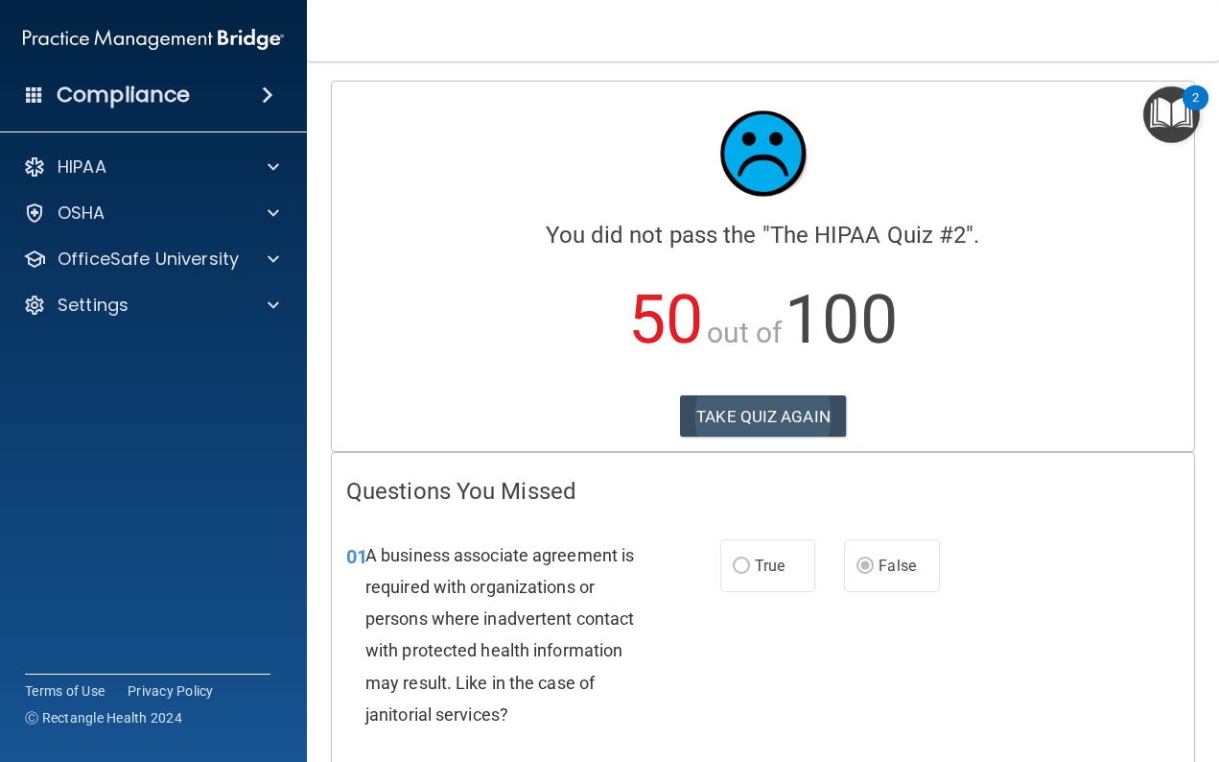
click at [725, 413] on button "TAKE QUIZ AGAIN" at bounding box center [763, 416] width 166 height 42
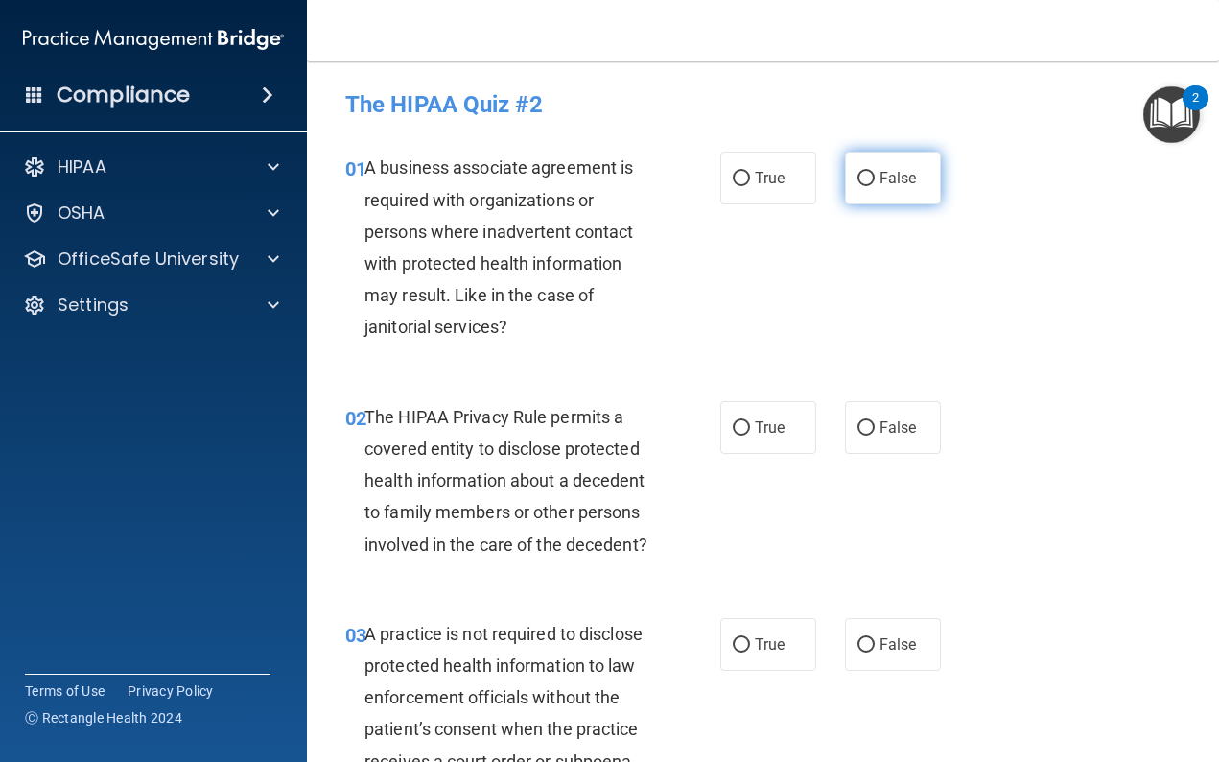
click at [863, 165] on label "False" at bounding box center [893, 178] width 96 height 53
click at [863, 172] on input "False" at bounding box center [866, 179] width 17 height 14
radio input "true"
click at [758, 419] on span "True" at bounding box center [770, 427] width 30 height 18
click at [750, 421] on input "True" at bounding box center [741, 428] width 17 height 14
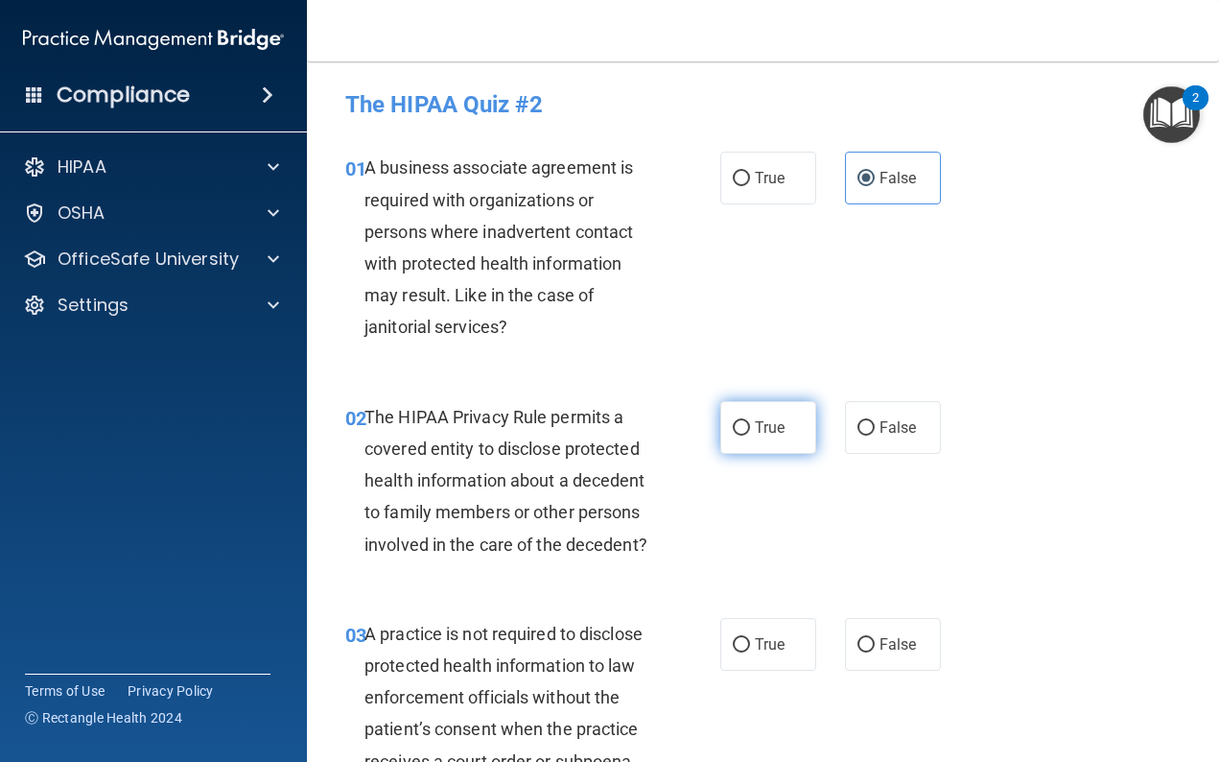
radio input "true"
click at [875, 633] on label "False" at bounding box center [893, 644] width 96 height 53
click at [875, 638] on input "False" at bounding box center [866, 645] width 17 height 14
radio input "true"
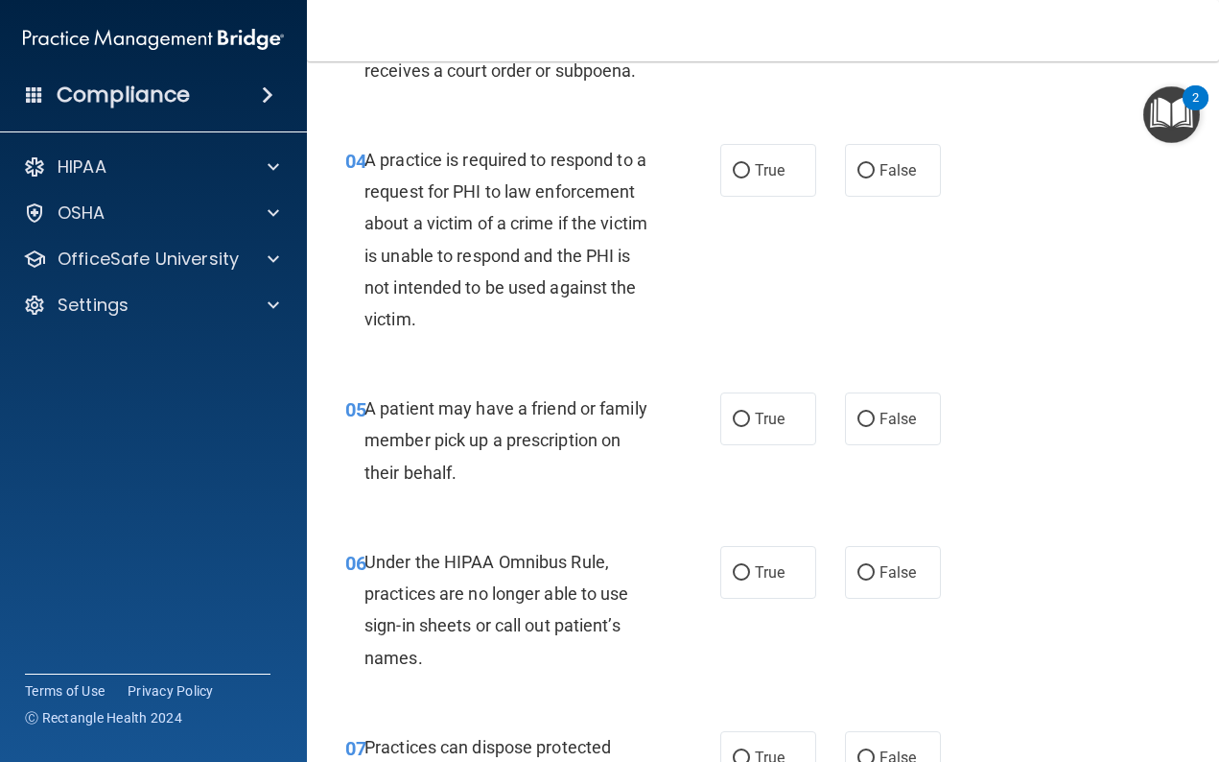
scroll to position [698, 0]
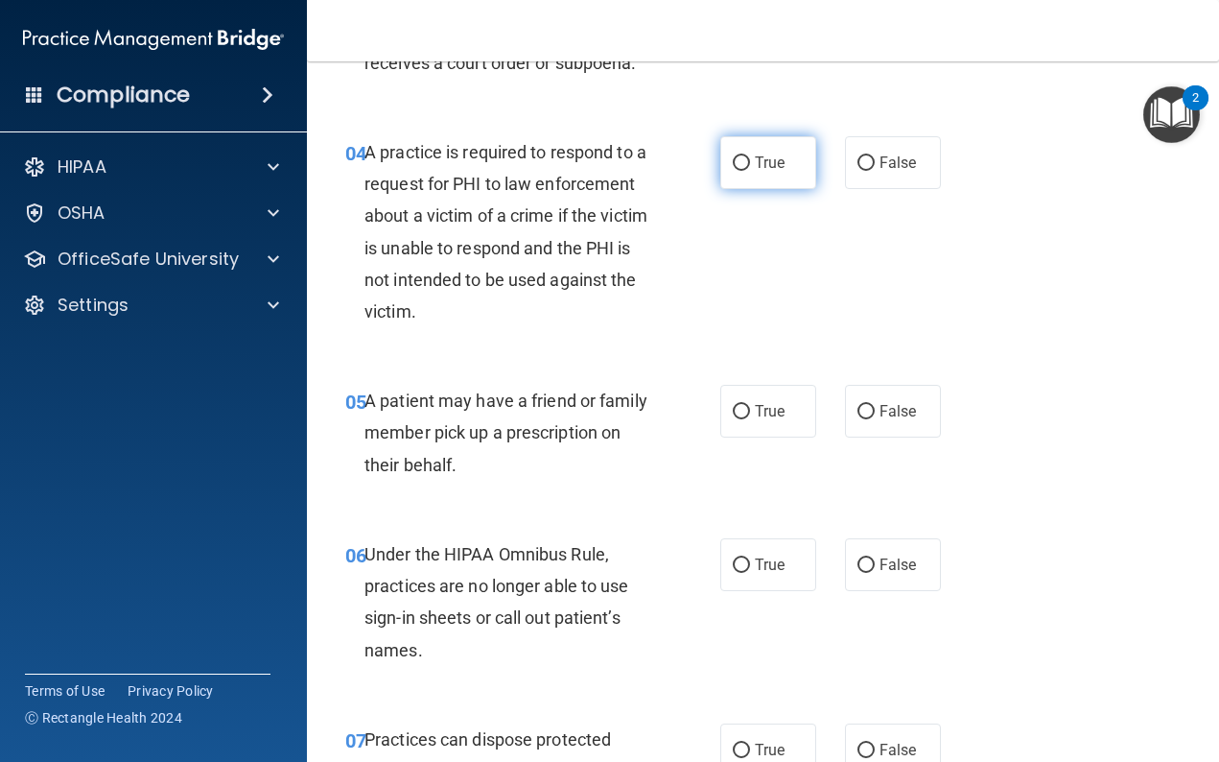
click at [750, 170] on label "True" at bounding box center [768, 162] width 96 height 53
click at [750, 170] on input "True" at bounding box center [741, 163] width 17 height 14
radio input "true"
click at [795, 392] on label "True" at bounding box center [768, 411] width 96 height 53
click at [750, 405] on input "True" at bounding box center [741, 412] width 17 height 14
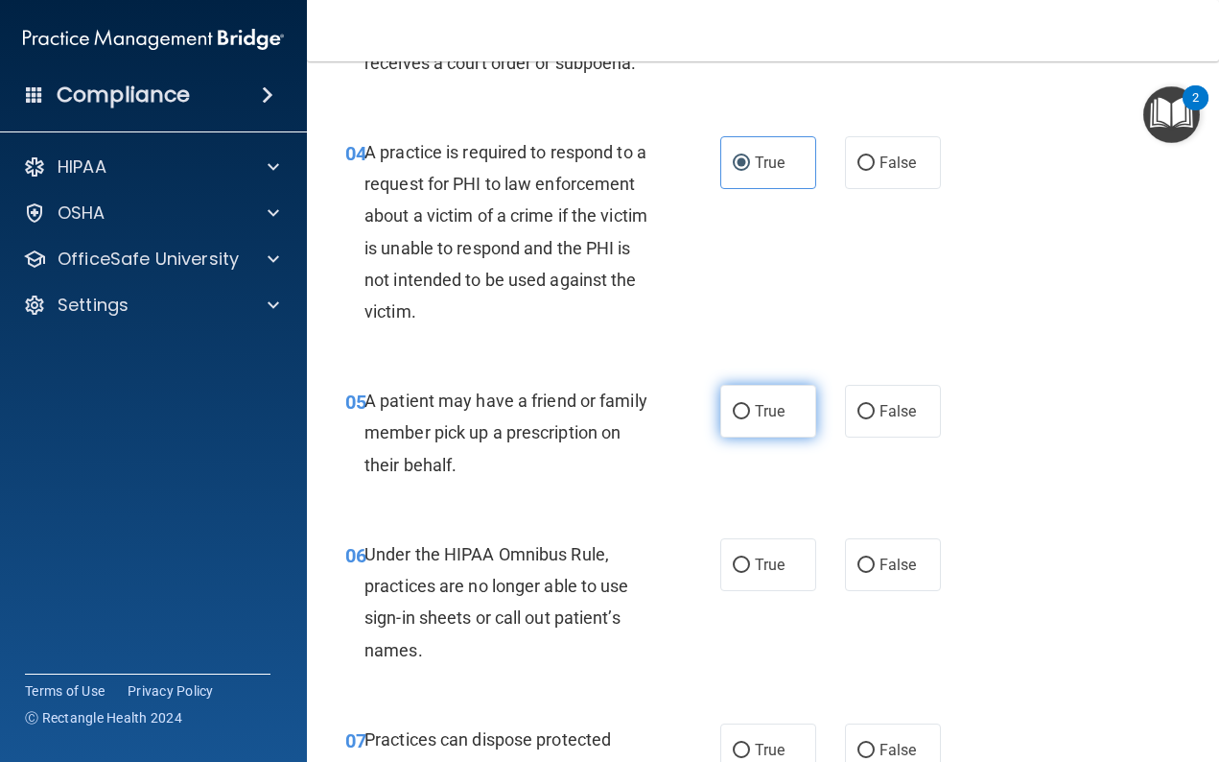
radio input "true"
click at [888, 555] on span "False" at bounding box center [898, 564] width 37 height 18
click at [875, 558] on input "False" at bounding box center [866, 565] width 17 height 14
radio input "true"
click at [905, 728] on label "False" at bounding box center [893, 749] width 96 height 53
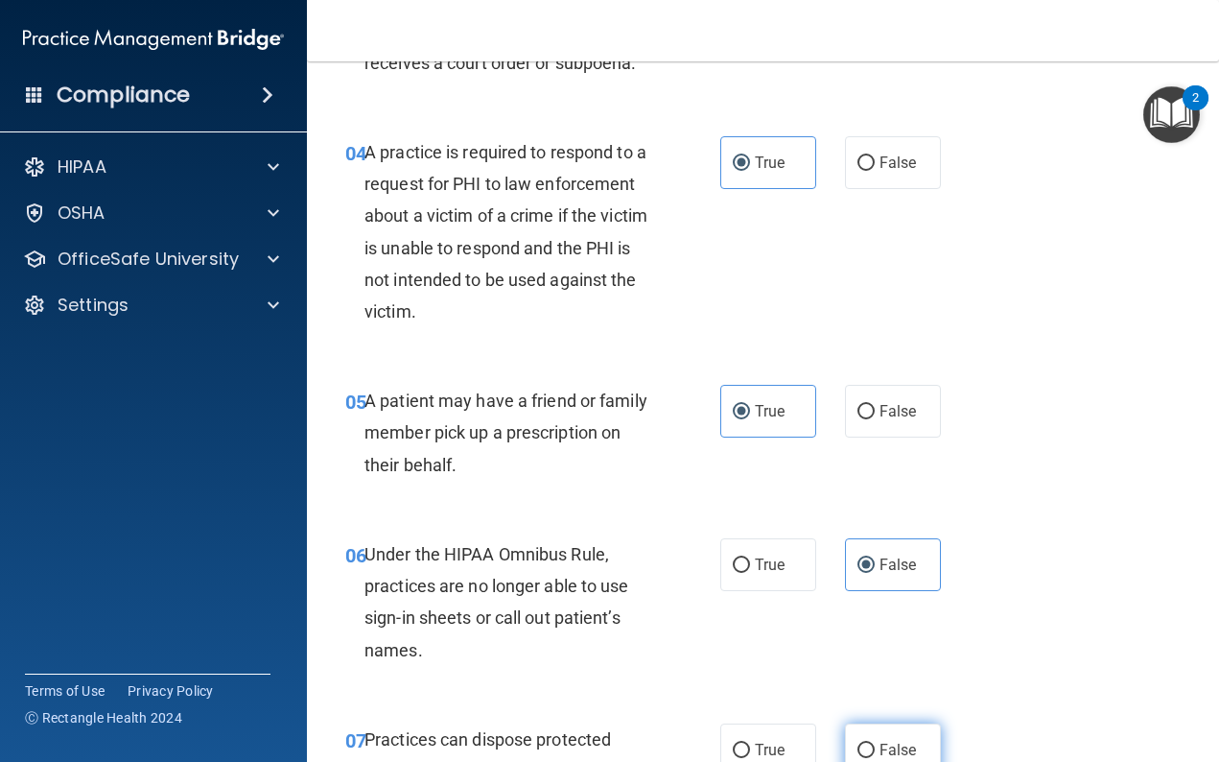
click at [875, 744] on input "False" at bounding box center [866, 751] width 17 height 14
radio input "true"
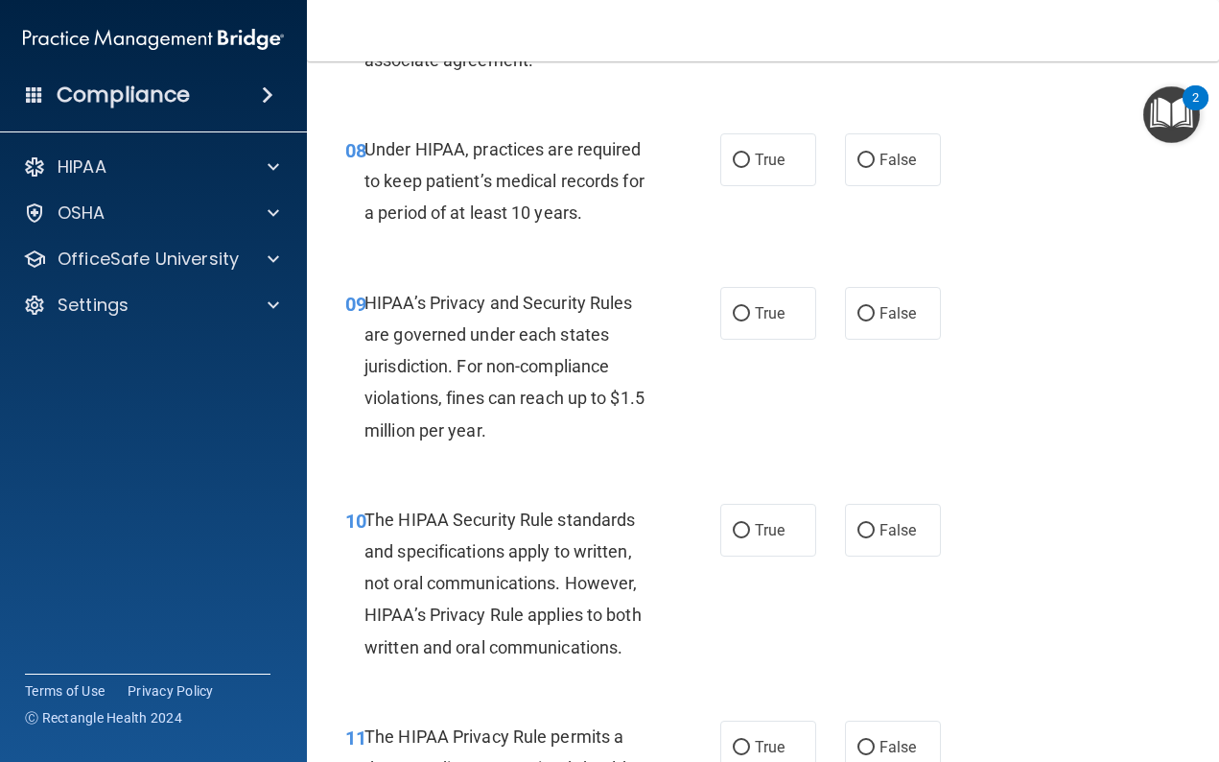
scroll to position [1538, 0]
click at [862, 160] on label "False" at bounding box center [893, 158] width 96 height 53
click at [862, 160] on input "False" at bounding box center [866, 160] width 17 height 14
radio input "true"
click at [887, 287] on label "False" at bounding box center [893, 312] width 96 height 53
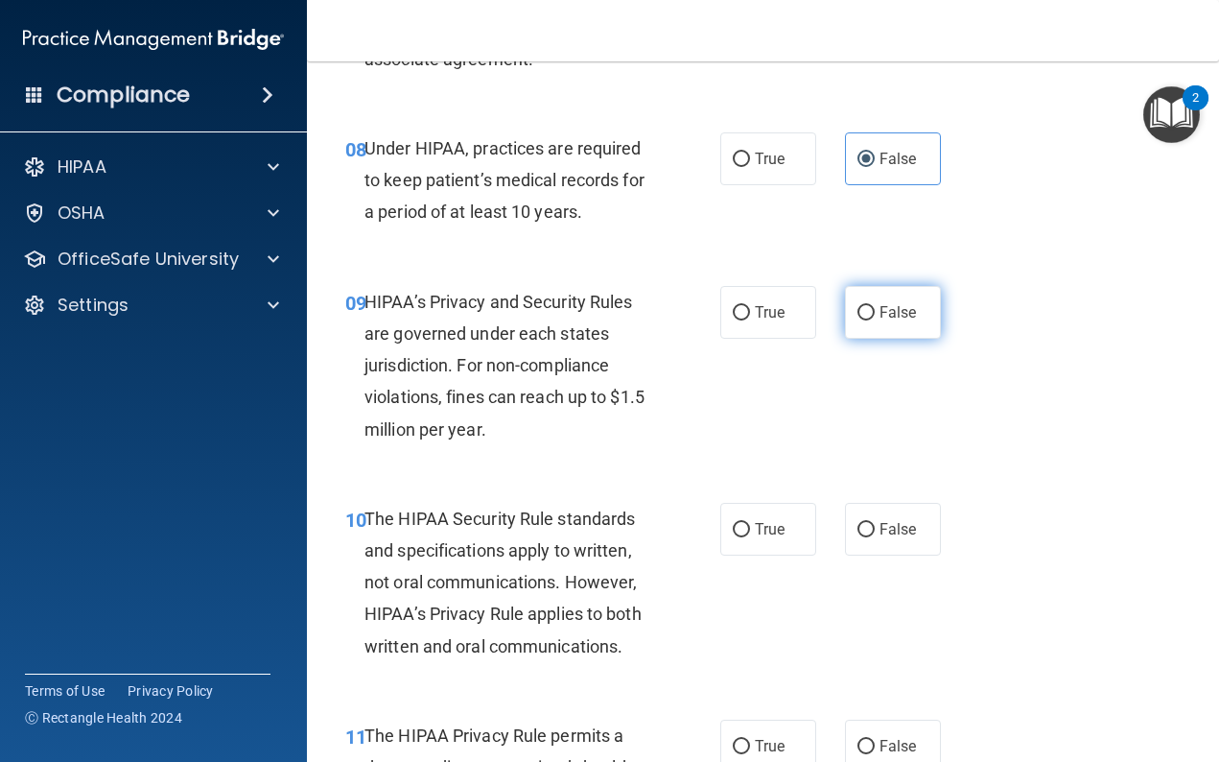
click at [875, 306] on input "False" at bounding box center [866, 313] width 17 height 14
radio input "true"
click at [768, 507] on label "True" at bounding box center [768, 529] width 96 height 53
click at [750, 523] on input "True" at bounding box center [741, 530] width 17 height 14
radio input "true"
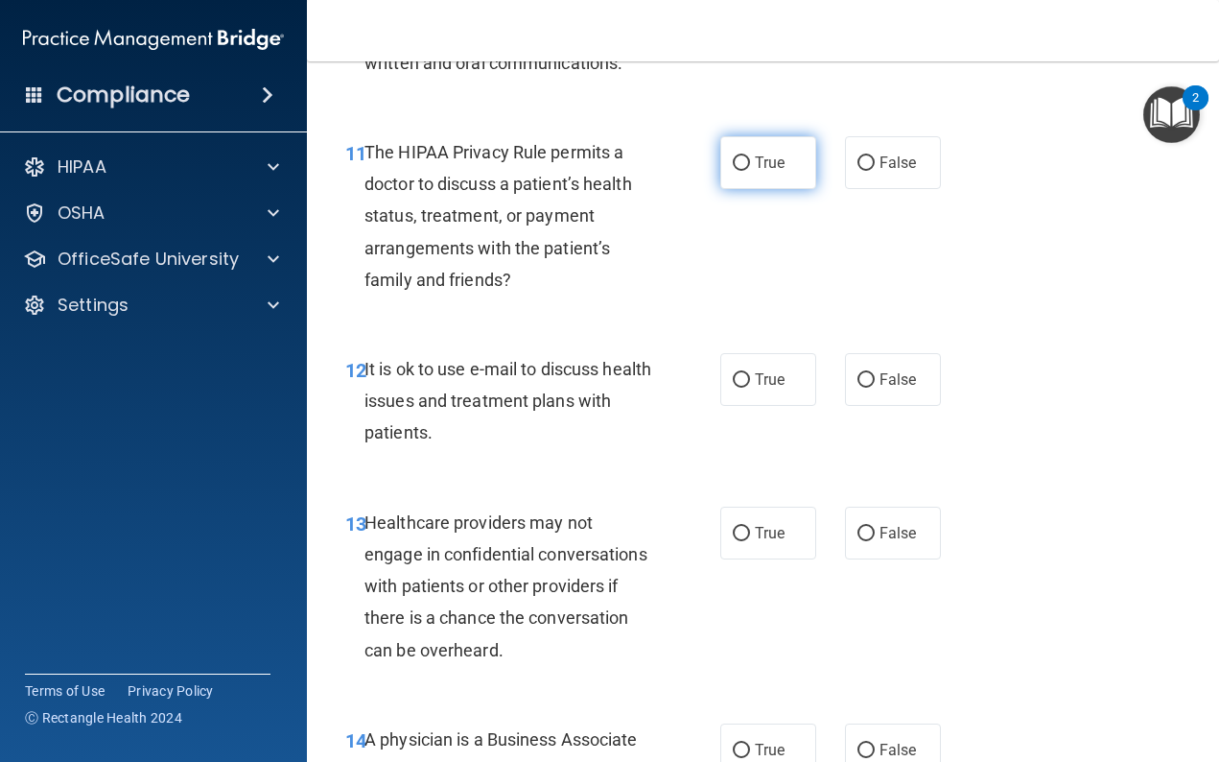
scroll to position [2138, 0]
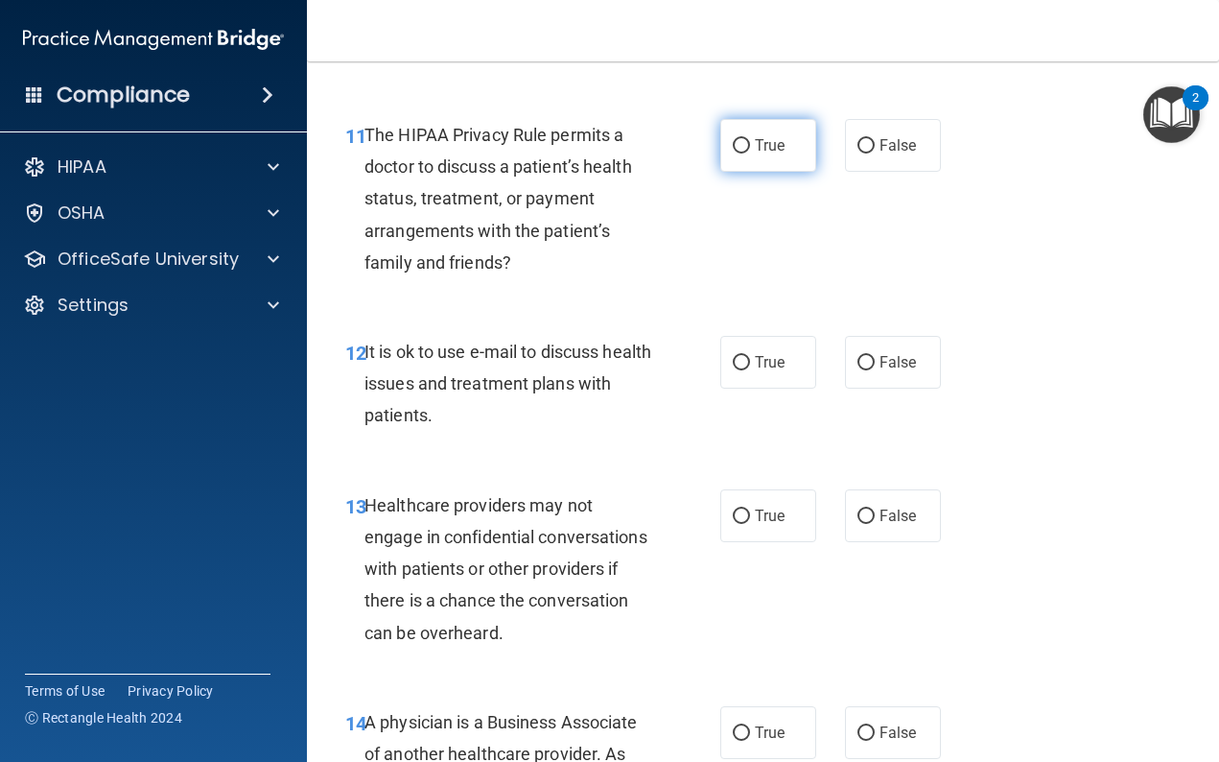
click at [752, 146] on label "True" at bounding box center [768, 145] width 96 height 53
click at [750, 146] on input "True" at bounding box center [741, 146] width 17 height 14
radio input "true"
click at [762, 356] on span "True" at bounding box center [770, 362] width 30 height 18
click at [750, 356] on input "True" at bounding box center [741, 363] width 17 height 14
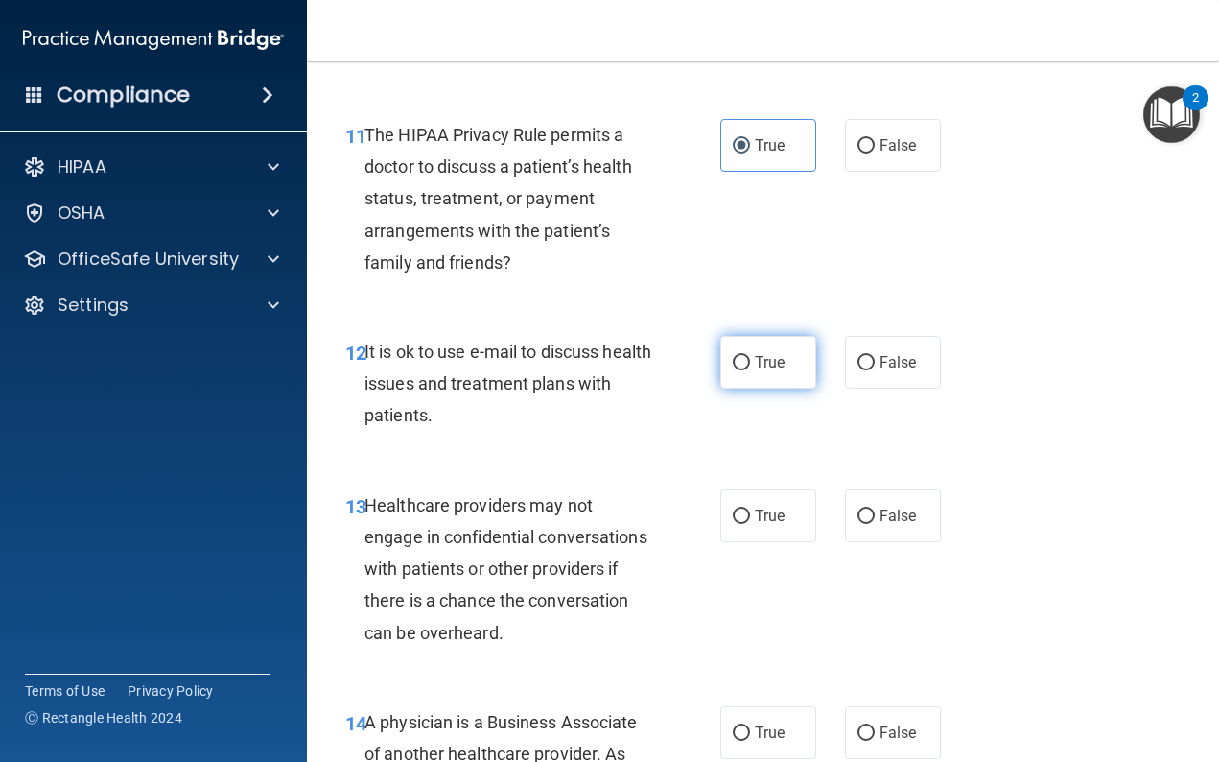
radio input "true"
click at [906, 510] on span "False" at bounding box center [898, 516] width 37 height 18
click at [875, 510] on input "False" at bounding box center [866, 516] width 17 height 14
radio input "true"
click at [905, 706] on label "False" at bounding box center [893, 732] width 96 height 53
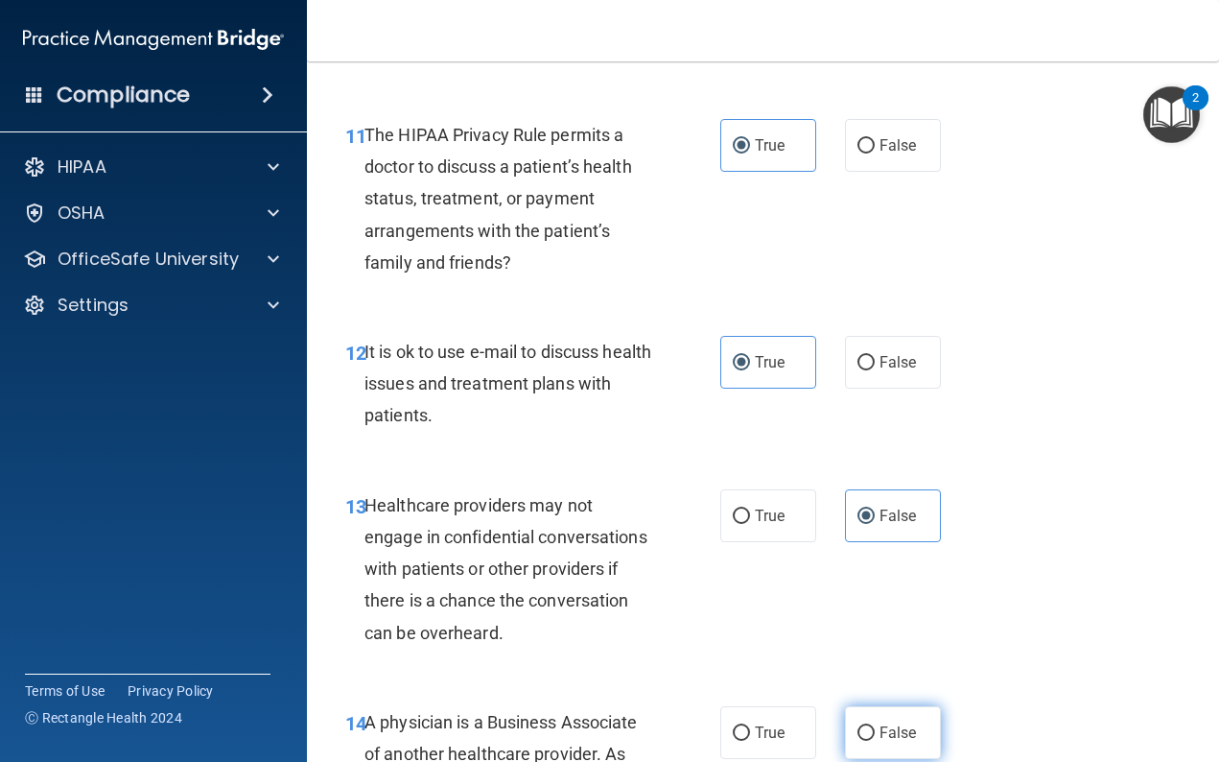
click at [875, 726] on input "False" at bounding box center [866, 733] width 17 height 14
radio input "true"
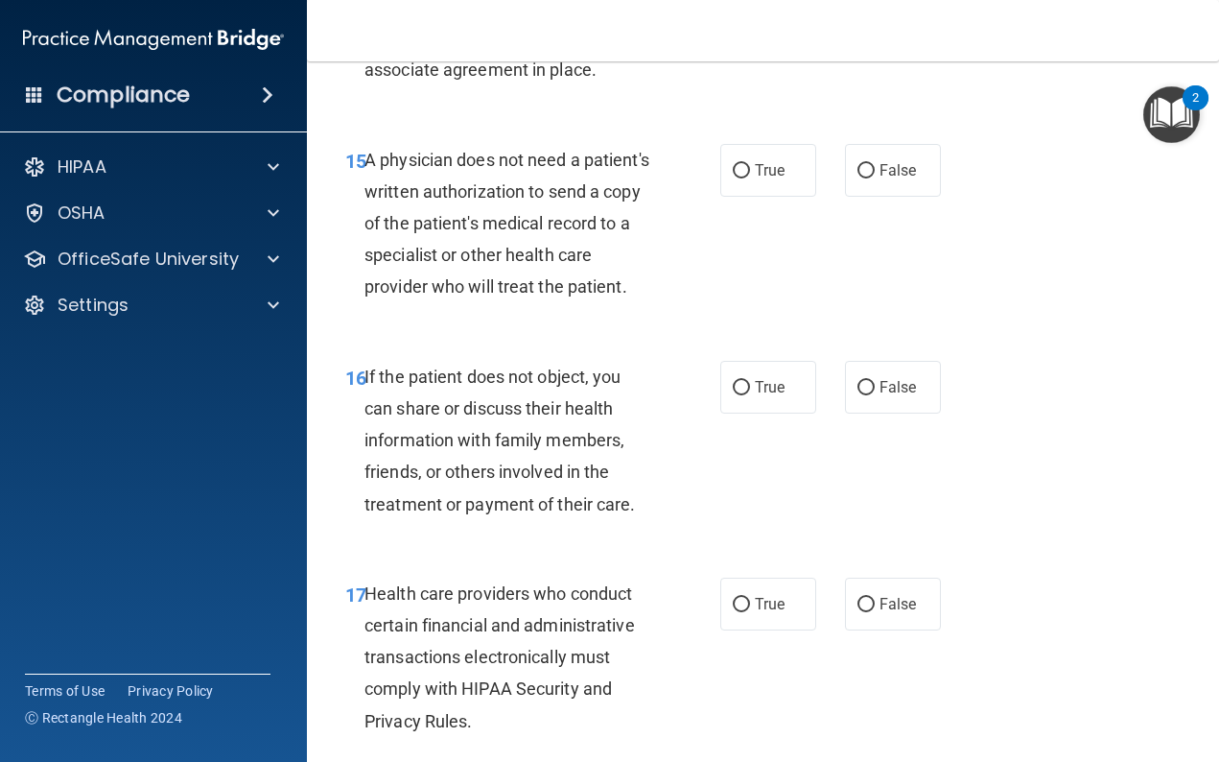
scroll to position [2884, 0]
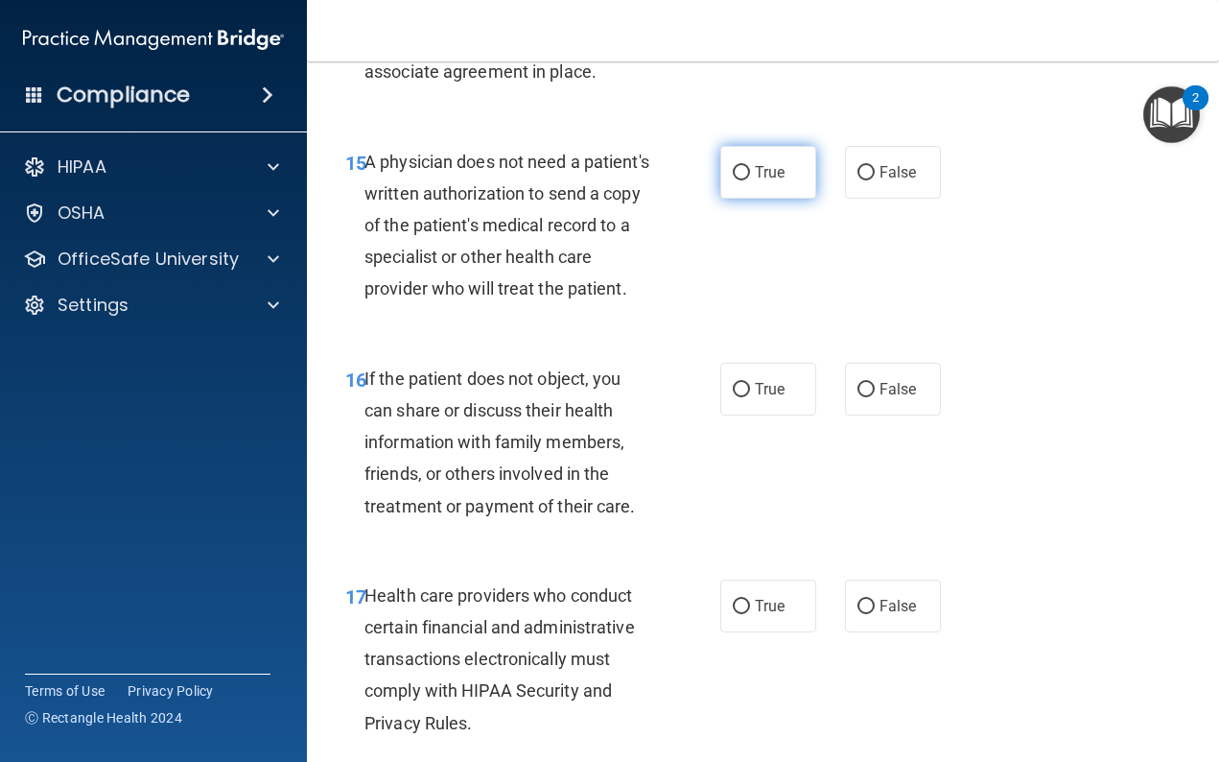
click at [770, 163] on span "True" at bounding box center [770, 172] width 30 height 18
click at [750, 166] on input "True" at bounding box center [741, 173] width 17 height 14
radio input "true"
click at [778, 380] on span "True" at bounding box center [770, 389] width 30 height 18
click at [750, 383] on input "True" at bounding box center [741, 390] width 17 height 14
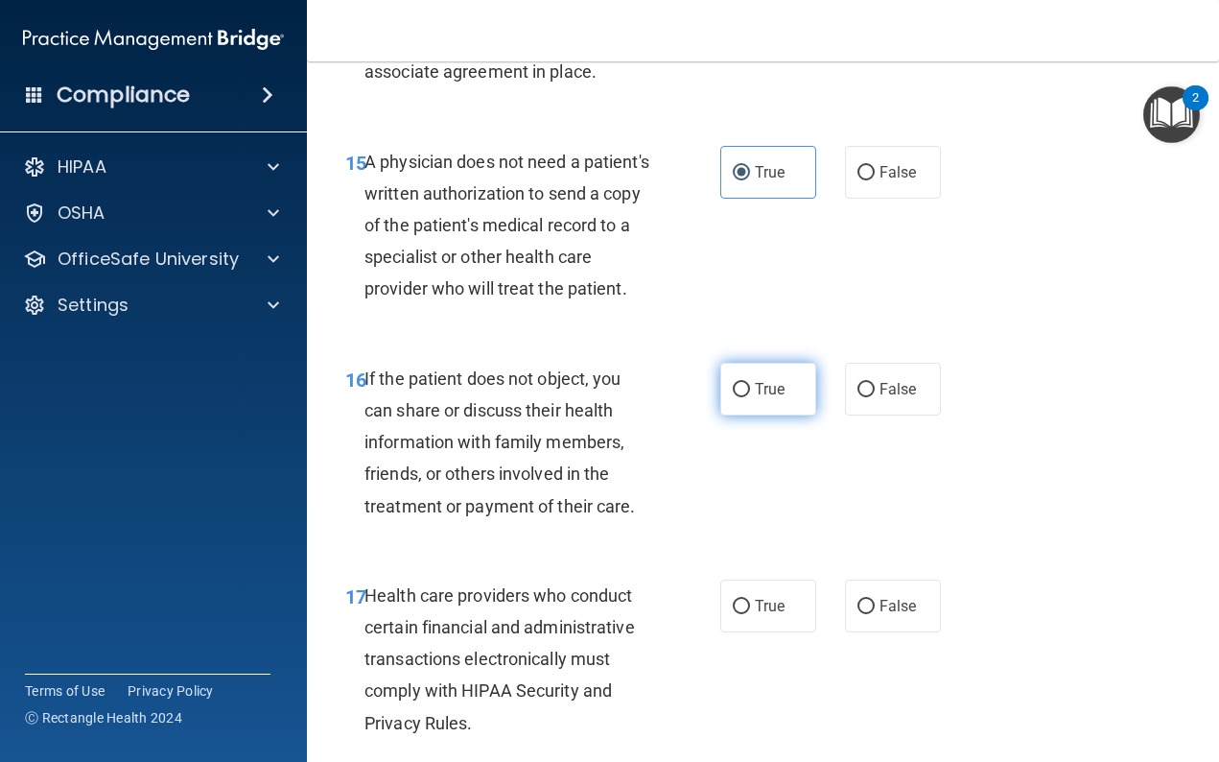
radio input "true"
click at [770, 597] on span "True" at bounding box center [770, 606] width 30 height 18
click at [750, 600] on input "True" at bounding box center [741, 607] width 17 height 14
radio input "true"
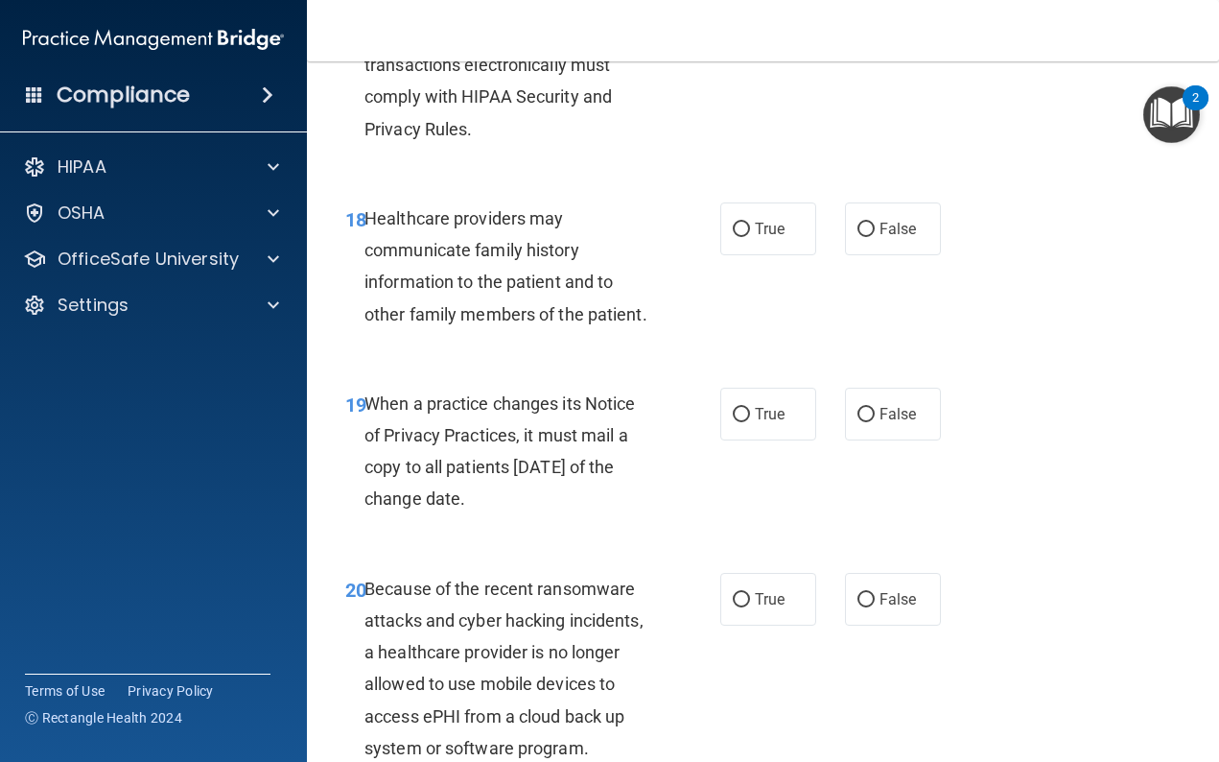
scroll to position [3489, 0]
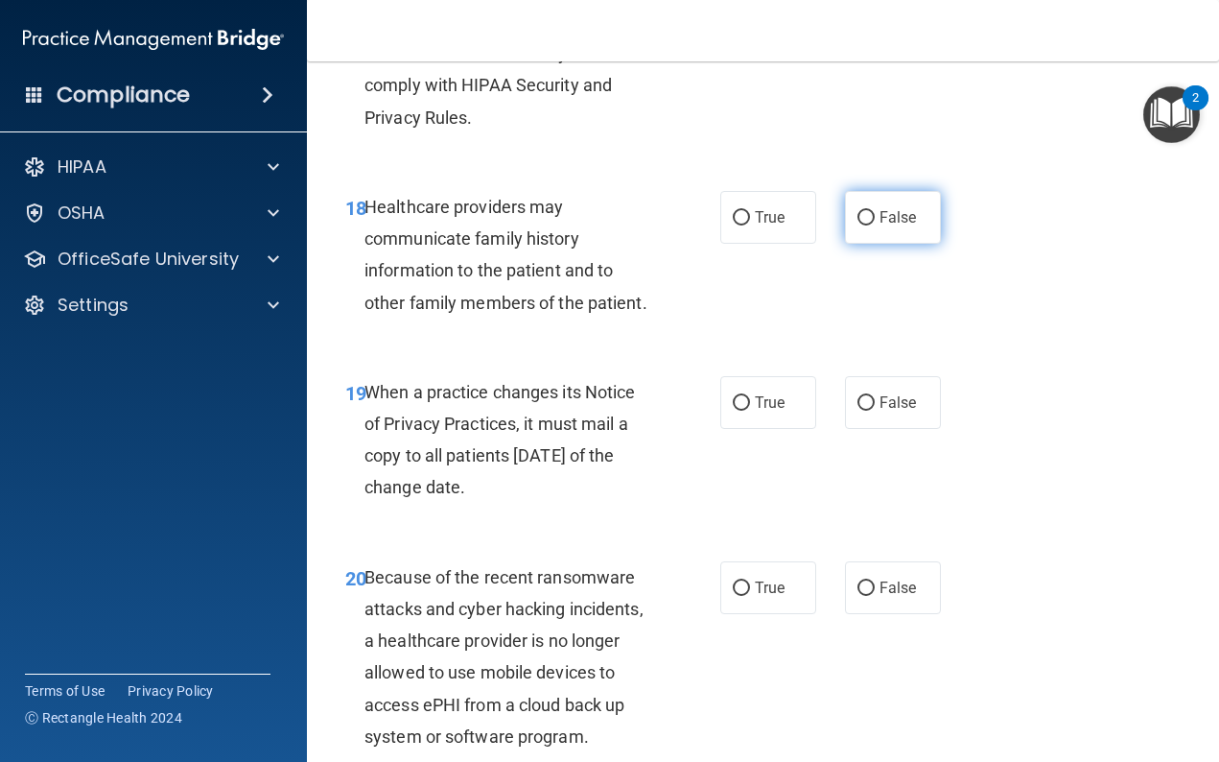
click at [875, 201] on label "False" at bounding box center [893, 217] width 96 height 53
click at [875, 211] on input "False" at bounding box center [866, 218] width 17 height 14
radio input "true"
click at [902, 393] on span "False" at bounding box center [898, 402] width 37 height 18
click at [875, 396] on input "False" at bounding box center [866, 403] width 17 height 14
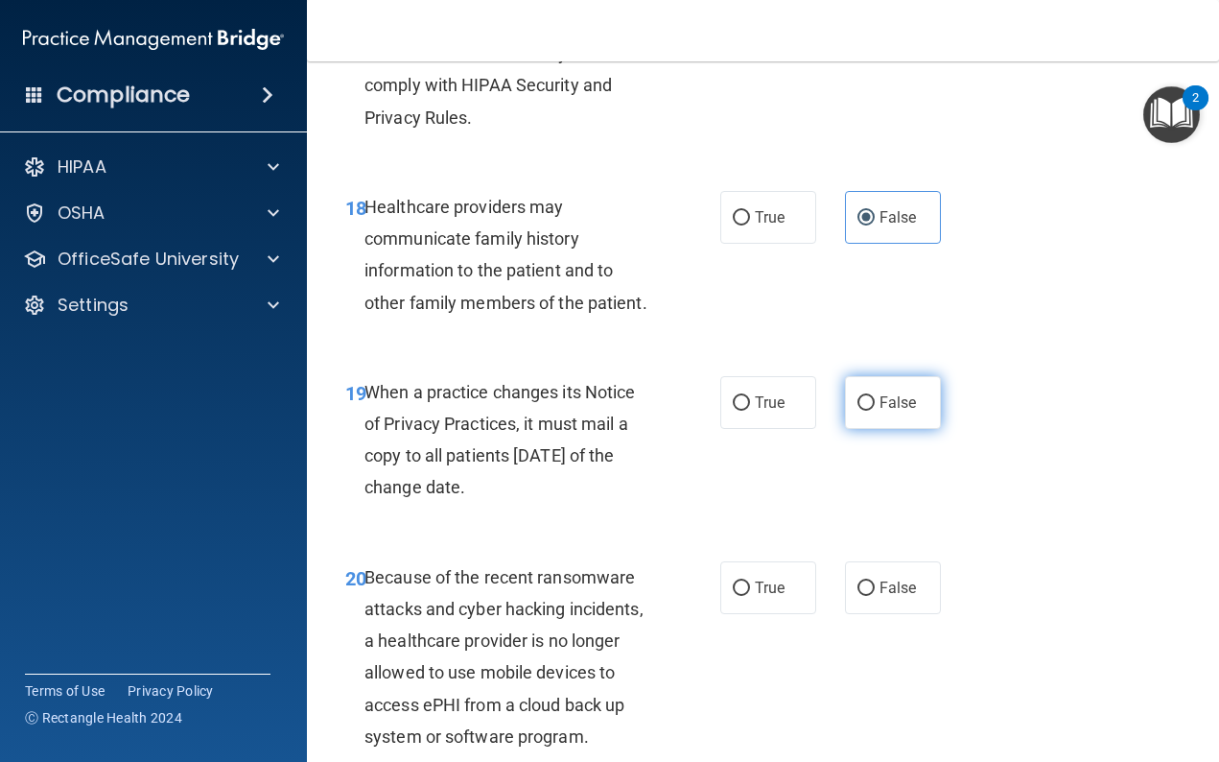
radio input "true"
click at [892, 561] on label "False" at bounding box center [893, 587] width 96 height 53
click at [875, 581] on input "False" at bounding box center [866, 588] width 17 height 14
radio input "true"
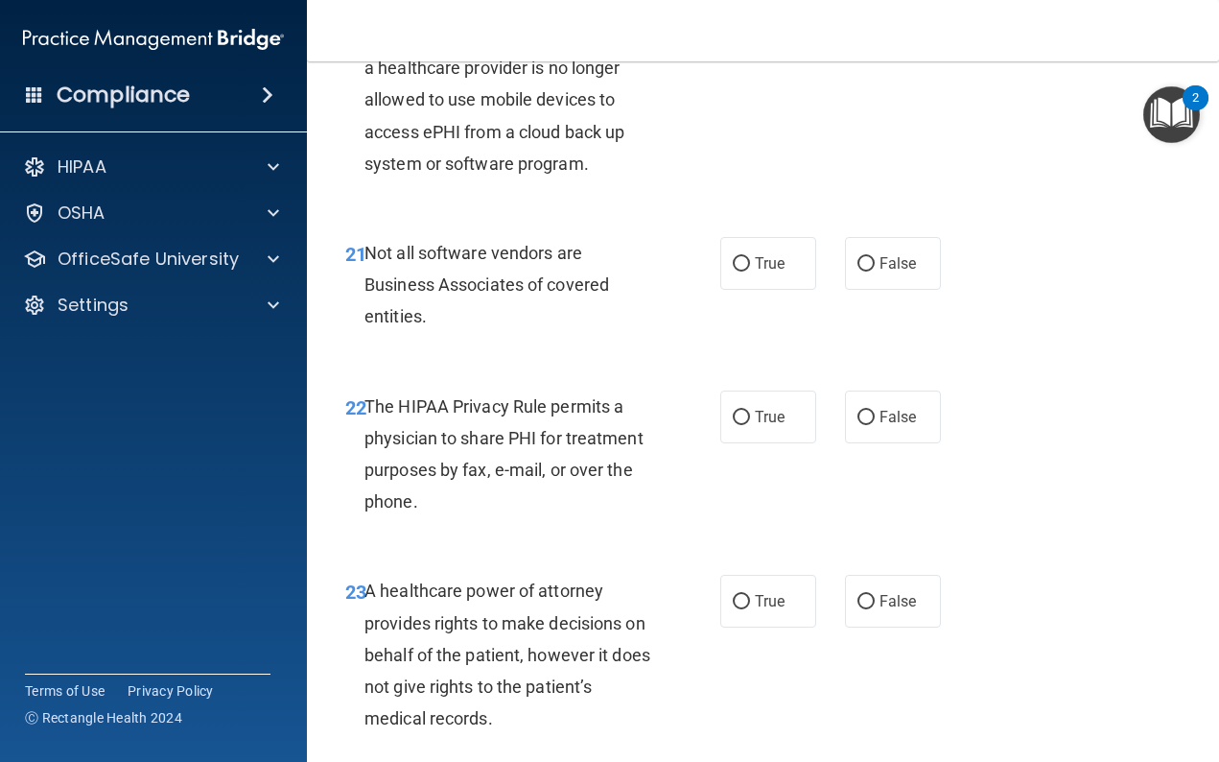
scroll to position [4065, 0]
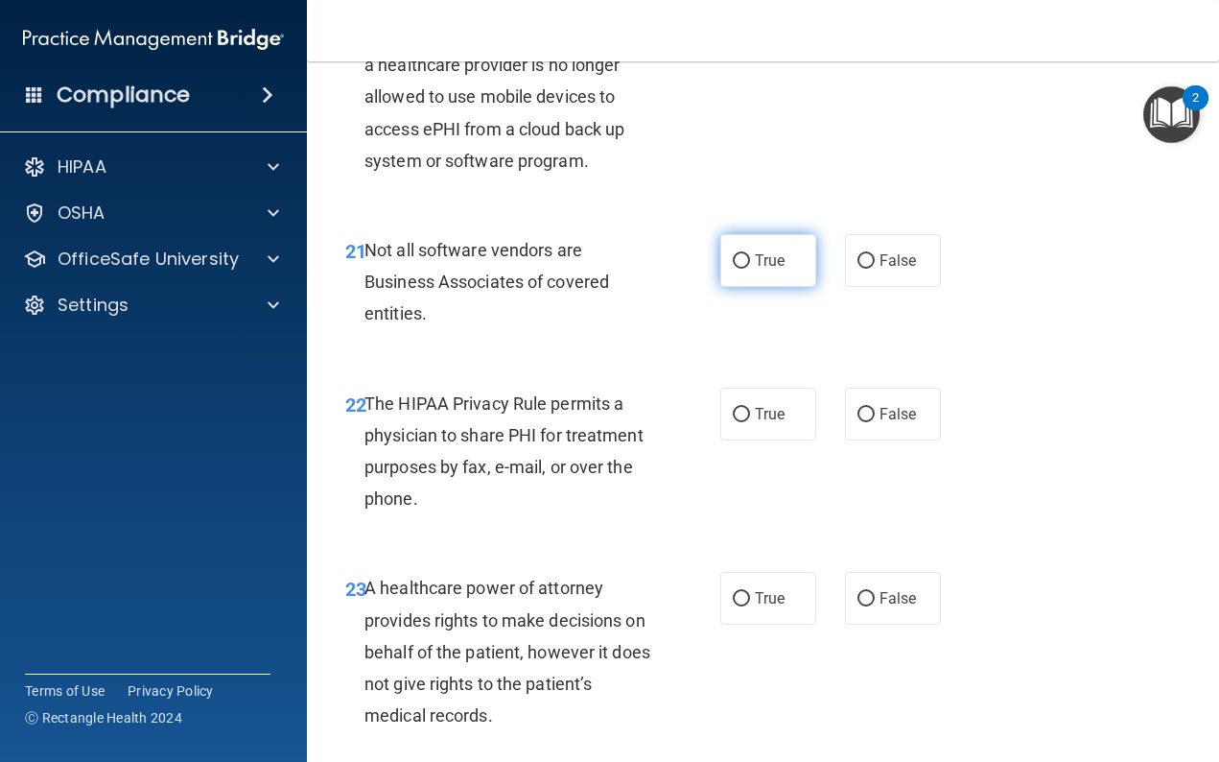
click at [763, 257] on label "True" at bounding box center [768, 260] width 96 height 53
click at [750, 257] on input "True" at bounding box center [741, 261] width 17 height 14
radio input "true"
click at [776, 405] on span "True" at bounding box center [770, 414] width 30 height 18
click at [750, 408] on input "True" at bounding box center [741, 415] width 17 height 14
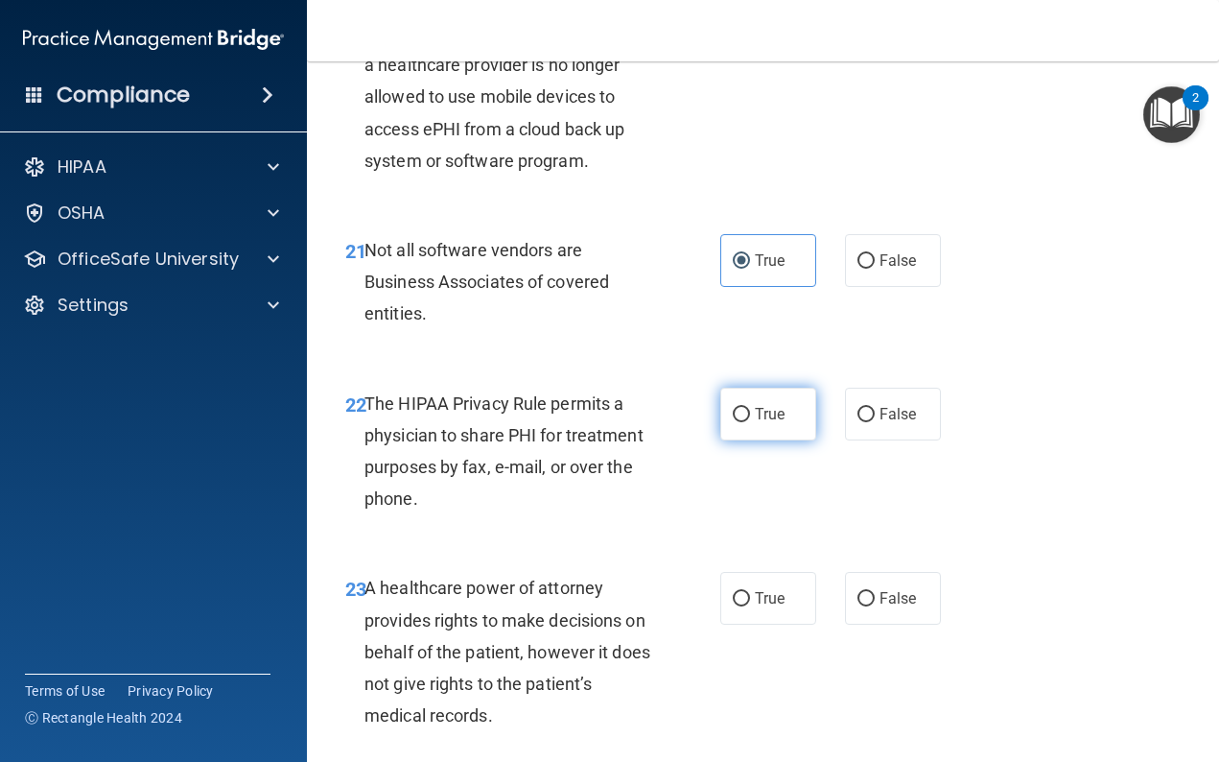
radio input "true"
click at [896, 589] on span "False" at bounding box center [898, 598] width 37 height 18
click at [875, 592] on input "False" at bounding box center [866, 599] width 17 height 14
radio input "true"
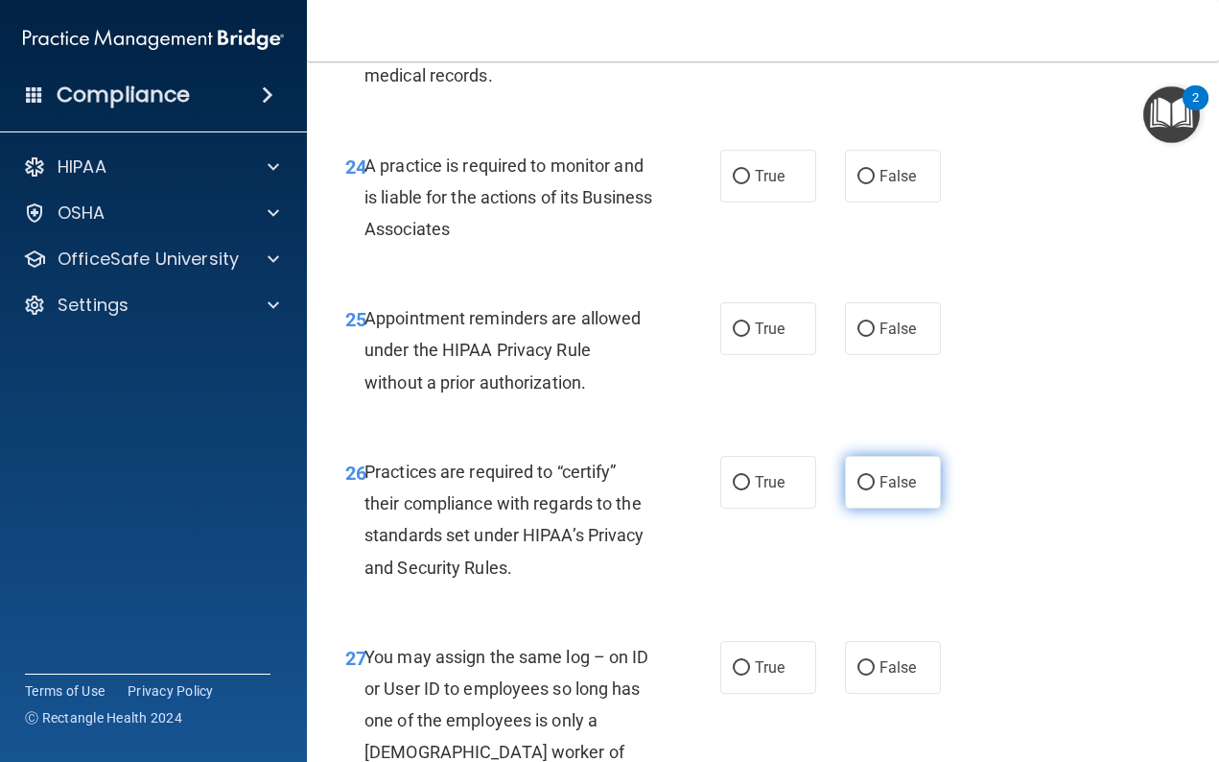
scroll to position [4706, 0]
click at [875, 149] on label "False" at bounding box center [893, 175] width 96 height 53
click at [875, 169] on input "False" at bounding box center [866, 176] width 17 height 14
radio input "true"
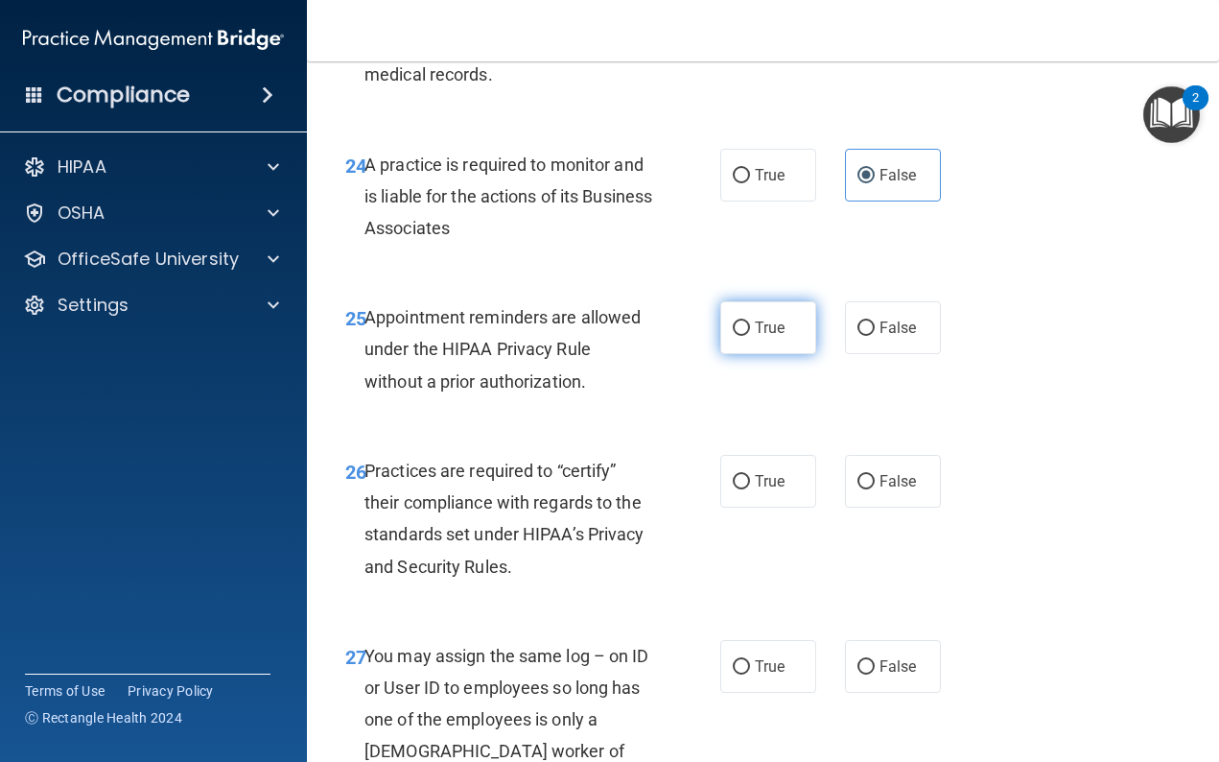
click at [784, 319] on span "True" at bounding box center [770, 328] width 30 height 18
click at [750, 321] on input "True" at bounding box center [741, 328] width 17 height 14
radio input "true"
click at [867, 475] on input "False" at bounding box center [866, 482] width 17 height 14
radio input "true"
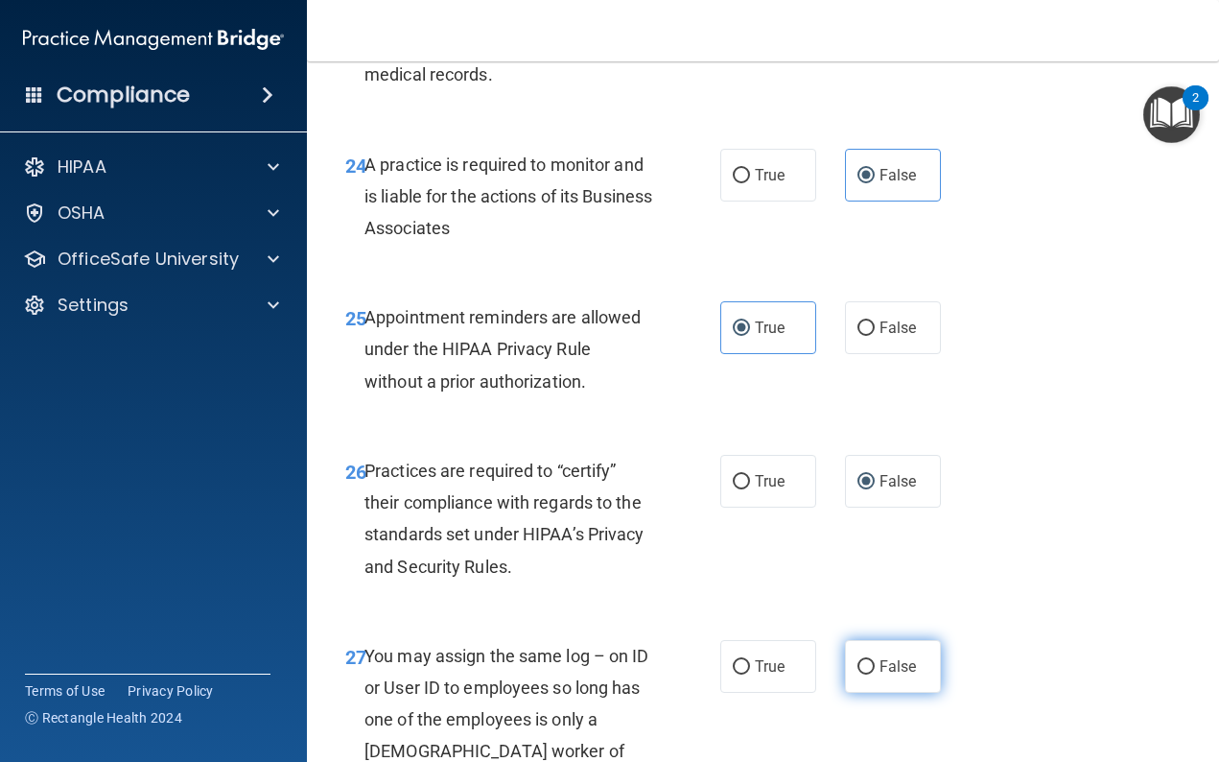
click at [879, 640] on label "False" at bounding box center [893, 666] width 96 height 53
click at [875, 660] on input "False" at bounding box center [866, 667] width 17 height 14
radio input "true"
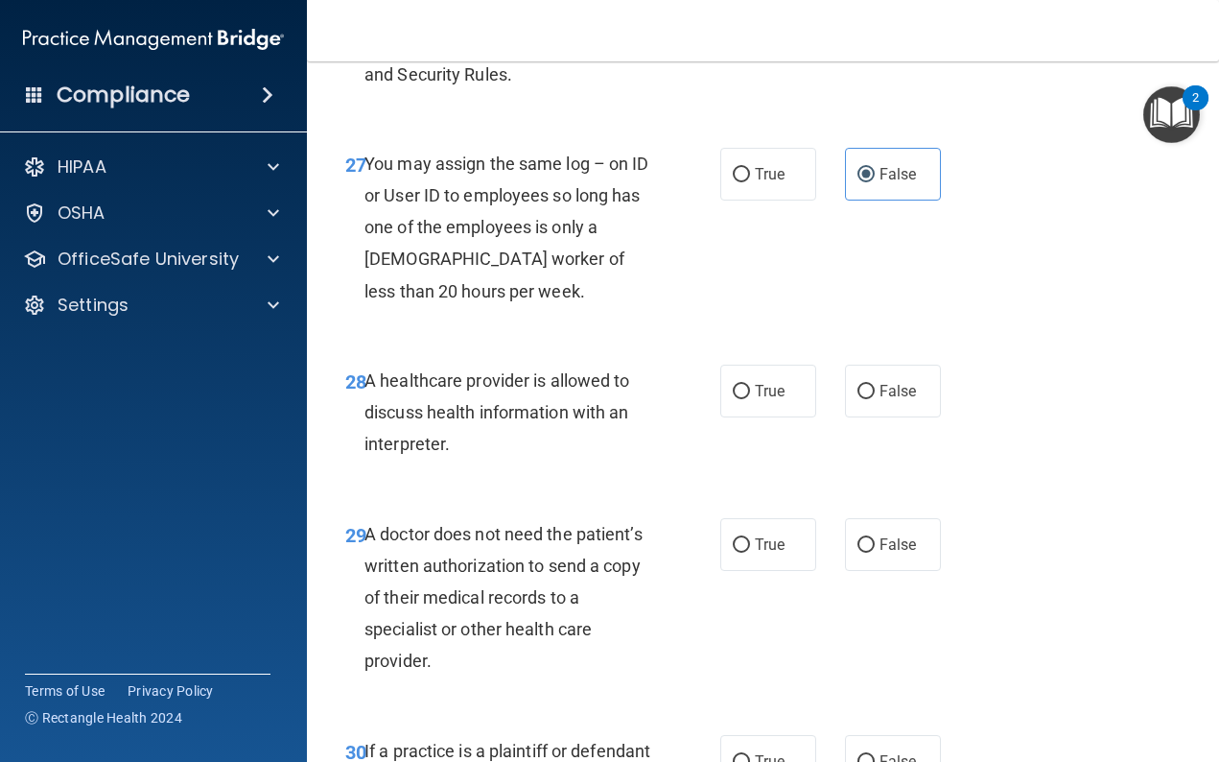
scroll to position [5204, 0]
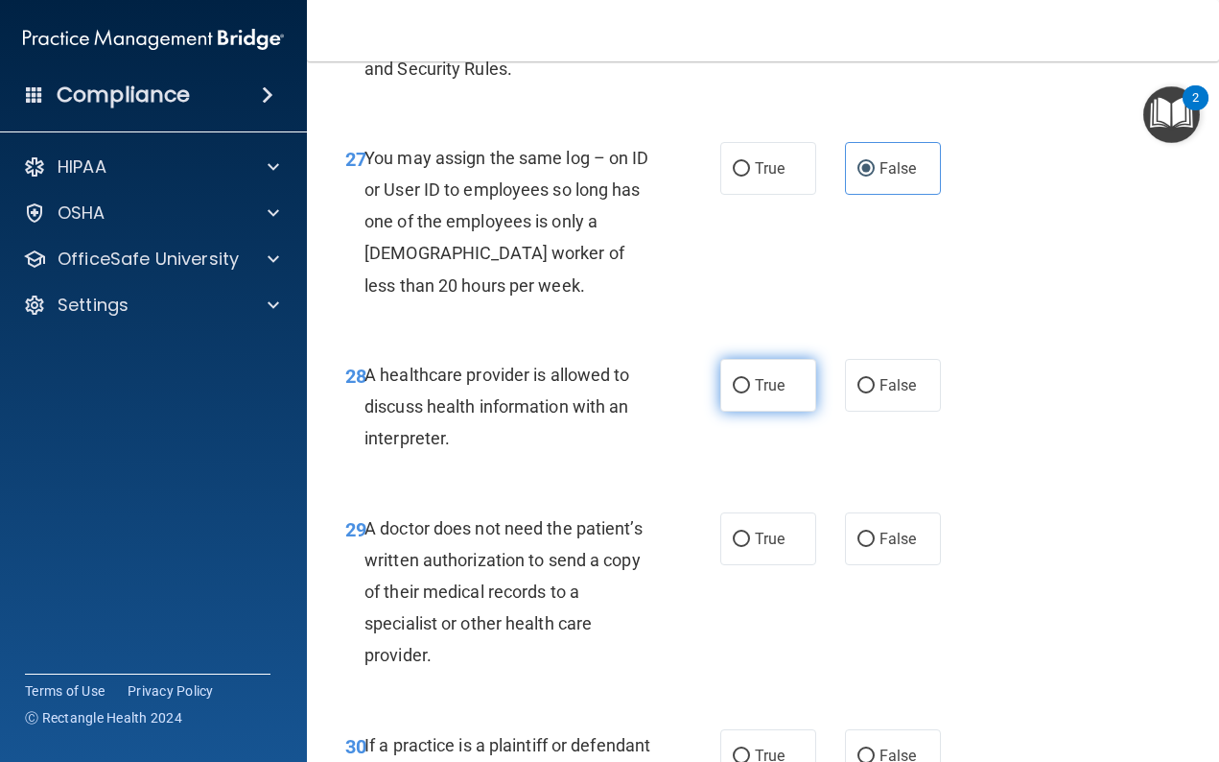
click at [739, 359] on label "True" at bounding box center [768, 385] width 96 height 53
click at [739, 379] on input "True" at bounding box center [741, 386] width 17 height 14
radio input "true"
click at [763, 530] on span "True" at bounding box center [770, 539] width 30 height 18
click at [750, 532] on input "True" at bounding box center [741, 539] width 17 height 14
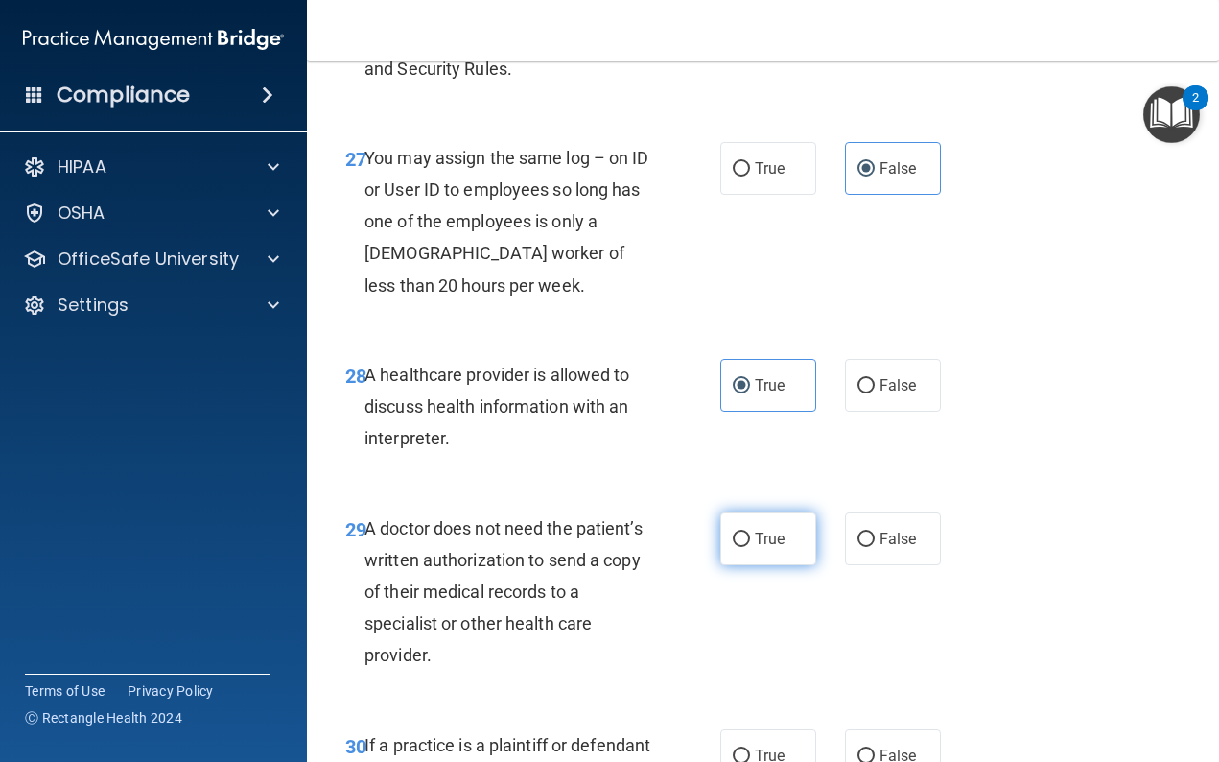
radio input "true"
click at [775, 746] on span "True" at bounding box center [770, 755] width 30 height 18
click at [750, 749] on input "True" at bounding box center [741, 756] width 17 height 14
radio input "true"
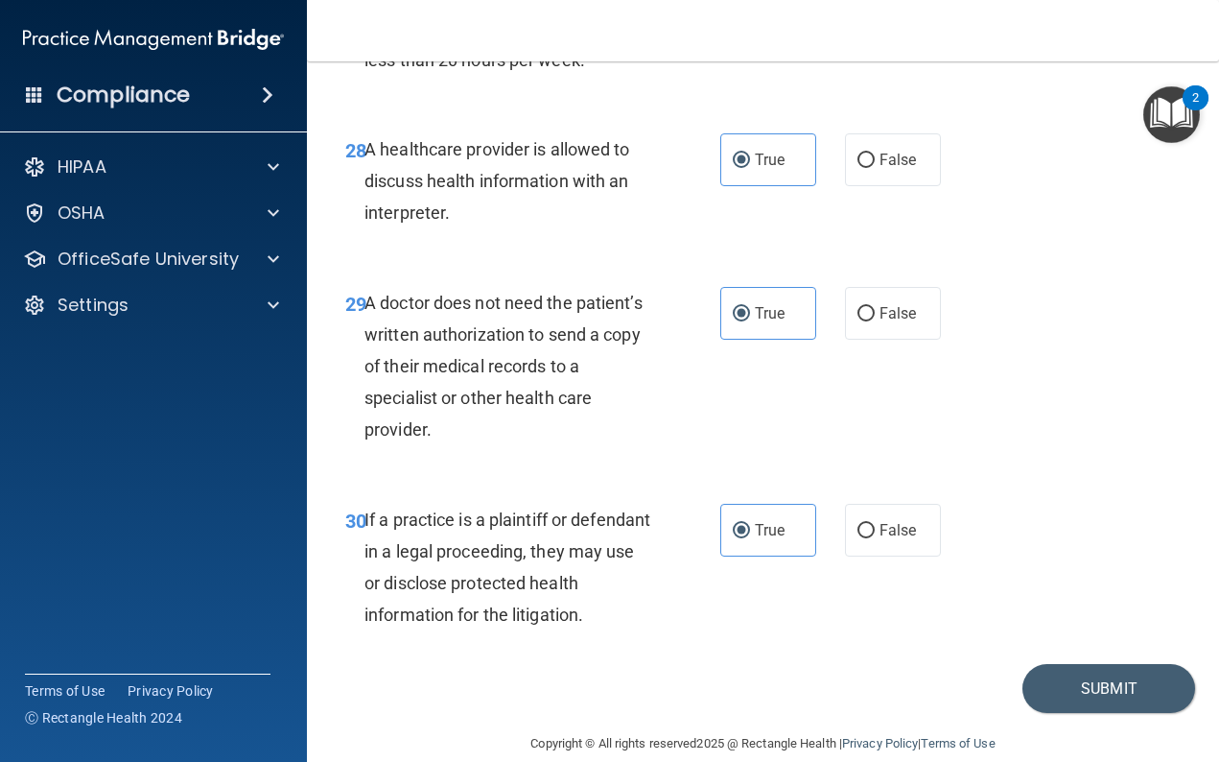
scroll to position [5428, 0]
click at [1065, 665] on button "Submit" at bounding box center [1109, 689] width 173 height 49
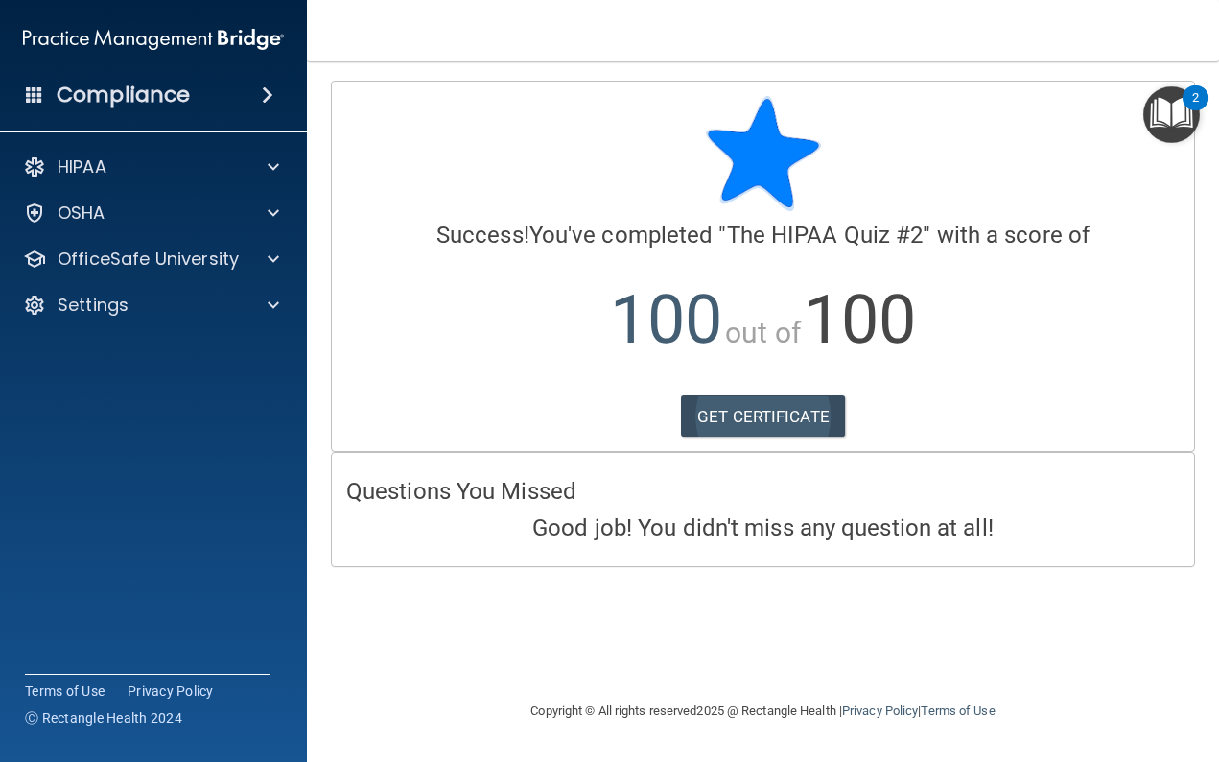
click at [787, 419] on link "GET CERTIFICATE" at bounding box center [763, 416] width 164 height 42
click at [230, 270] on p "OfficeSafe University" at bounding box center [148, 259] width 181 height 23
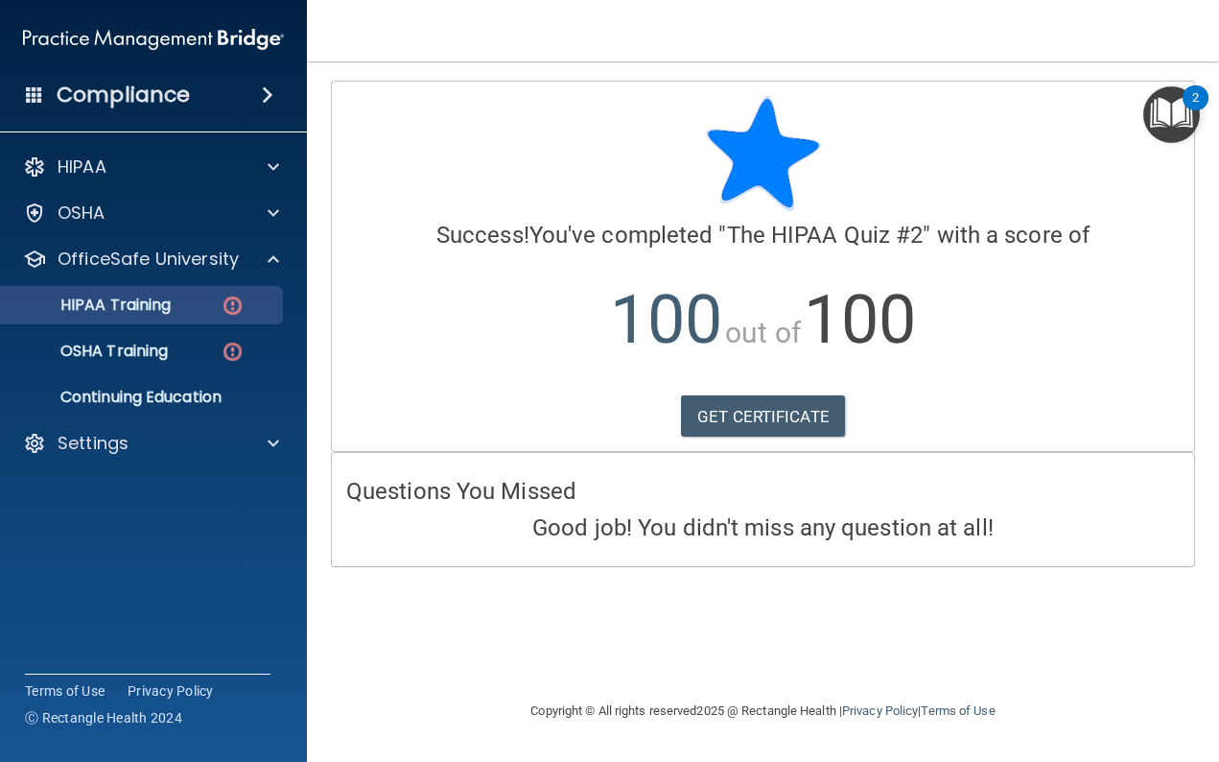
click at [205, 306] on div "HIPAA Training" at bounding box center [143, 304] width 262 height 19
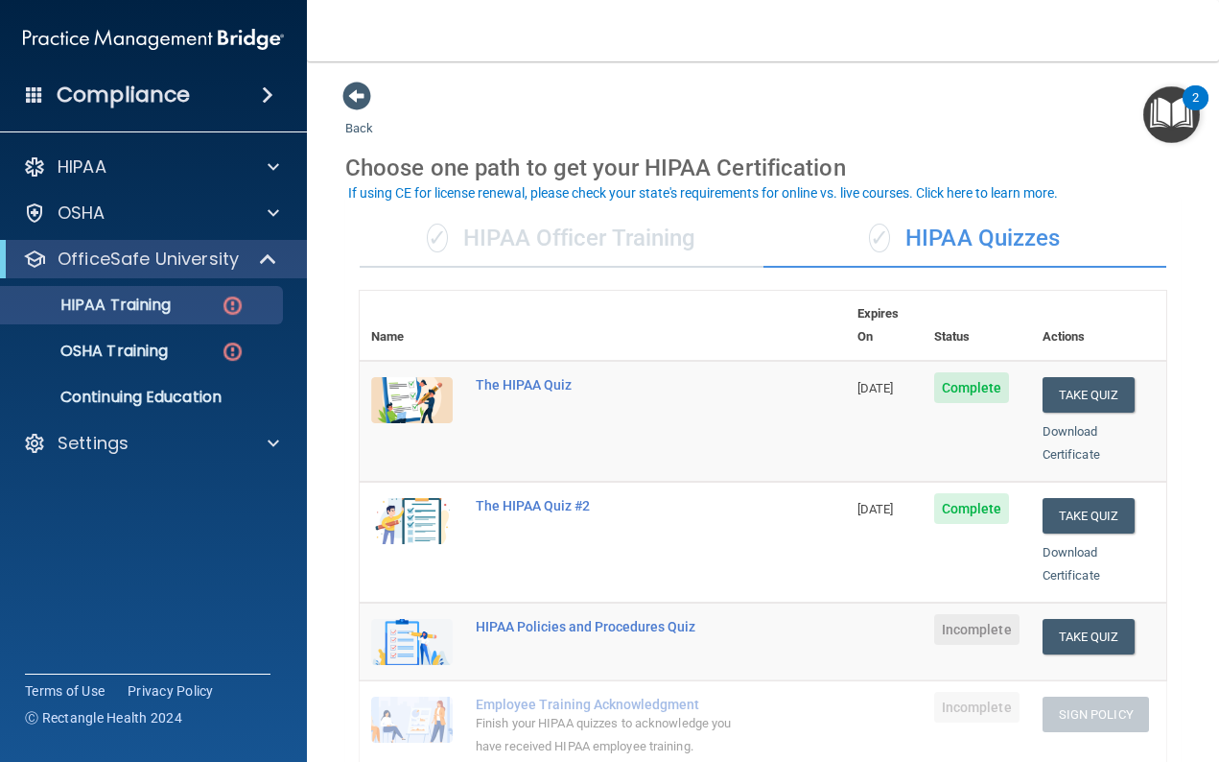
click at [395, 619] on img at bounding box center [412, 642] width 82 height 46
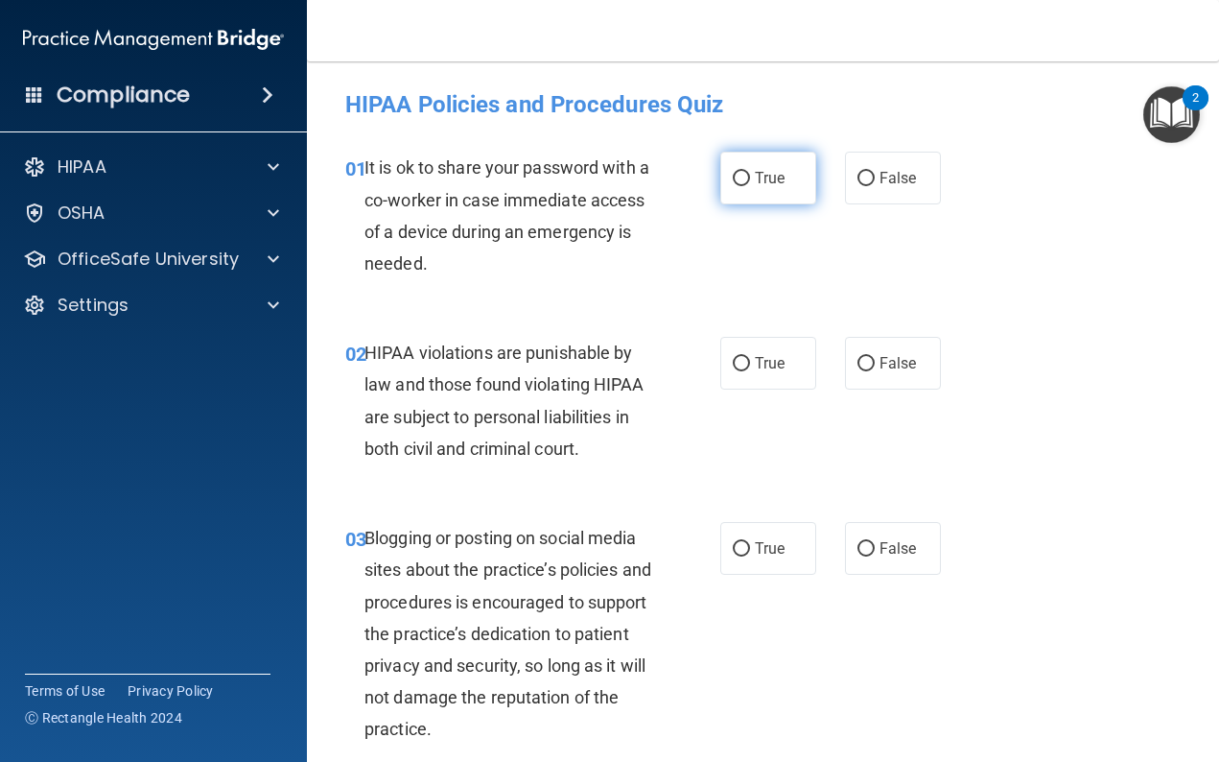
click at [749, 175] on input "True" at bounding box center [741, 179] width 17 height 14
radio input "true"
click at [735, 348] on label "True" at bounding box center [768, 363] width 96 height 53
click at [735, 357] on input "True" at bounding box center [741, 364] width 17 height 14
radio input "true"
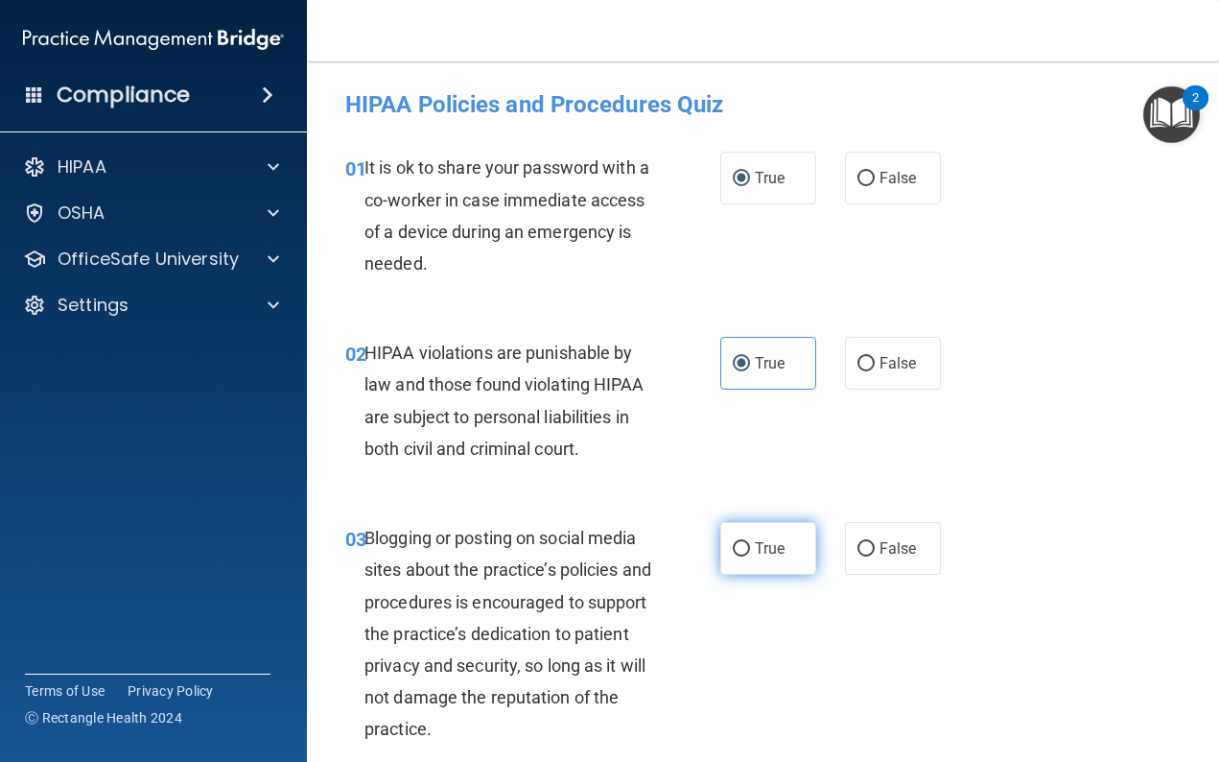
click at [744, 528] on label "True" at bounding box center [768, 548] width 96 height 53
click at [744, 542] on input "True" at bounding box center [741, 549] width 17 height 14
radio input "true"
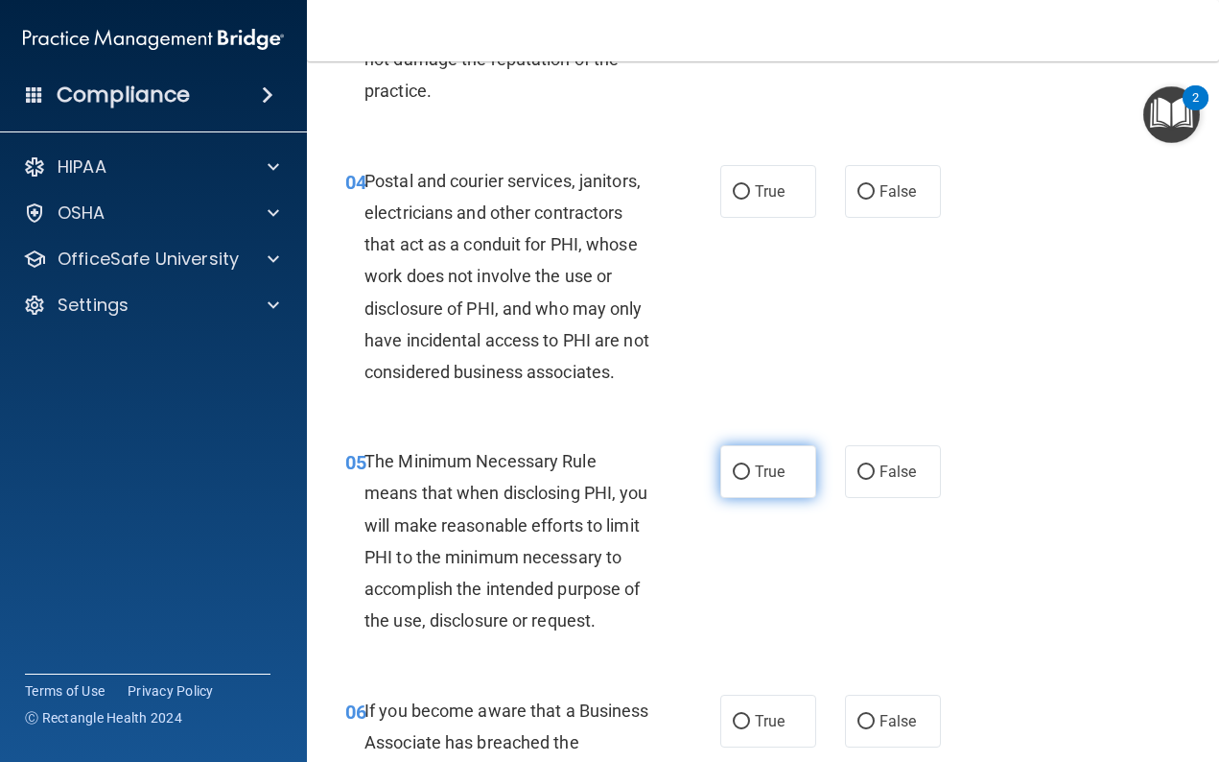
scroll to position [639, 0]
click at [762, 184] on span "True" at bounding box center [770, 190] width 30 height 18
click at [750, 184] on input "True" at bounding box center [741, 191] width 17 height 14
radio input "true"
click at [758, 453] on label "True" at bounding box center [768, 470] width 96 height 53
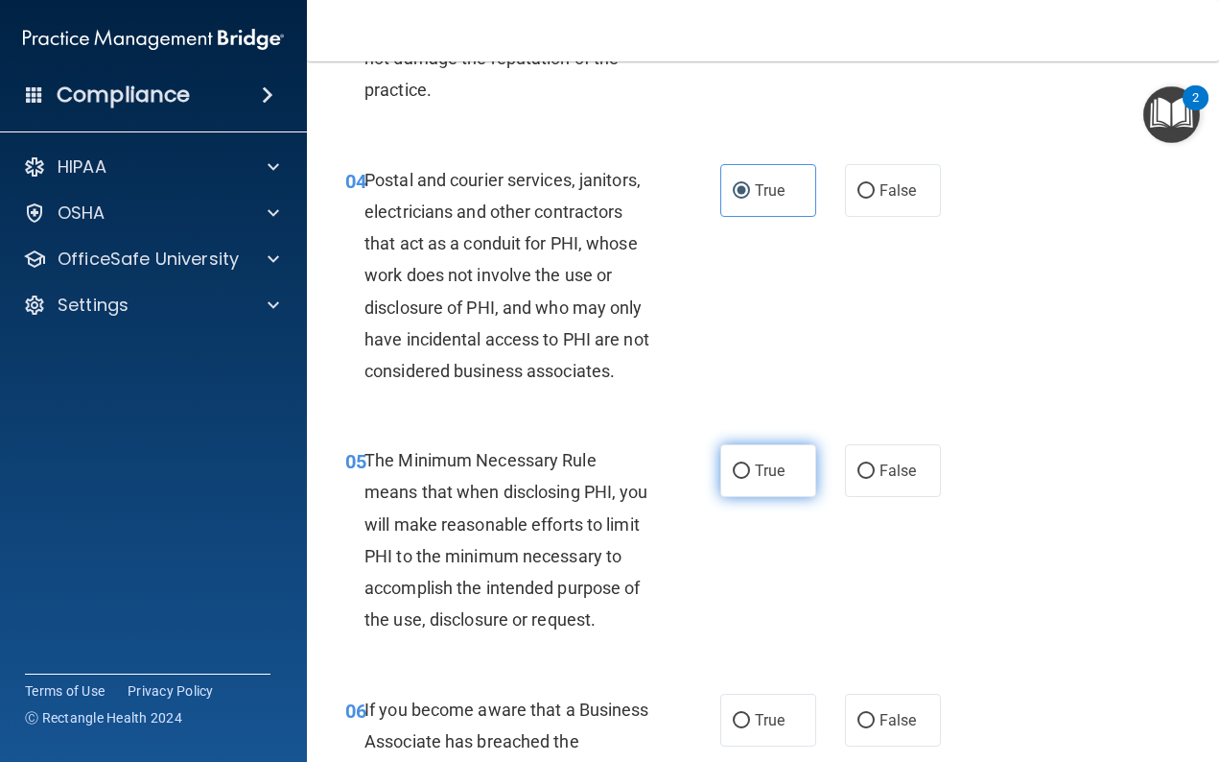
click at [750, 464] on input "True" at bounding box center [741, 471] width 17 height 14
radio input "true"
click at [763, 702] on label "True" at bounding box center [768, 720] width 96 height 53
click at [750, 714] on input "True" at bounding box center [741, 721] width 17 height 14
radio input "true"
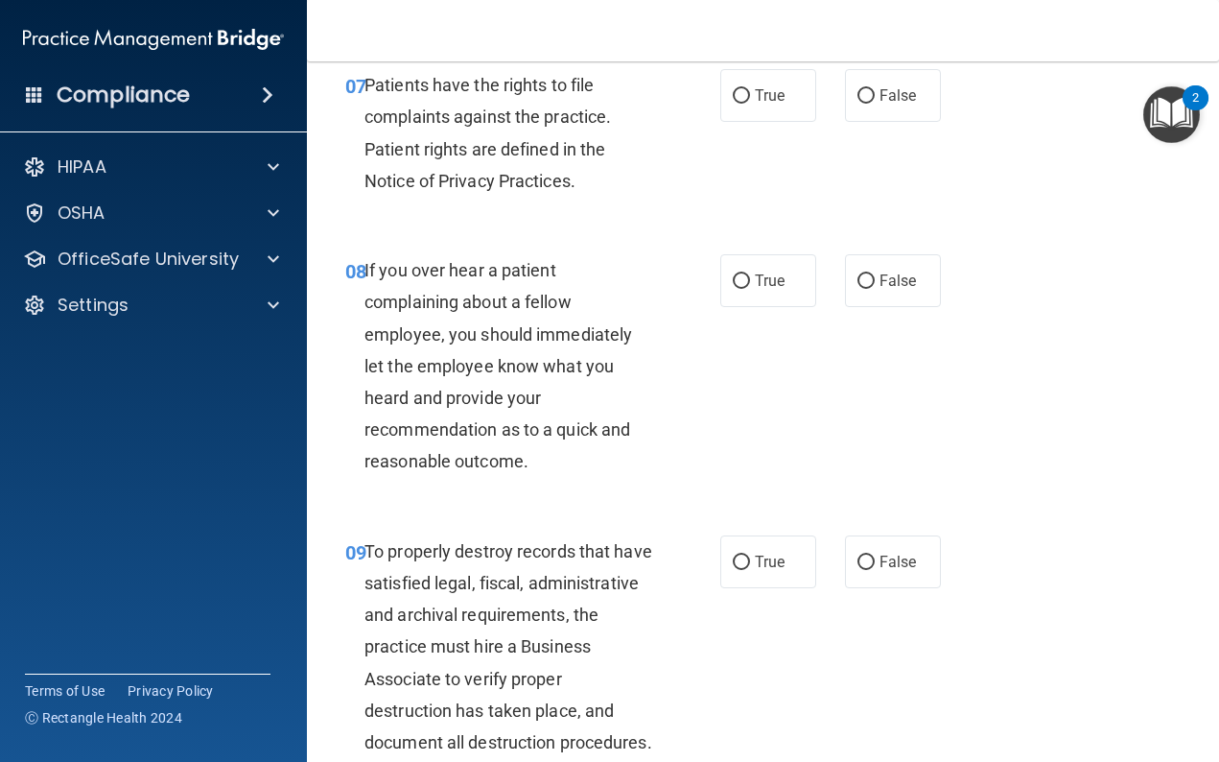
scroll to position [1576, 0]
click at [763, 90] on span "True" at bounding box center [770, 94] width 30 height 18
click at [750, 90] on input "True" at bounding box center [741, 95] width 17 height 14
radio input "true"
click at [769, 253] on label "True" at bounding box center [768, 279] width 96 height 53
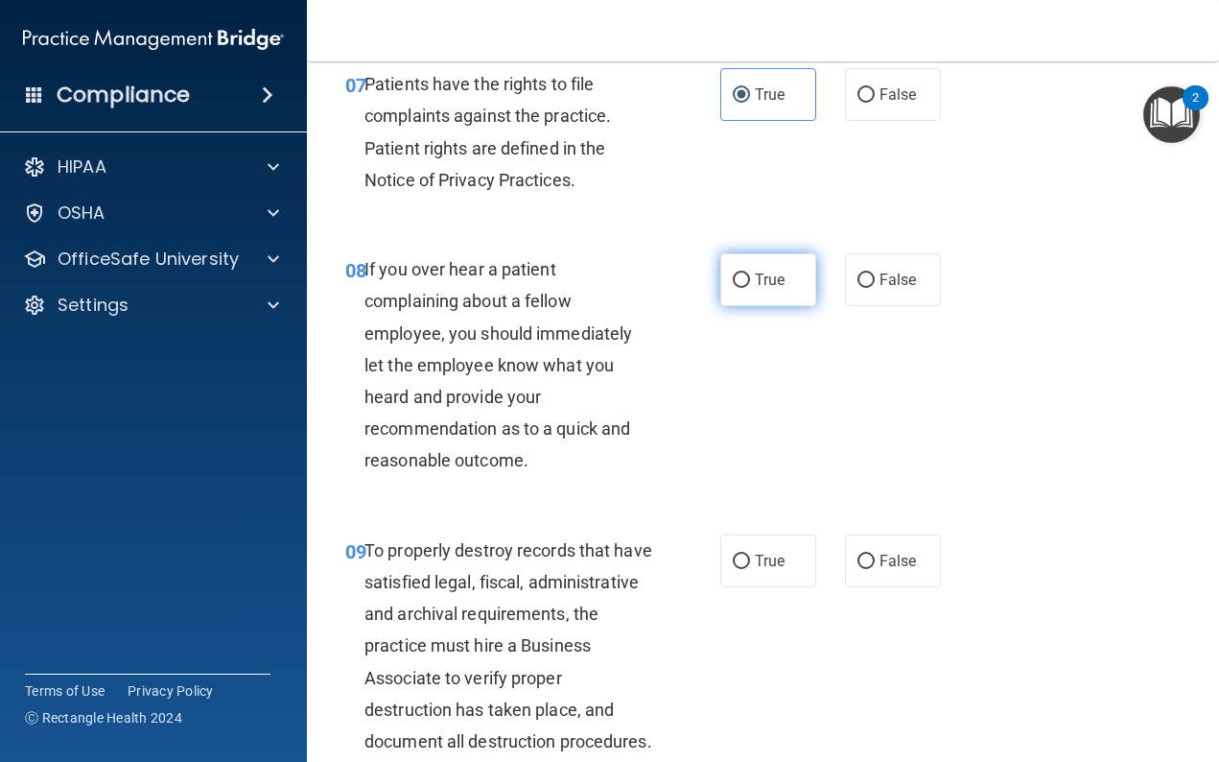
click at [750, 273] on input "True" at bounding box center [741, 280] width 17 height 14
radio input "true"
click at [776, 536] on label "True" at bounding box center [768, 560] width 96 height 53
click at [750, 555] on input "True" at bounding box center [741, 562] width 17 height 14
radio input "true"
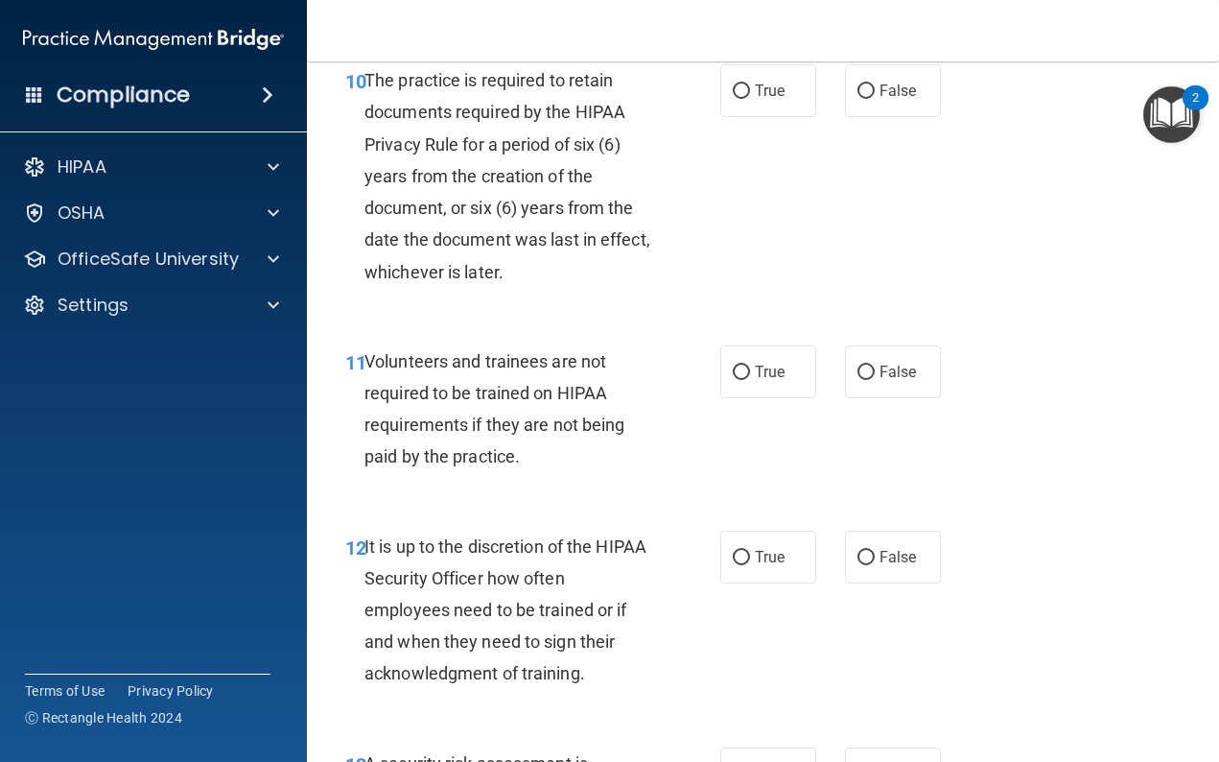
scroll to position [2332, 0]
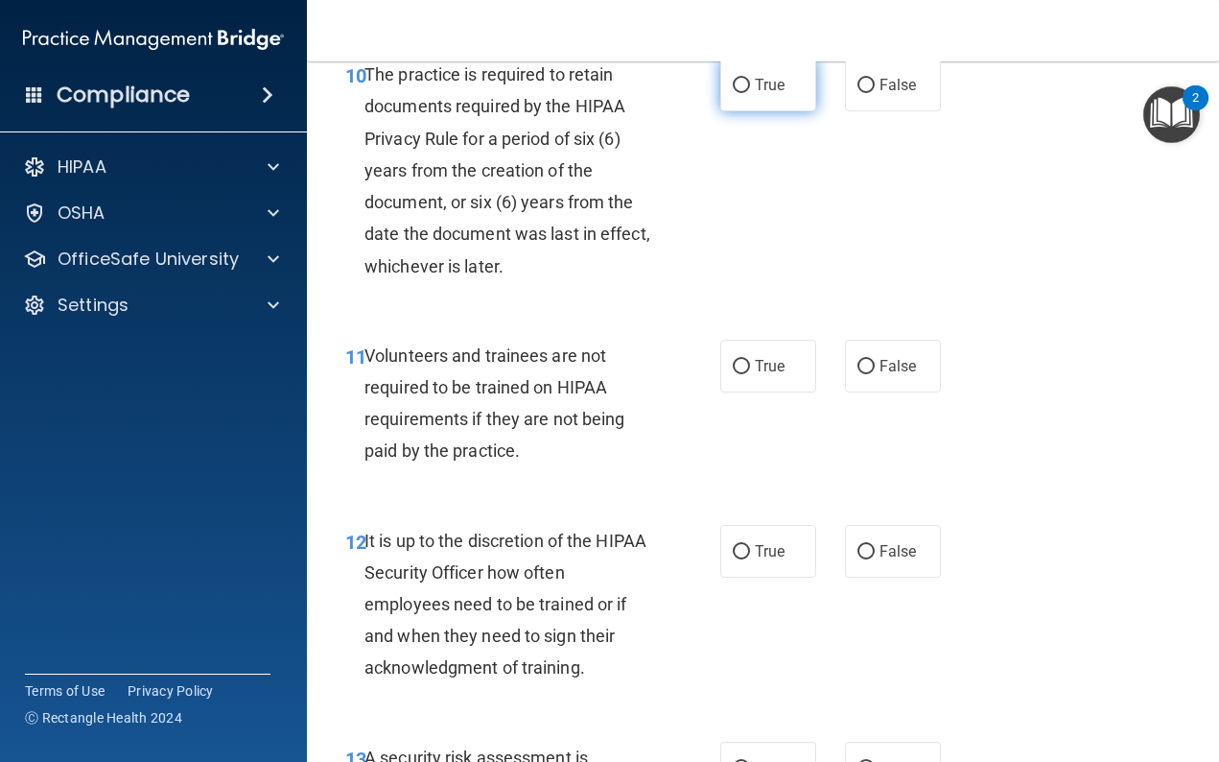
click at [735, 93] on input "True" at bounding box center [741, 86] width 17 height 14
radio input "true"
click at [805, 385] on label "True" at bounding box center [768, 366] width 96 height 53
click at [750, 374] on input "True" at bounding box center [741, 367] width 17 height 14
radio input "true"
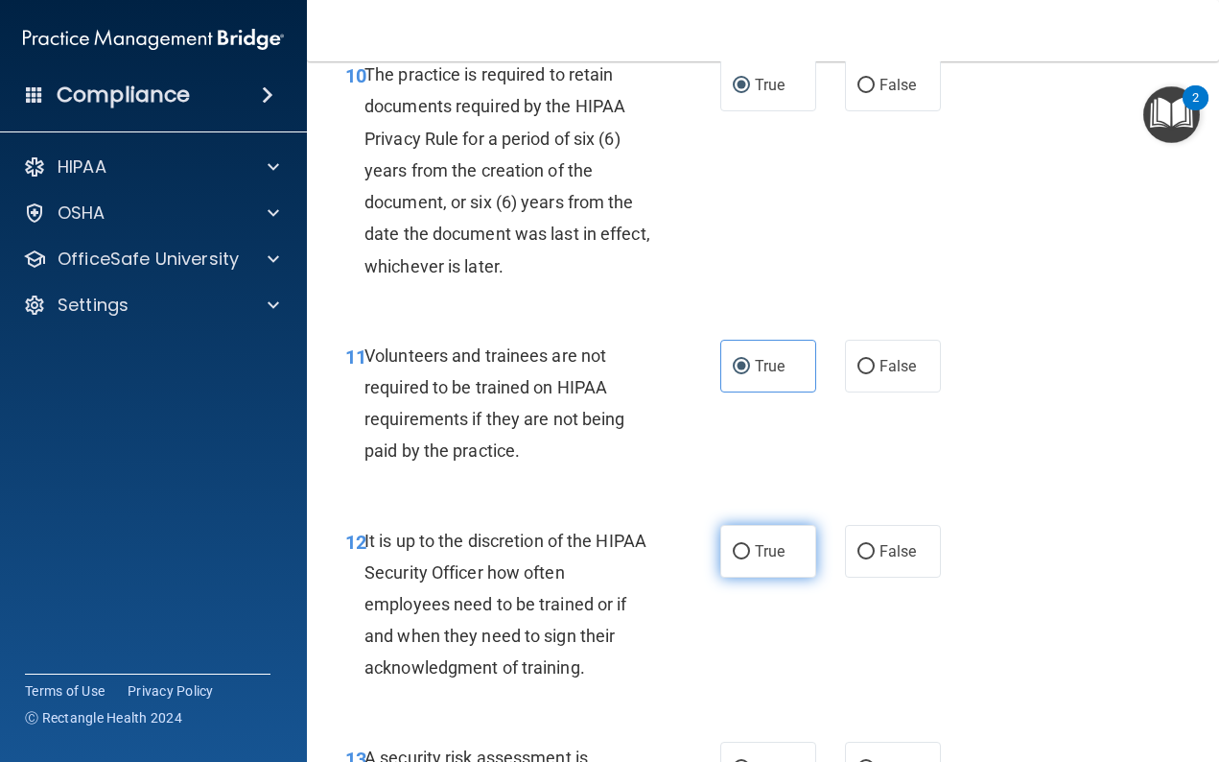
click at [795, 578] on label "True" at bounding box center [768, 551] width 96 height 53
click at [750, 559] on input "True" at bounding box center [741, 552] width 17 height 14
radio input "true"
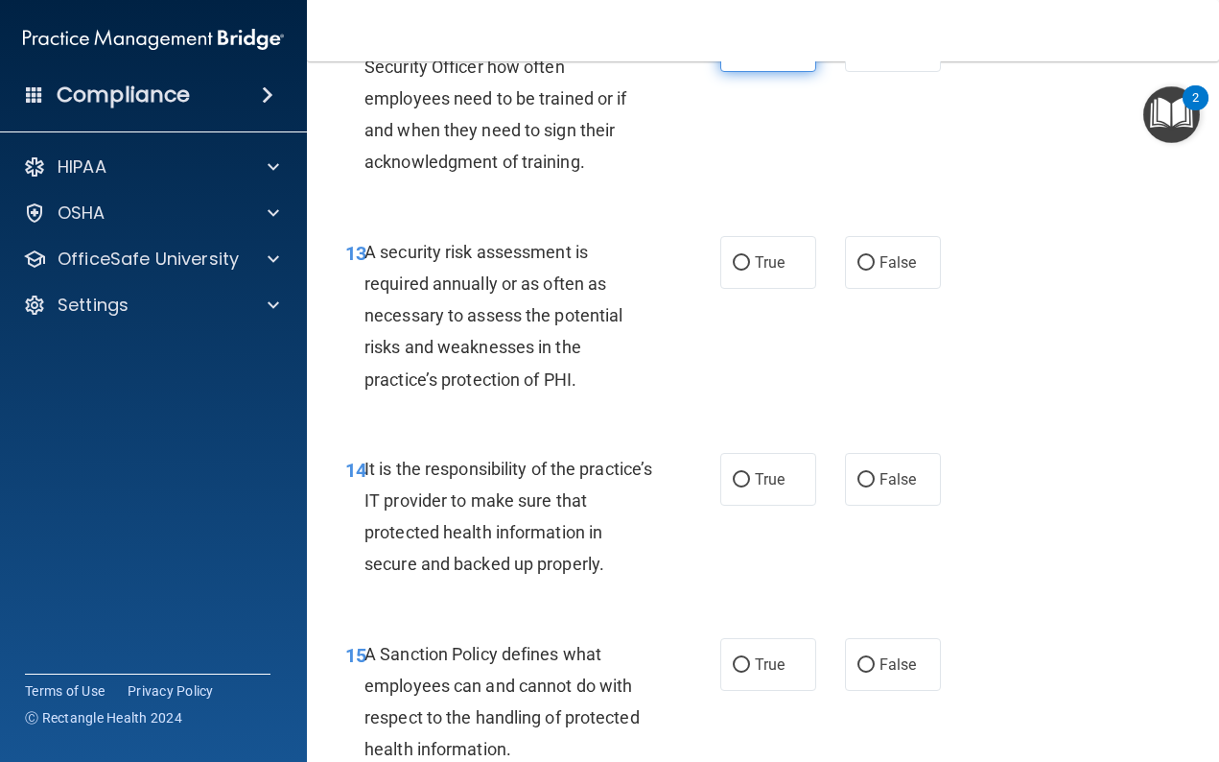
scroll to position [2872, 0]
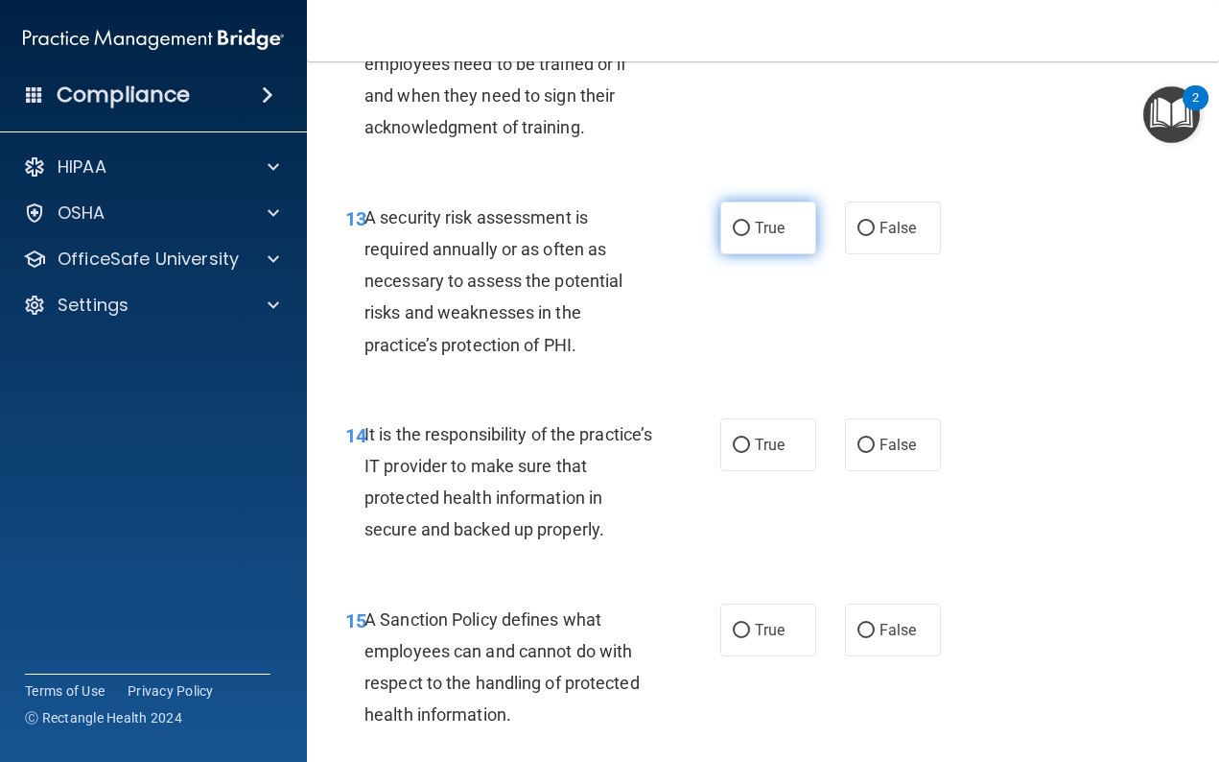
click at [757, 237] on span "True" at bounding box center [770, 228] width 30 height 18
click at [750, 236] on input "True" at bounding box center [741, 229] width 17 height 14
radio input "true"
click at [792, 450] on label "True" at bounding box center [768, 444] width 96 height 53
click at [750, 450] on input "True" at bounding box center [741, 445] width 17 height 14
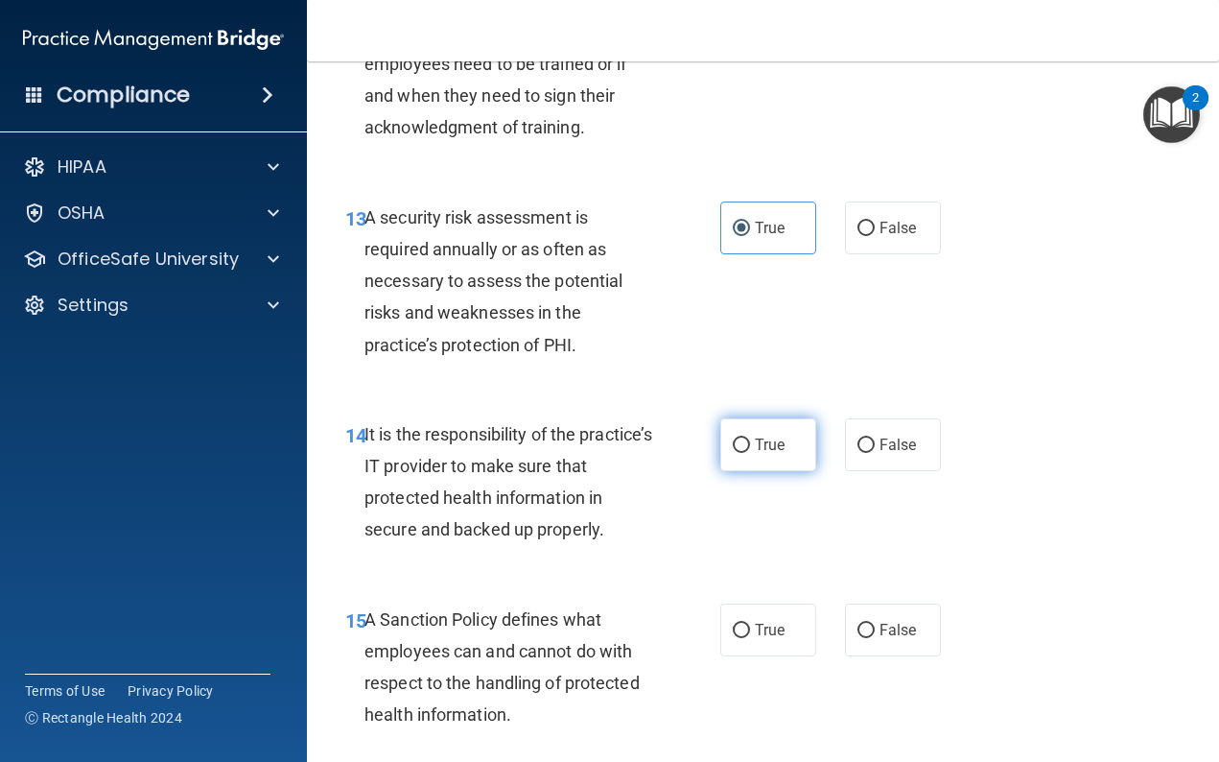
radio input "true"
click at [777, 639] on span "True" at bounding box center [770, 630] width 30 height 18
click at [750, 638] on input "True" at bounding box center [741, 631] width 17 height 14
radio input "true"
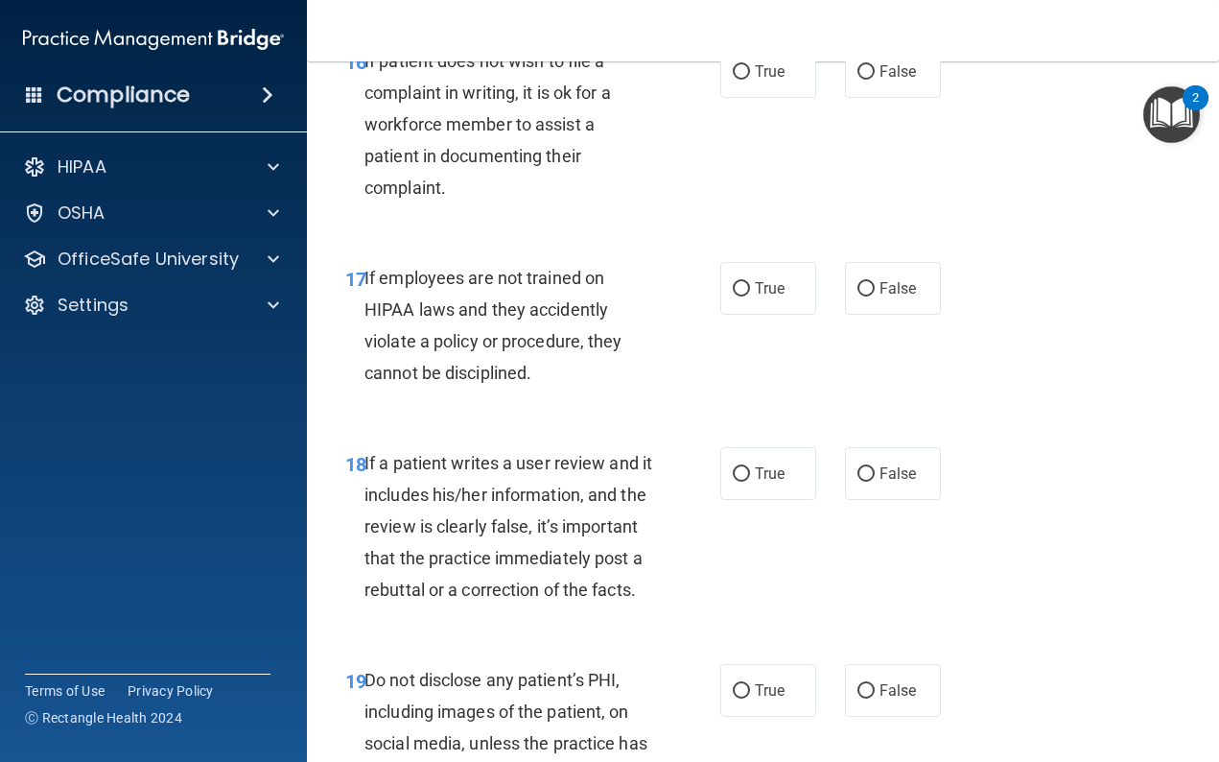
scroll to position [3612, 0]
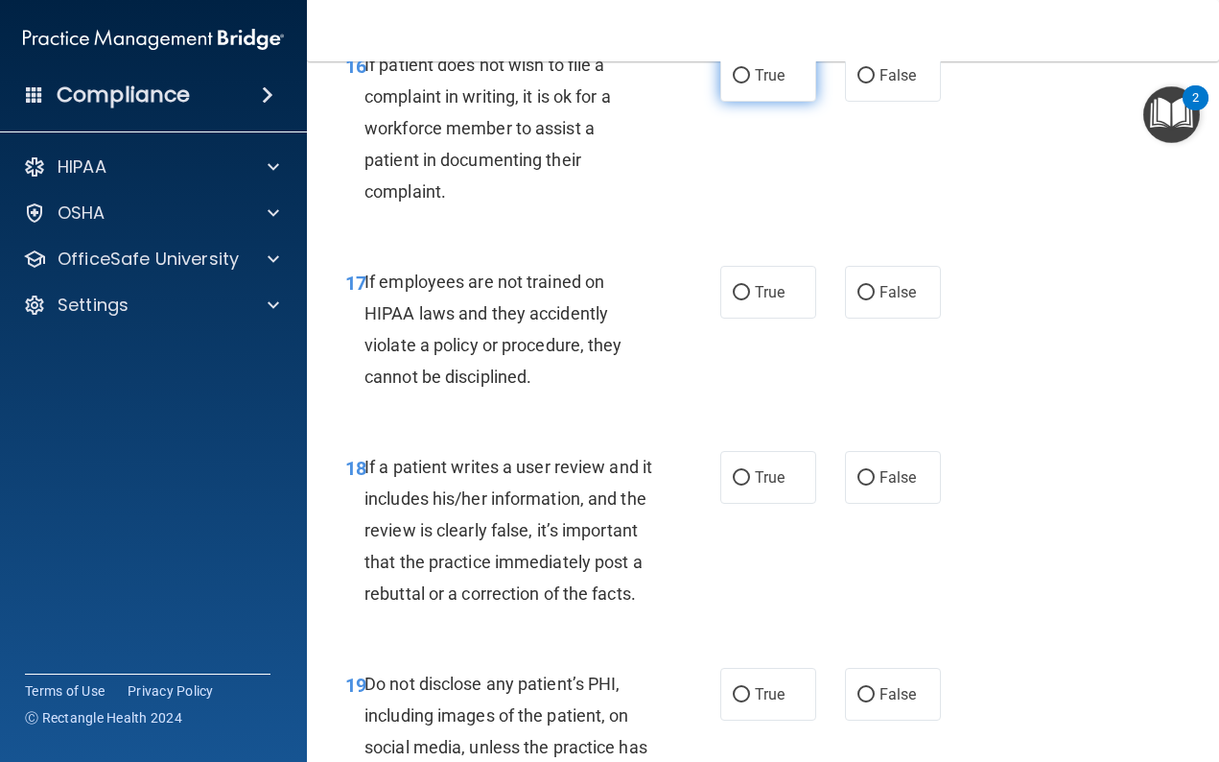
click at [746, 102] on label "True" at bounding box center [768, 75] width 96 height 53
click at [746, 83] on input "True" at bounding box center [741, 76] width 17 height 14
radio input "true"
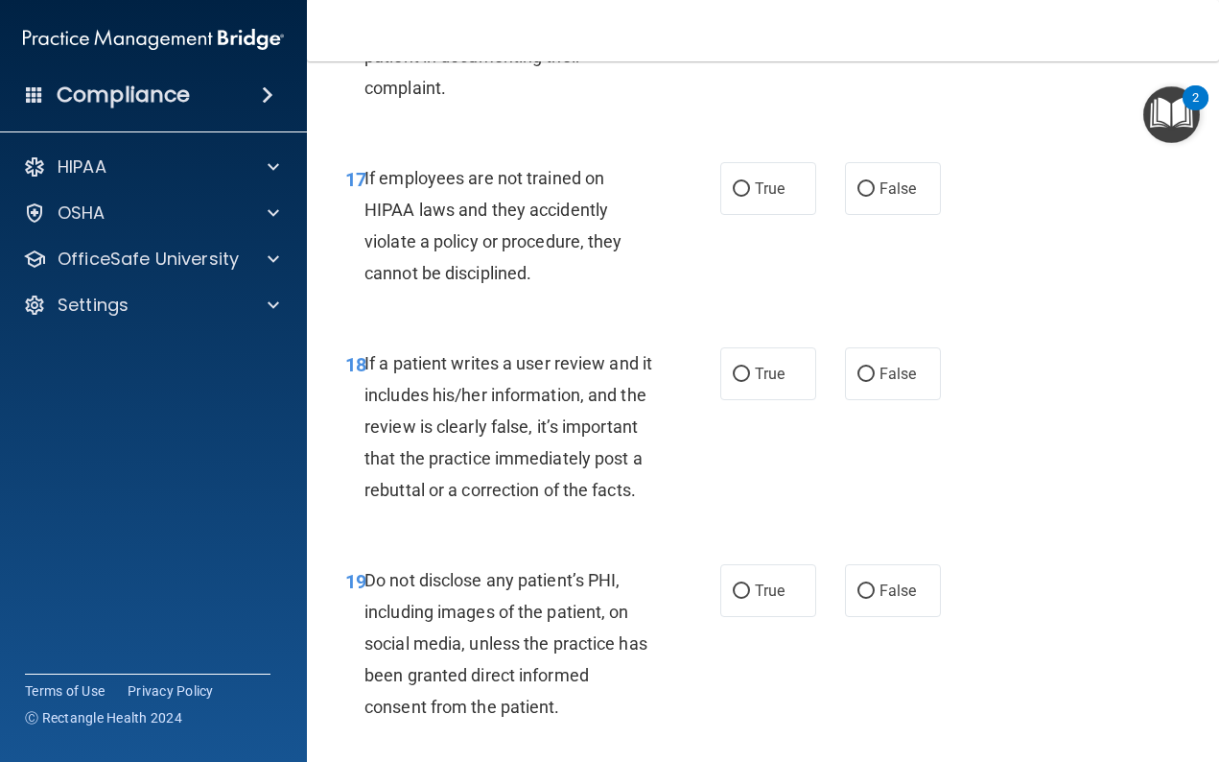
scroll to position [3717, 0]
click at [767, 214] on label "True" at bounding box center [768, 187] width 96 height 53
click at [750, 196] on input "True" at bounding box center [741, 188] width 17 height 14
radio input "true"
click at [790, 368] on label "True" at bounding box center [768, 372] width 96 height 53
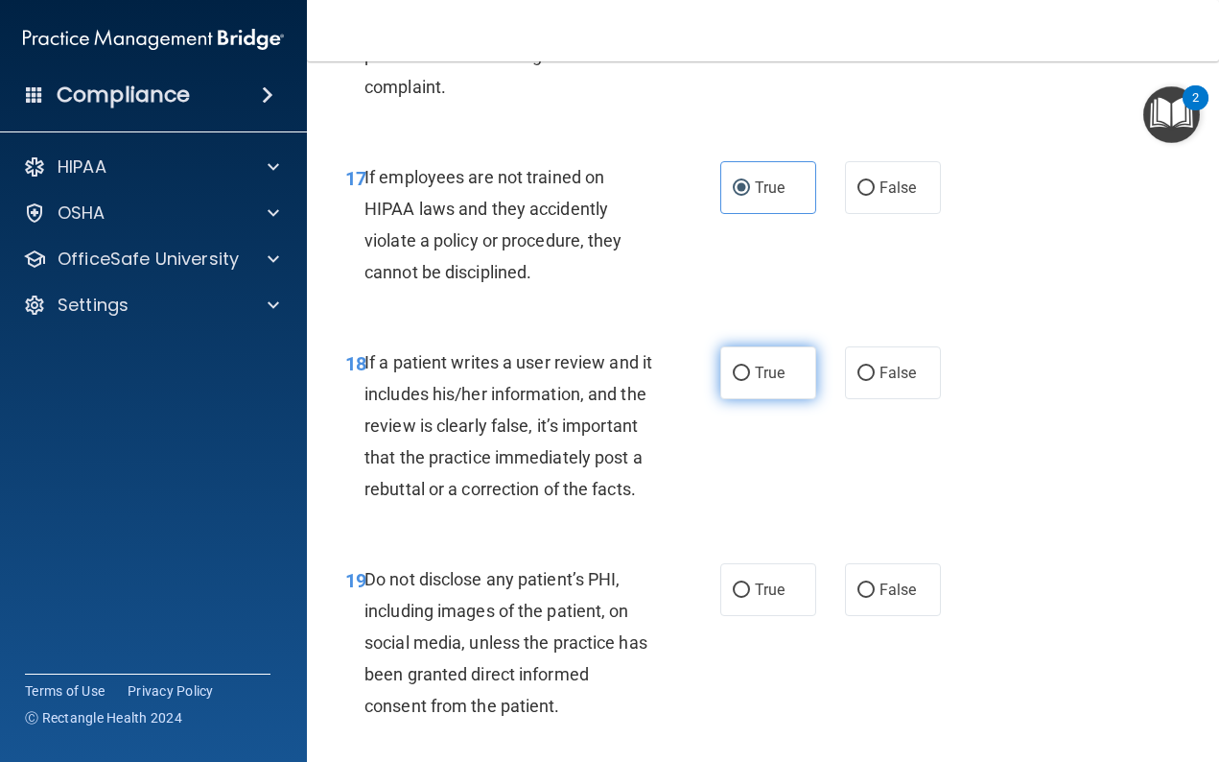
click at [750, 368] on input "True" at bounding box center [741, 373] width 17 height 14
radio input "true"
click at [782, 611] on label "True" at bounding box center [768, 589] width 96 height 53
click at [750, 598] on input "True" at bounding box center [741, 590] width 17 height 14
radio input "true"
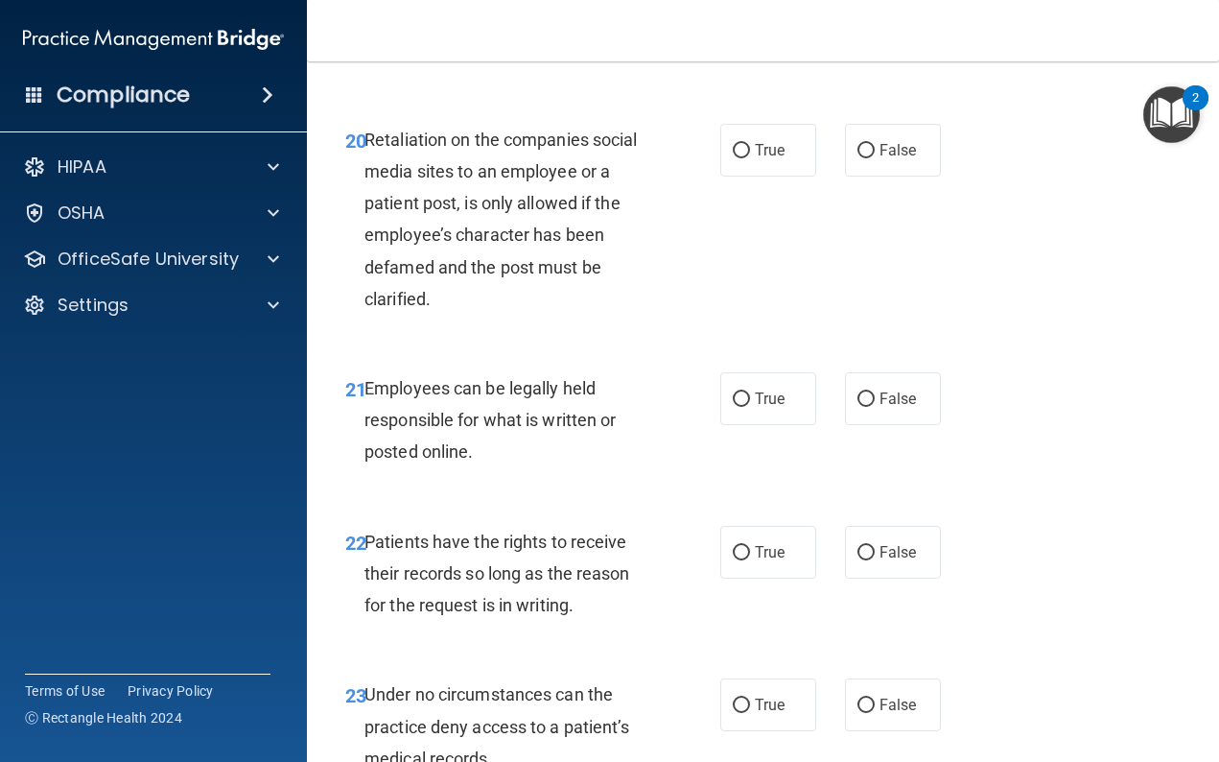
scroll to position [4376, 0]
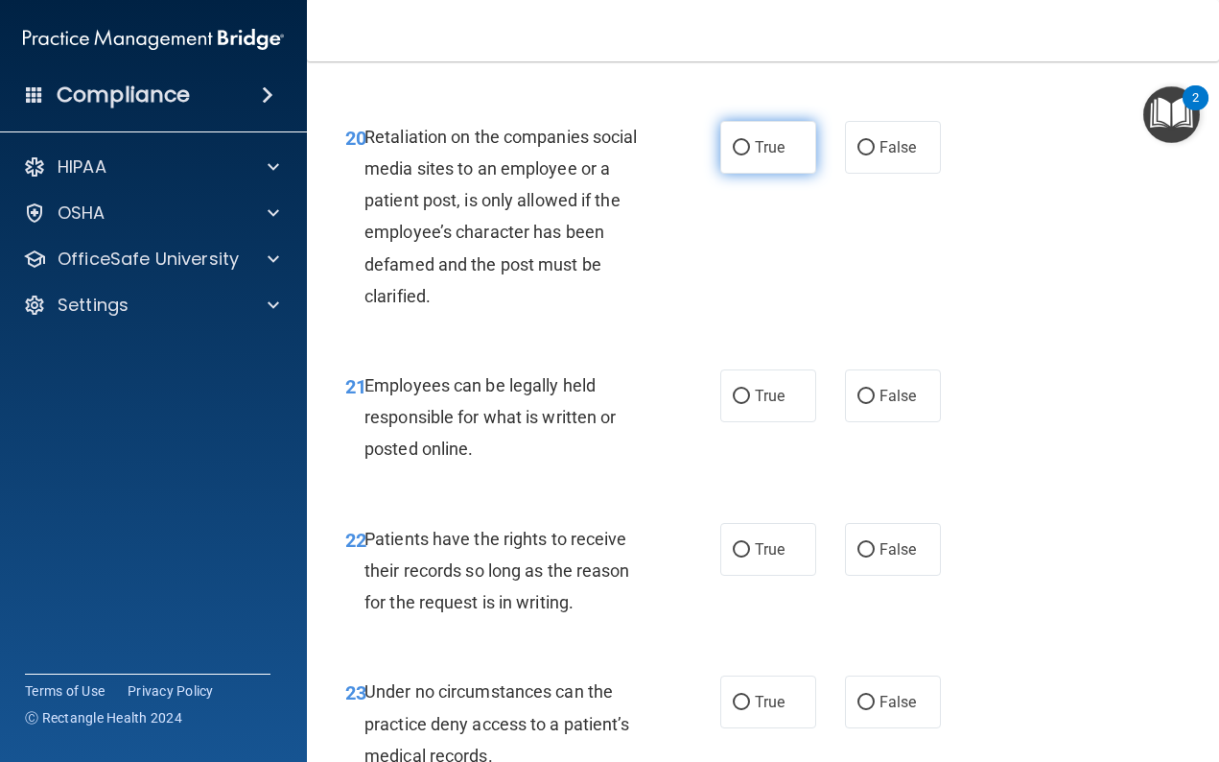
click at [743, 155] on input "True" at bounding box center [741, 148] width 17 height 14
radio input "true"
click at [774, 422] on label "True" at bounding box center [768, 395] width 96 height 53
click at [750, 404] on input "True" at bounding box center [741, 397] width 17 height 14
radio input "true"
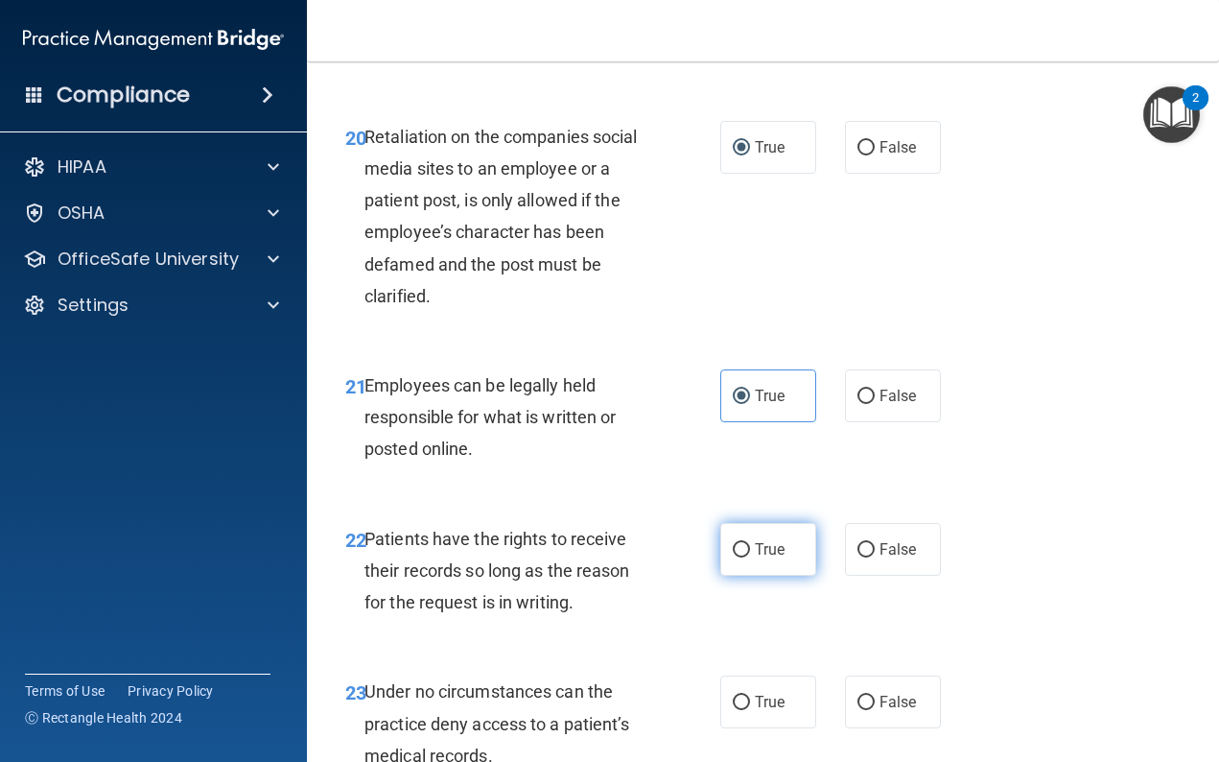
click at [778, 558] on span "True" at bounding box center [770, 549] width 30 height 18
click at [750, 557] on input "True" at bounding box center [741, 550] width 17 height 14
radio input "true"
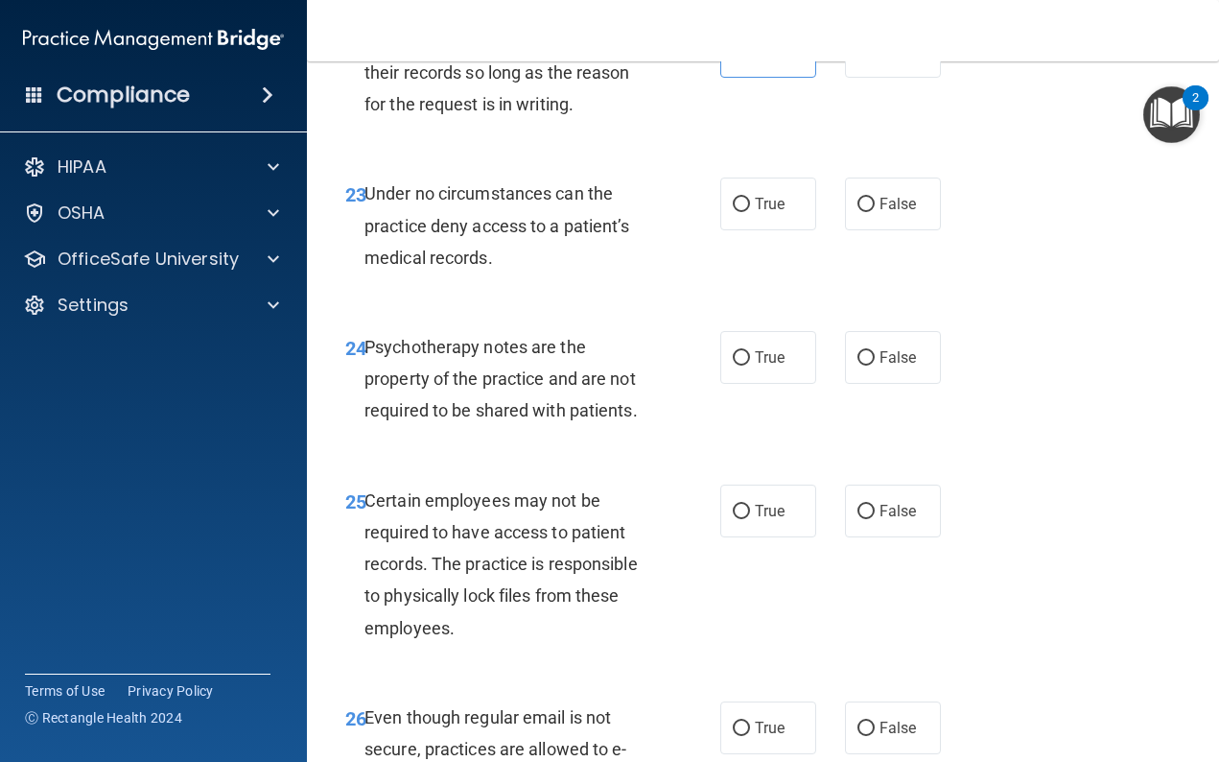
scroll to position [4882, 0]
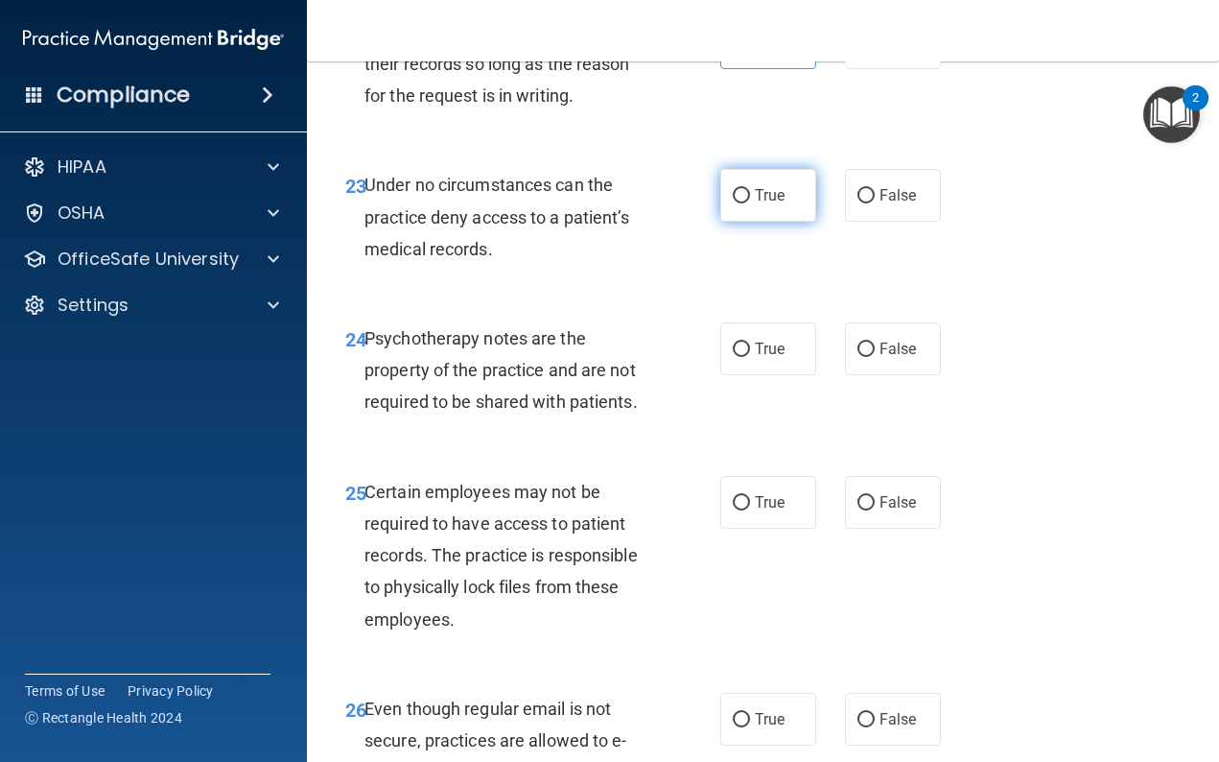
click at [755, 222] on label "True" at bounding box center [768, 195] width 96 height 53
click at [750, 203] on input "True" at bounding box center [741, 196] width 17 height 14
radio input "true"
click at [769, 358] on span "True" at bounding box center [770, 349] width 30 height 18
click at [750, 357] on input "True" at bounding box center [741, 349] width 17 height 14
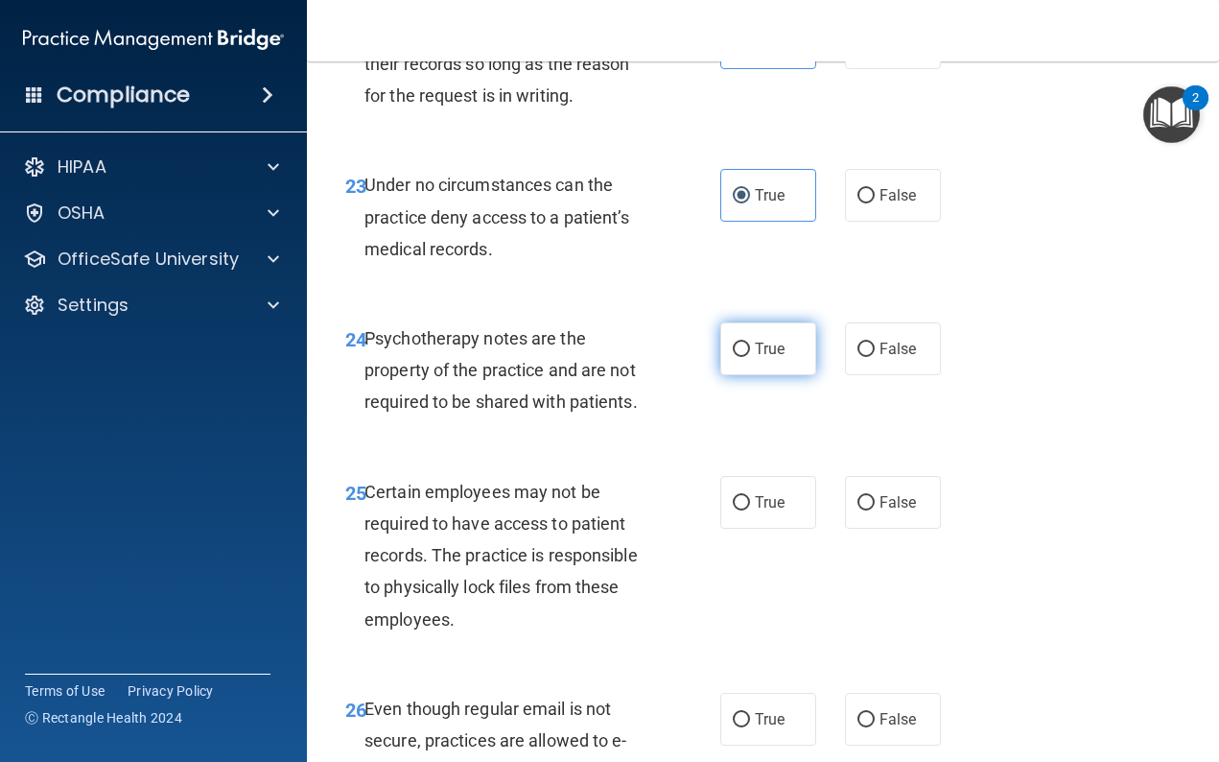
radio input "true"
click at [783, 528] on label "True" at bounding box center [768, 502] width 96 height 53
click at [750, 510] on input "True" at bounding box center [741, 503] width 17 height 14
radio input "true"
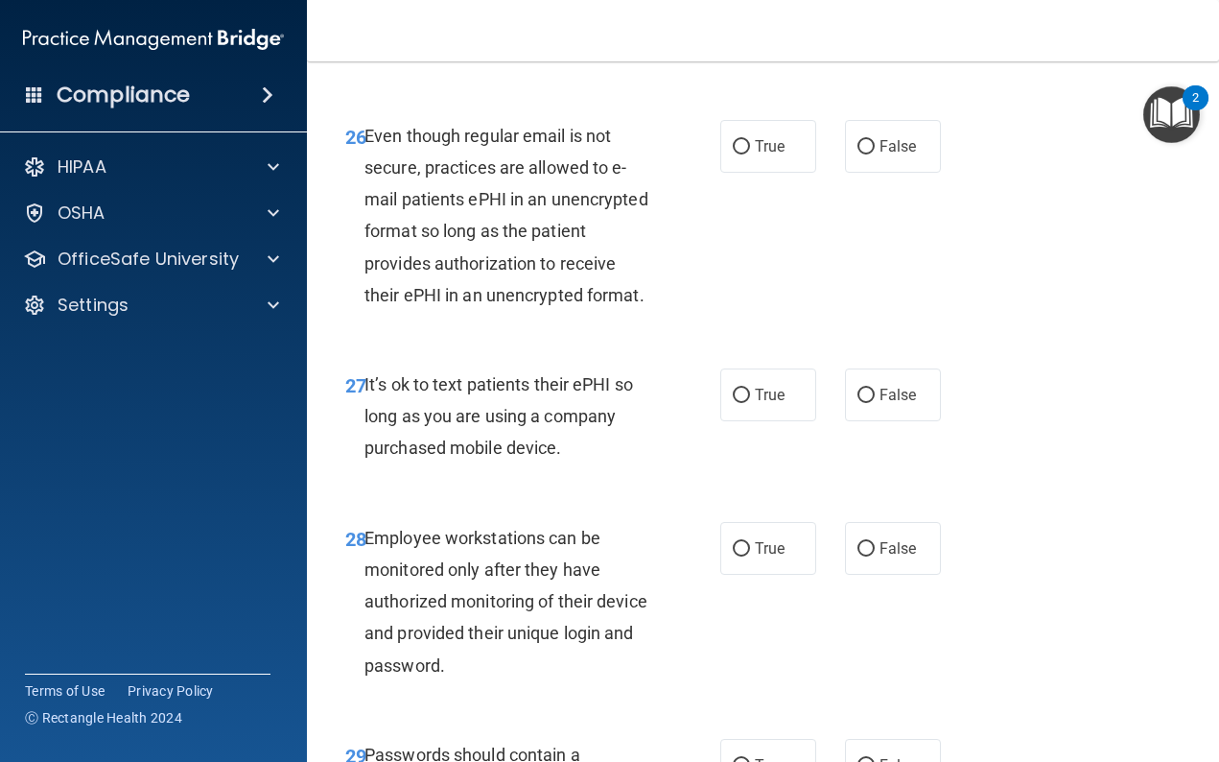
scroll to position [5463, 0]
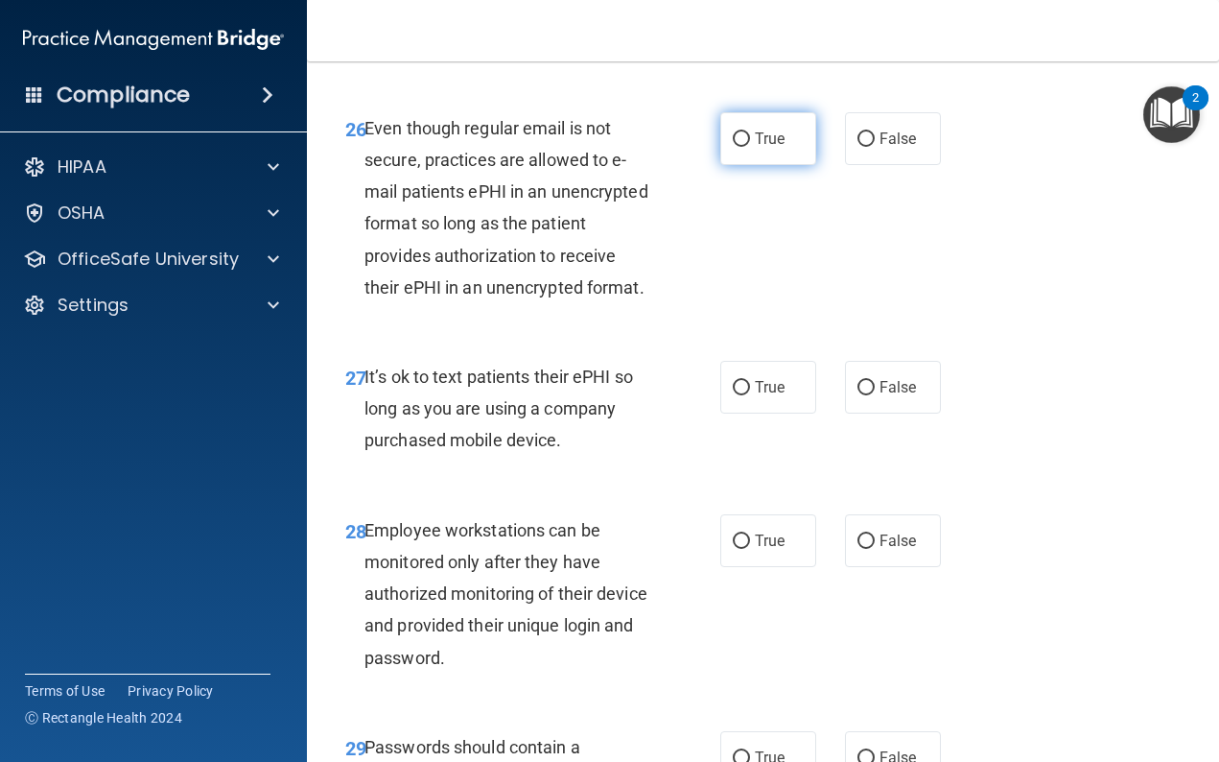
click at [738, 147] on input "True" at bounding box center [741, 139] width 17 height 14
radio input "true"
click at [766, 396] on span "True" at bounding box center [770, 387] width 30 height 18
click at [750, 395] on input "True" at bounding box center [741, 388] width 17 height 14
radio input "true"
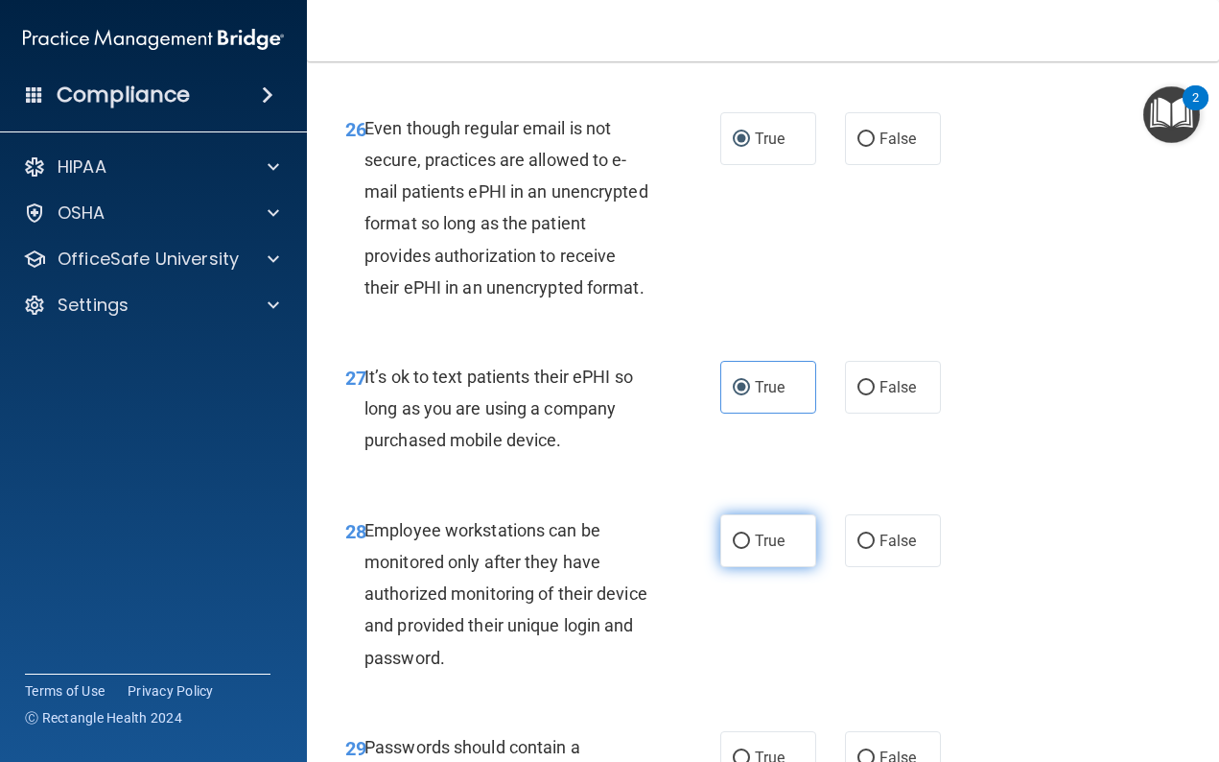
click at [778, 553] on label "True" at bounding box center [768, 540] width 96 height 53
click at [750, 549] on input "True" at bounding box center [741, 541] width 17 height 14
radio input "true"
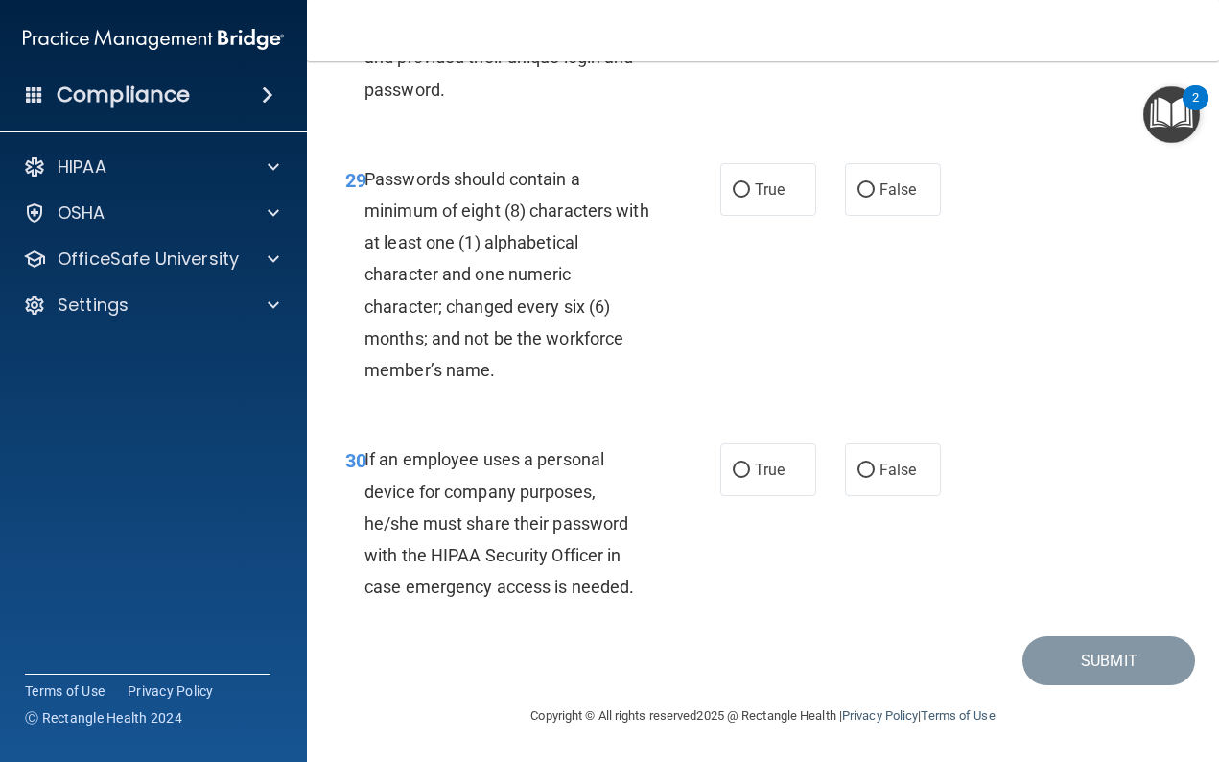
scroll to position [6061, 0]
click at [757, 463] on span "True" at bounding box center [770, 470] width 30 height 18
click at [750, 463] on input "True" at bounding box center [741, 470] width 17 height 14
radio input "true"
click at [765, 194] on span "True" at bounding box center [770, 189] width 30 height 18
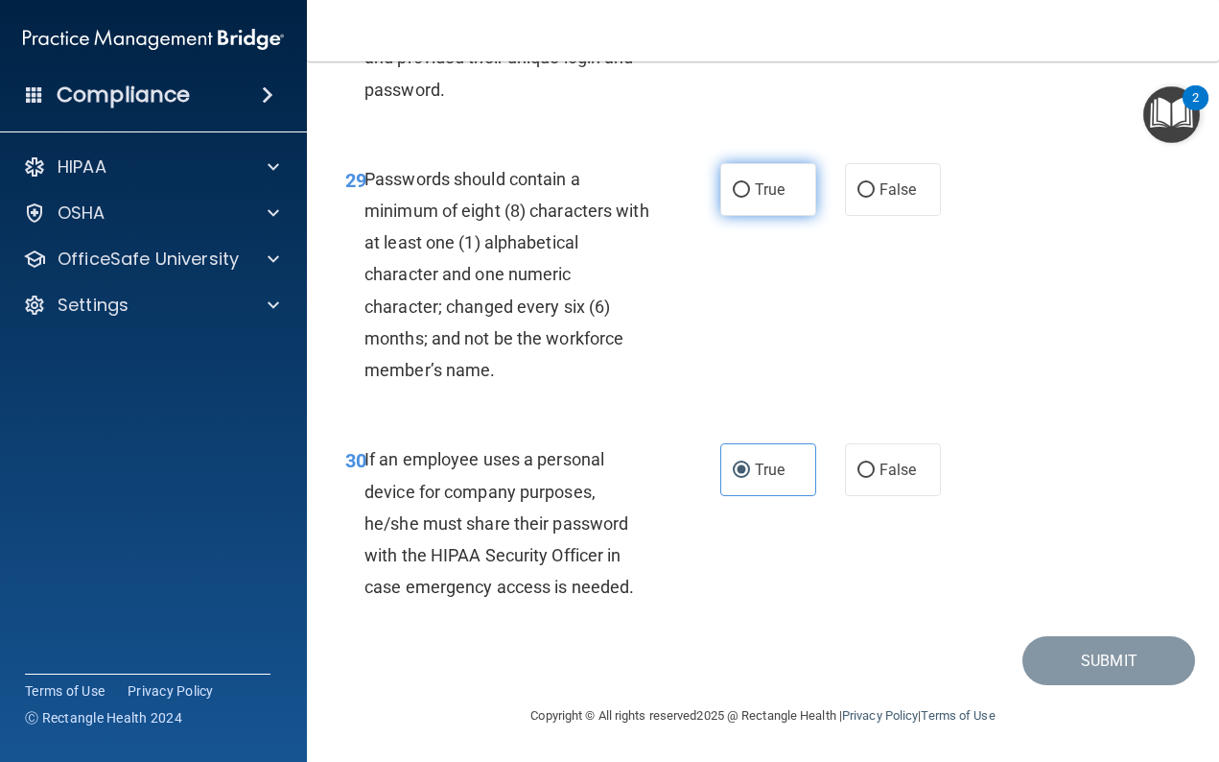
click at [750, 194] on input "True" at bounding box center [741, 190] width 17 height 14
radio input "true"
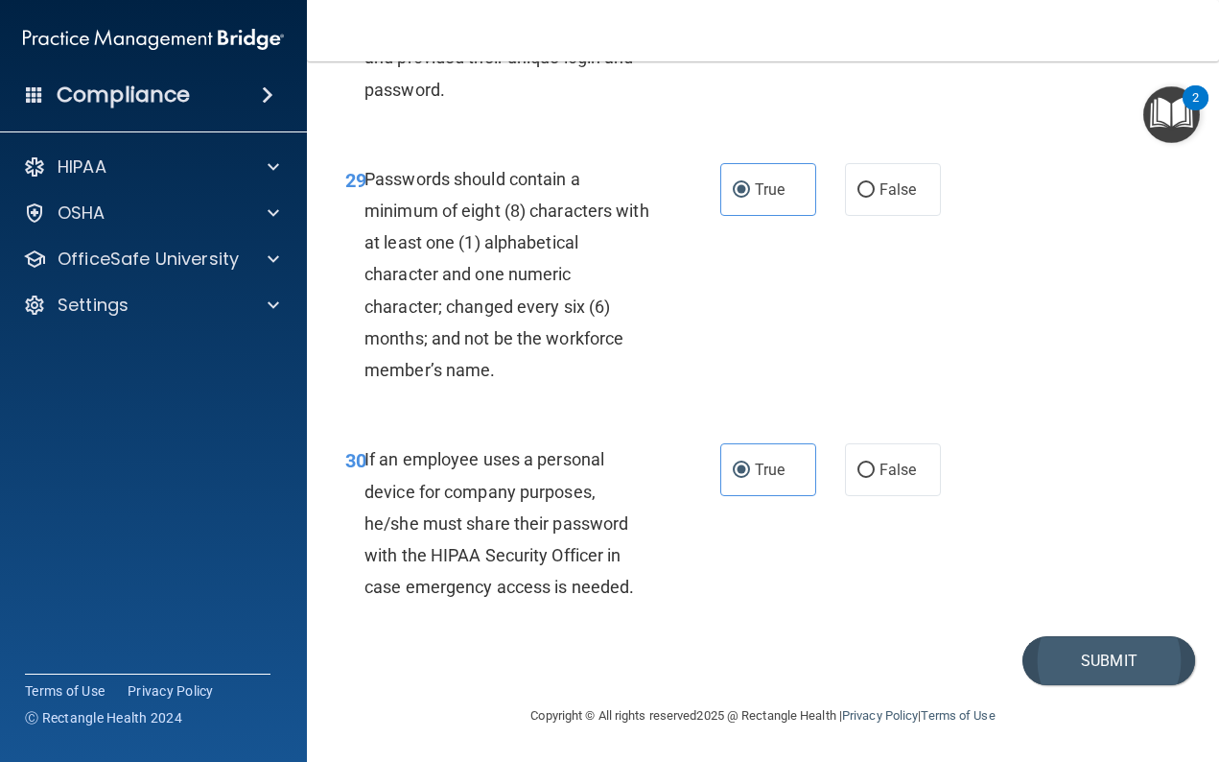
click at [1079, 649] on button "Submit" at bounding box center [1109, 660] width 173 height 49
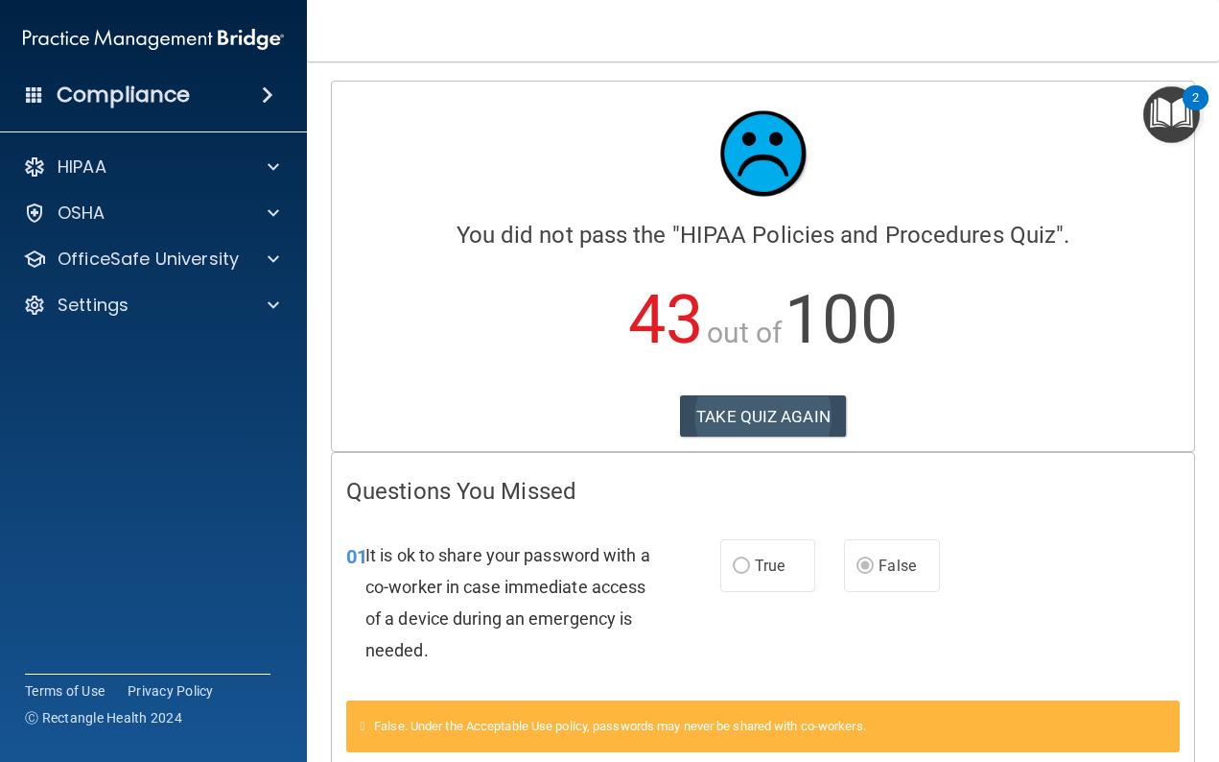
click at [775, 408] on button "TAKE QUIZ AGAIN" at bounding box center [763, 416] width 166 height 42
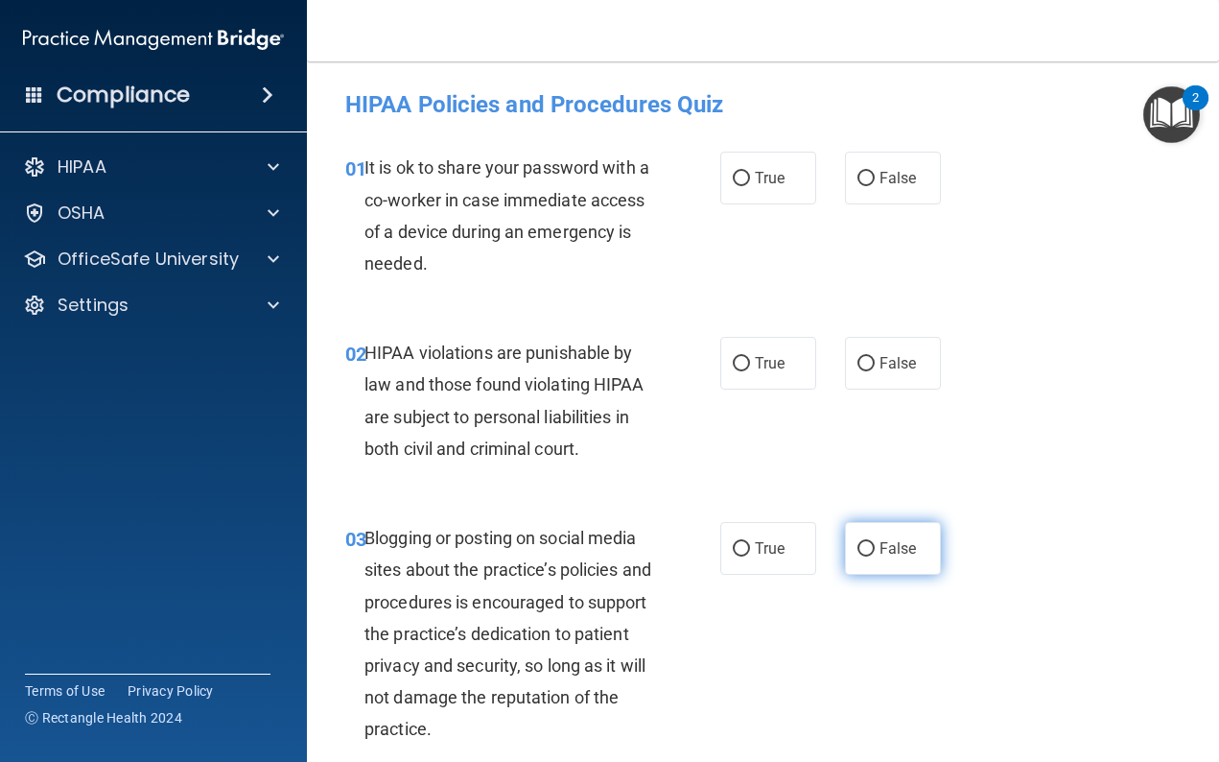
click at [875, 532] on label "False" at bounding box center [893, 548] width 96 height 53
click at [875, 542] on input "False" at bounding box center [866, 549] width 17 height 14
radio input "true"
click at [883, 175] on span "False" at bounding box center [898, 178] width 37 height 18
click at [875, 175] on input "False" at bounding box center [866, 179] width 17 height 14
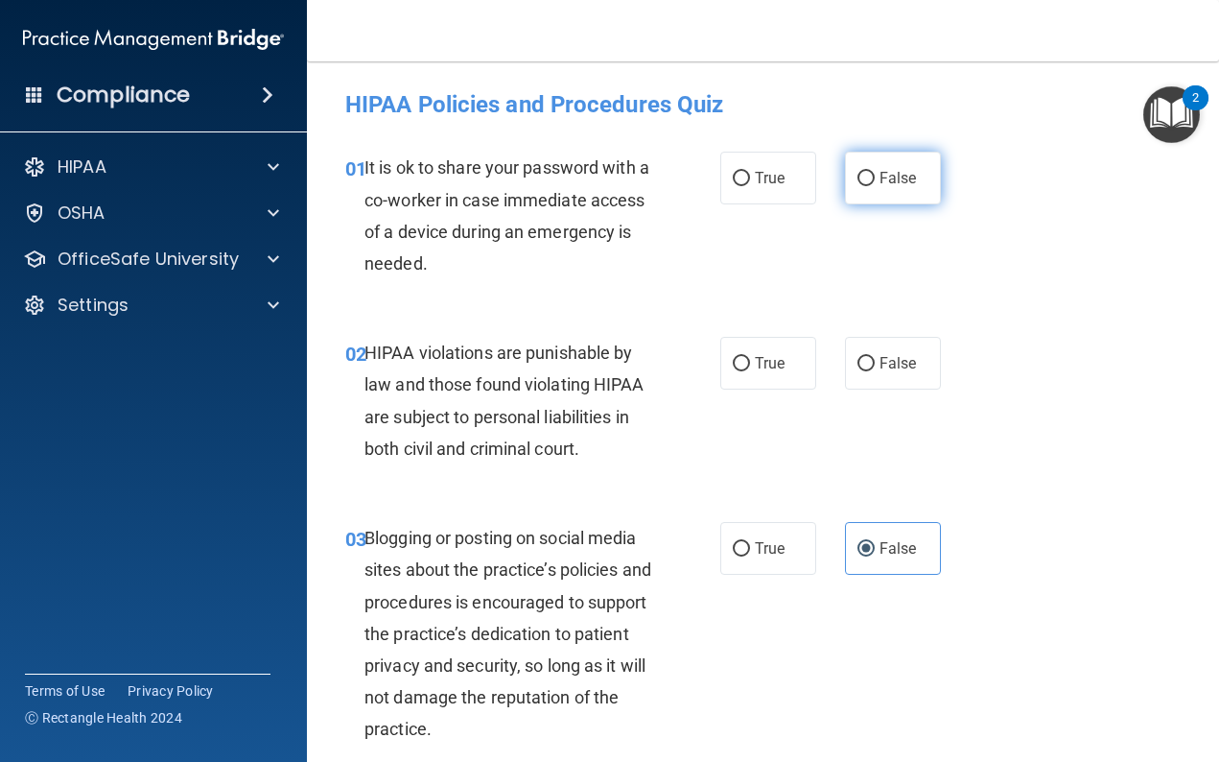
radio input "true"
click at [784, 345] on label "True" at bounding box center [768, 363] width 96 height 53
click at [750, 357] on input "True" at bounding box center [741, 364] width 17 height 14
radio input "true"
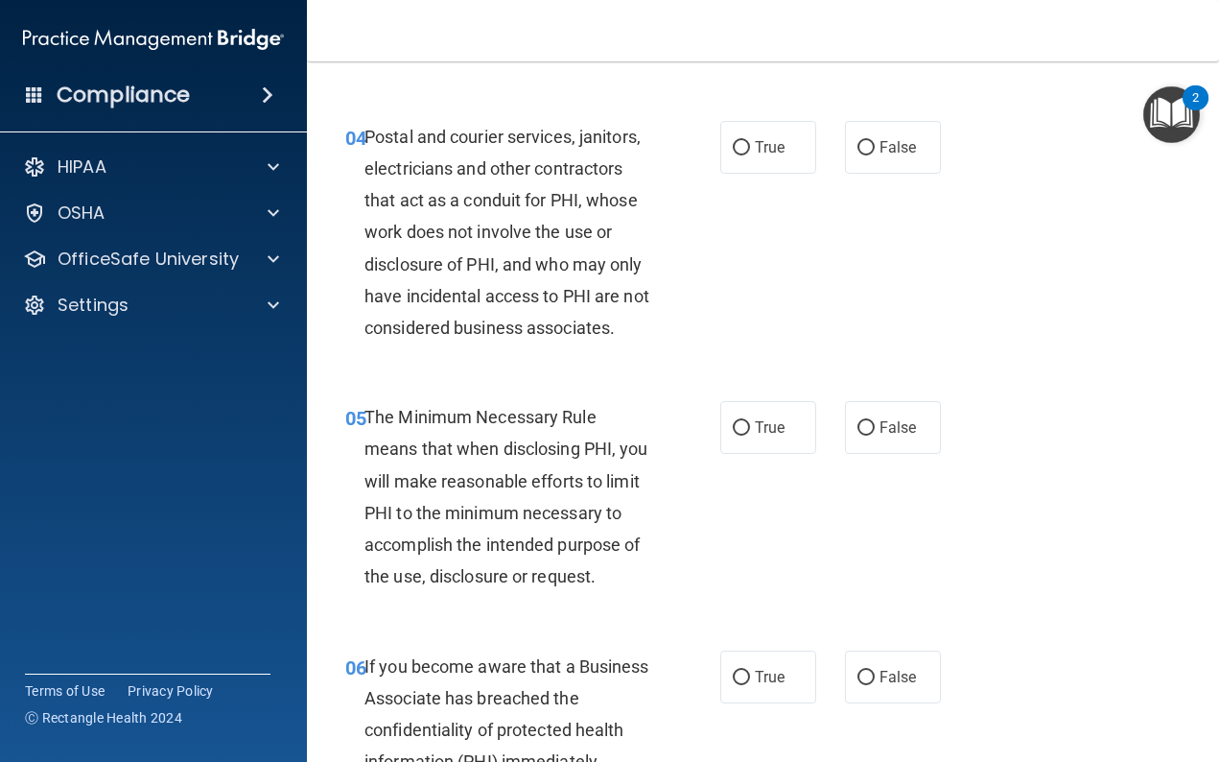
scroll to position [693, 0]
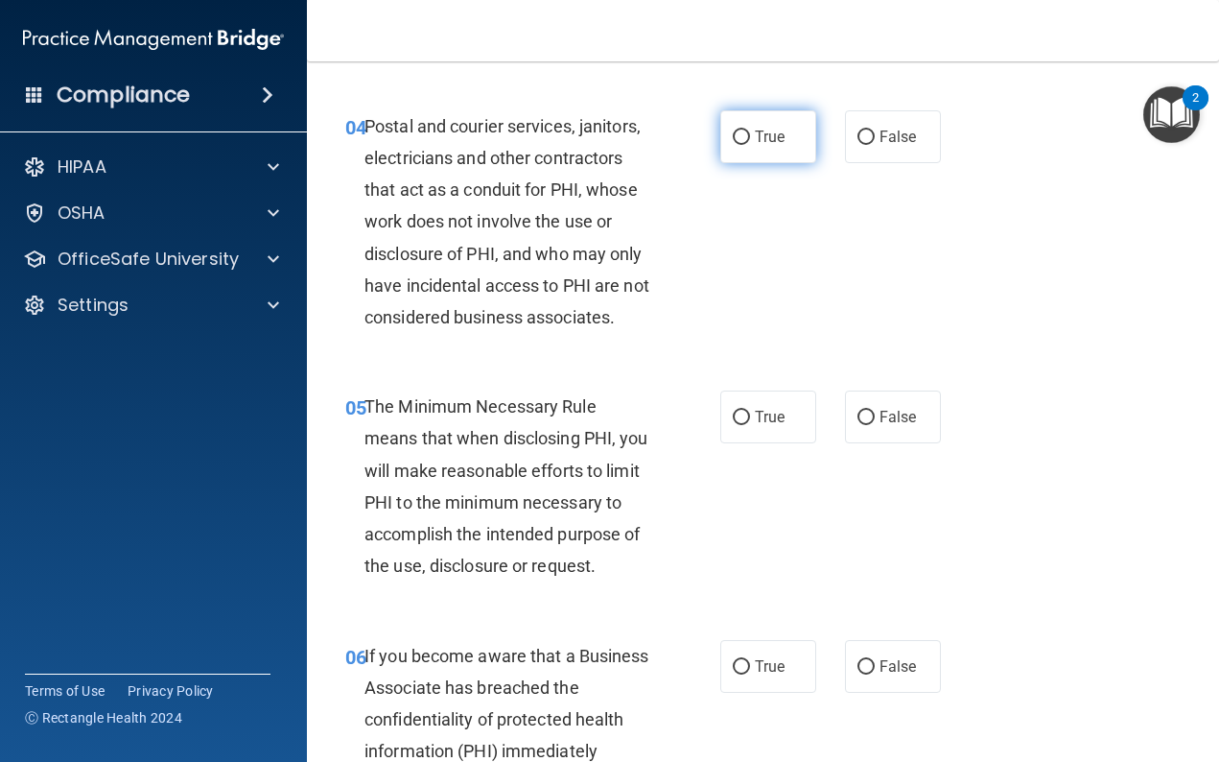
click at [753, 153] on label "True" at bounding box center [768, 136] width 96 height 53
click at [750, 145] on input "True" at bounding box center [741, 137] width 17 height 14
radio input "true"
click at [775, 417] on span "True" at bounding box center [770, 417] width 30 height 18
click at [750, 417] on input "True" at bounding box center [741, 418] width 17 height 14
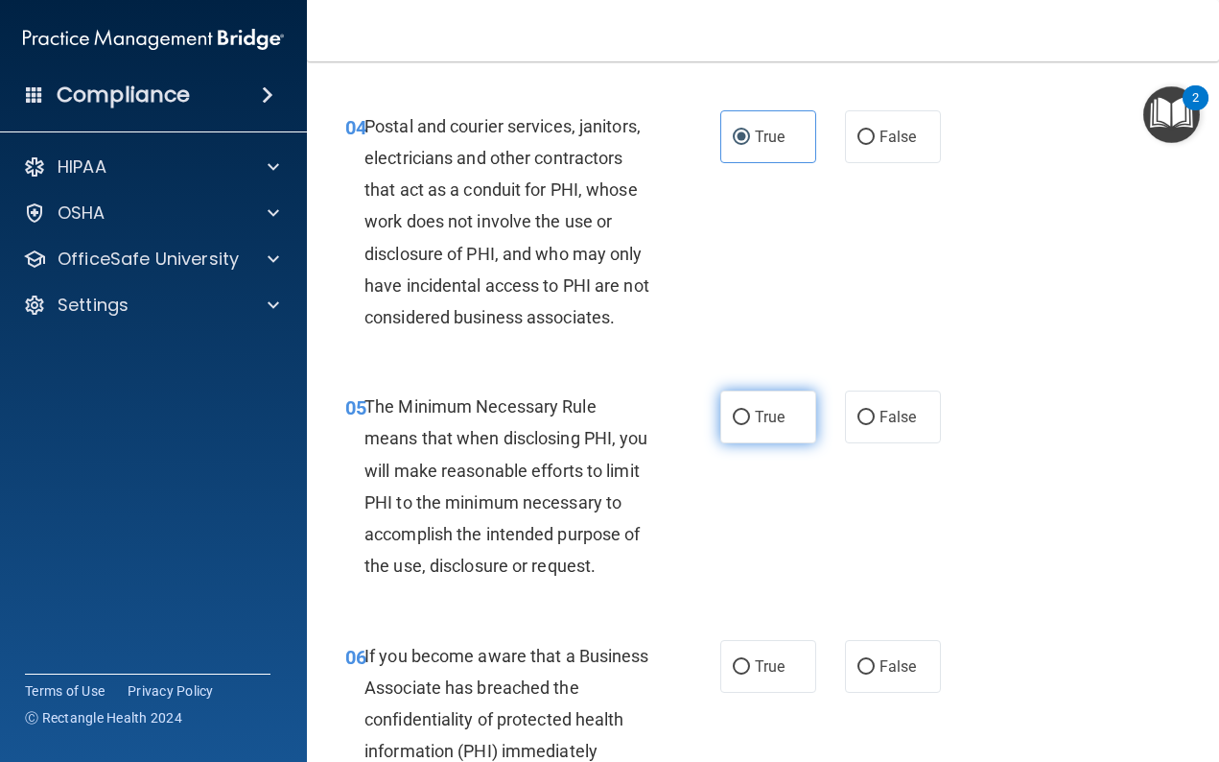
radio input "true"
click at [875, 640] on label "False" at bounding box center [893, 666] width 96 height 53
click at [875, 660] on input "False" at bounding box center [866, 667] width 17 height 14
radio input "true"
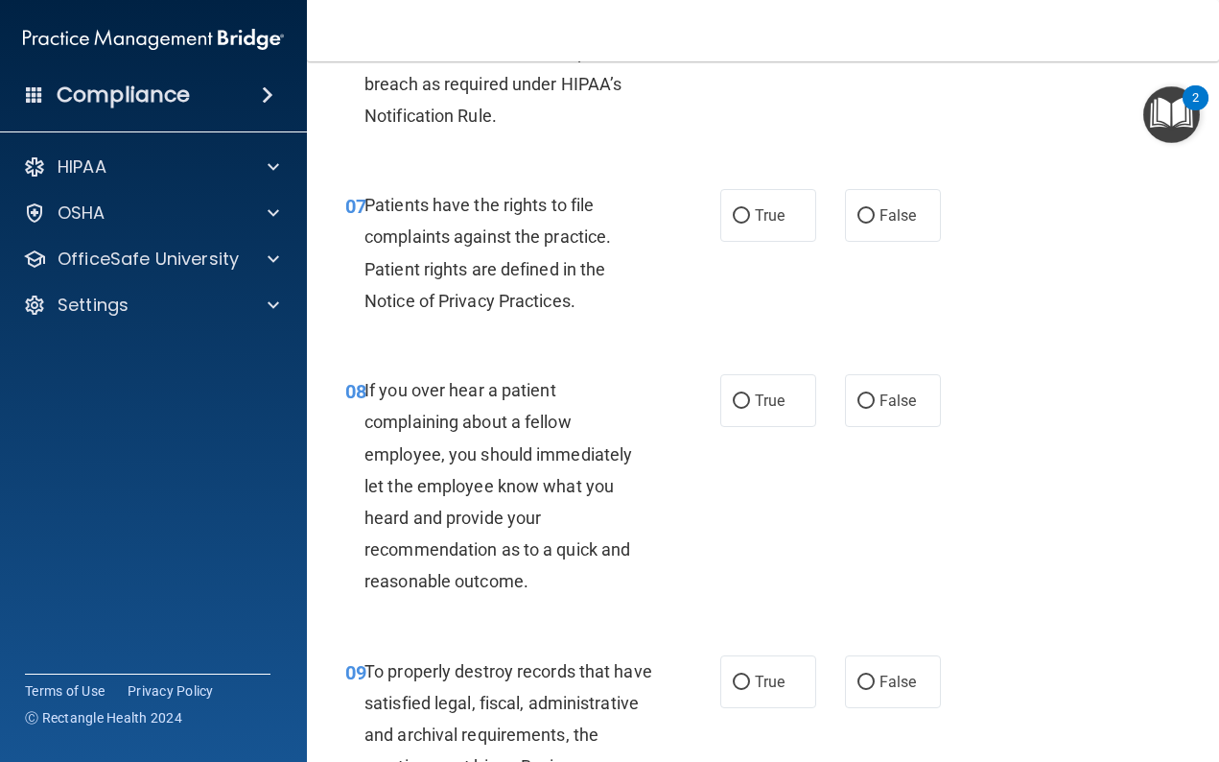
scroll to position [1457, 0]
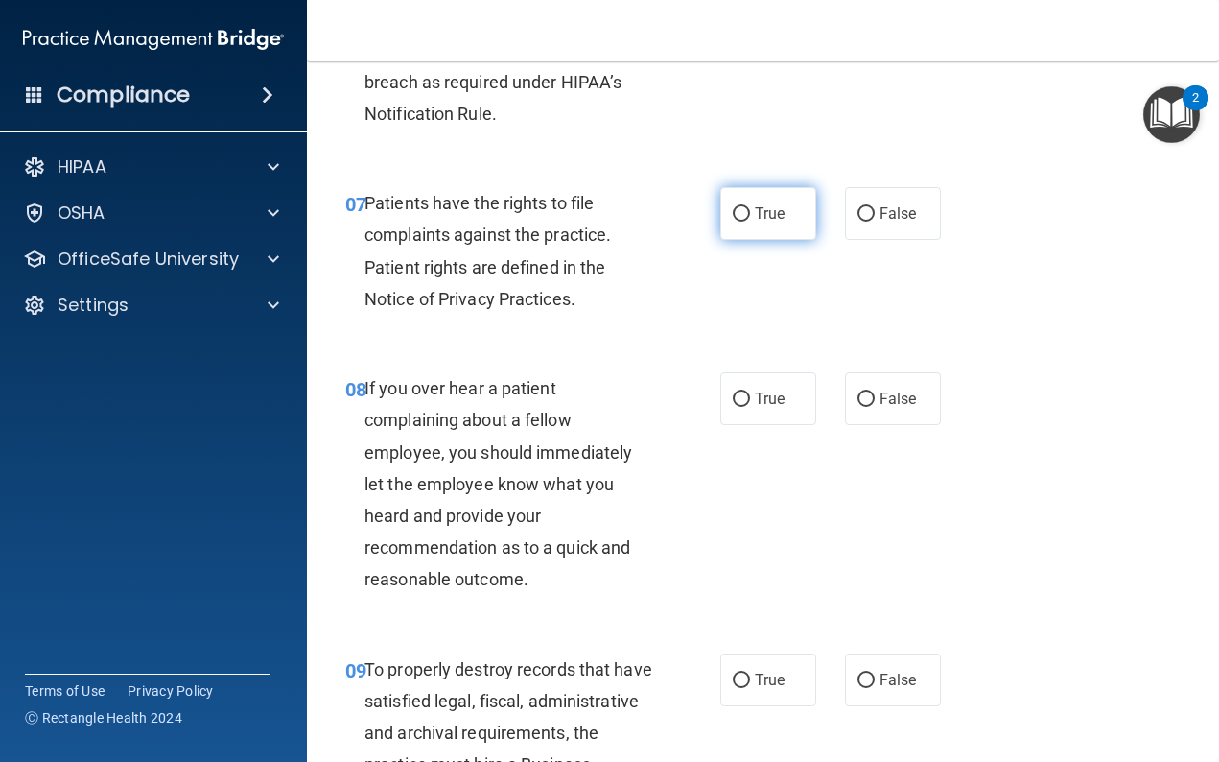
click at [752, 217] on label "True" at bounding box center [768, 213] width 96 height 53
click at [750, 217] on input "True" at bounding box center [741, 214] width 17 height 14
click at [873, 392] on input "False" at bounding box center [866, 399] width 17 height 14
click at [871, 673] on input "False" at bounding box center [866, 680] width 17 height 14
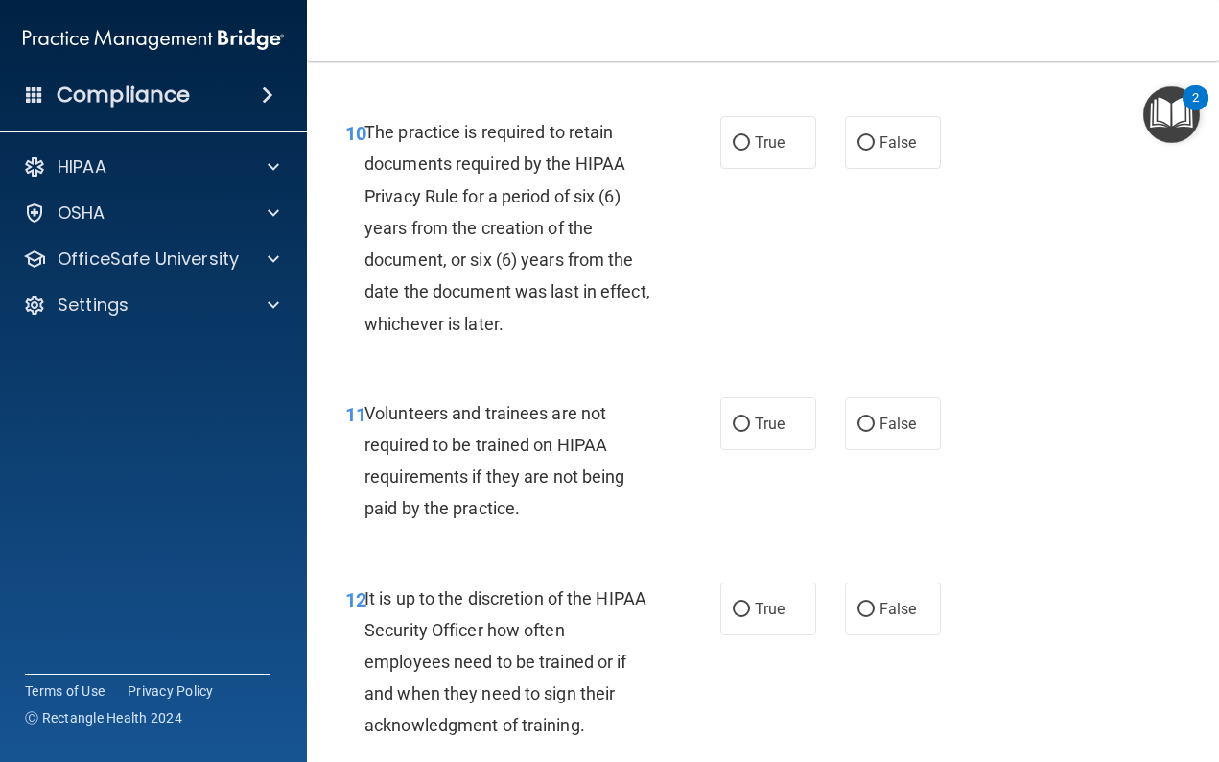
scroll to position [2279, 0]
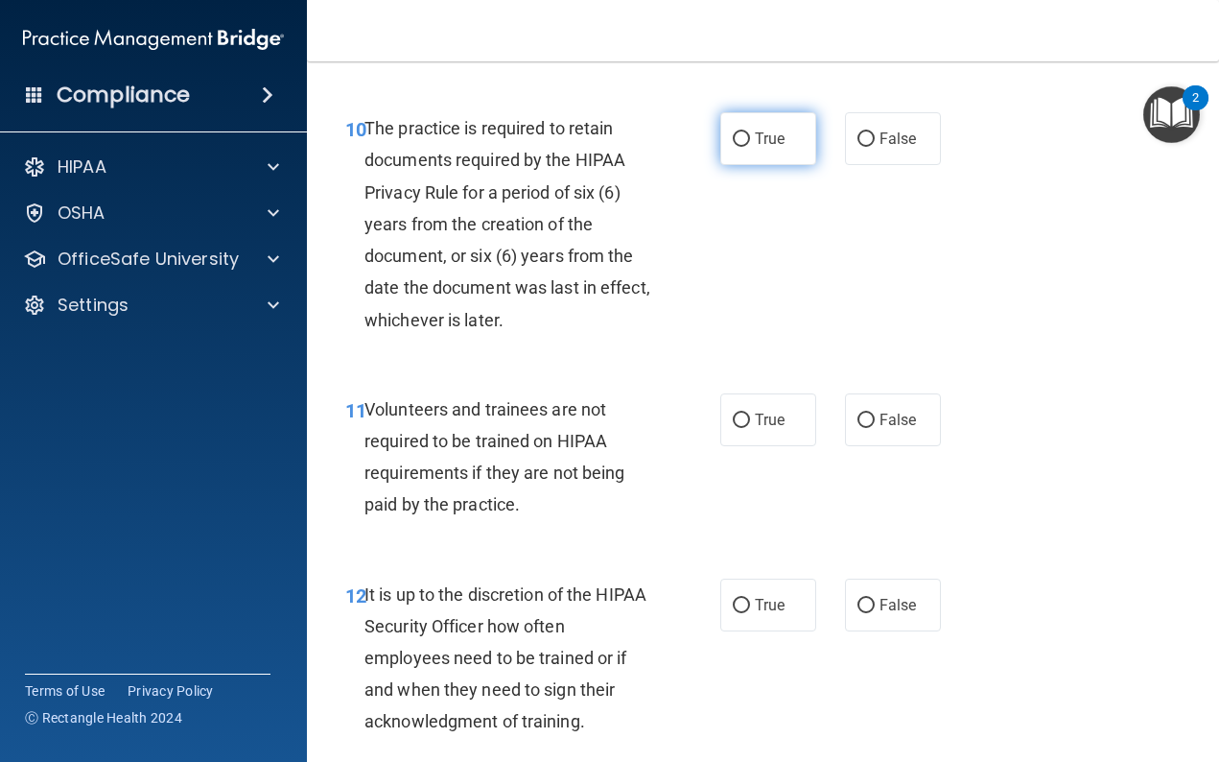
click at [771, 165] on label "True" at bounding box center [768, 138] width 96 height 53
click at [750, 147] on input "True" at bounding box center [741, 139] width 17 height 14
click at [871, 428] on input "False" at bounding box center [866, 420] width 17 height 14
click at [884, 614] on span "False" at bounding box center [898, 605] width 37 height 18
click at [875, 613] on input "False" at bounding box center [866, 606] width 17 height 14
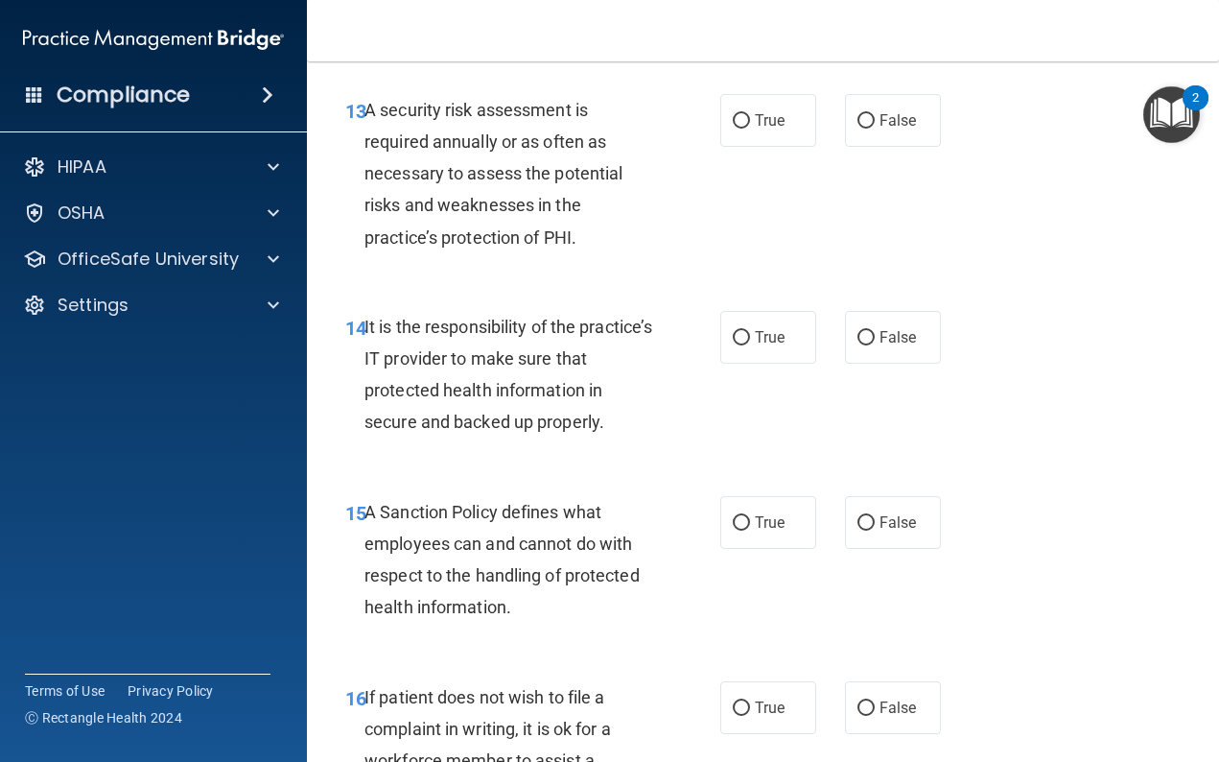
scroll to position [2984, 0]
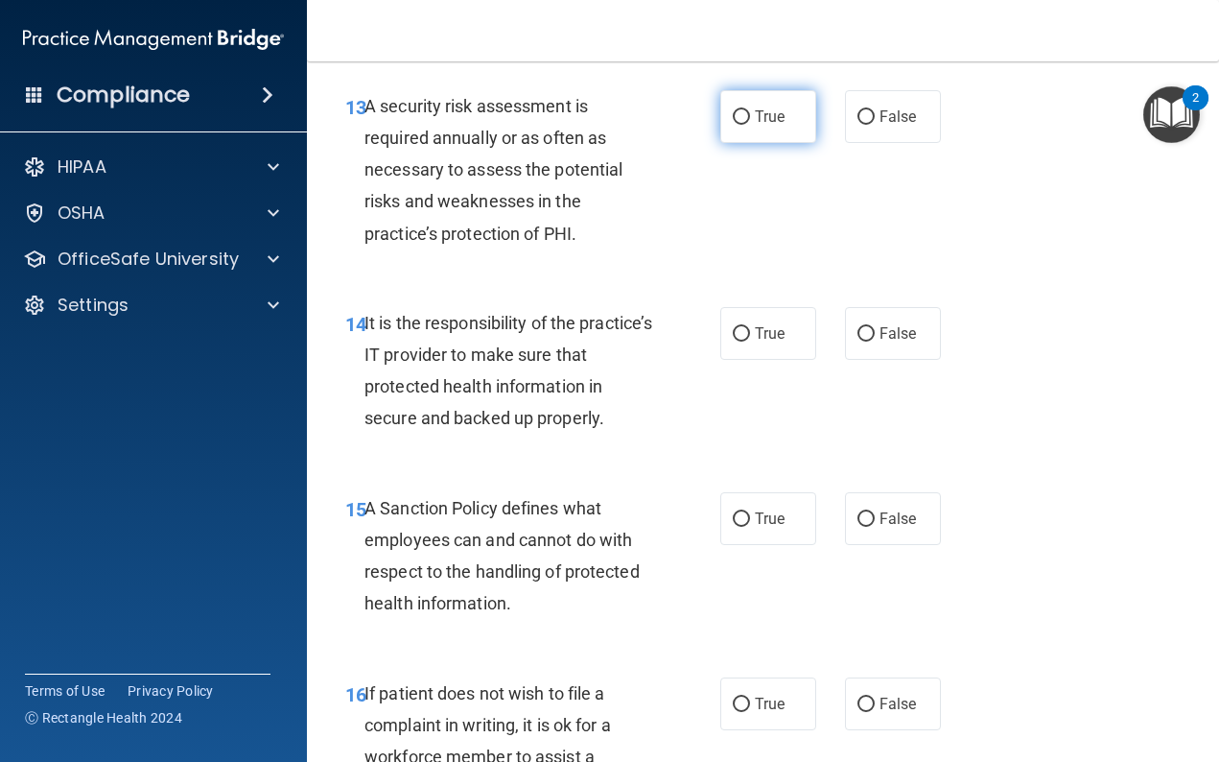
click at [772, 143] on label "True" at bounding box center [768, 116] width 96 height 53
click at [750, 125] on input "True" at bounding box center [741, 117] width 17 height 14
click at [858, 340] on label "False" at bounding box center [893, 333] width 96 height 53
click at [858, 340] on input "False" at bounding box center [866, 334] width 17 height 14
click at [889, 545] on label "False" at bounding box center [893, 518] width 96 height 53
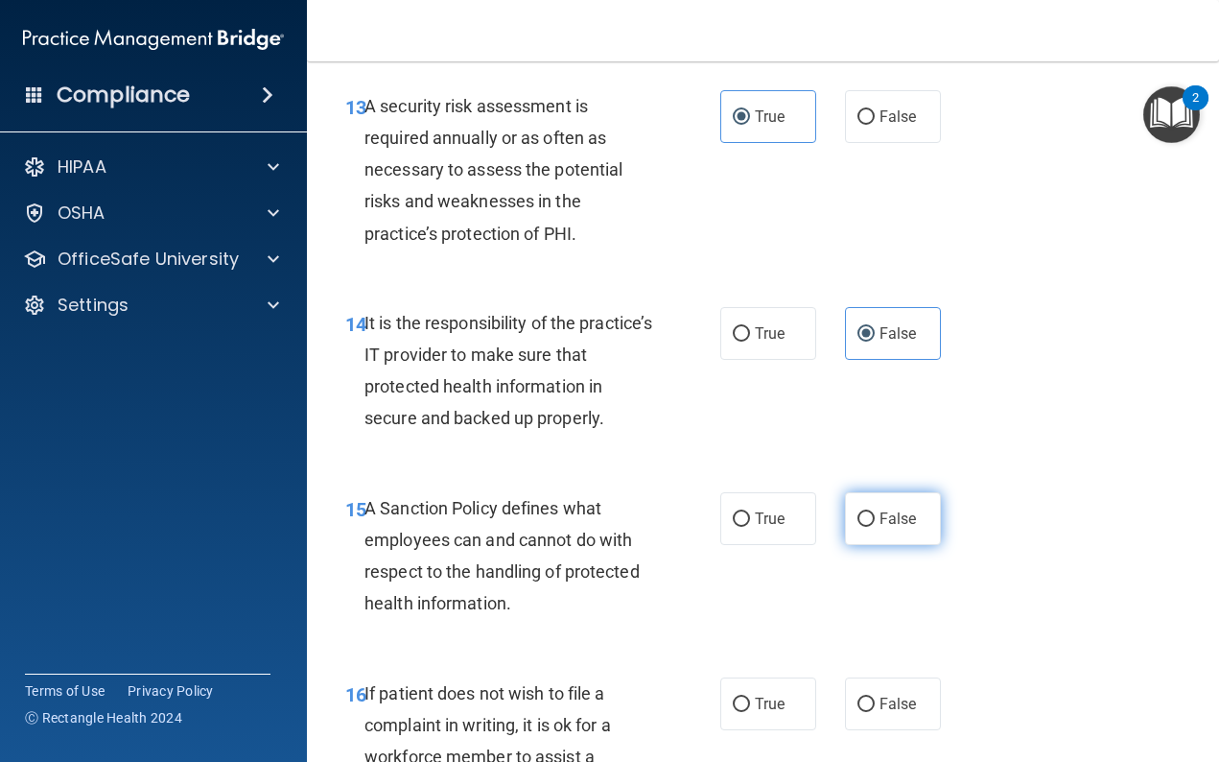
click at [875, 527] on input "False" at bounding box center [866, 519] width 17 height 14
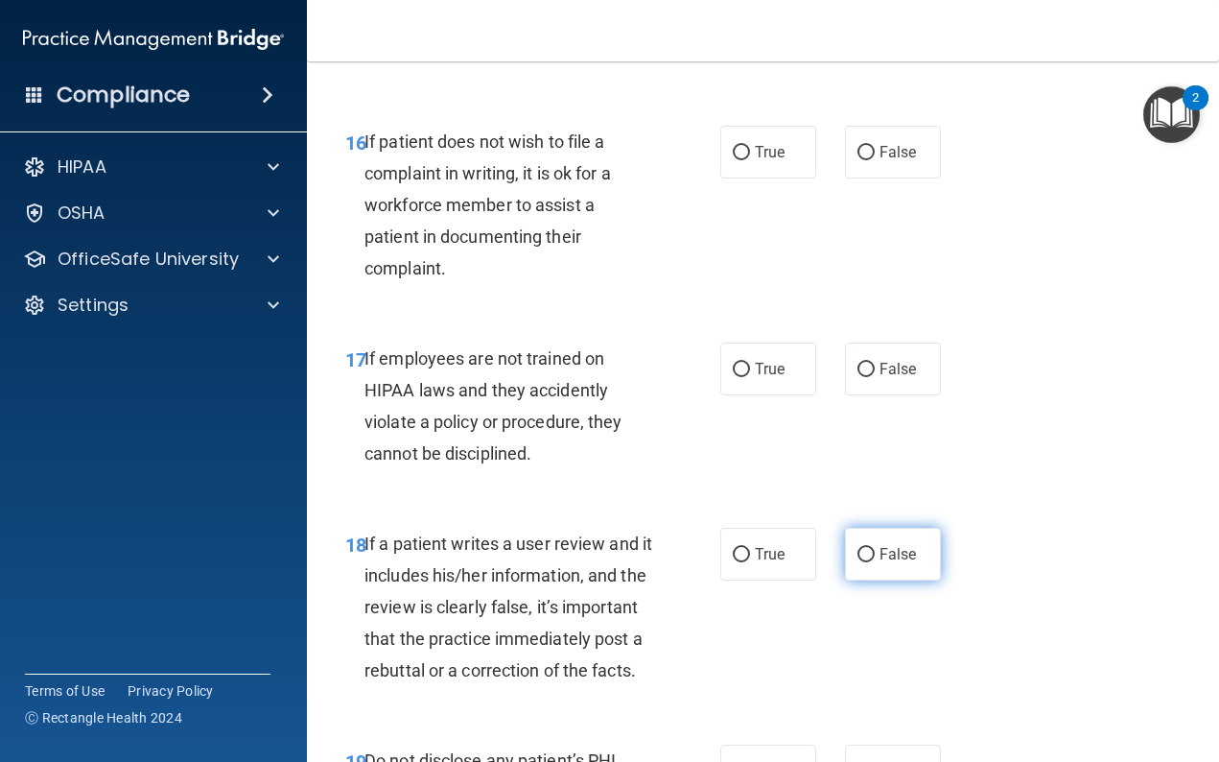
scroll to position [3536, 0]
click at [755, 160] on span "True" at bounding box center [770, 151] width 30 height 18
click at [750, 159] on input "True" at bounding box center [741, 152] width 17 height 14
click at [862, 367] on label "False" at bounding box center [893, 368] width 96 height 53
click at [862, 367] on input "False" at bounding box center [866, 369] width 17 height 14
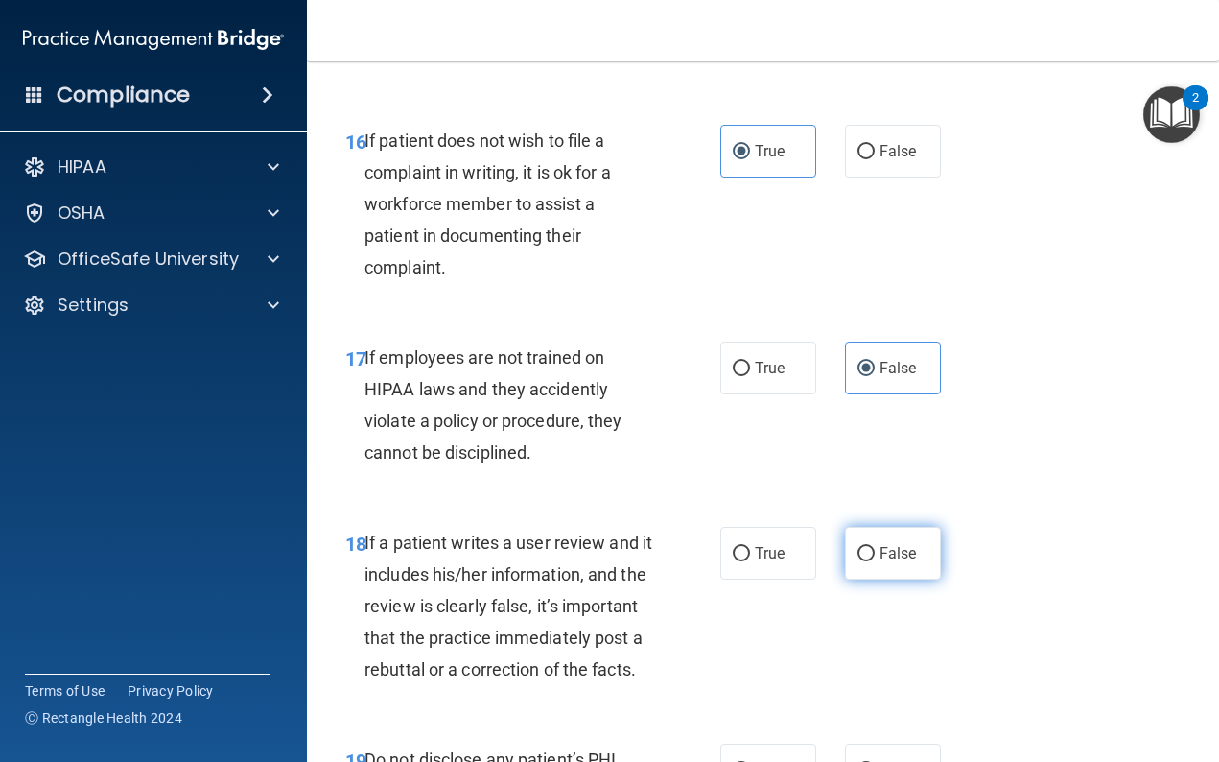
click at [875, 550] on label "False" at bounding box center [893, 553] width 96 height 53
click at [875, 550] on input "False" at bounding box center [866, 554] width 17 height 14
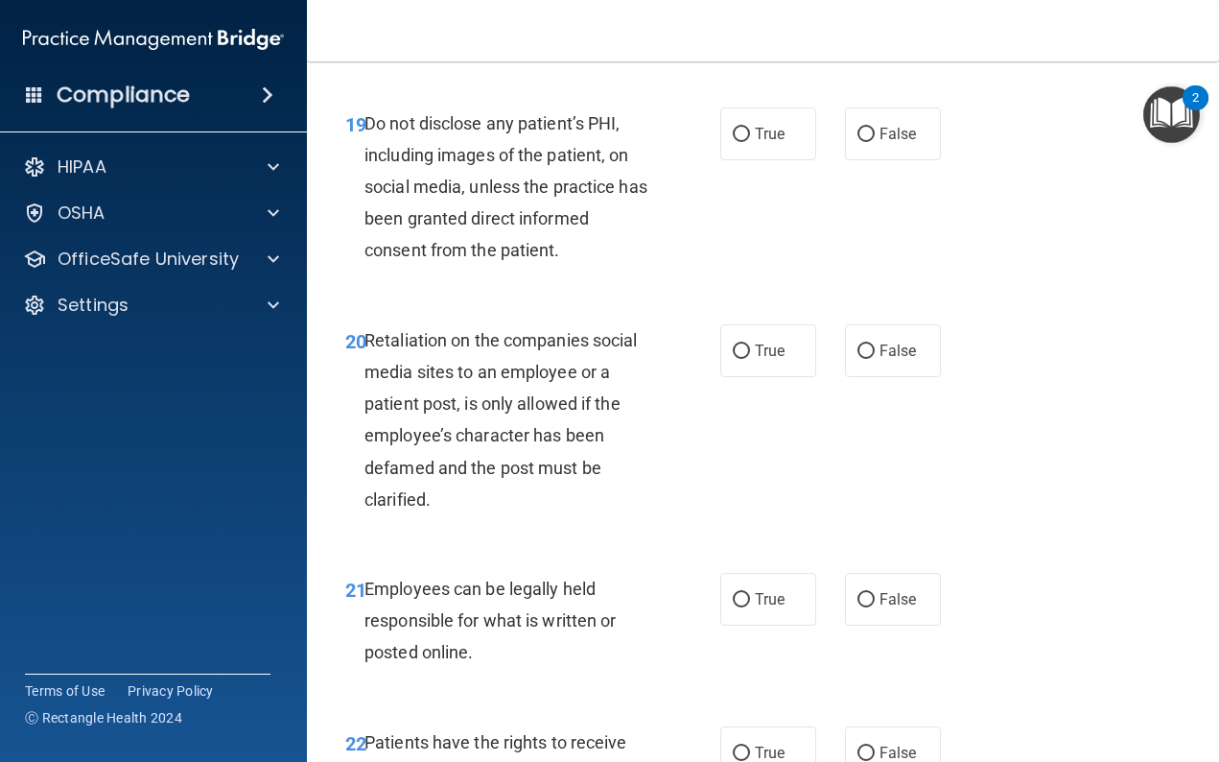
scroll to position [4184, 0]
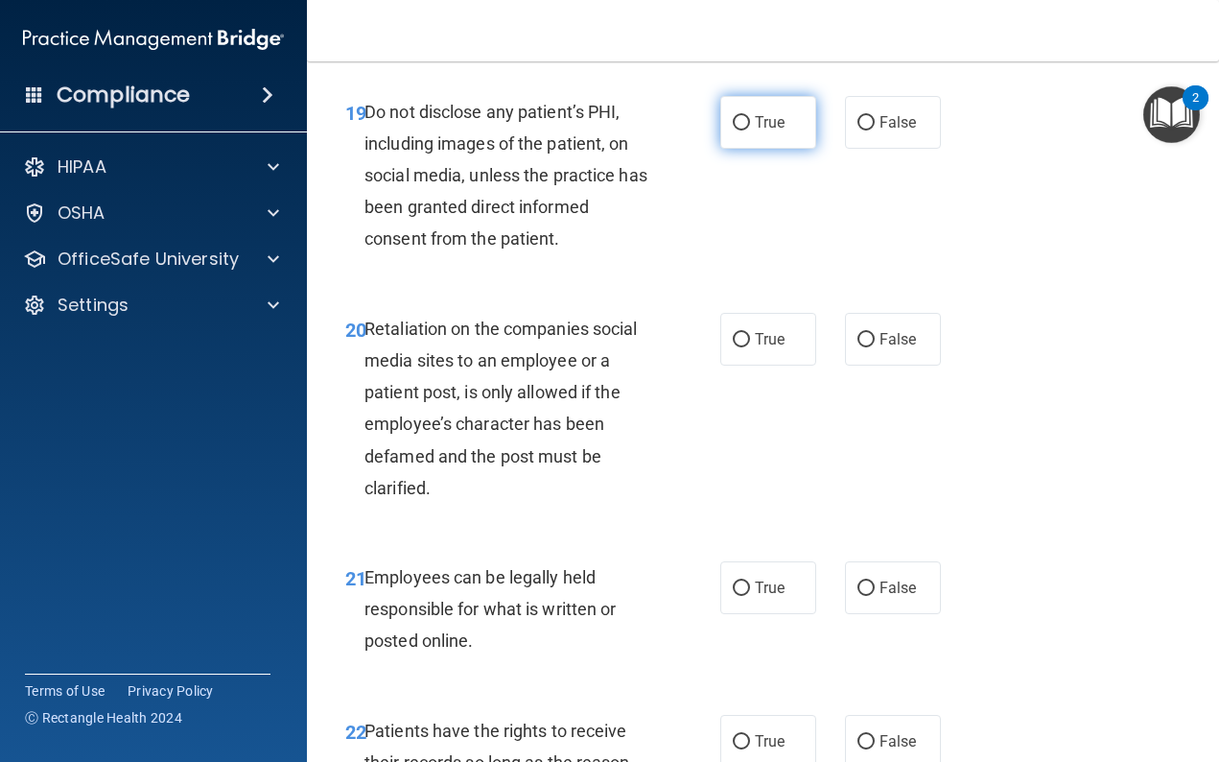
click at [774, 145] on label "True" at bounding box center [768, 122] width 96 height 53
click at [750, 130] on input "True" at bounding box center [741, 123] width 17 height 14
click at [903, 348] on span "False" at bounding box center [898, 339] width 37 height 18
click at [875, 347] on input "False" at bounding box center [866, 340] width 17 height 14
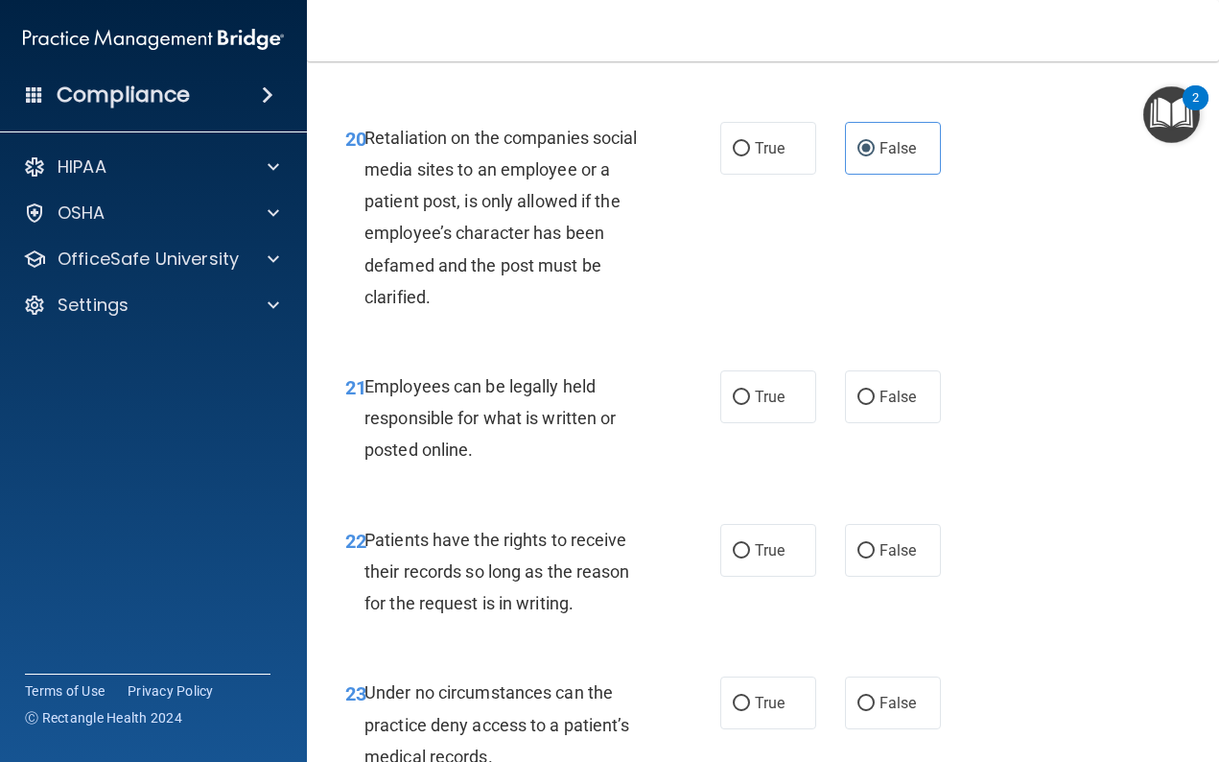
scroll to position [4377, 0]
click at [789, 421] on label "True" at bounding box center [768, 394] width 96 height 53
click at [750, 403] on input "True" at bounding box center [741, 396] width 17 height 14
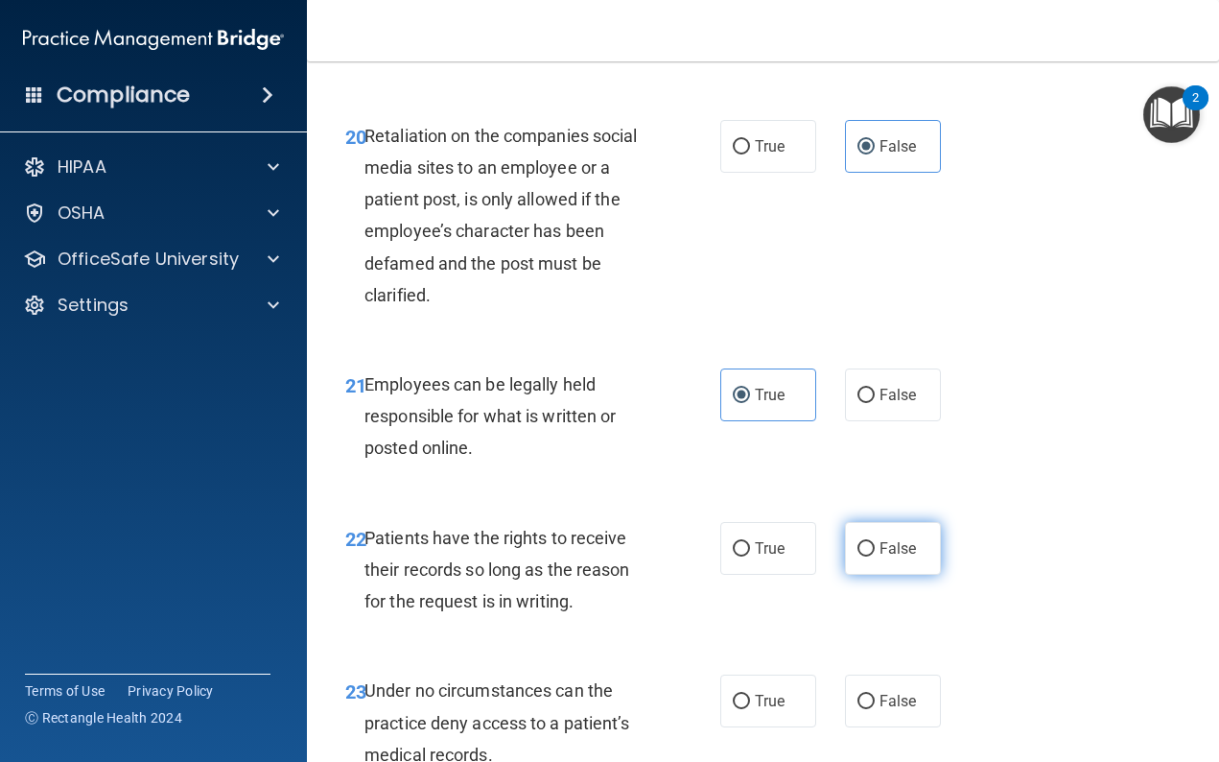
click at [907, 557] on span "False" at bounding box center [898, 548] width 37 height 18
click at [875, 556] on input "False" at bounding box center [866, 549] width 17 height 14
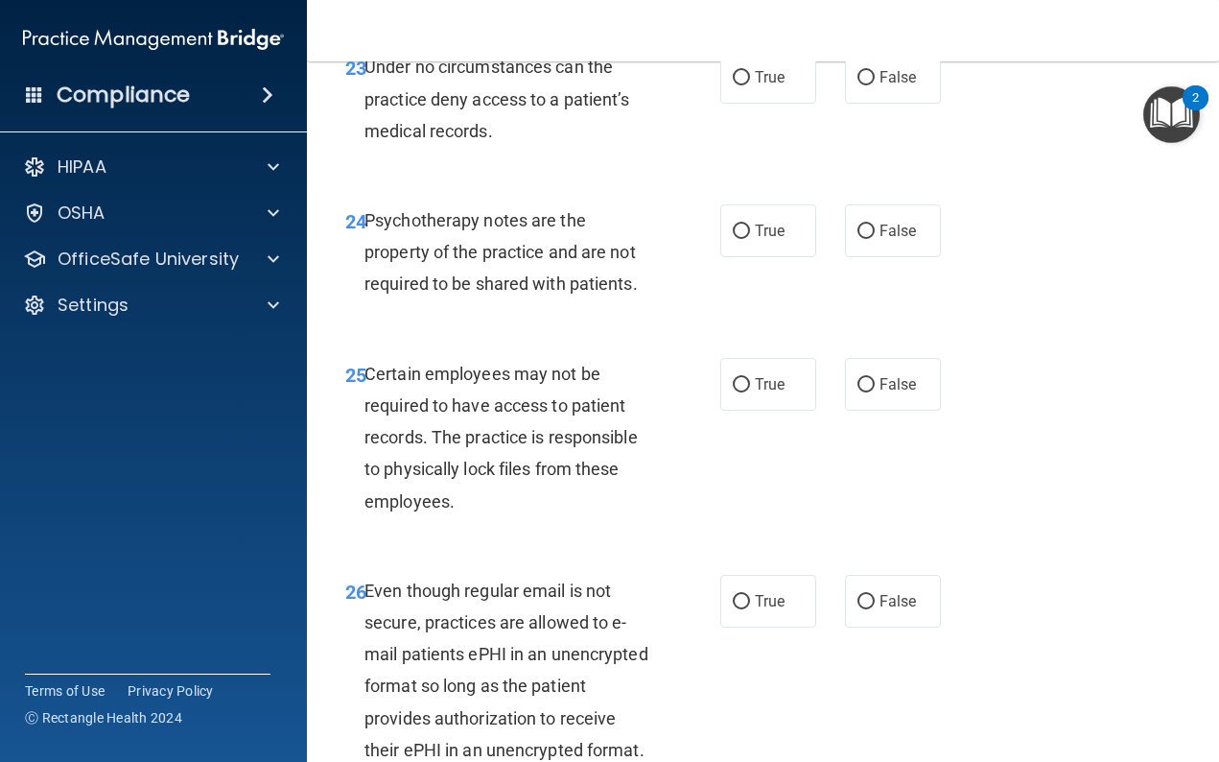
scroll to position [5001, 0]
click at [873, 103] on label "False" at bounding box center [893, 76] width 96 height 53
click at [873, 84] on input "False" at bounding box center [866, 77] width 17 height 14
click at [781, 239] on span "True" at bounding box center [770, 230] width 30 height 18
click at [750, 238] on input "True" at bounding box center [741, 231] width 17 height 14
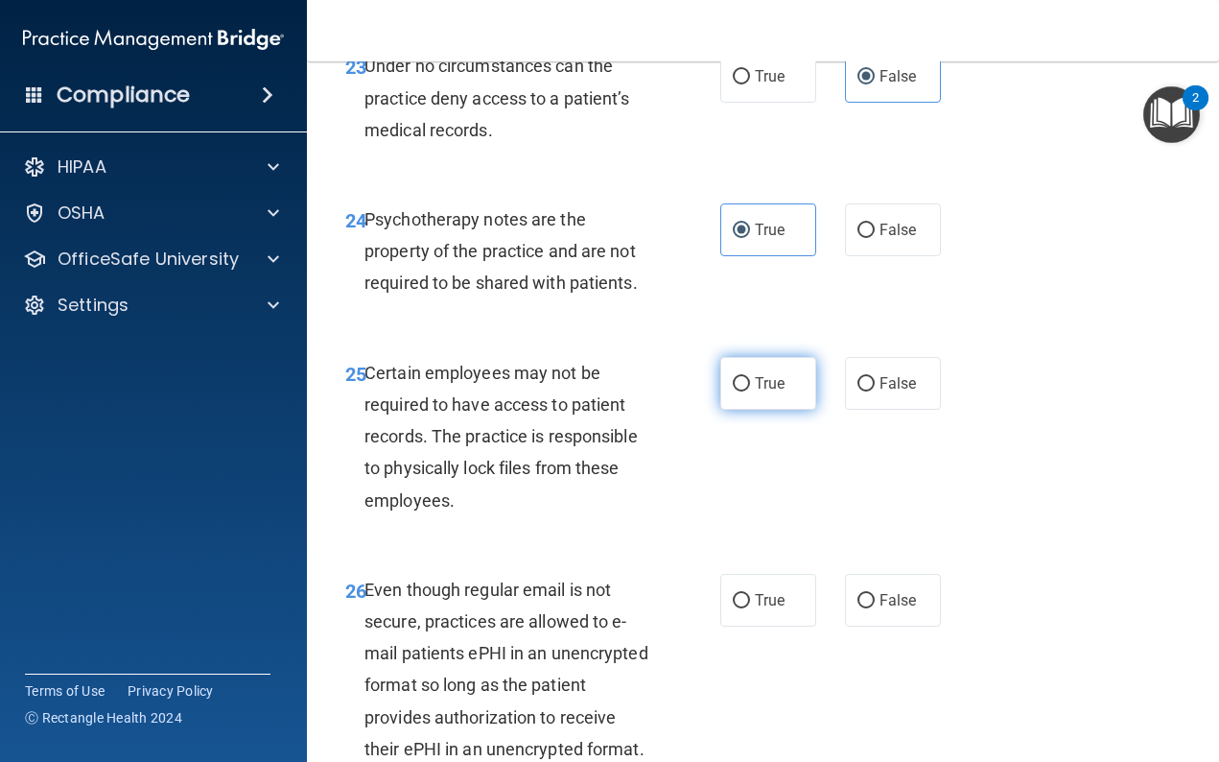
click at [764, 392] on span "True" at bounding box center [770, 383] width 30 height 18
click at [750, 391] on input "True" at bounding box center [741, 384] width 17 height 14
click at [761, 617] on label "True" at bounding box center [768, 600] width 96 height 53
click at [750, 608] on input "True" at bounding box center [741, 601] width 17 height 14
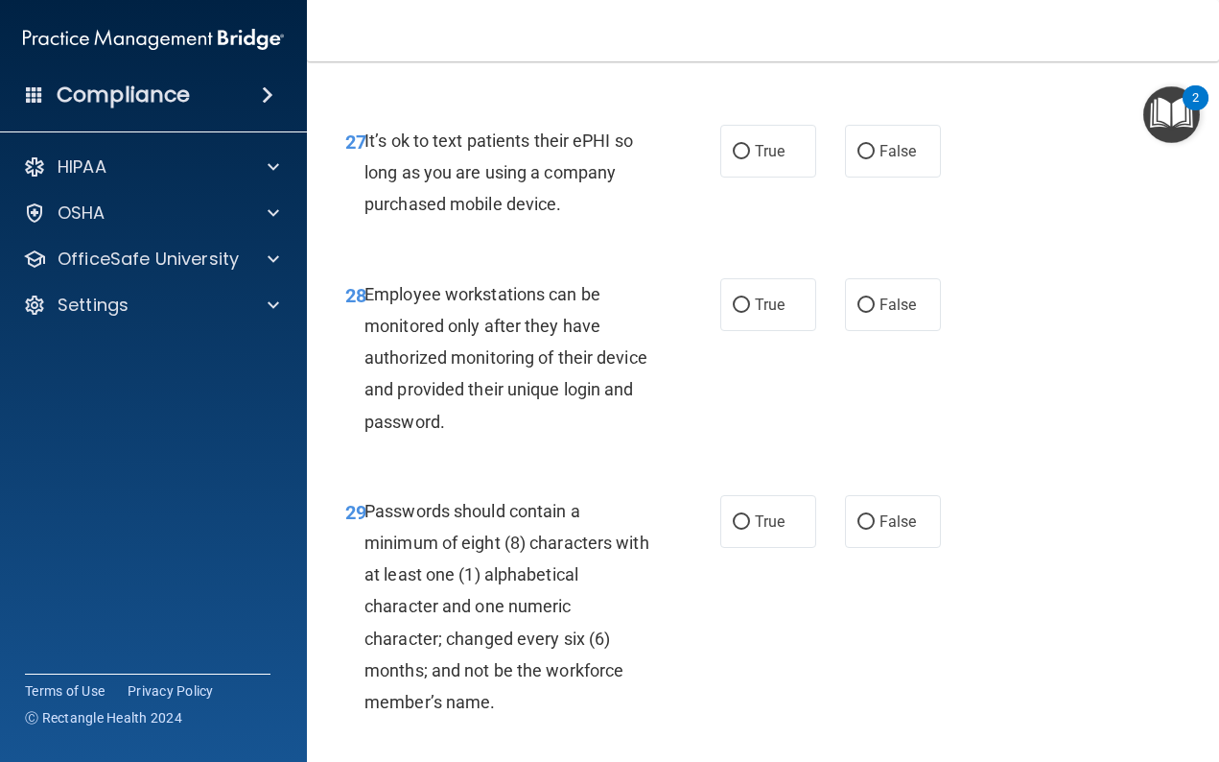
scroll to position [5711, 0]
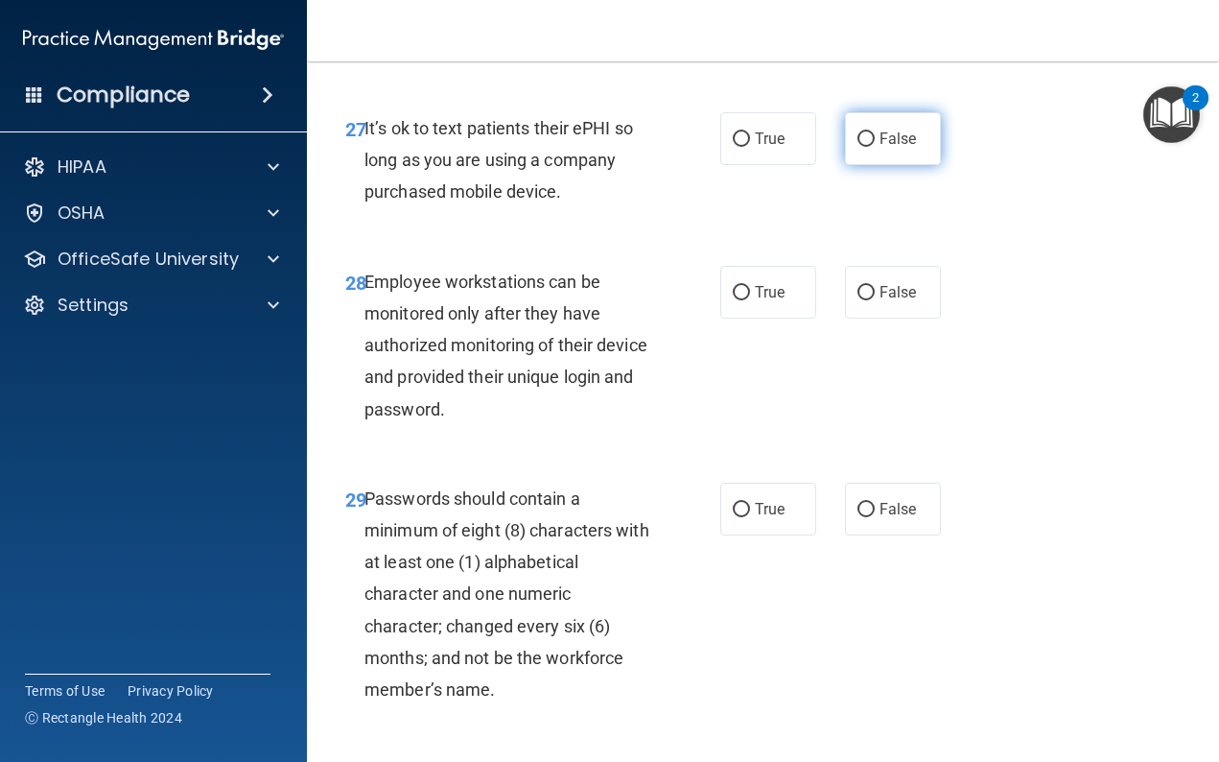
click at [886, 165] on label "False" at bounding box center [893, 138] width 96 height 53
click at [875, 147] on input "False" at bounding box center [866, 139] width 17 height 14
click at [884, 314] on label "False" at bounding box center [893, 292] width 96 height 53
click at [875, 300] on input "False" at bounding box center [866, 293] width 17 height 14
click at [789, 530] on label "True" at bounding box center [768, 509] width 96 height 53
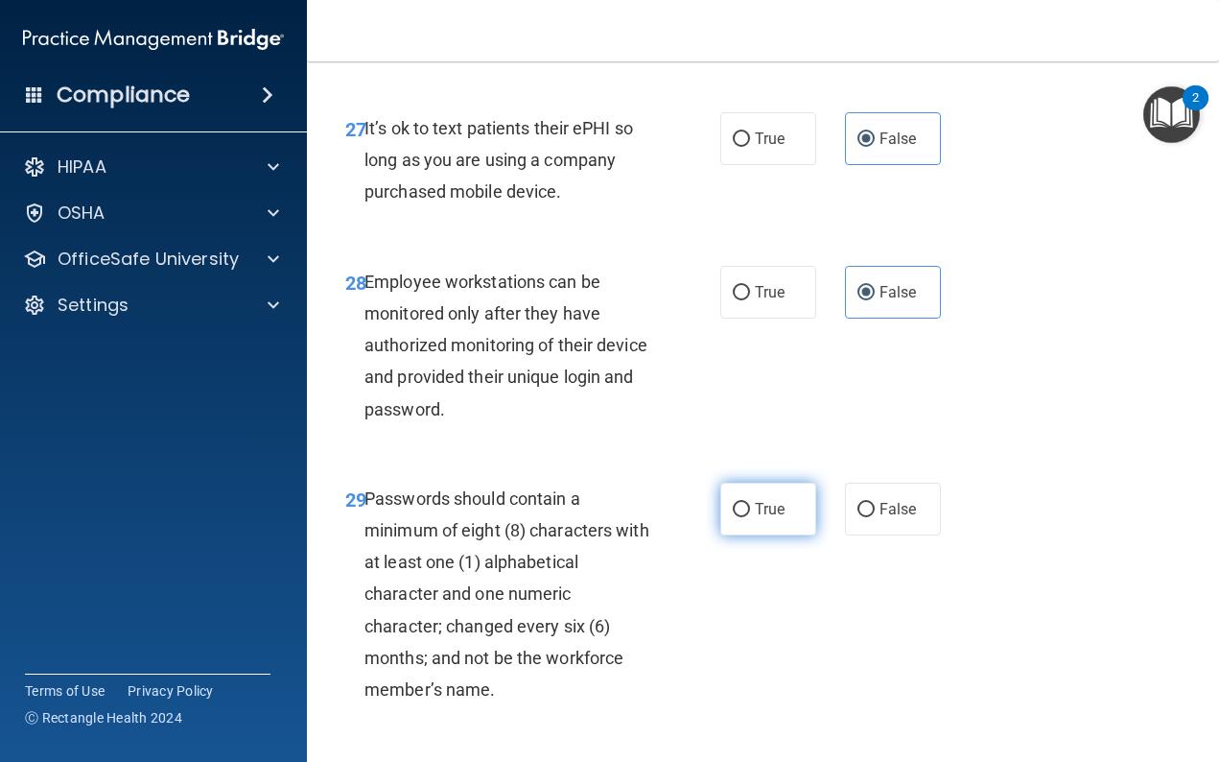
click at [750, 517] on input "True" at bounding box center [741, 510] width 17 height 14
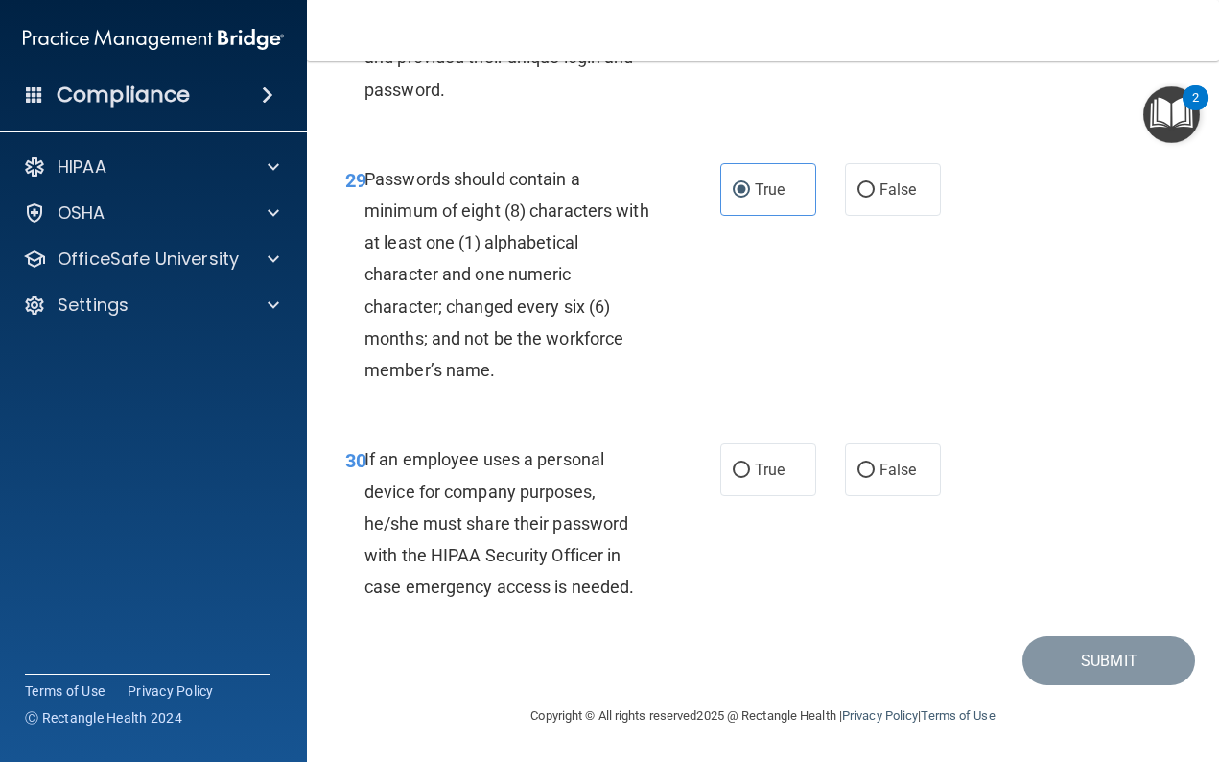
scroll to position [6061, 0]
click at [880, 475] on span "False" at bounding box center [898, 470] width 37 height 18
click at [875, 475] on input "False" at bounding box center [866, 470] width 17 height 14
click at [1052, 671] on button "Submit" at bounding box center [1109, 660] width 173 height 49
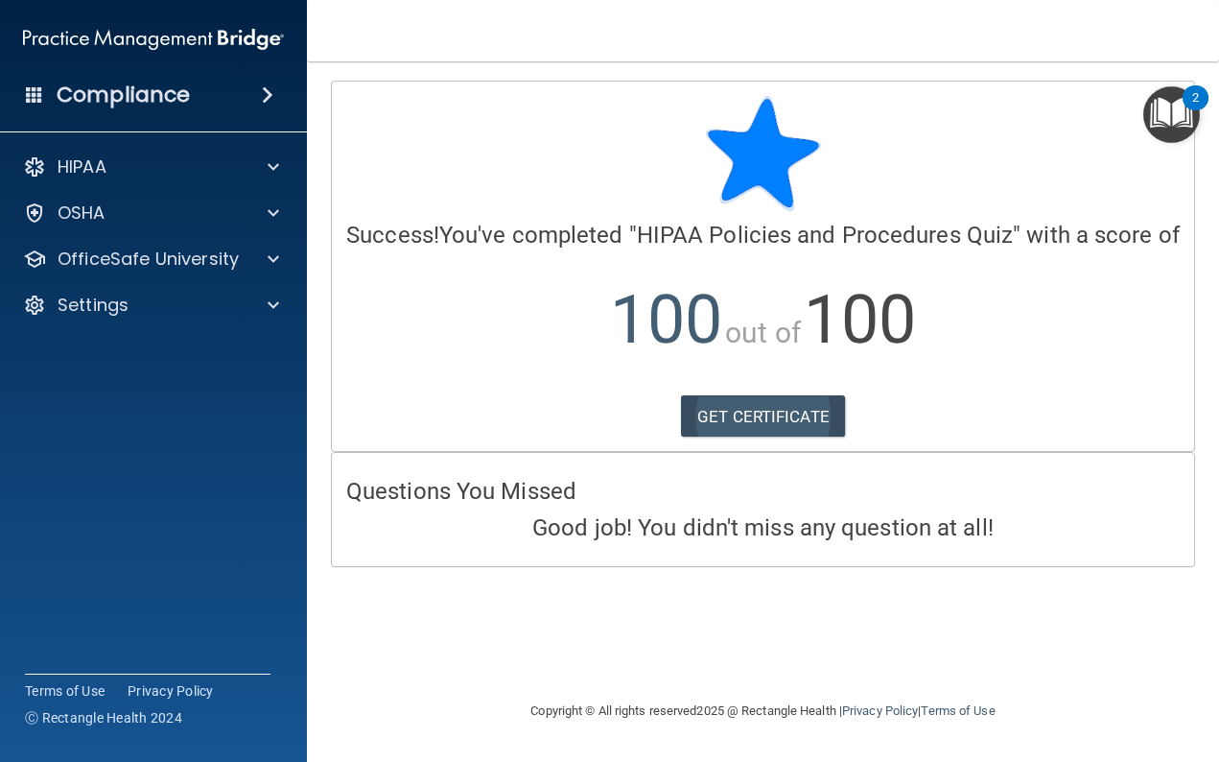
click at [763, 405] on link "GET CERTIFICATE" at bounding box center [763, 416] width 164 height 42
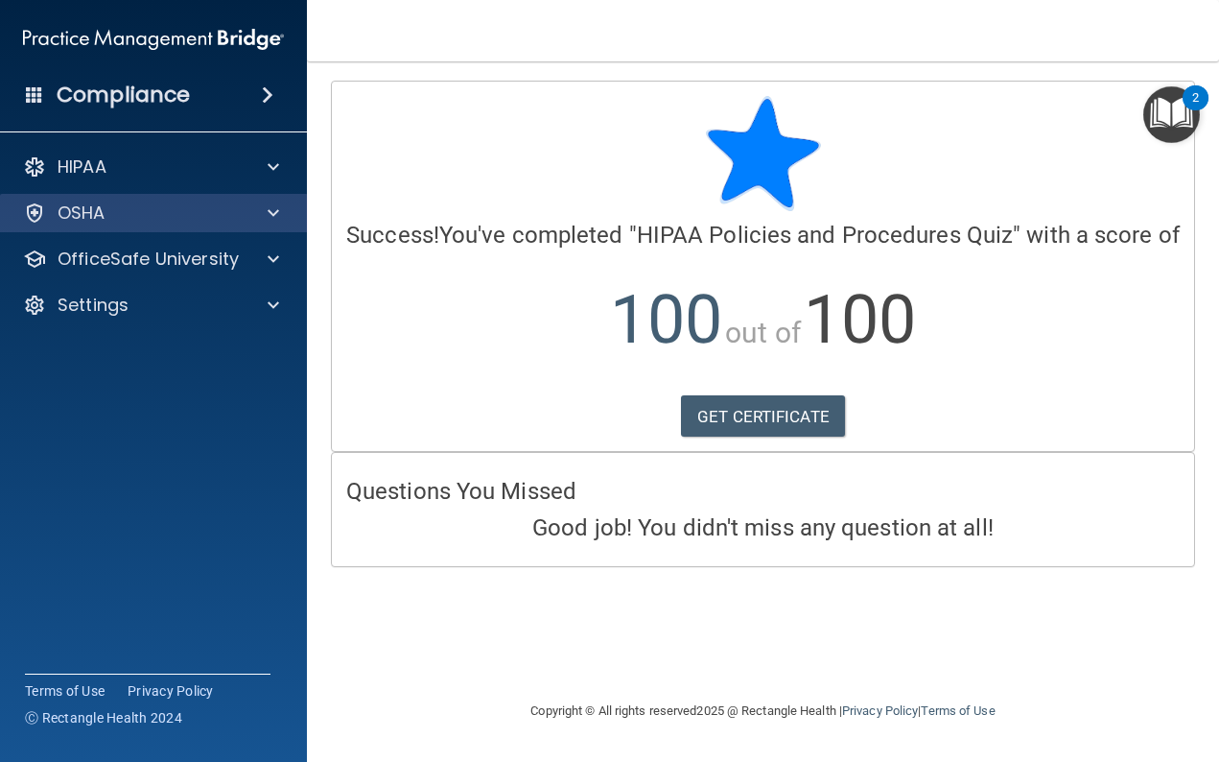
click at [227, 202] on div "OSHA" at bounding box center [128, 212] width 238 height 23
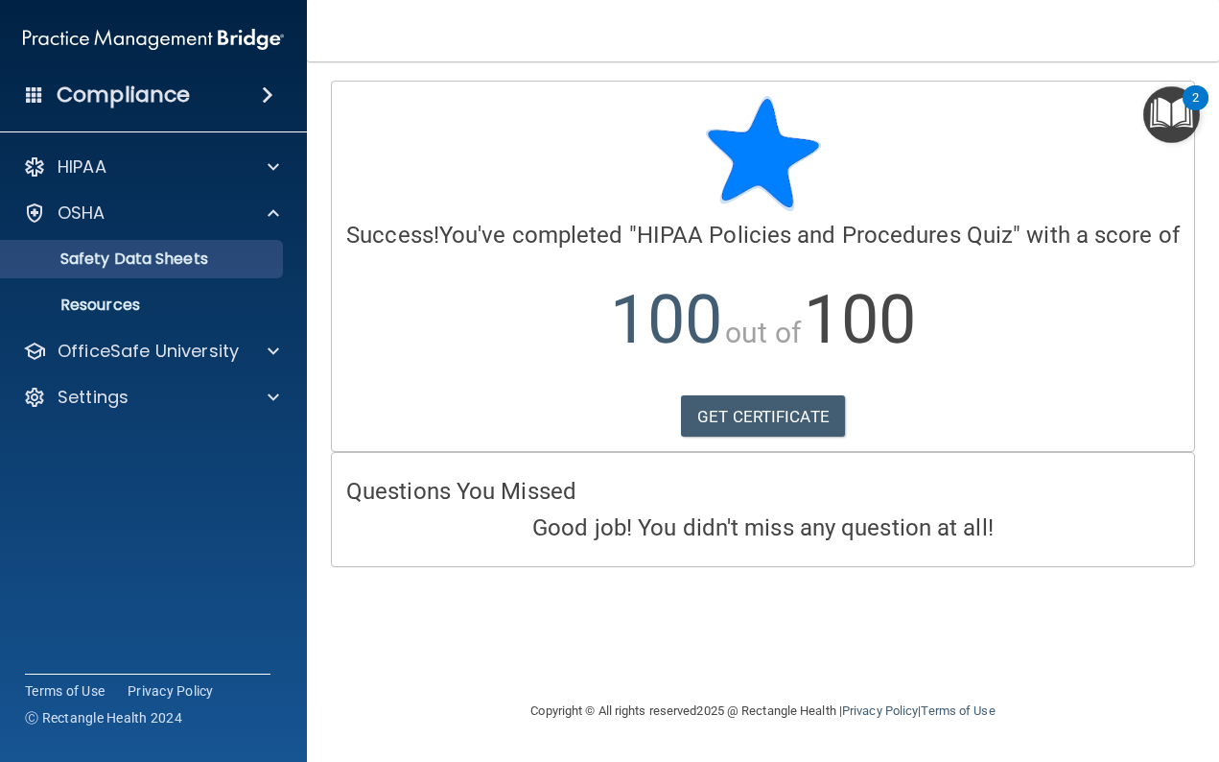
click at [190, 260] on p "Safety Data Sheets" at bounding box center [143, 258] width 262 height 19
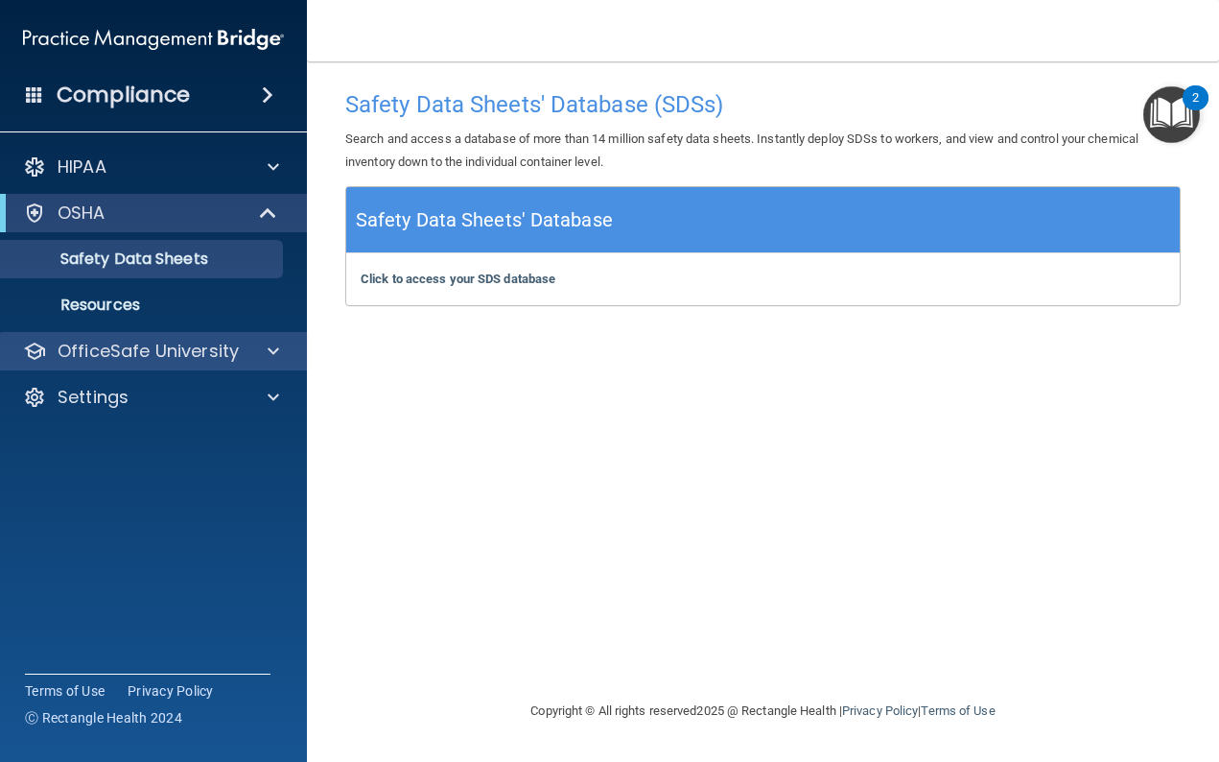
click at [171, 344] on p "OfficeSafe University" at bounding box center [148, 351] width 181 height 23
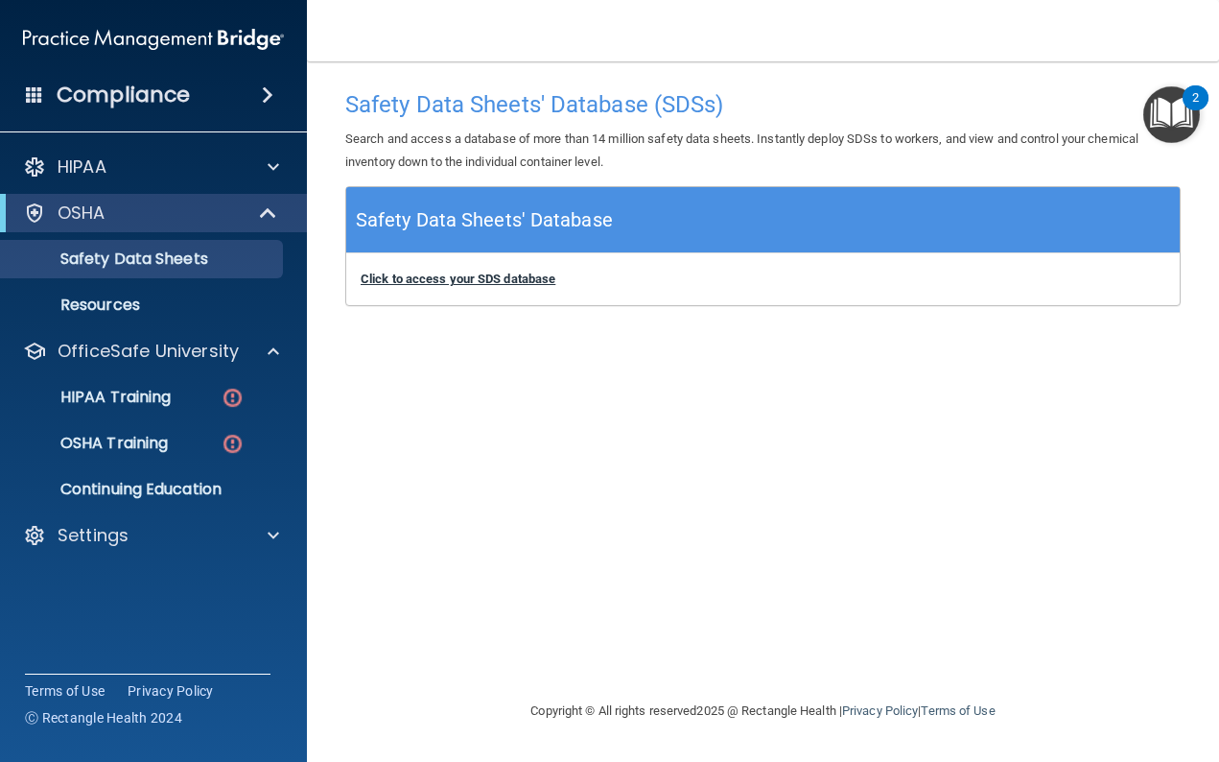
click at [427, 278] on b "Click to access your SDS database" at bounding box center [458, 279] width 195 height 14
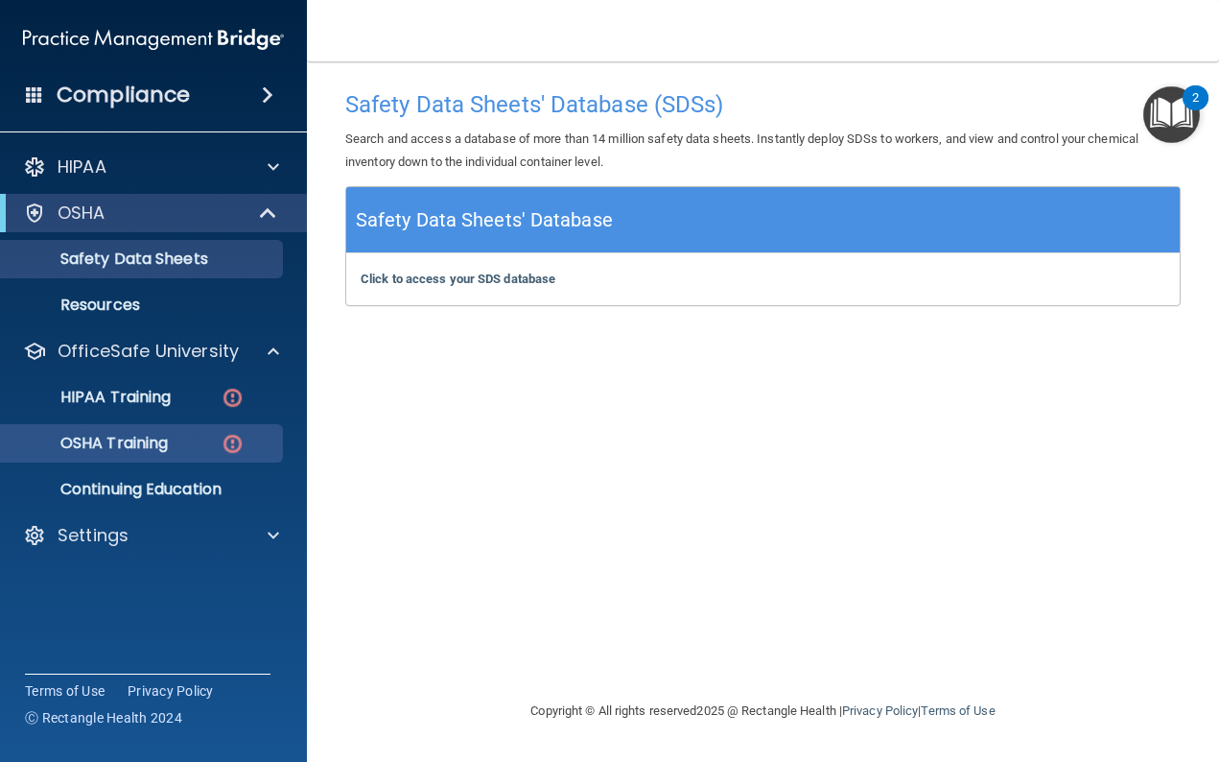
click at [163, 438] on p "OSHA Training" at bounding box center [89, 443] width 155 height 19
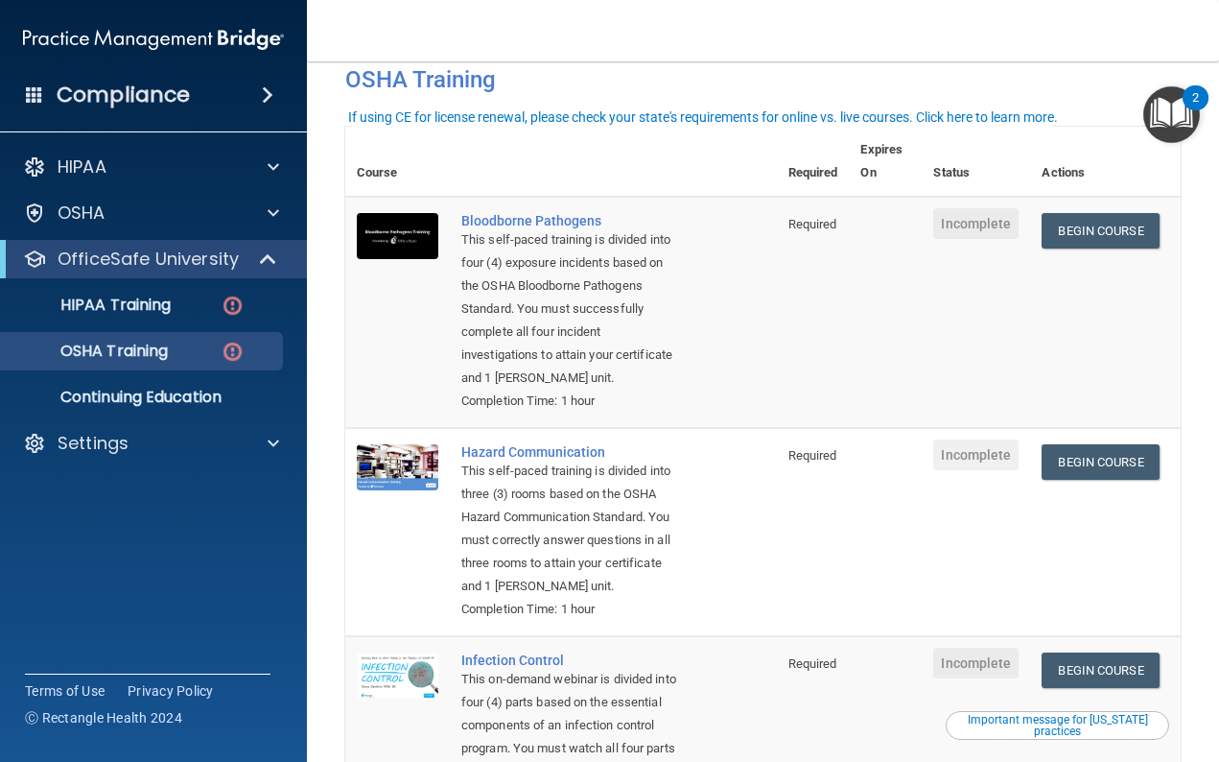
scroll to position [89, 0]
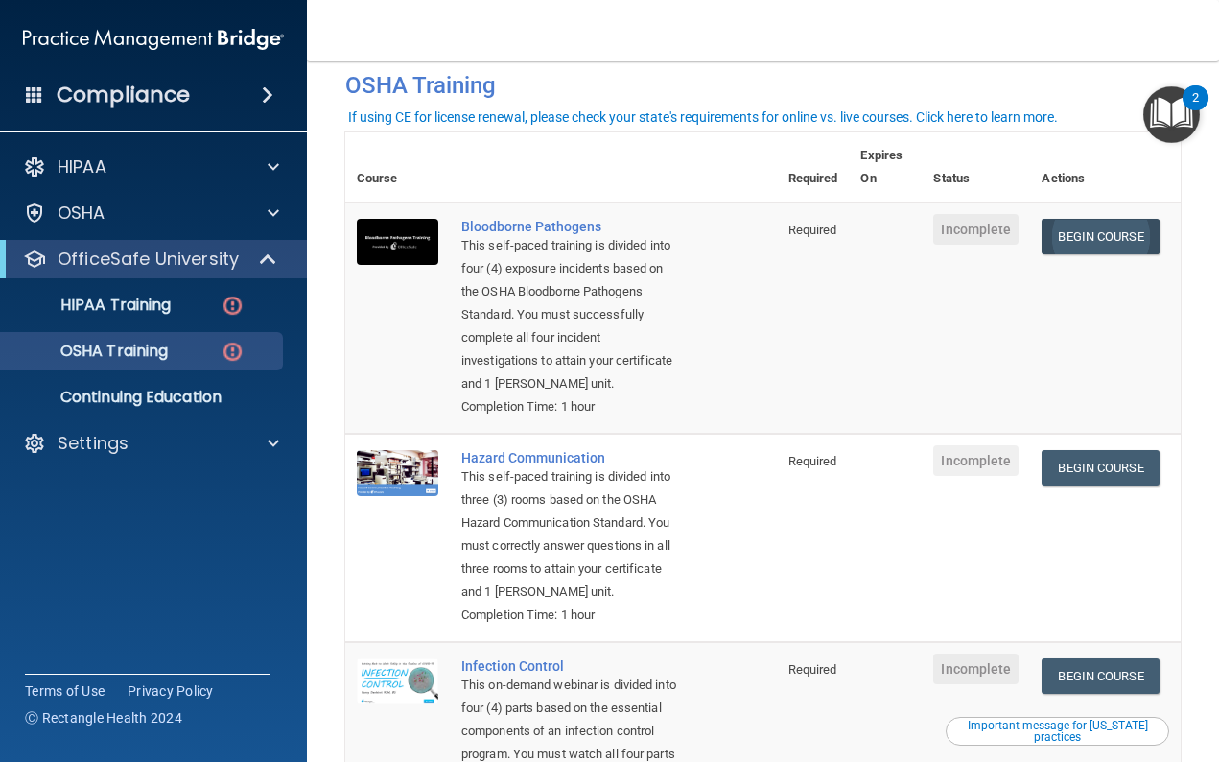
click at [1114, 233] on link "Begin Course" at bounding box center [1100, 236] width 117 height 35
